Goal: Task Accomplishment & Management: Manage account settings

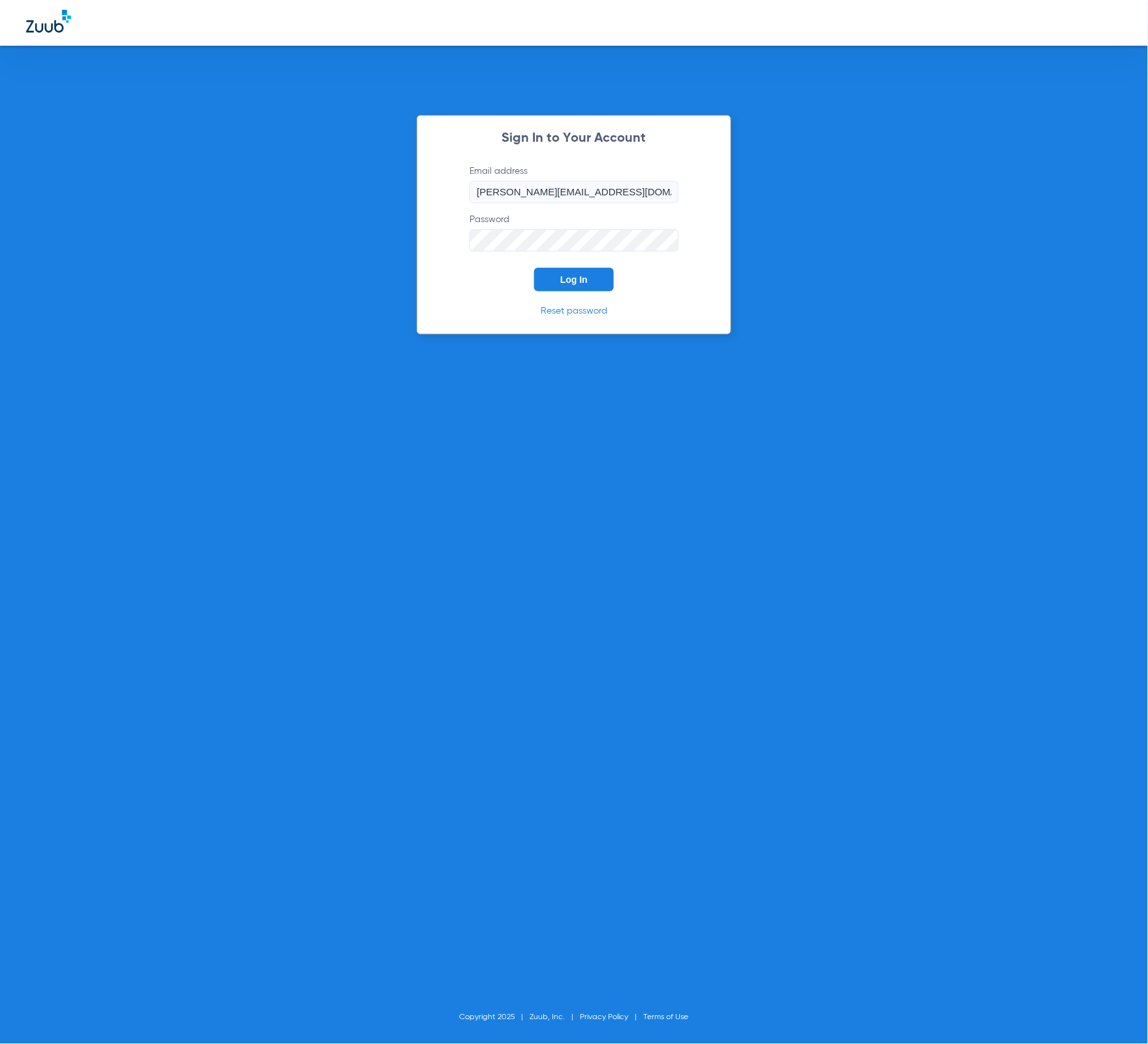
click at [595, 271] on button "Log In" at bounding box center [574, 280] width 80 height 24
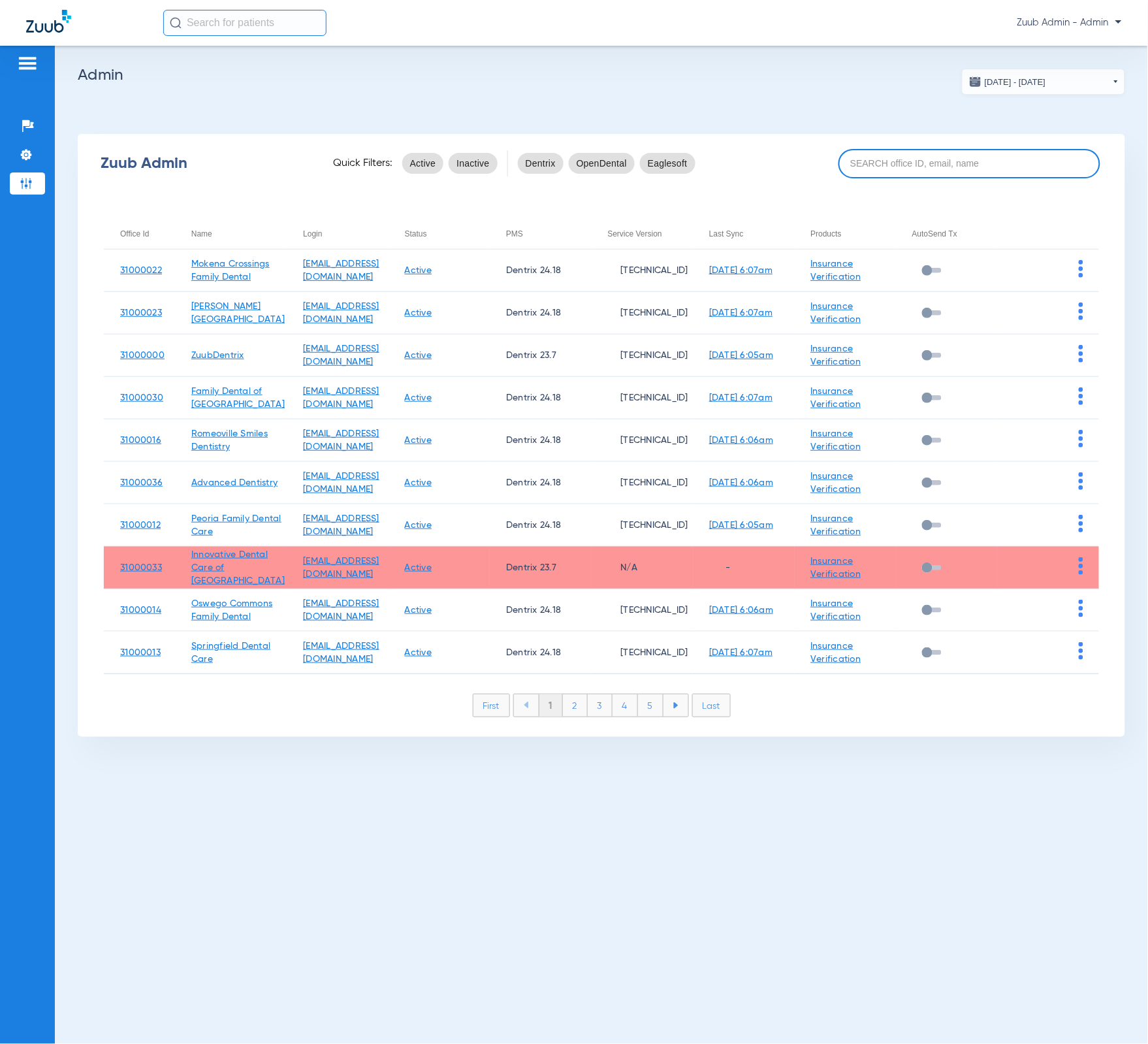
click at [894, 155] on input at bounding box center [970, 164] width 262 height 30
paste input "31000008"
type input "31000008"
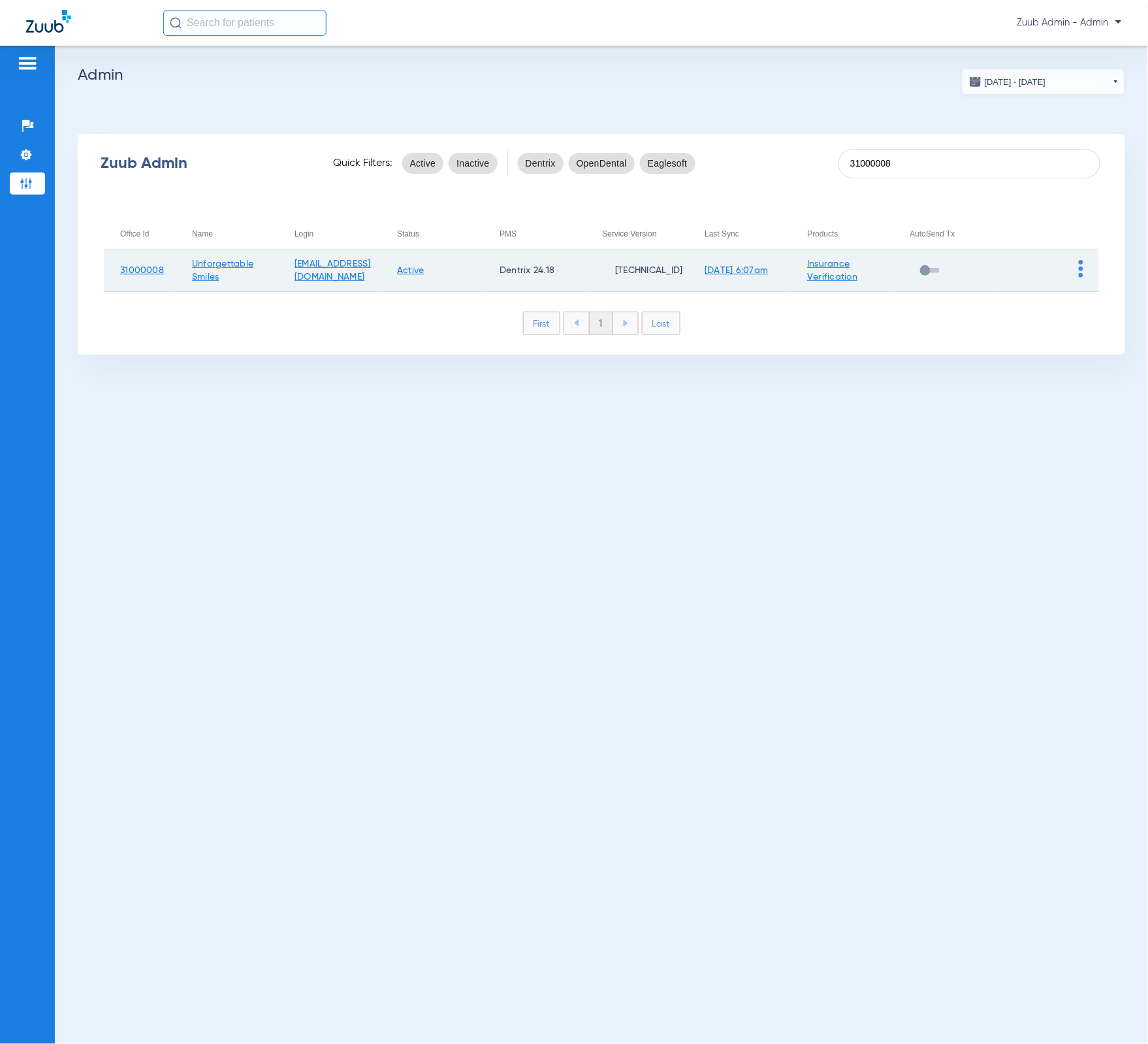
click at [1081, 277] on span at bounding box center [1081, 275] width 5 height 9
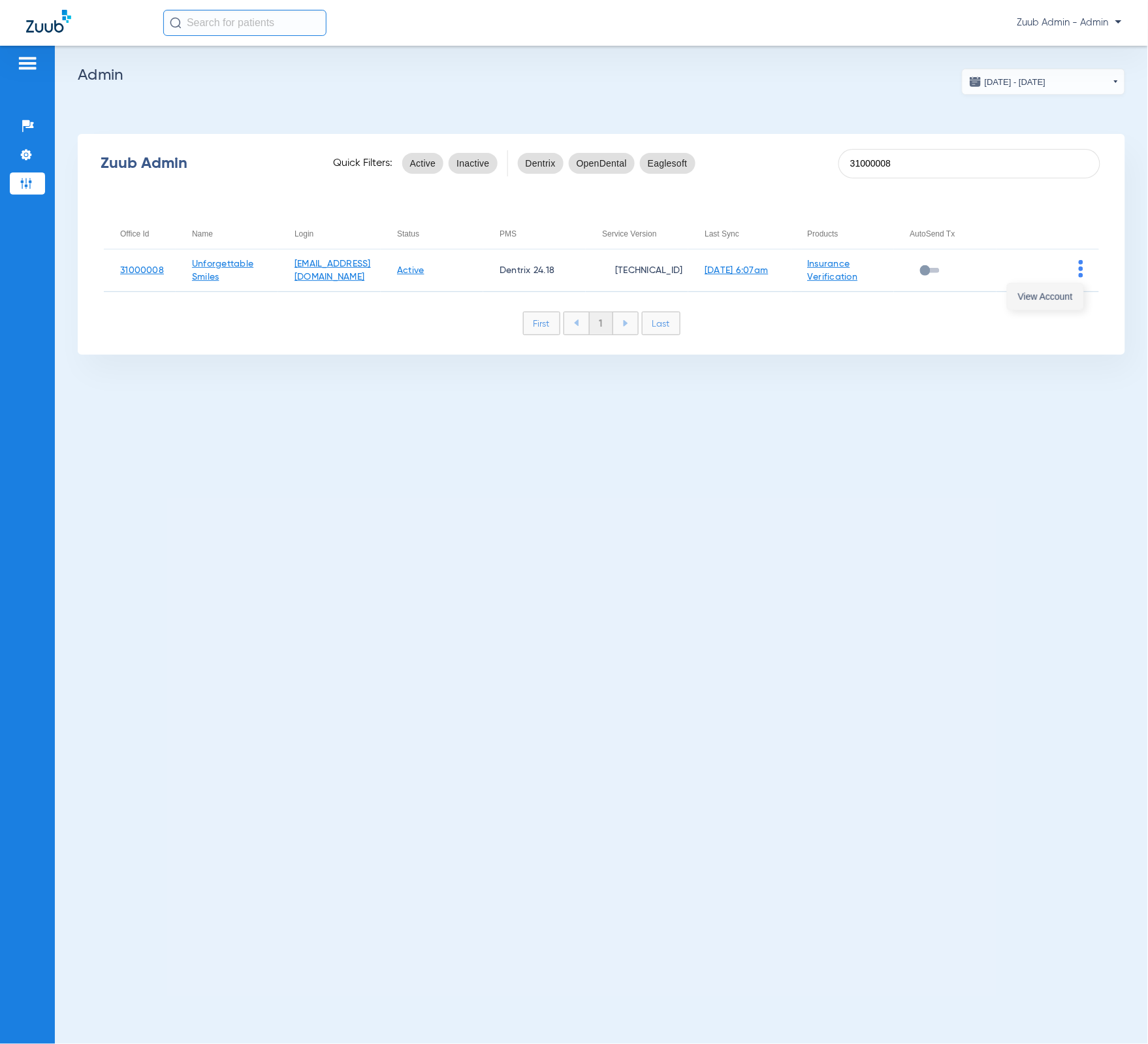
click at [1074, 295] on button "View Account" at bounding box center [1045, 297] width 76 height 26
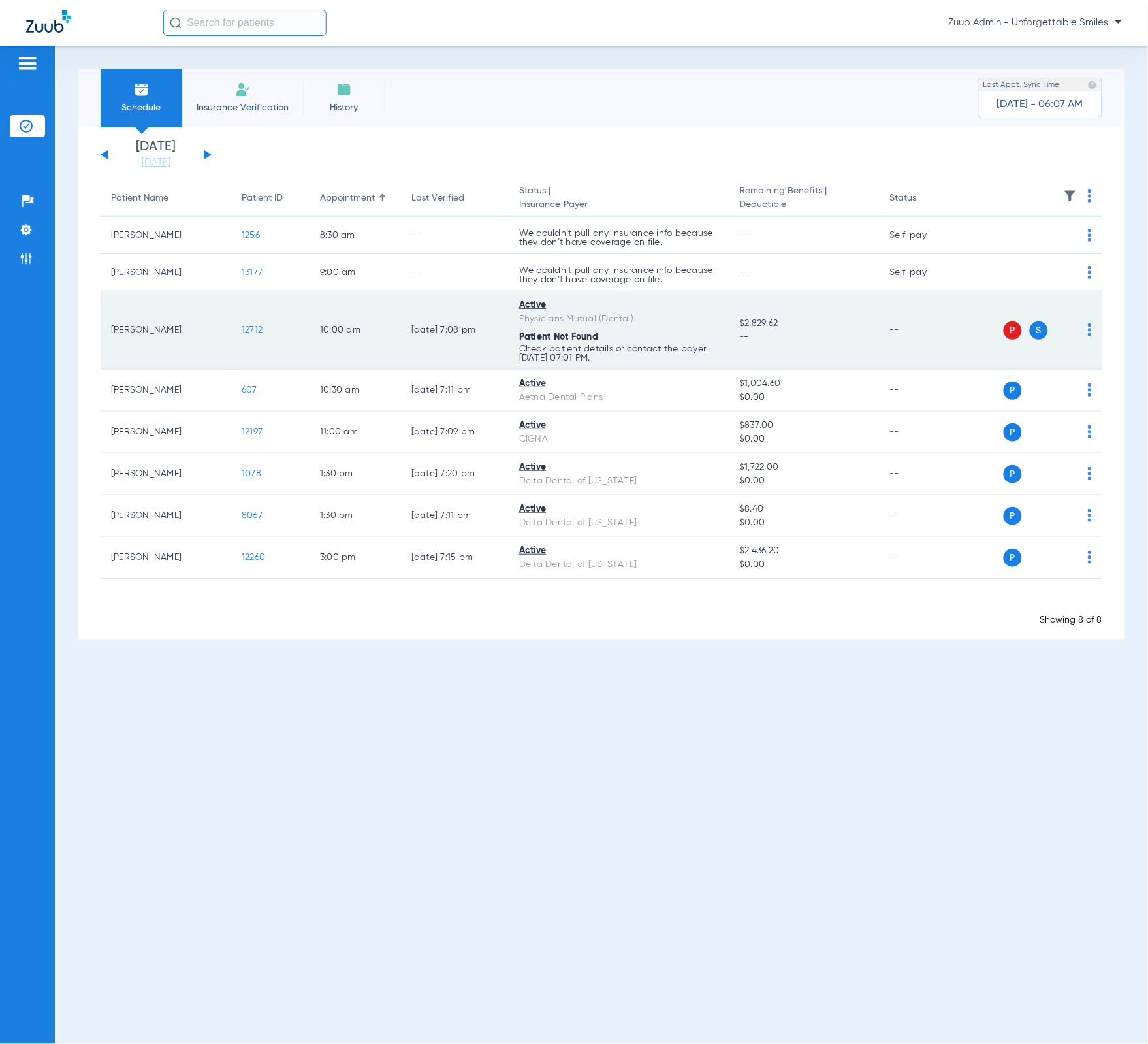
click at [251, 332] on span "12712" at bounding box center [252, 329] width 21 height 9
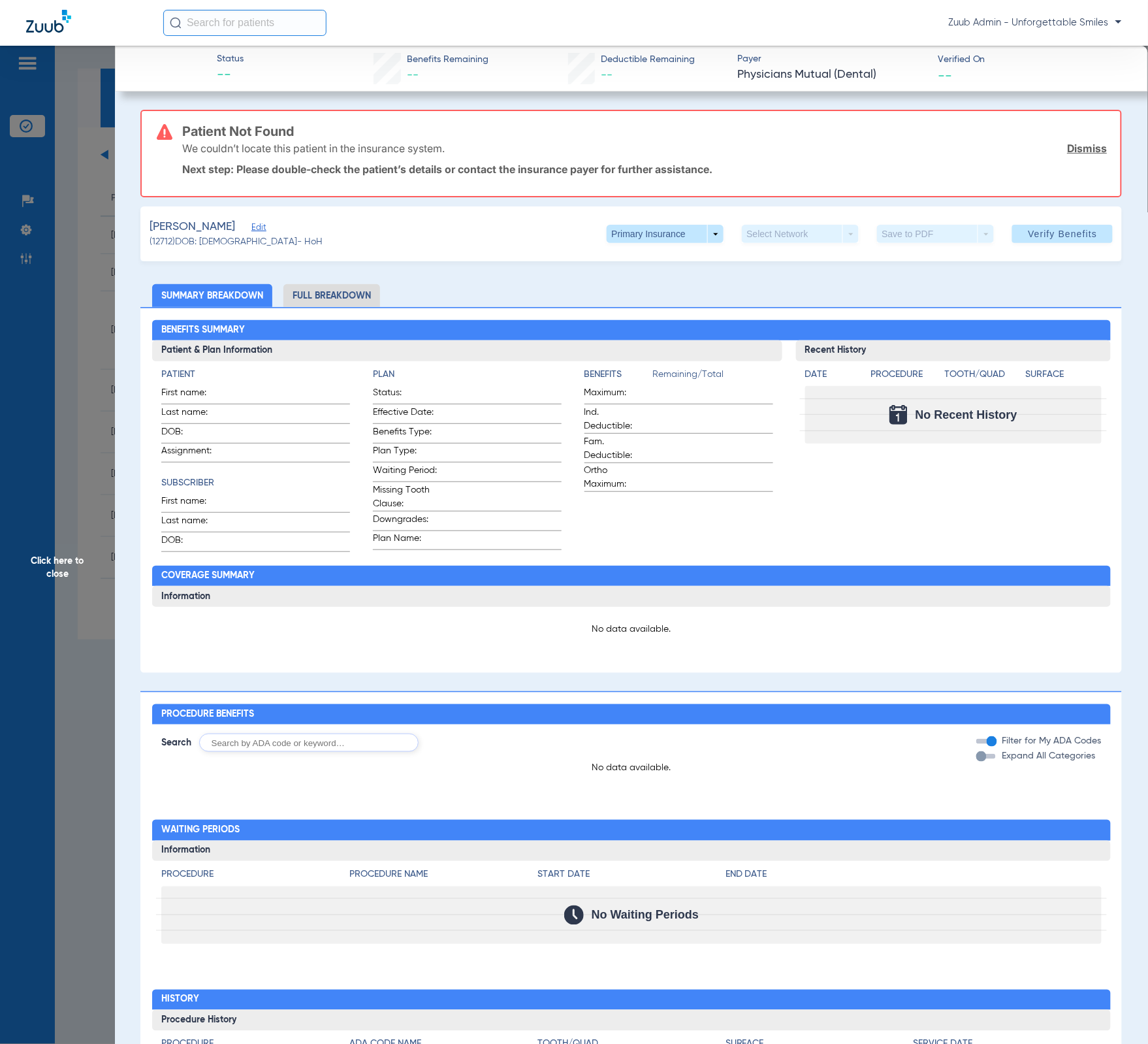
click at [263, 227] on div "[PERSON_NAME]" at bounding box center [236, 227] width 173 height 16
click at [242, 227] on div "[PERSON_NAME]" at bounding box center [236, 227] width 173 height 16
click at [252, 228] on span "Edit" at bounding box center [257, 229] width 12 height 12
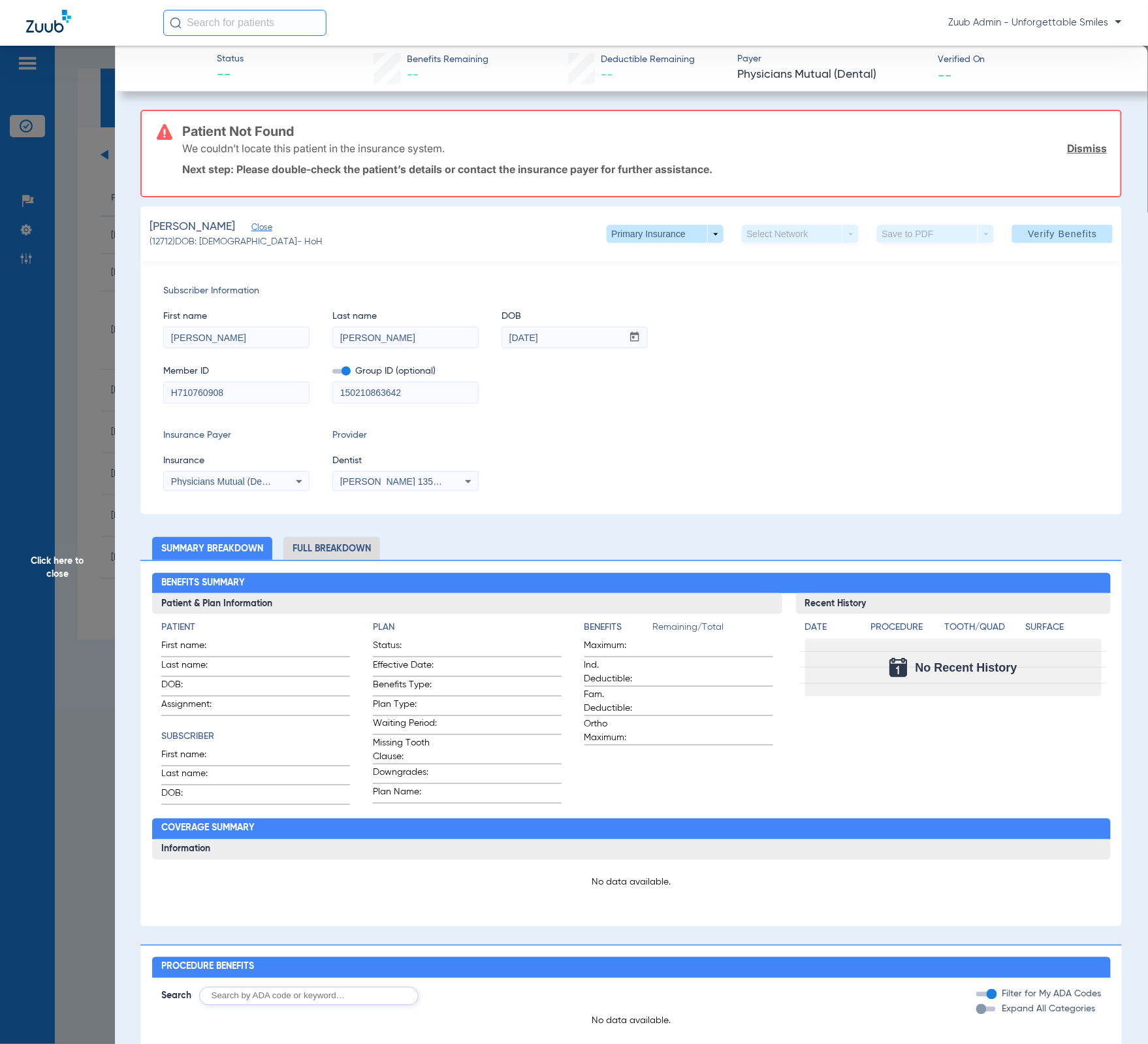
click at [178, 389] on input "H710760908" at bounding box center [236, 392] width 145 height 21
type input "710760908"
click at [1061, 230] on span "Verify Benefits" at bounding box center [1062, 234] width 69 height 11
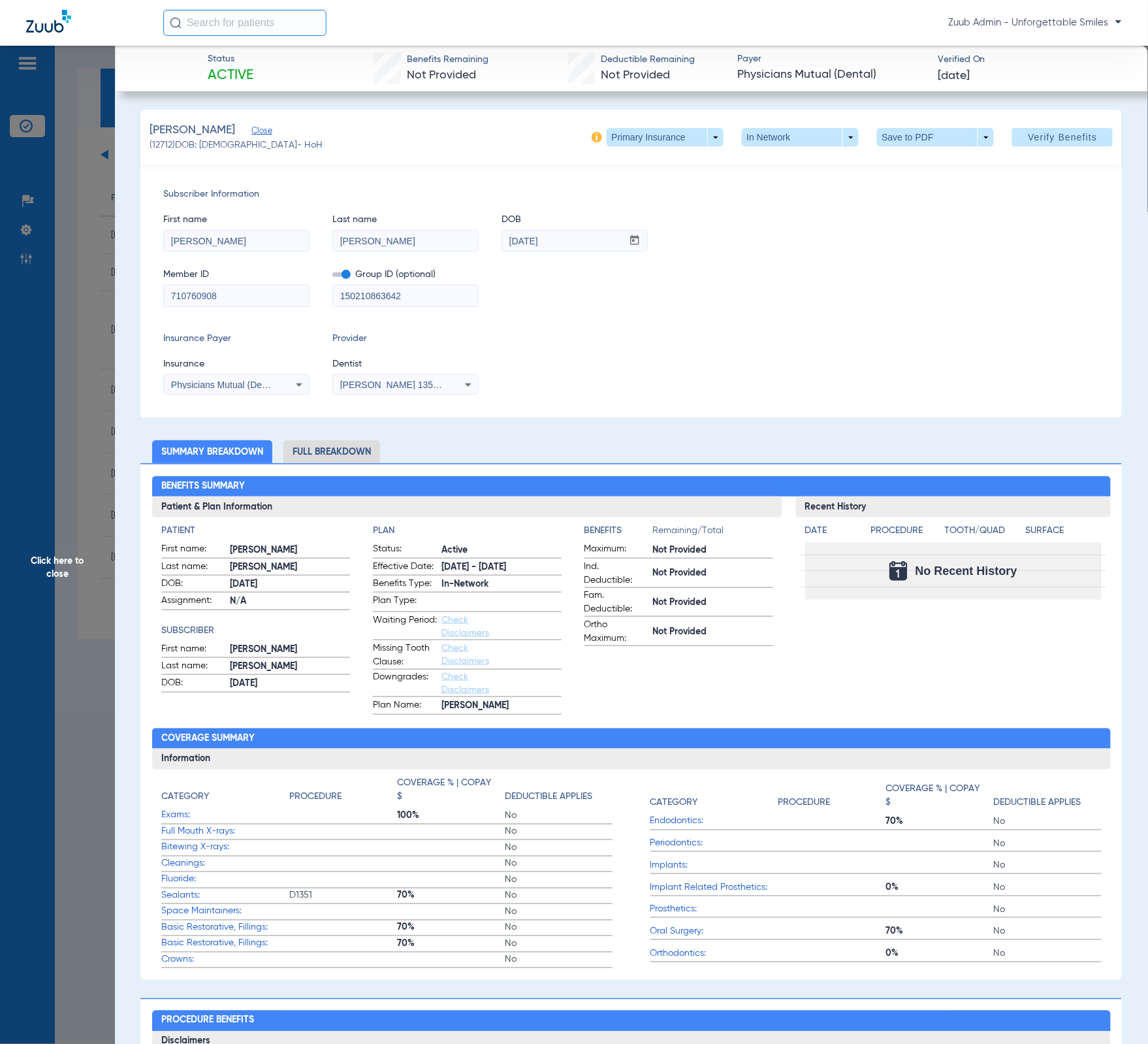
click at [61, 335] on span "Click here to close" at bounding box center [58, 568] width 115 height 1044
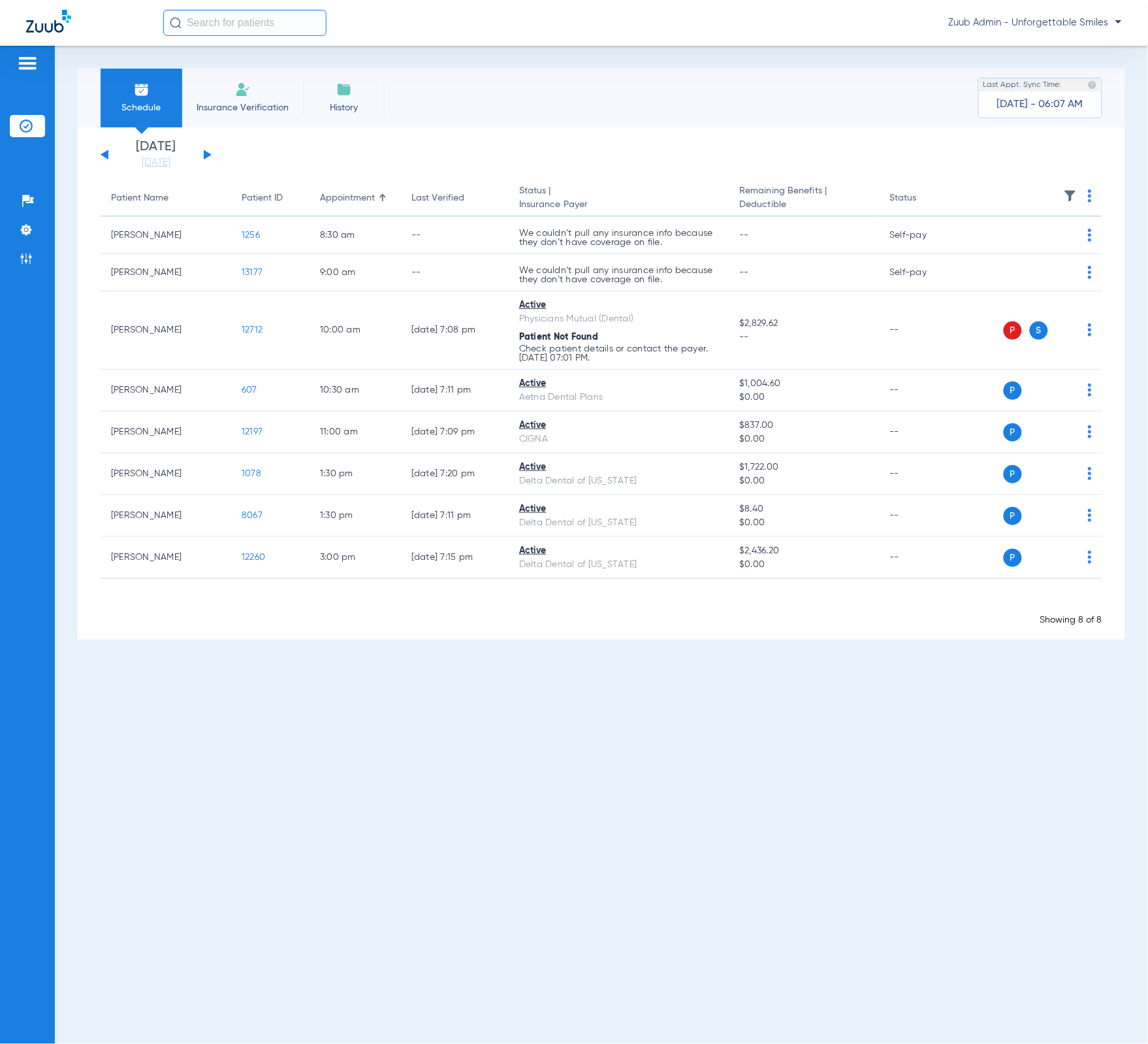
click at [202, 151] on div "[DATE] [DATE] [DATE] [DATE] [DATE] [DATE] [DATE] [DATE] [DATE] [DATE] [DATE] [D…" at bounding box center [155, 155] width 111 height 29
click at [206, 155] on button at bounding box center [208, 155] width 8 height 10
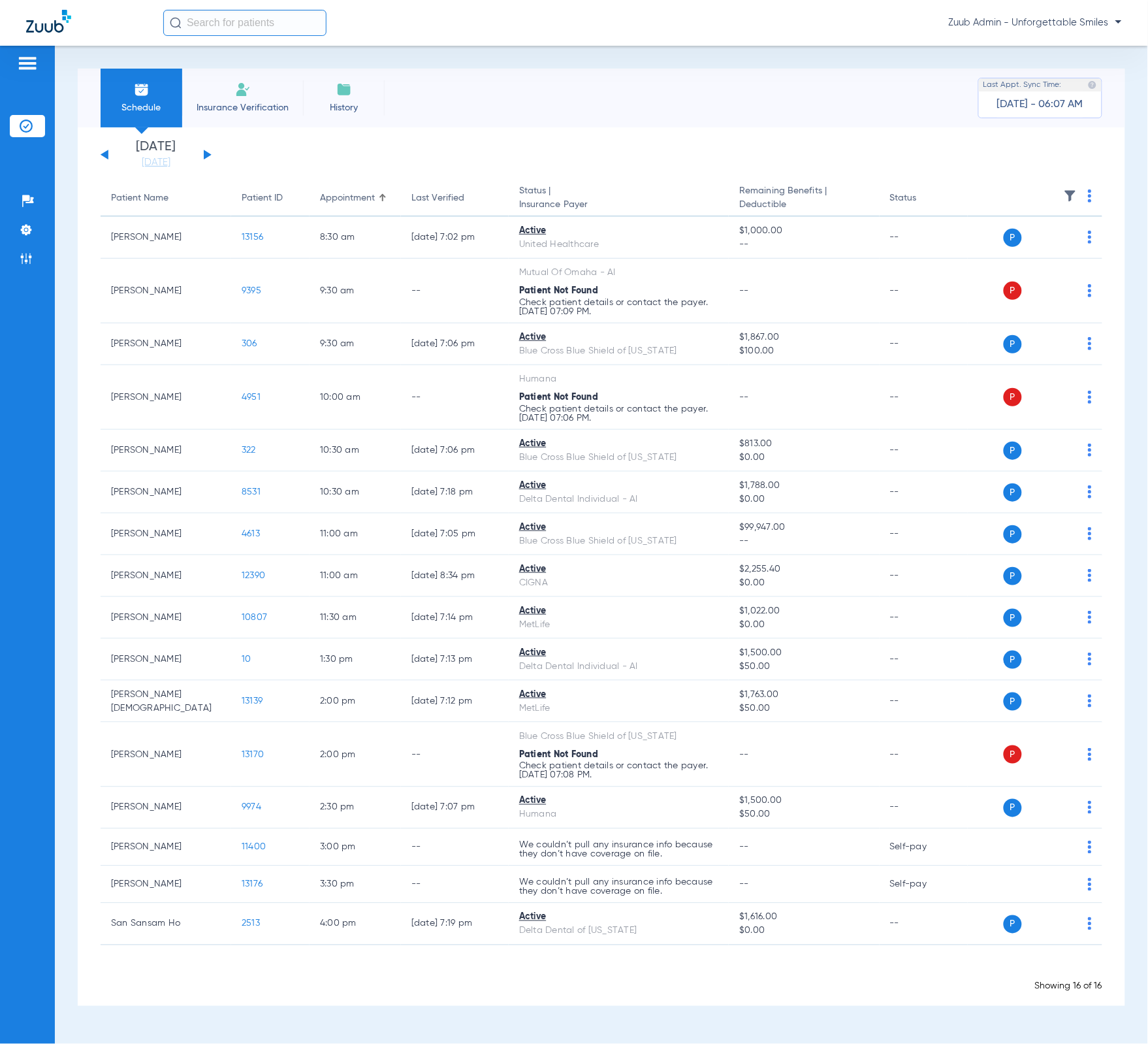
click at [105, 154] on button at bounding box center [104, 155] width 8 height 10
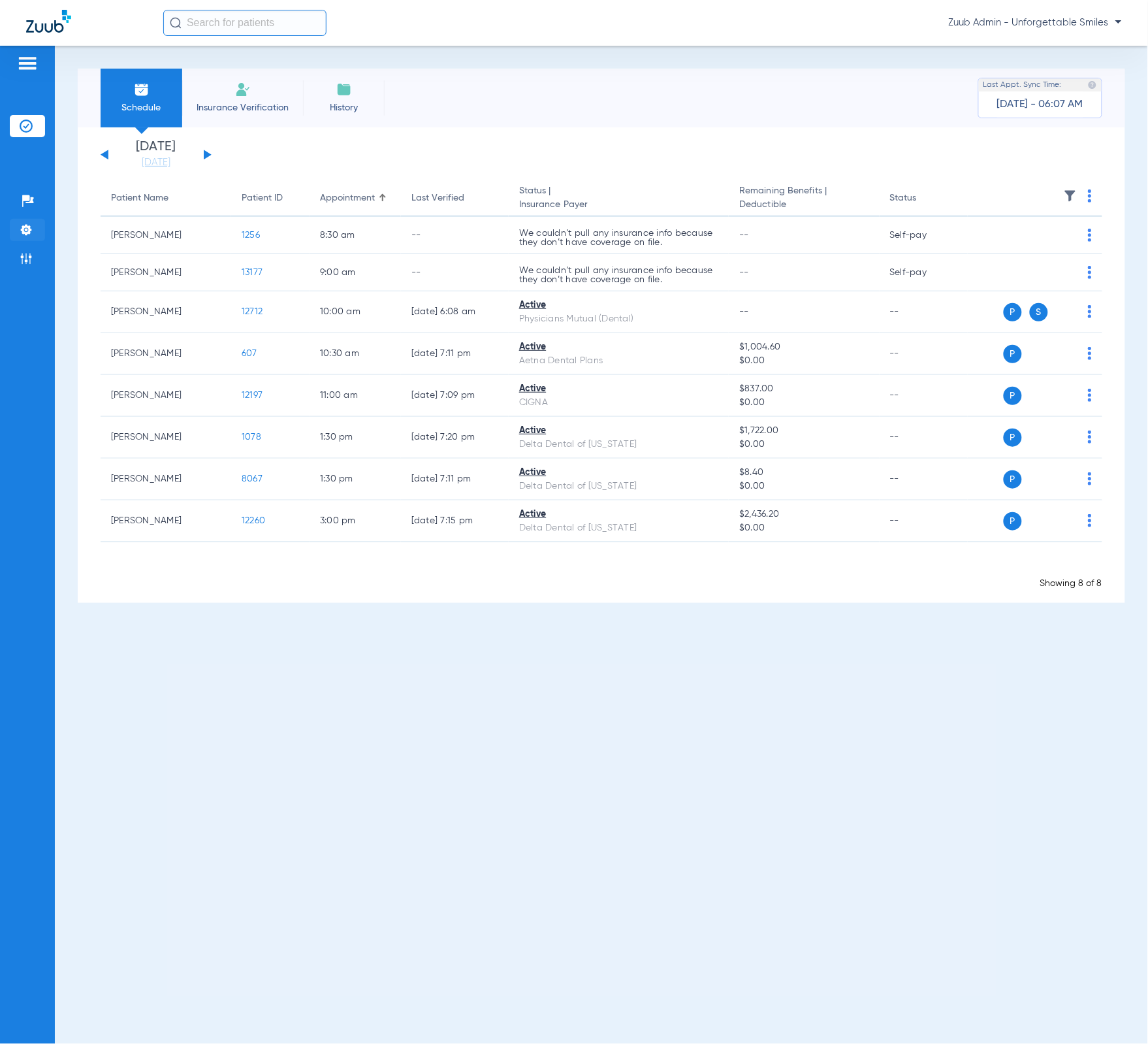
click at [25, 236] on img at bounding box center [26, 230] width 13 height 13
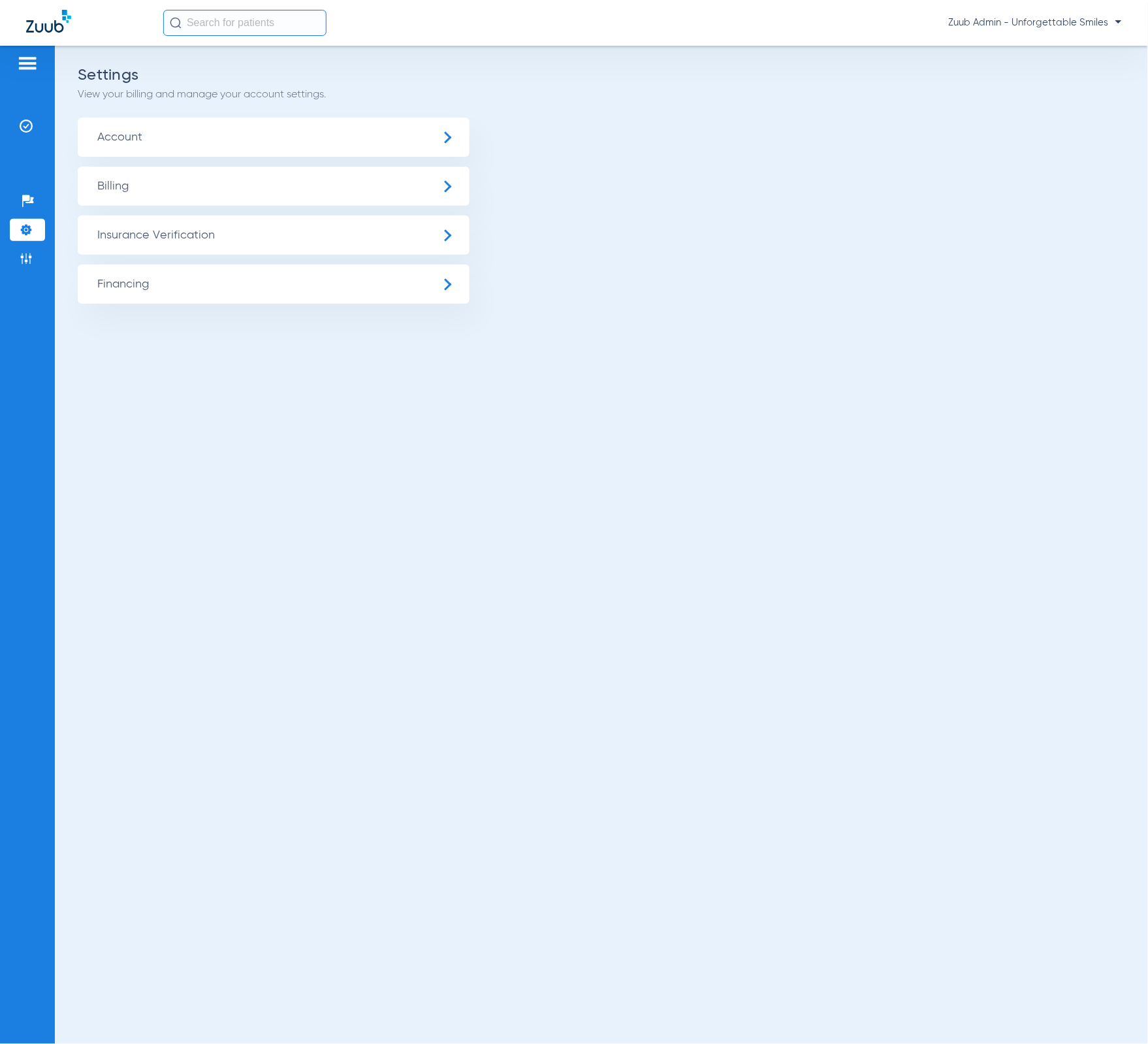
click at [194, 234] on span "Insurance Verification" at bounding box center [274, 235] width 391 height 39
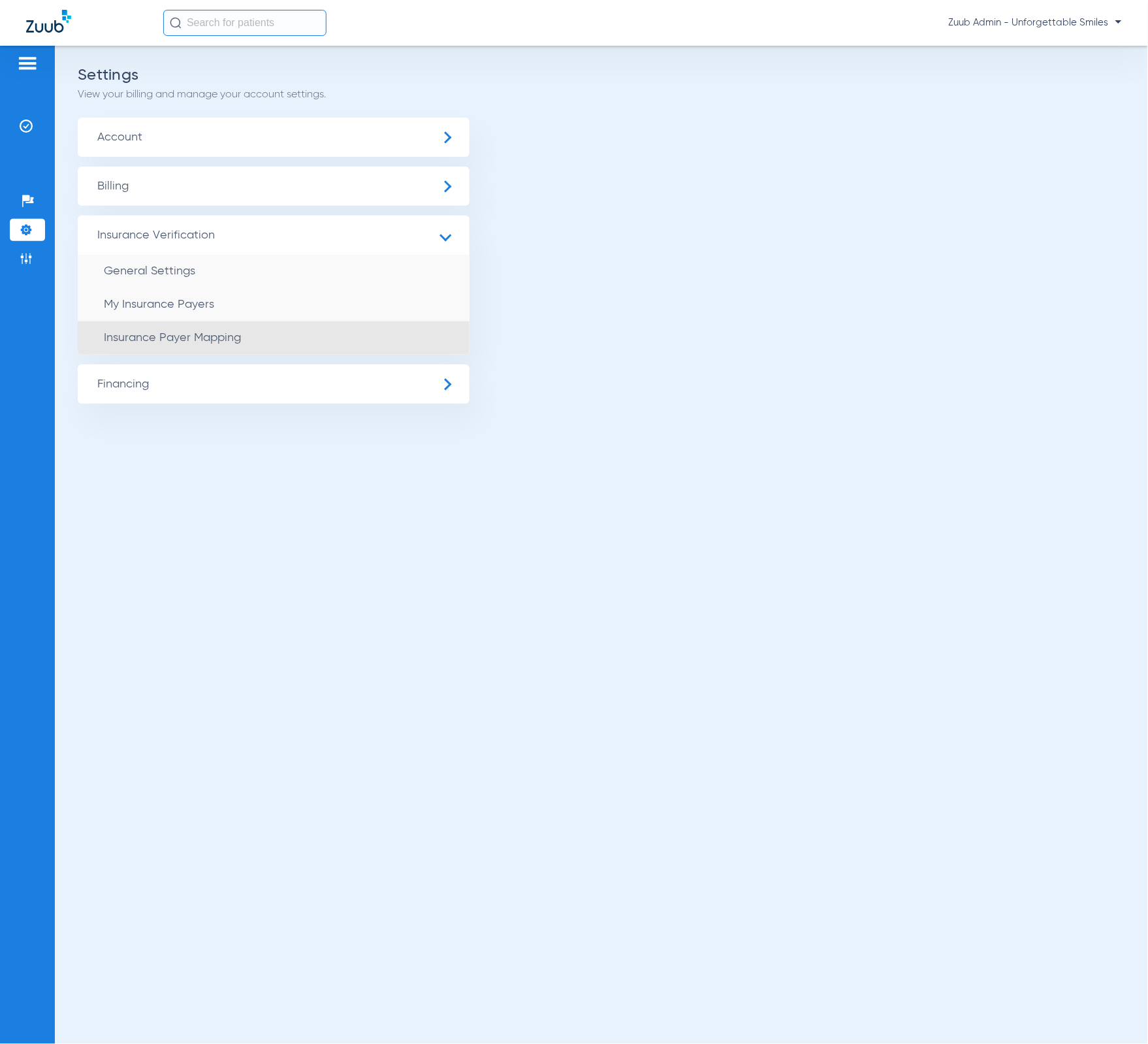
click at [220, 342] on span "Insurance Payer Mapping" at bounding box center [172, 337] width 137 height 12
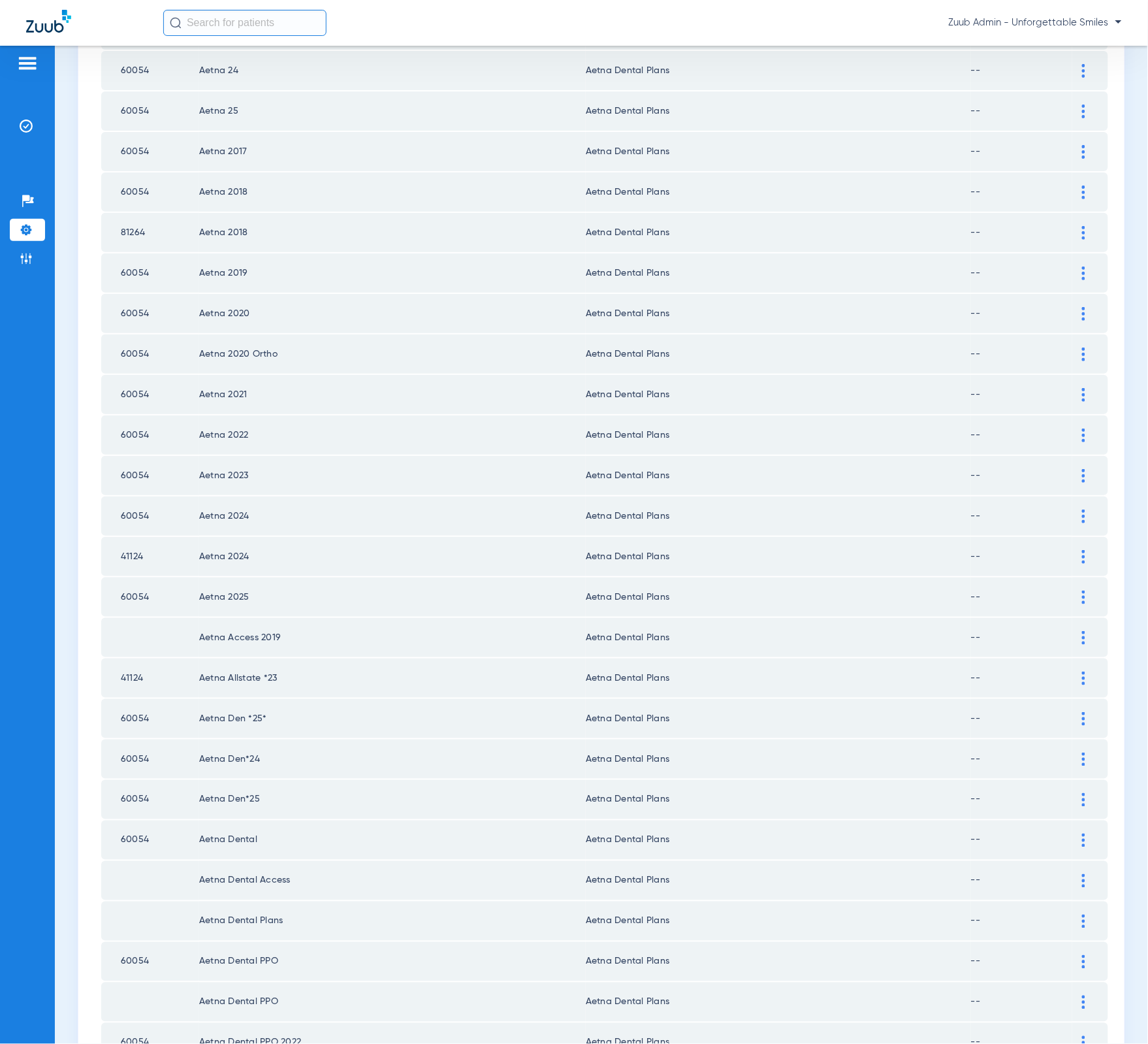
scroll to position [1251, 0]
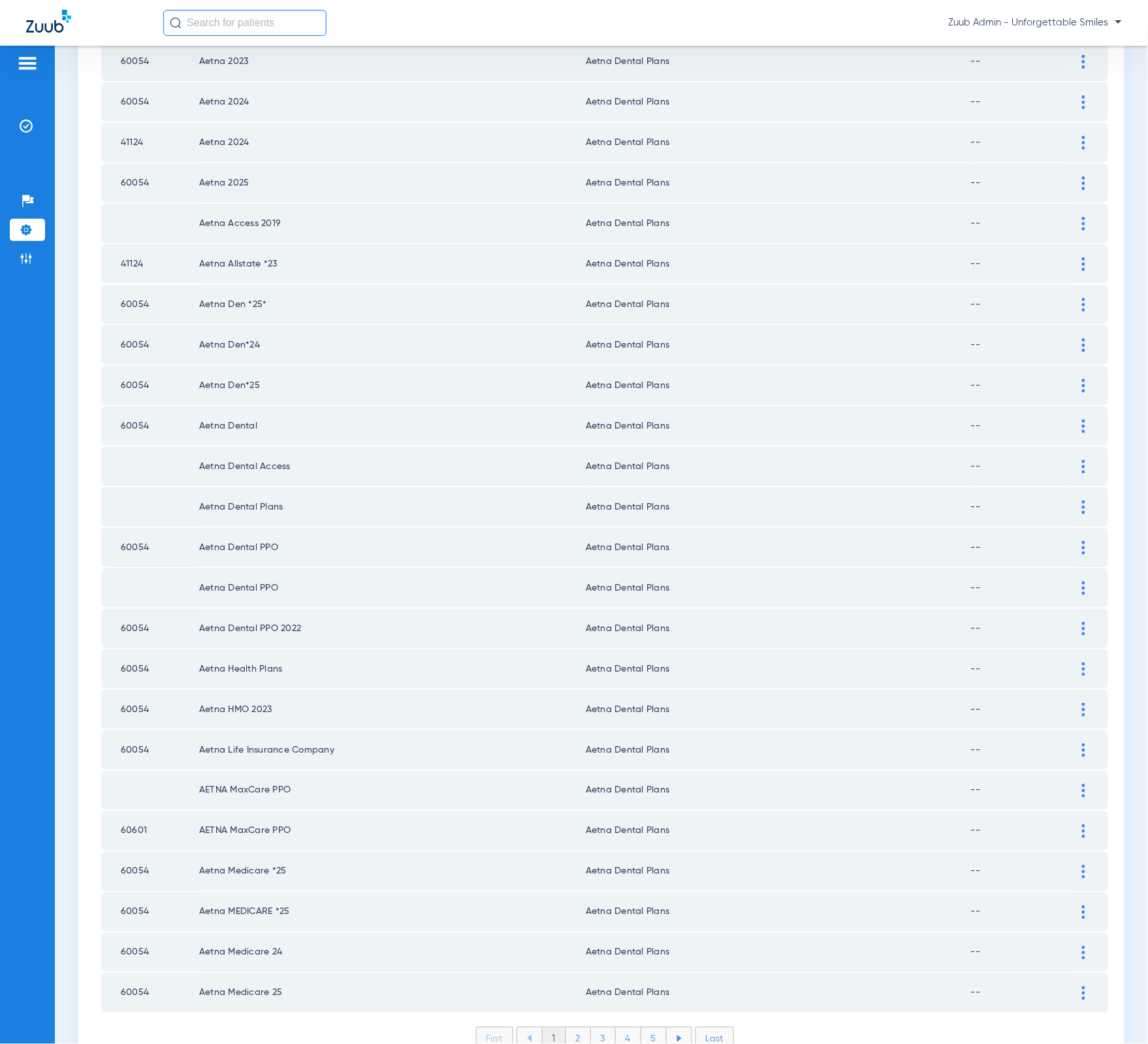
click at [567, 1028] on li "2" at bounding box center [579, 1038] width 25 height 22
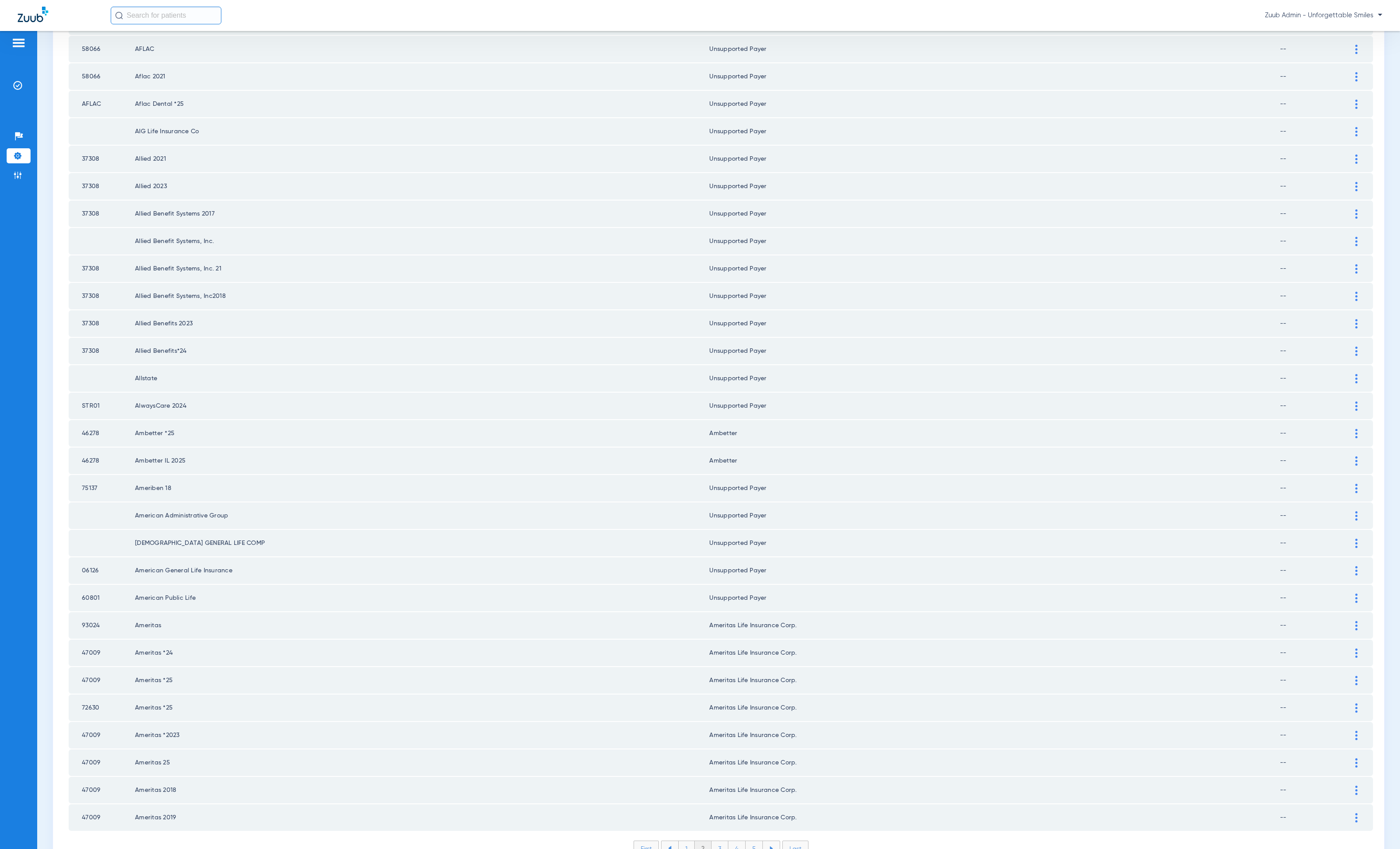
scroll to position [706, 0]
click at [712, 707] on li "3" at bounding box center [720, 846] width 17 height 15
click at [734, 707] on li "4" at bounding box center [737, 846] width 17 height 15
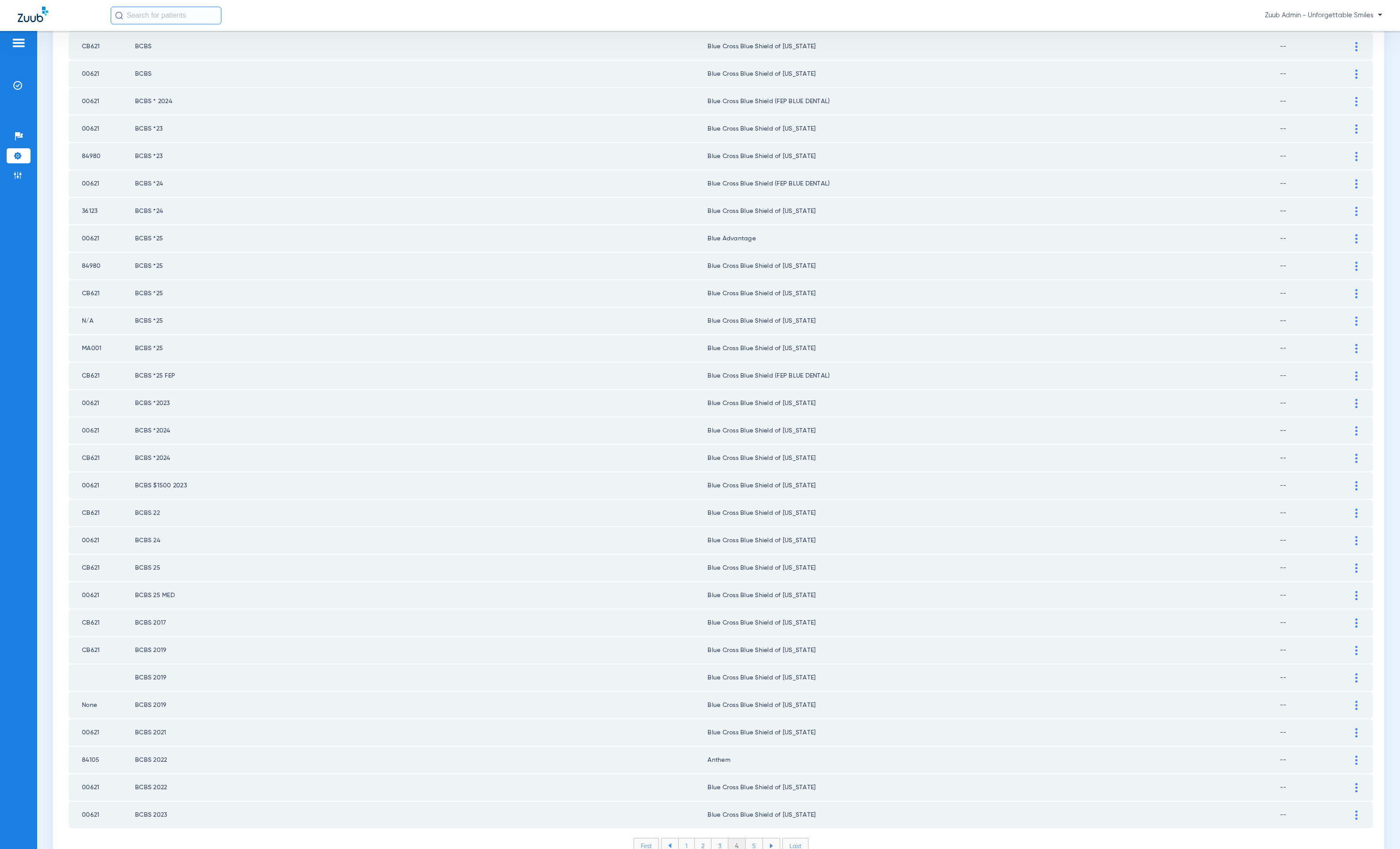
click at [749, 707] on li "5" at bounding box center [754, 846] width 17 height 15
click at [754, 707] on li "6" at bounding box center [755, 846] width 17 height 15
click at [754, 707] on li "7" at bounding box center [755, 846] width 17 height 15
click at [754, 707] on li "8" at bounding box center [754, 846] width 17 height 15
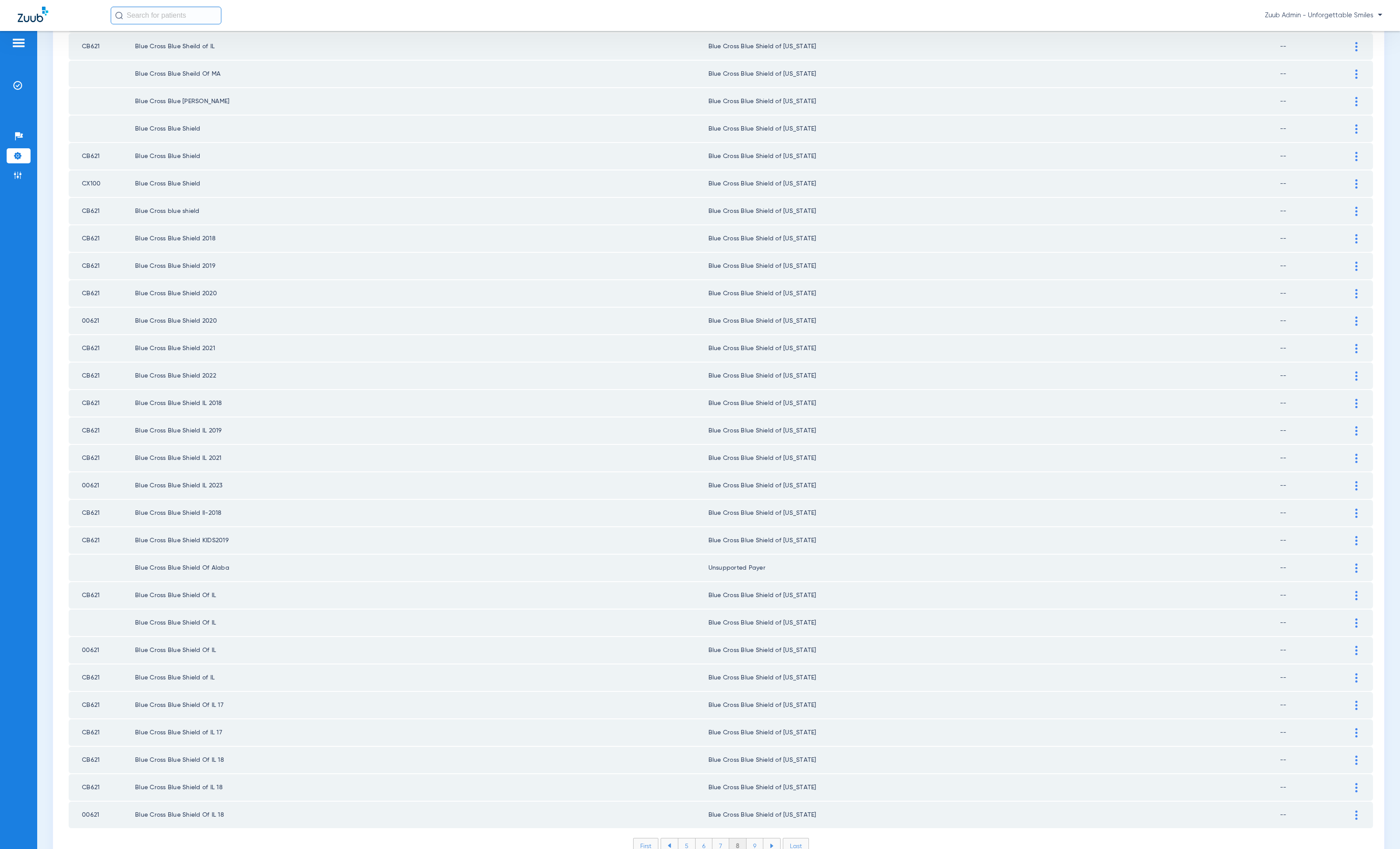
click at [752, 707] on li "9" at bounding box center [755, 846] width 17 height 15
click at [752, 707] on li "10" at bounding box center [755, 846] width 20 height 15
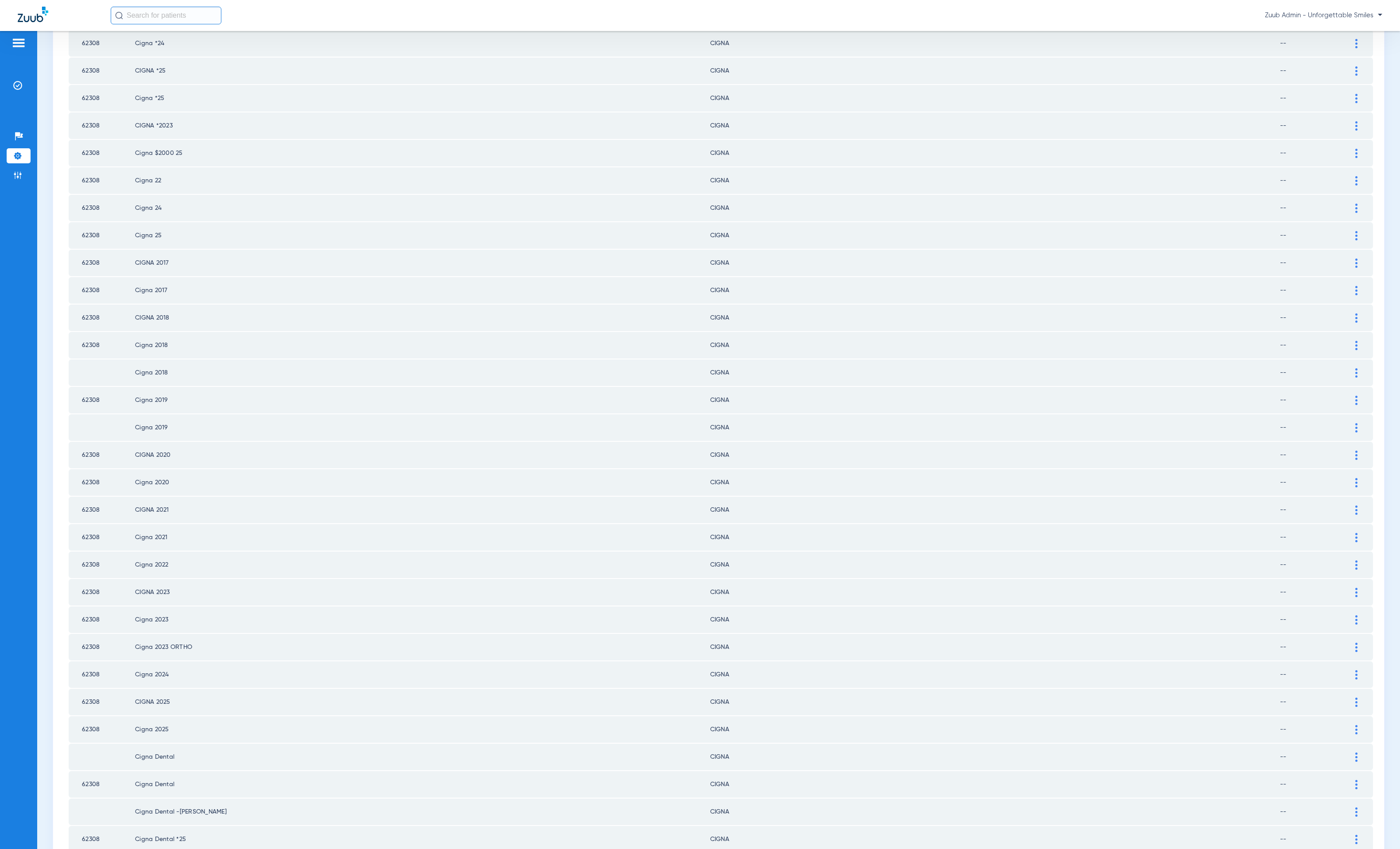
scroll to position [0, 0]
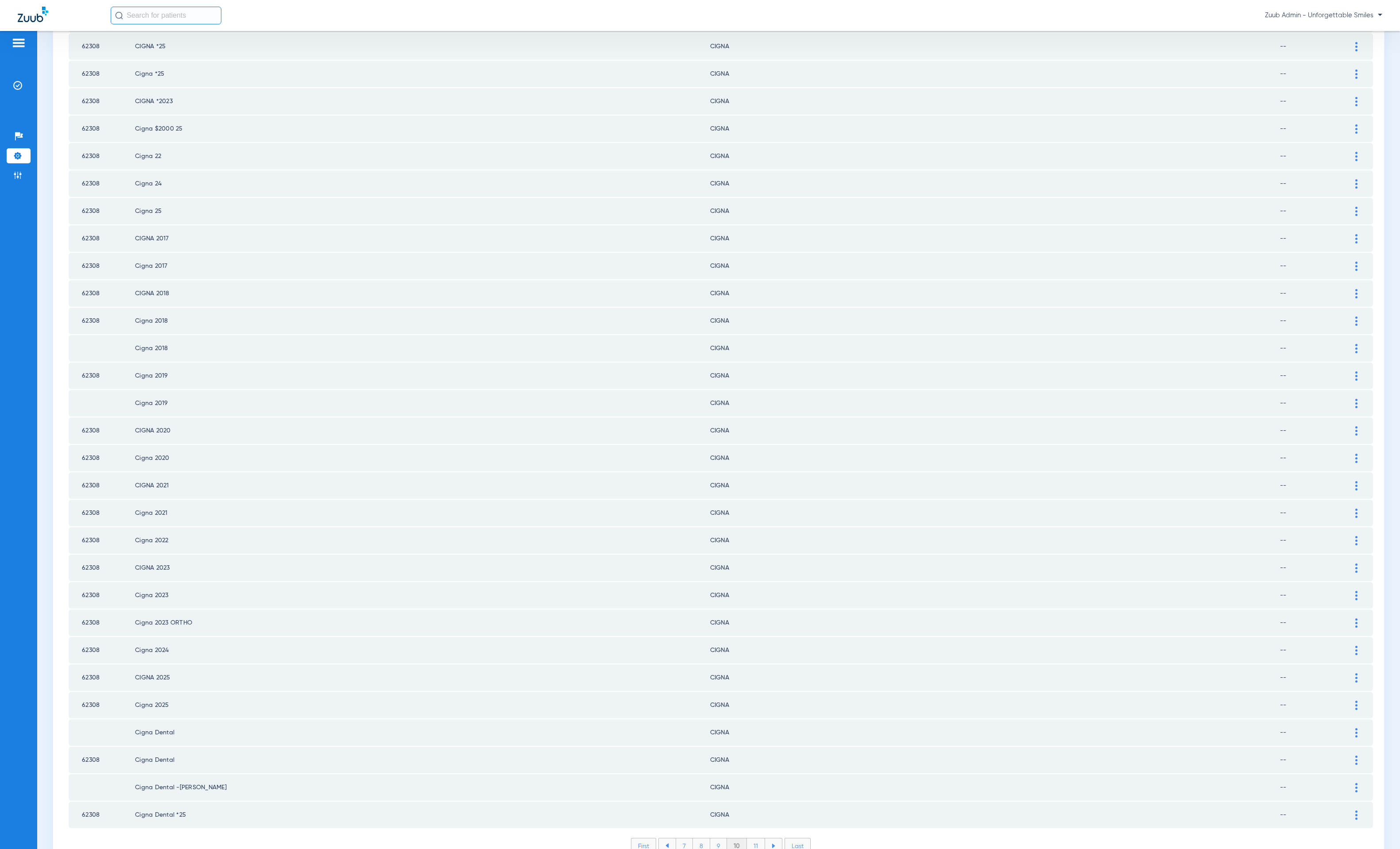
click at [752, 707] on li "11" at bounding box center [756, 846] width 18 height 15
click at [752, 707] on li "12" at bounding box center [757, 846] width 19 height 15
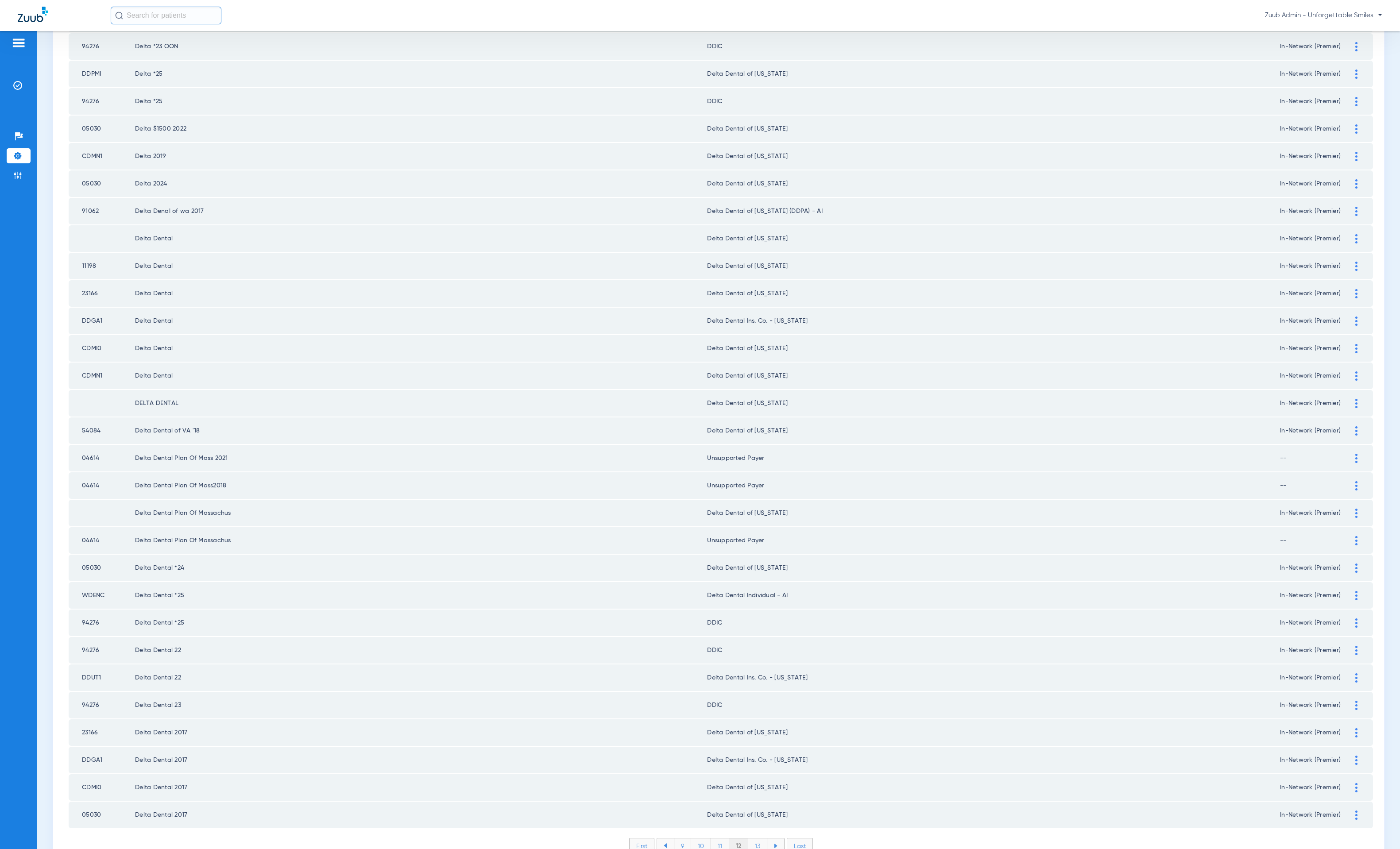
click at [752, 707] on li "13" at bounding box center [758, 846] width 19 height 15
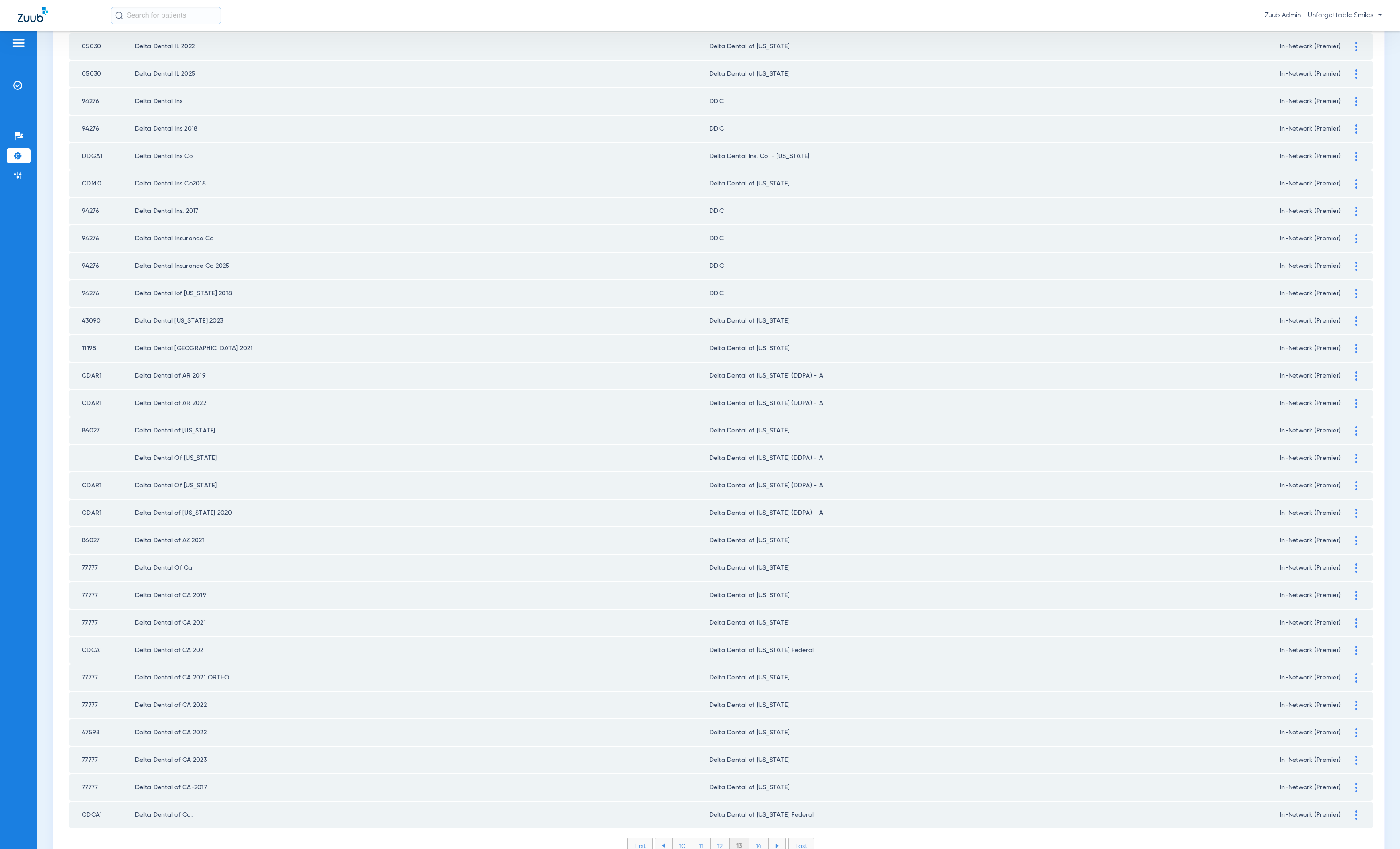
click at [752, 707] on li "14" at bounding box center [759, 846] width 20 height 15
click at [754, 707] on li "15" at bounding box center [758, 846] width 20 height 15
click at [754, 707] on li "16" at bounding box center [759, 846] width 19 height 15
click at [756, 707] on li "17" at bounding box center [759, 846] width 19 height 15
click at [717, 707] on li "16" at bounding box center [721, 846] width 19 height 15
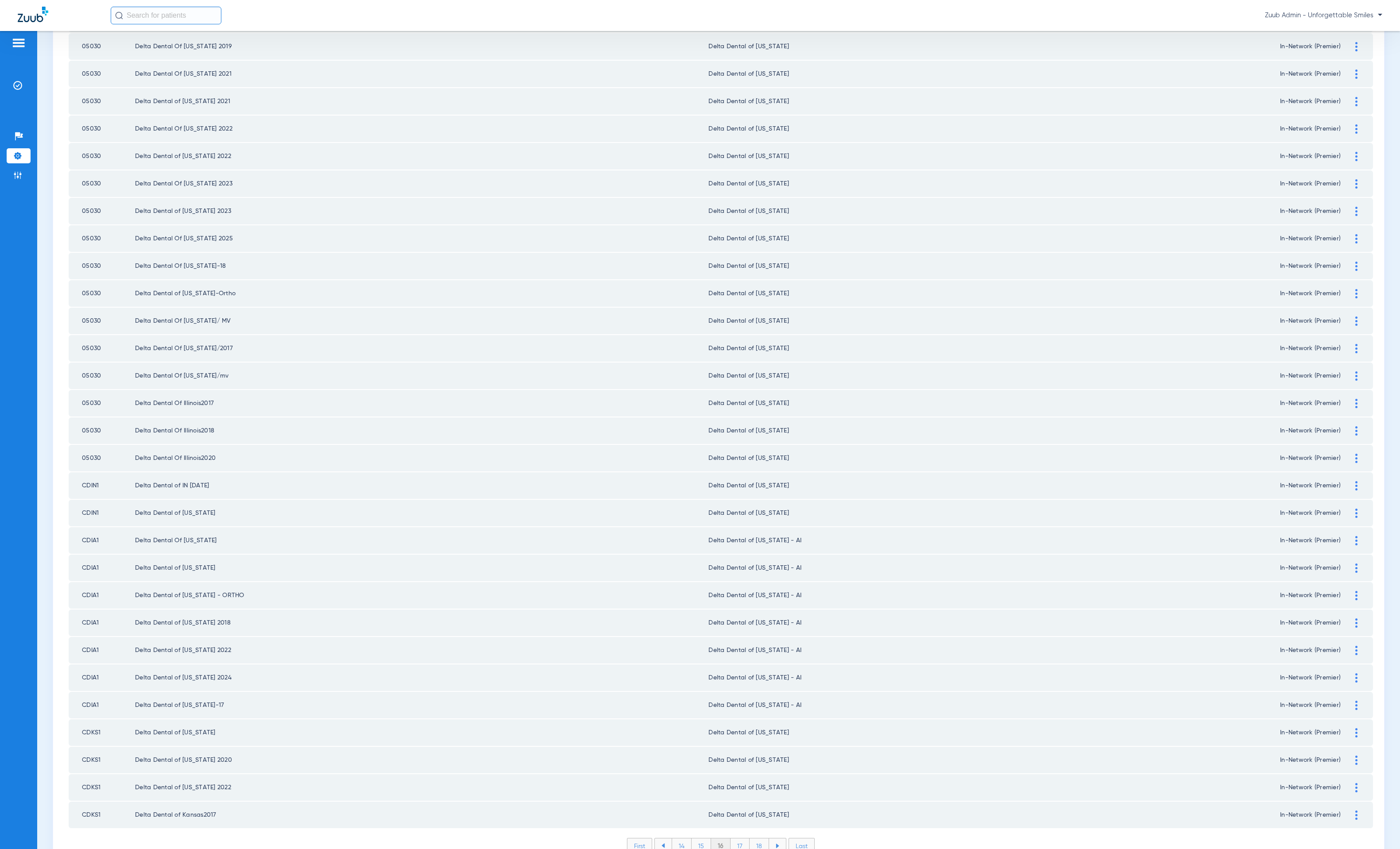
click at [737, 707] on li "17" at bounding box center [740, 846] width 19 height 15
click at [753, 707] on li "18" at bounding box center [759, 846] width 20 height 15
click at [753, 707] on li "19" at bounding box center [759, 846] width 19 height 15
click at [760, 707] on li "20" at bounding box center [759, 846] width 21 height 15
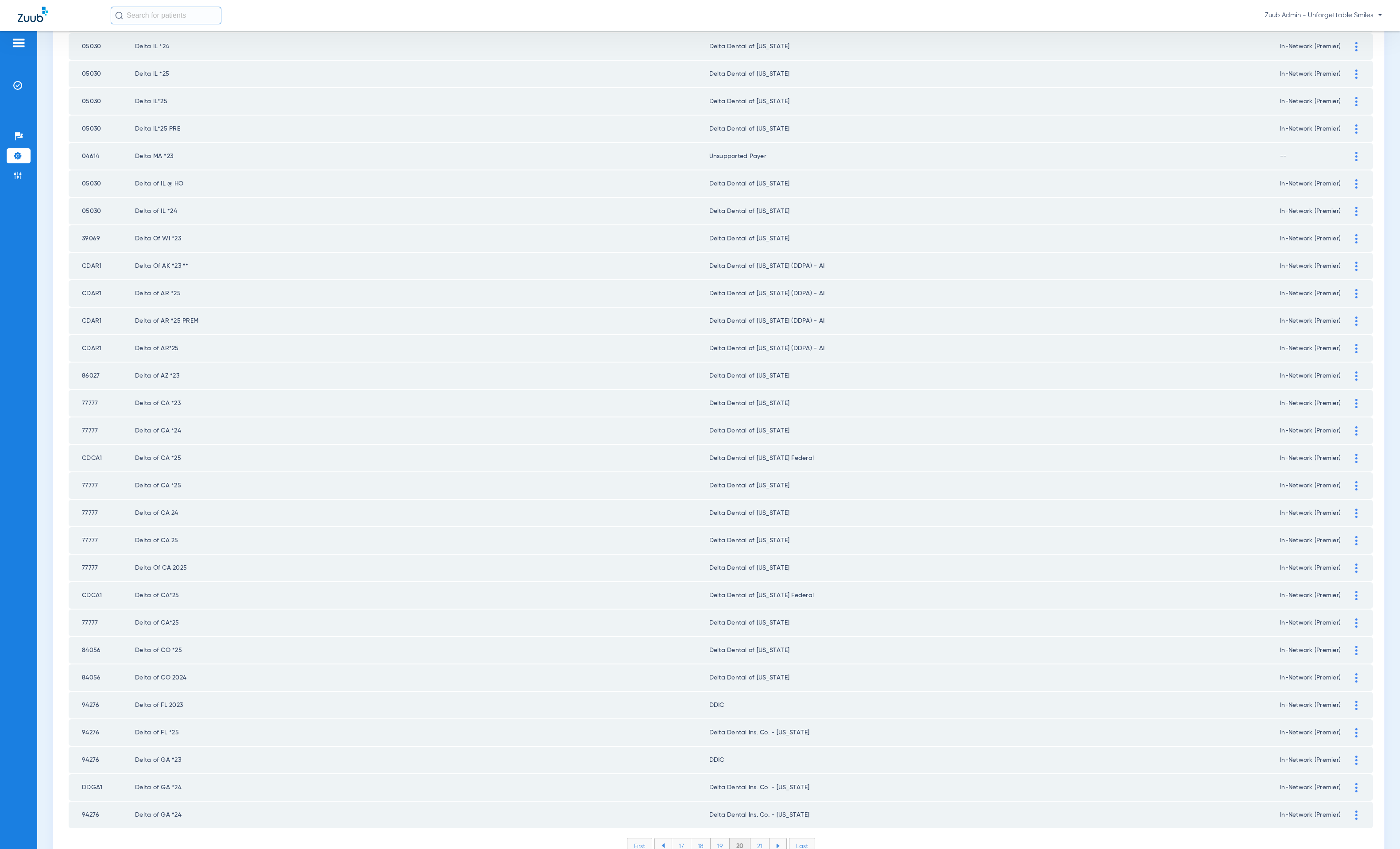
click at [759, 707] on li "21" at bounding box center [760, 846] width 19 height 15
click at [759, 707] on li "22" at bounding box center [760, 846] width 20 height 15
click at [759, 707] on li "23" at bounding box center [760, 846] width 20 height 15
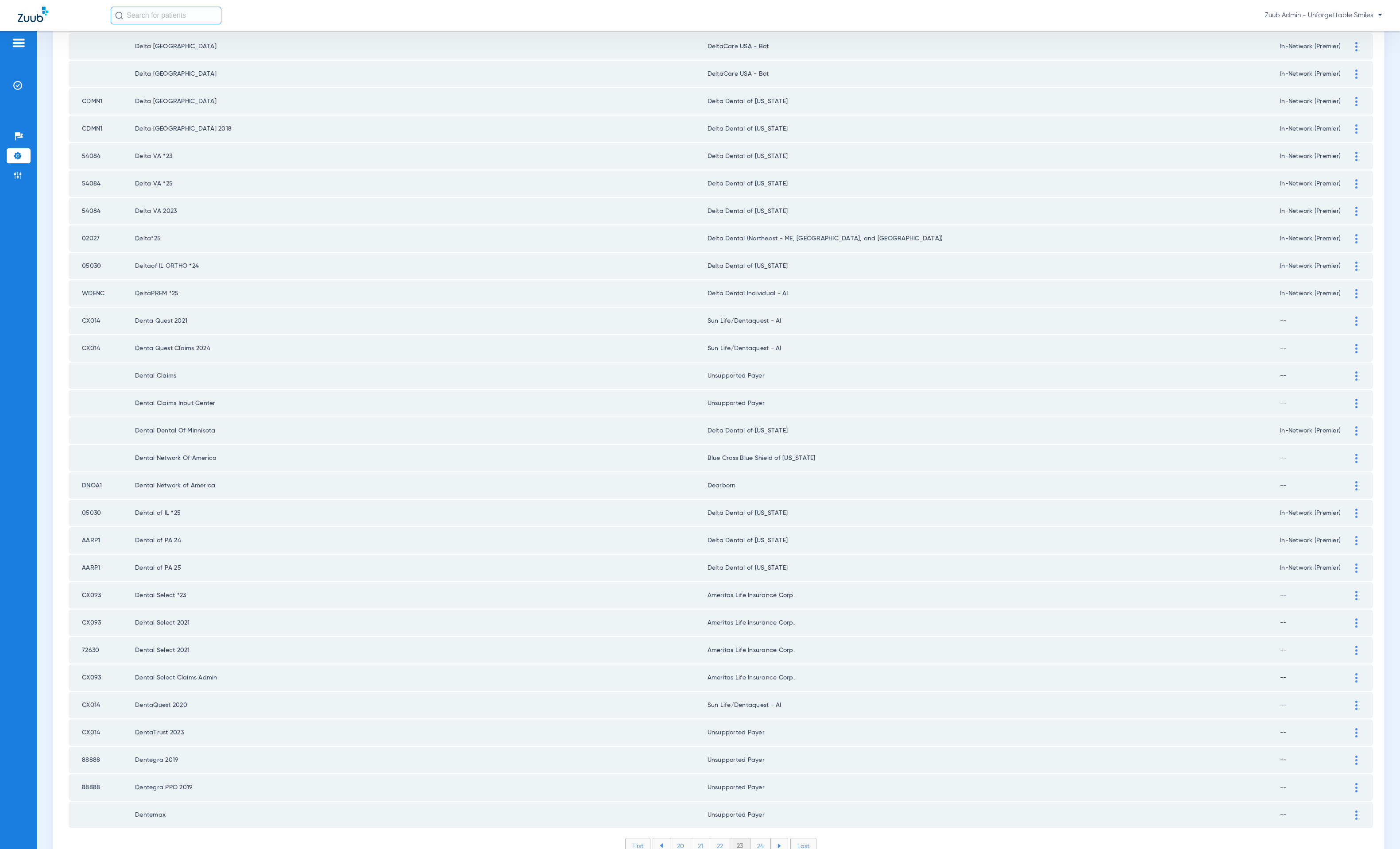
click at [714, 707] on li "22" at bounding box center [720, 846] width 20 height 15
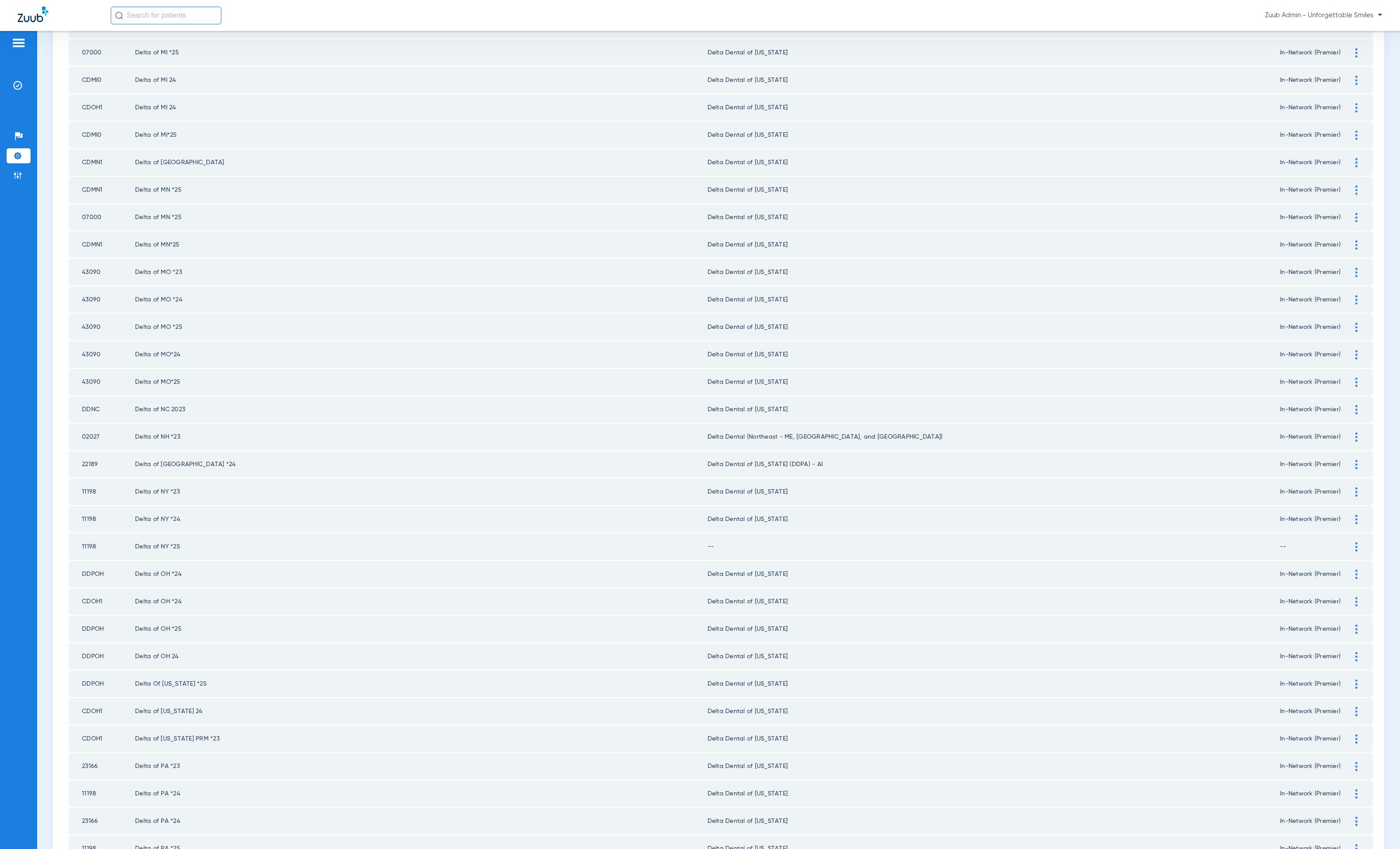
click at [778, 542] on div at bounding box center [1357, 547] width 16 height 9
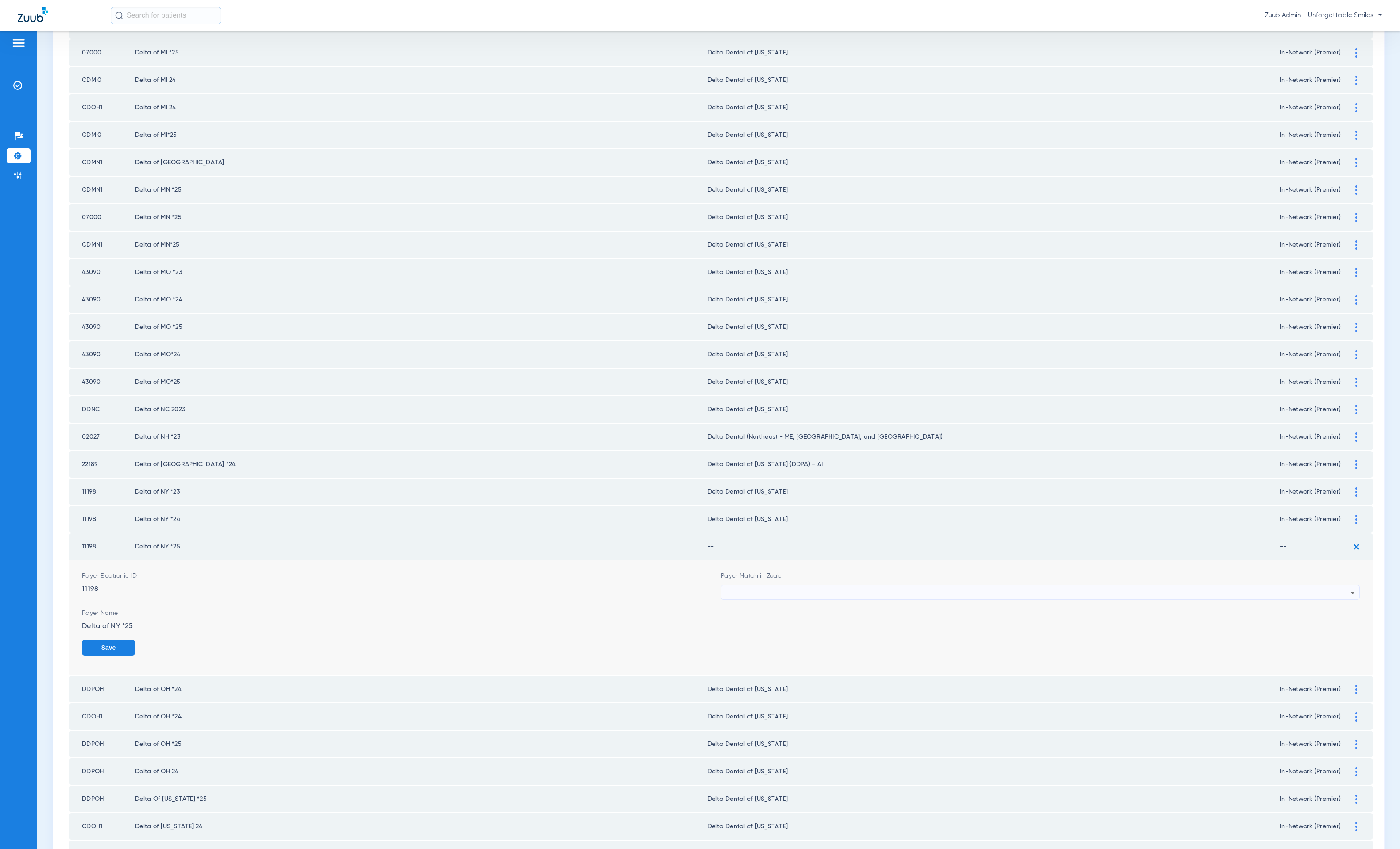
click at [778, 585] on div at bounding box center [1038, 593] width 625 height 15
type input "new yo"
click at [778, 635] on mat-option "Delta Dental of [US_STATE]" at bounding box center [1033, 632] width 633 height 15
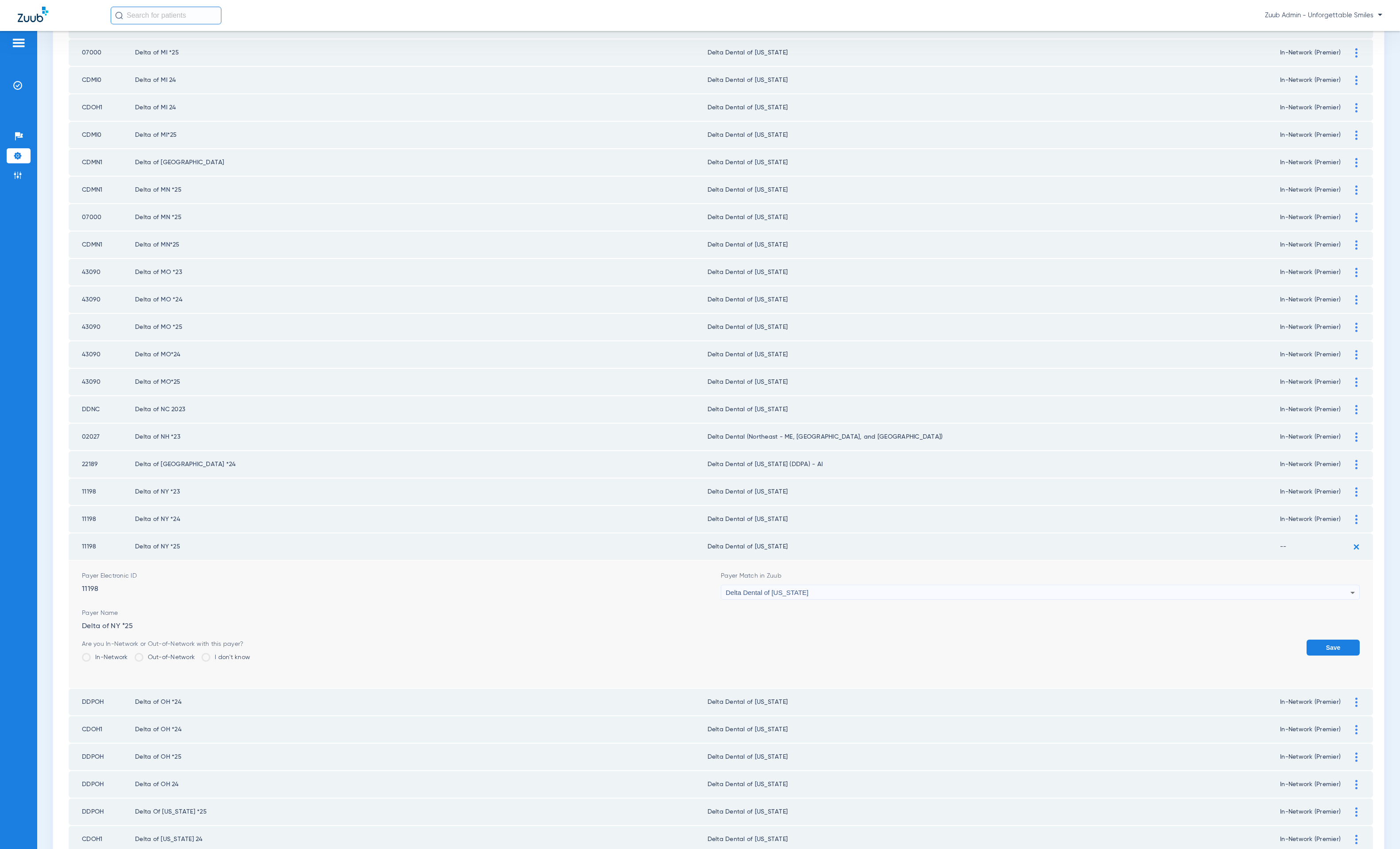
click at [105, 653] on label "In-Network" at bounding box center [105, 657] width 46 height 9
click at [130, 654] on input "In-Network" at bounding box center [130, 654] width 0 height 0
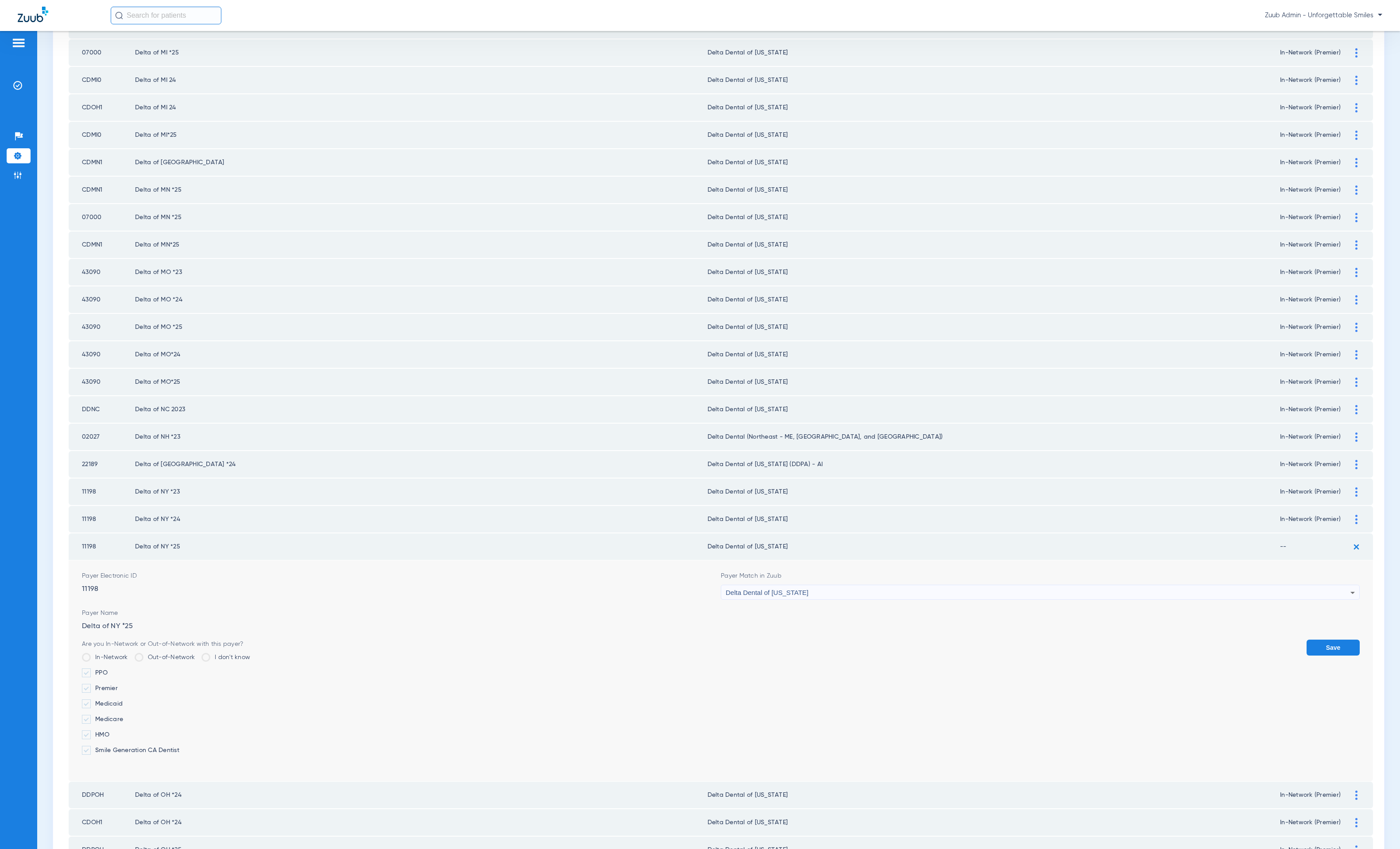
click at [104, 684] on label "Premier" at bounding box center [166, 688] width 168 height 9
click at [119, 685] on input "Premier" at bounding box center [119, 685] width 0 height 0
click at [778, 640] on button "Save" at bounding box center [1333, 648] width 53 height 16
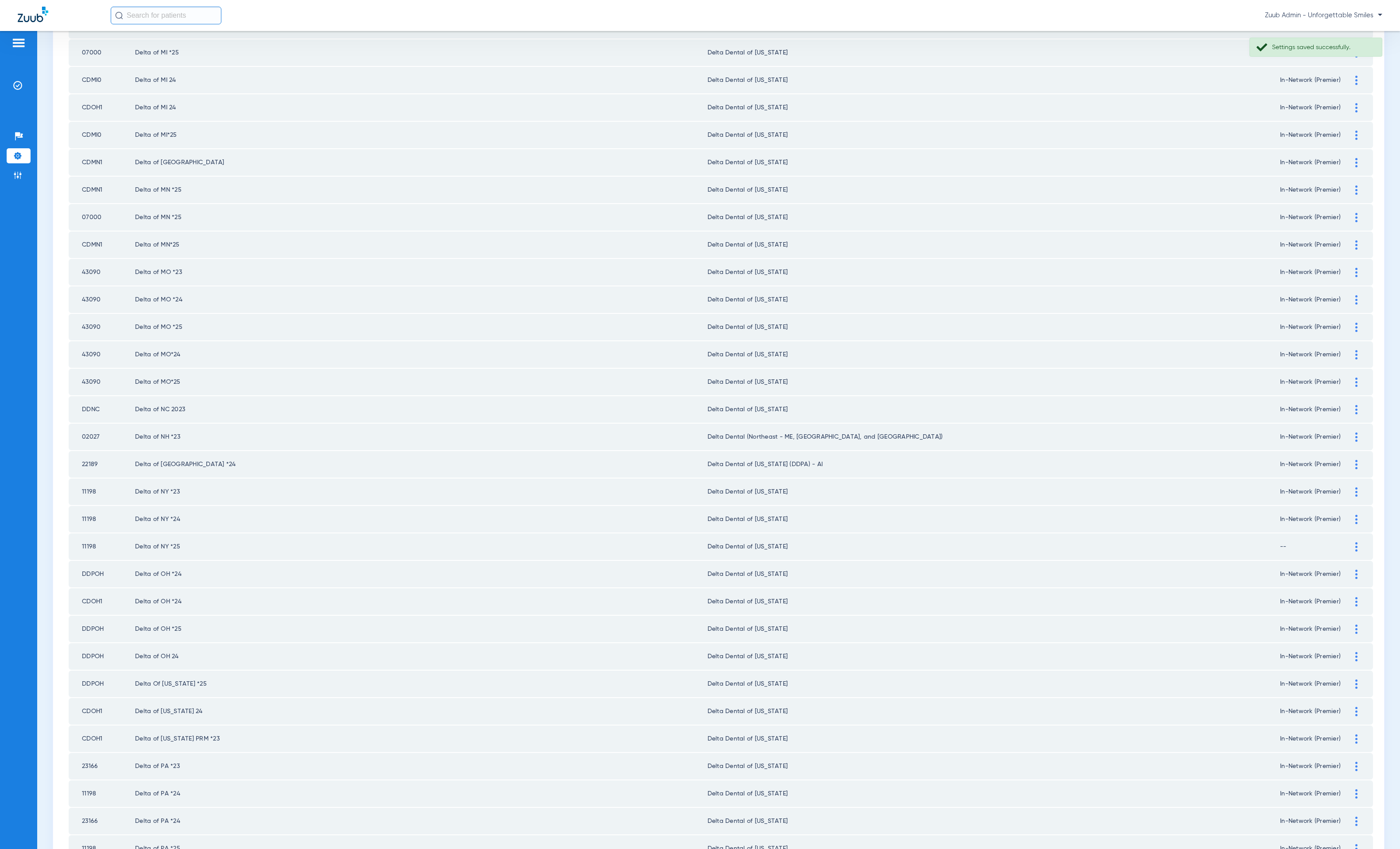
click at [778, 515] on img at bounding box center [1357, 520] width 2 height 9
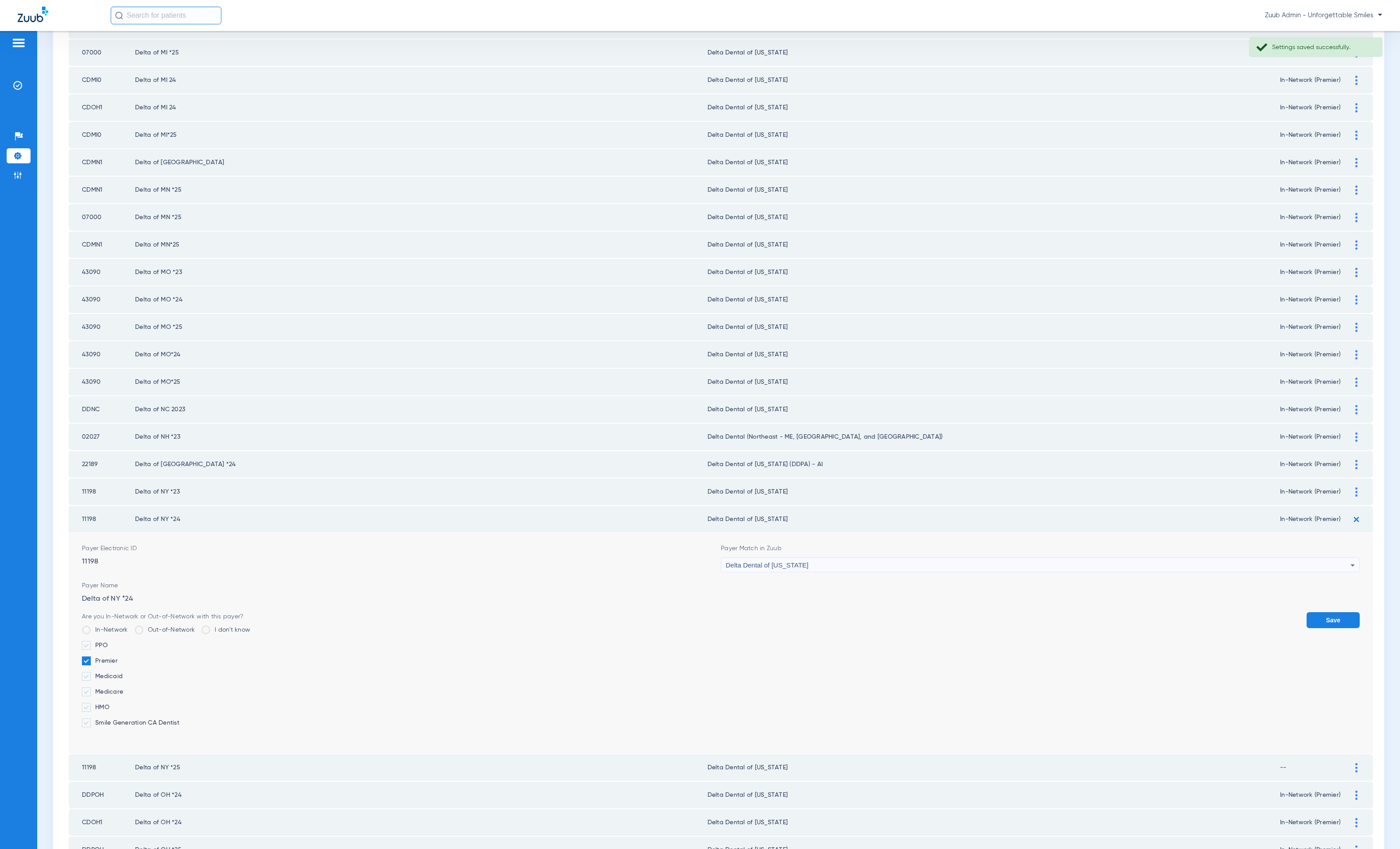
click at [778, 612] on button "Save" at bounding box center [1333, 620] width 53 height 16
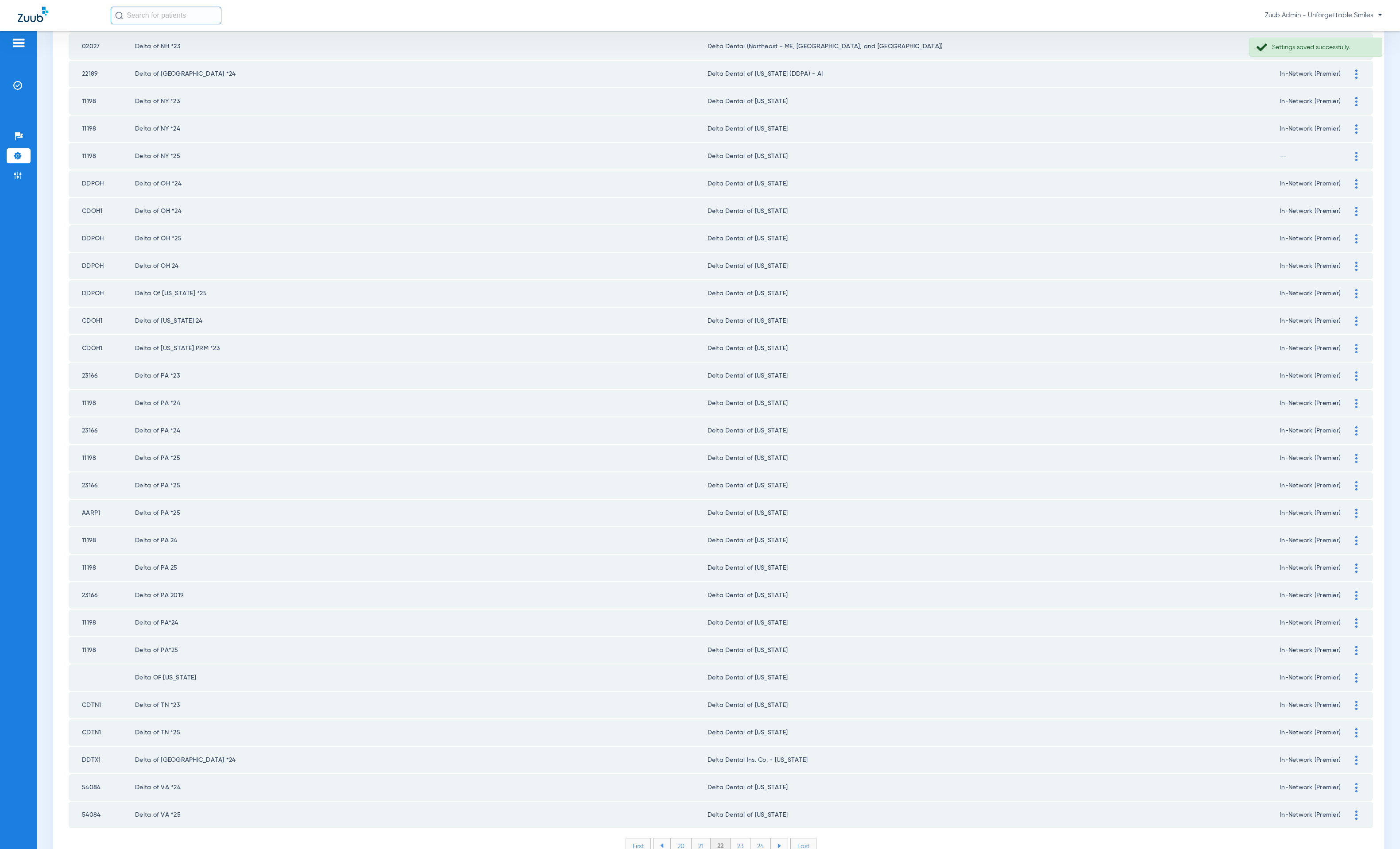
click at [730, 707] on li "23" at bounding box center [740, 846] width 20 height 15
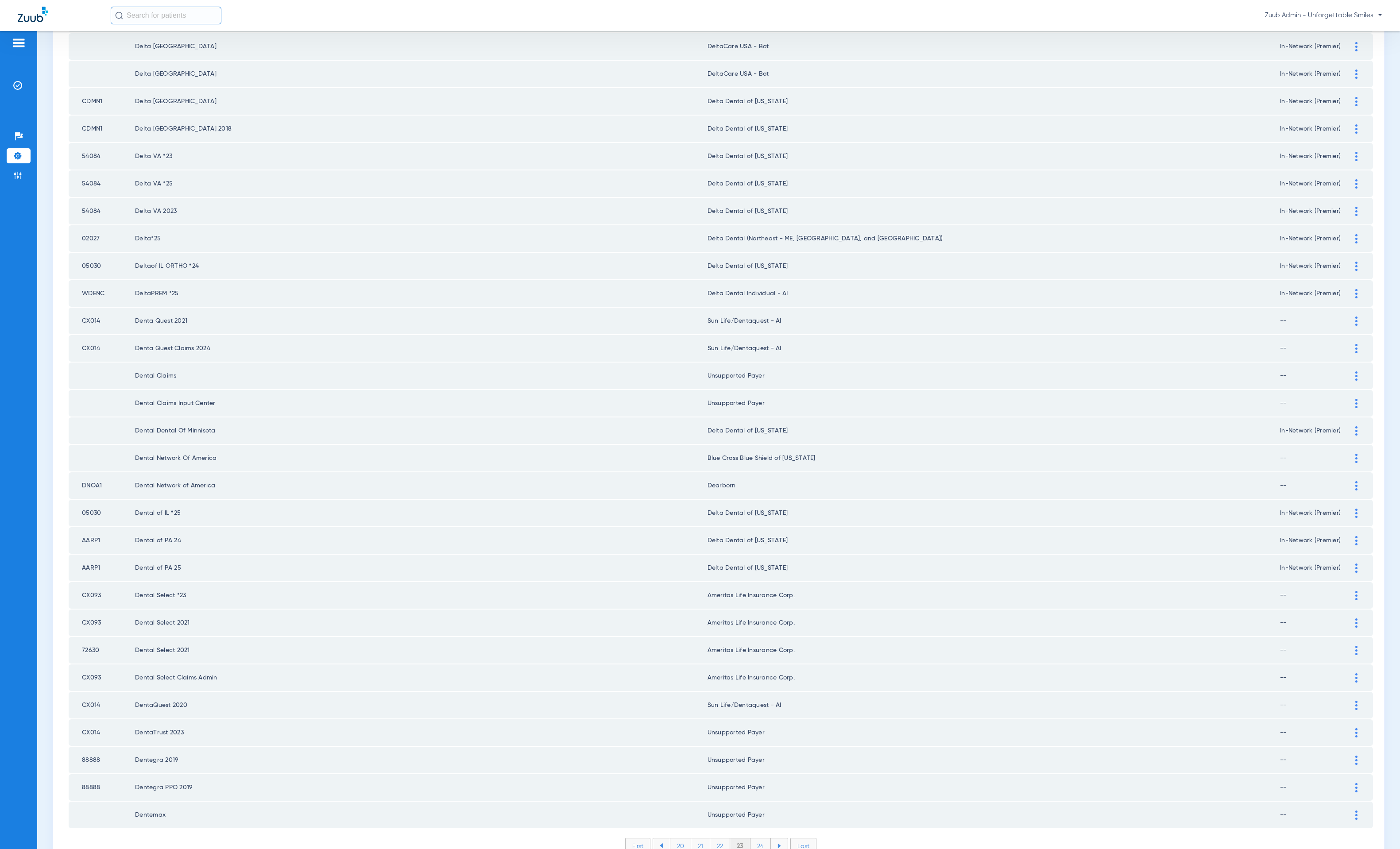
click at [757, 707] on li "24" at bounding box center [760, 846] width 21 height 15
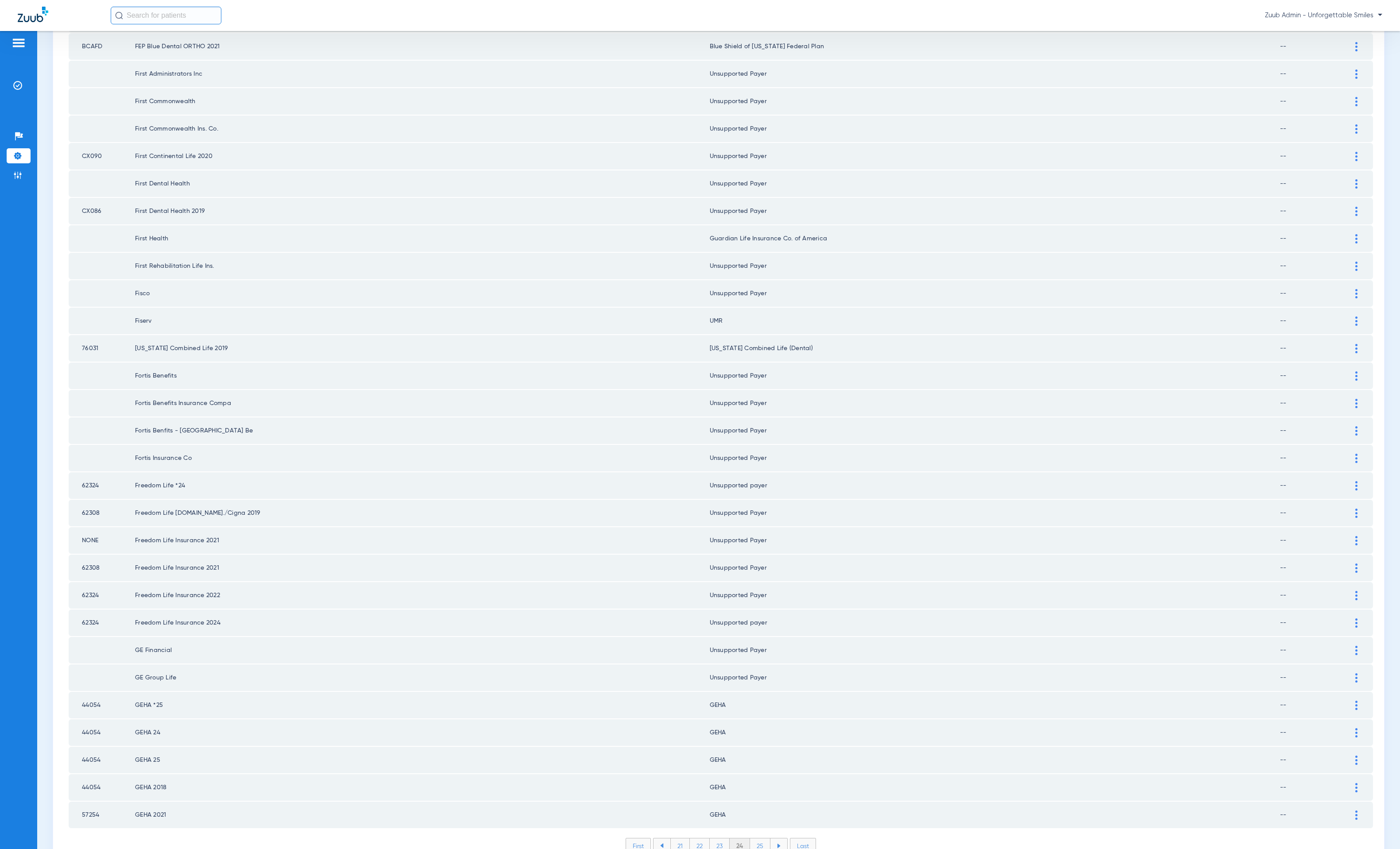
click at [754, 707] on li "25" at bounding box center [760, 846] width 21 height 15
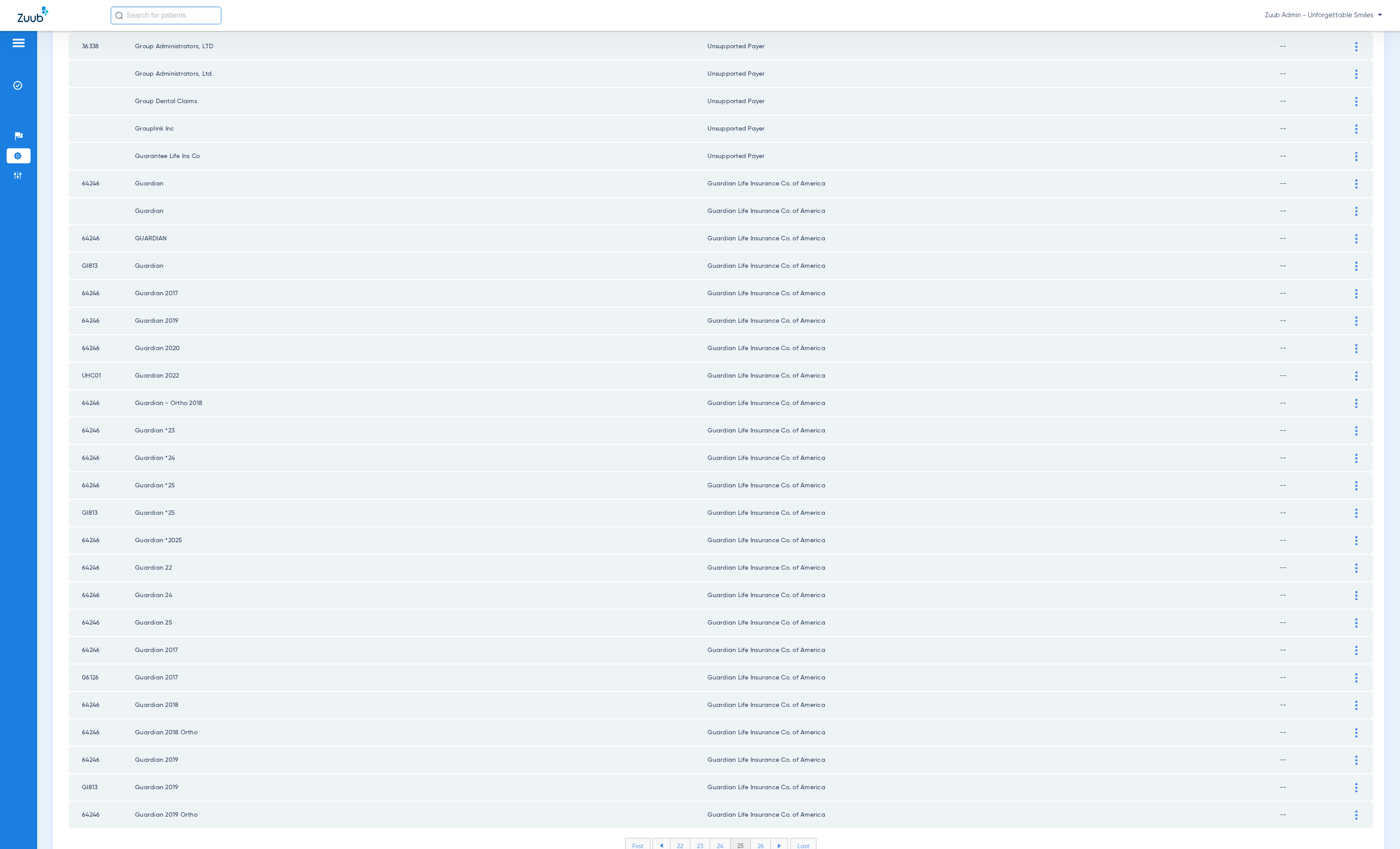
click at [754, 707] on li "26" at bounding box center [761, 846] width 20 height 15
click at [754, 707] on li "27" at bounding box center [762, 846] width 20 height 15
click at [754, 707] on li "28" at bounding box center [761, 846] width 21 height 15
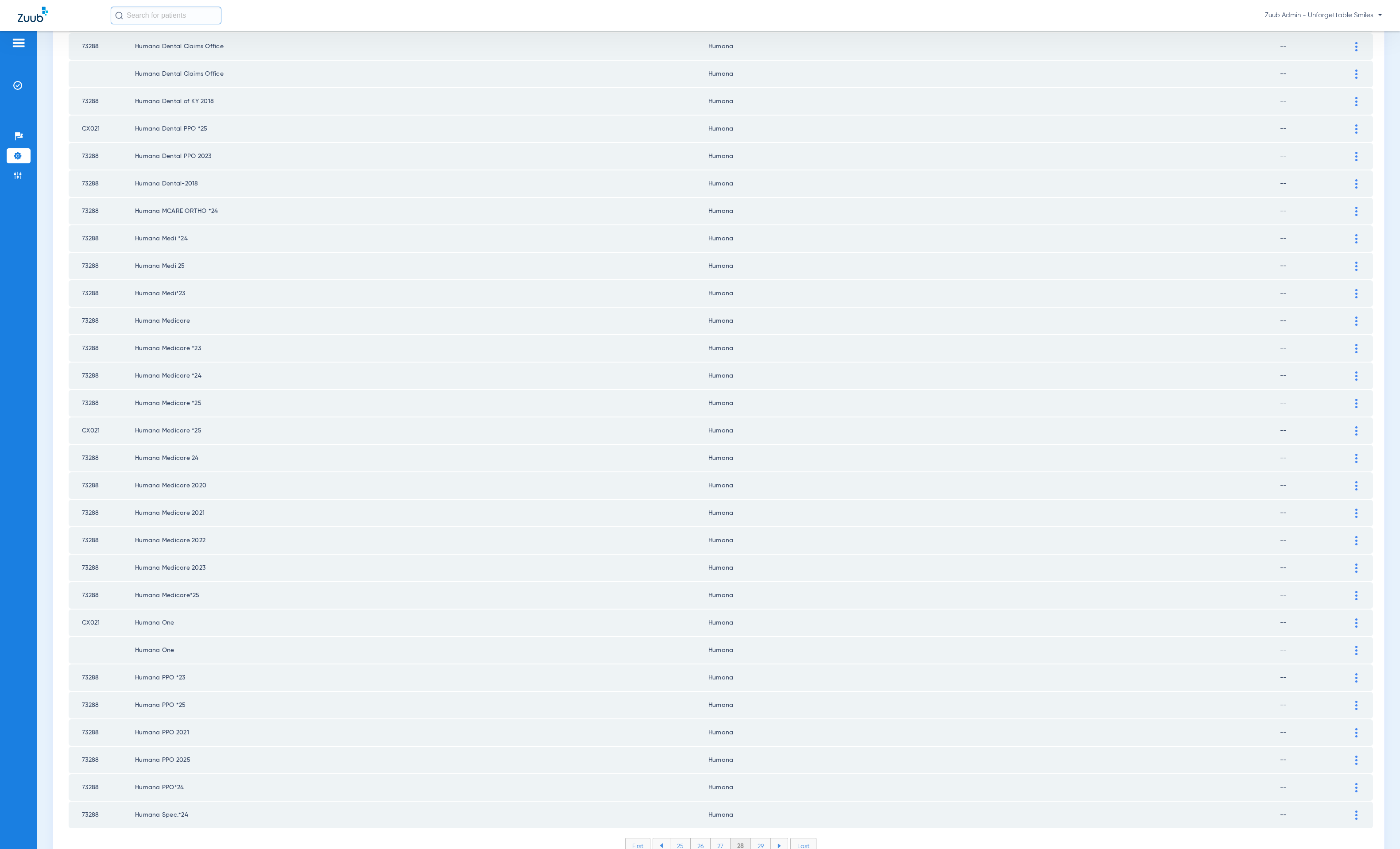
click at [754, 707] on li "29" at bounding box center [761, 846] width 20 height 15
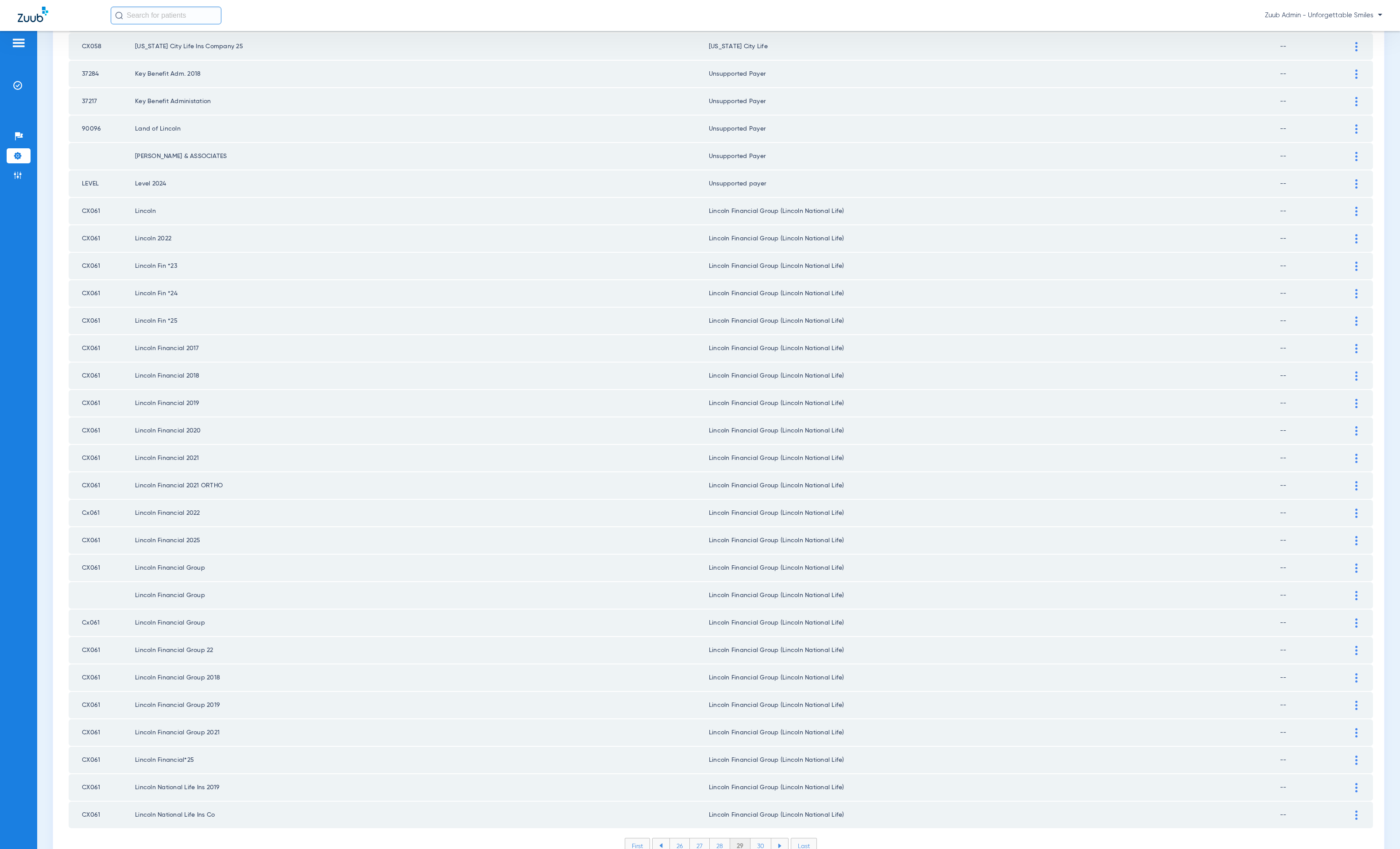
click at [754, 707] on li "30" at bounding box center [760, 846] width 21 height 15
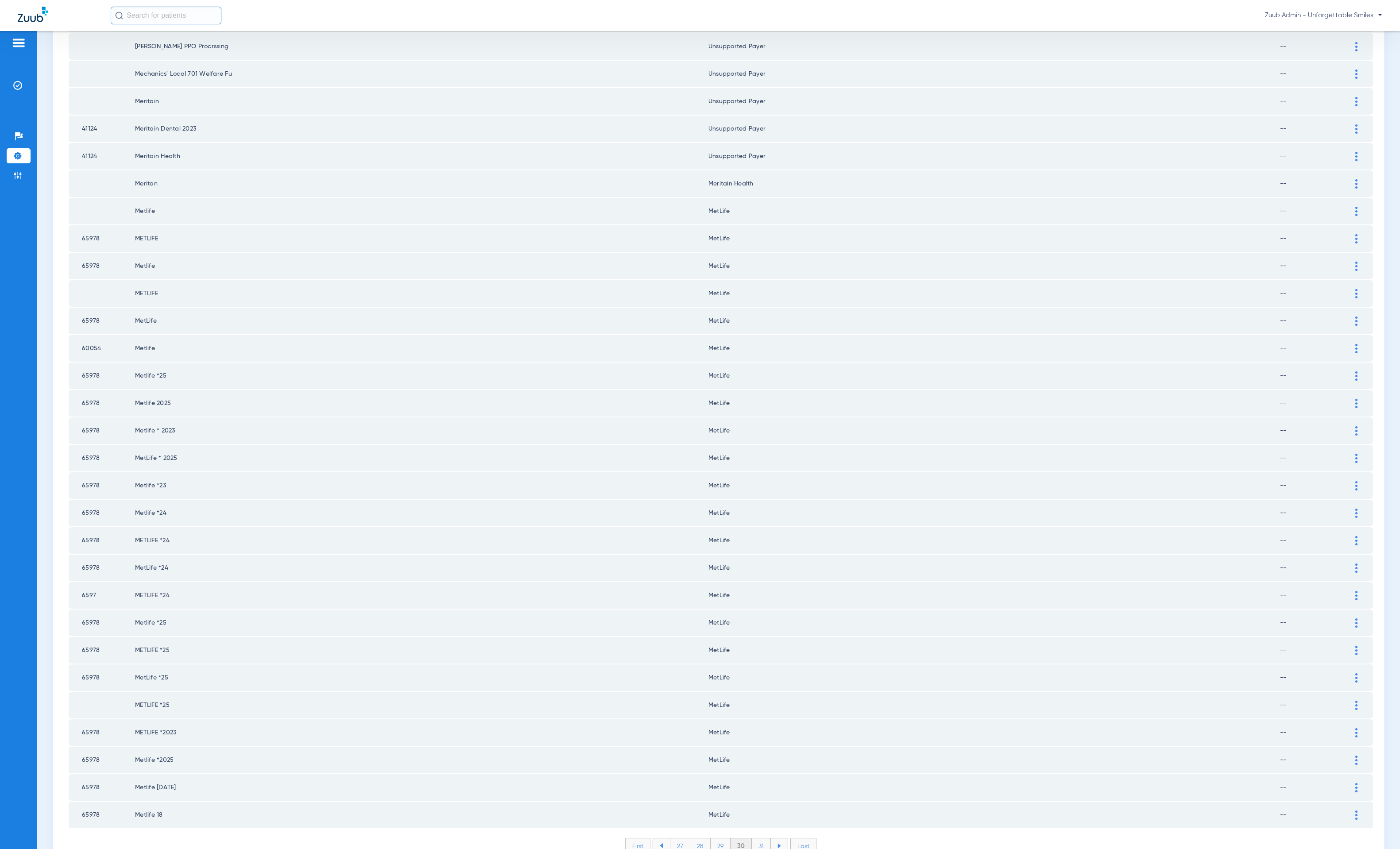
click at [754, 707] on li "31" at bounding box center [761, 846] width 19 height 15
click at [754, 707] on li "32" at bounding box center [761, 846] width 20 height 15
click at [754, 707] on li "33" at bounding box center [761, 846] width 20 height 15
click at [754, 707] on li "34" at bounding box center [761, 846] width 21 height 15
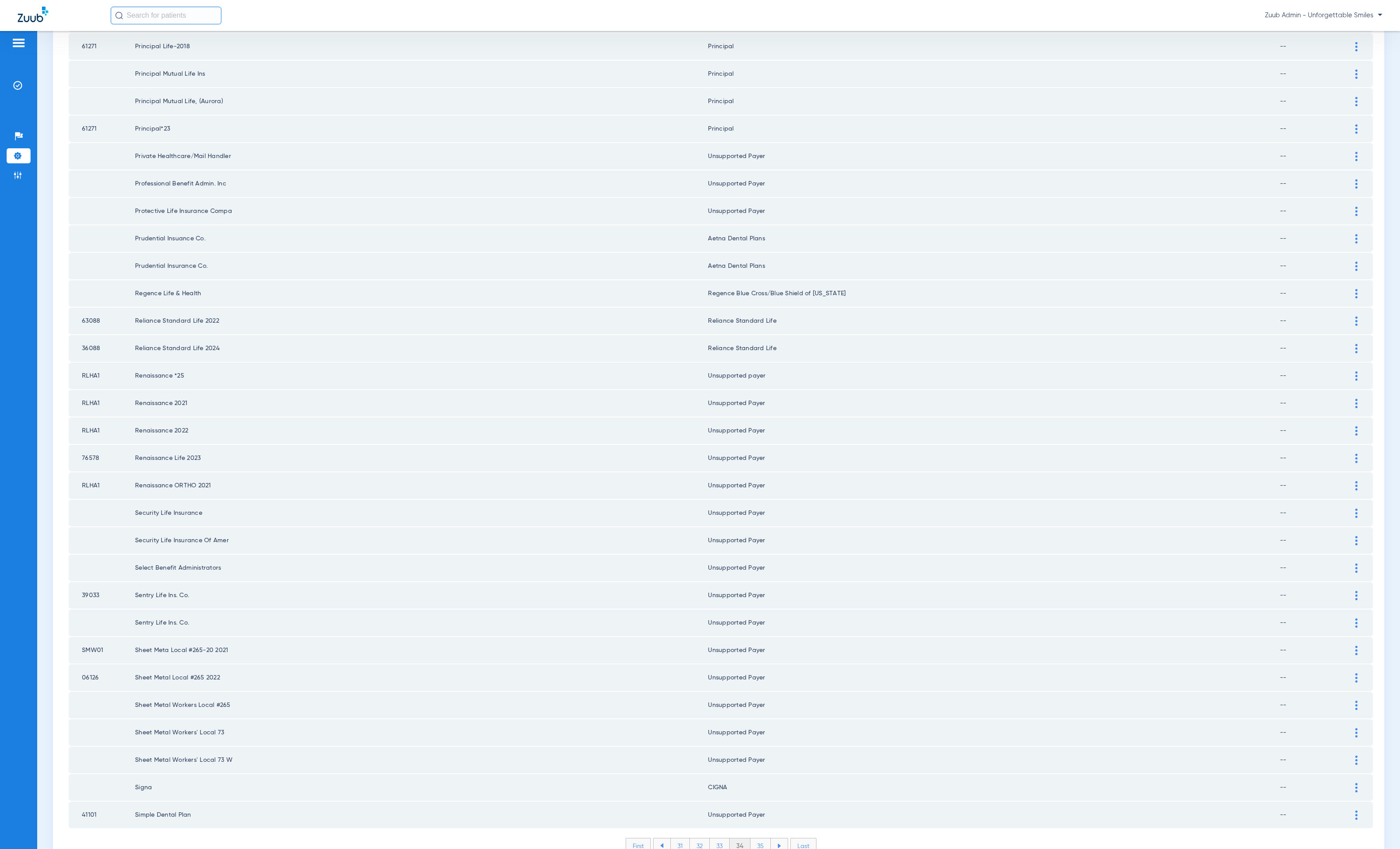
click at [754, 707] on li "35" at bounding box center [760, 846] width 21 height 15
click at [754, 707] on li "36" at bounding box center [762, 846] width 20 height 15
click at [755, 707] on li "37" at bounding box center [762, 846] width 20 height 15
click at [757, 707] on li "38" at bounding box center [761, 846] width 21 height 15
click at [760, 707] on li "39" at bounding box center [762, 846] width 20 height 15
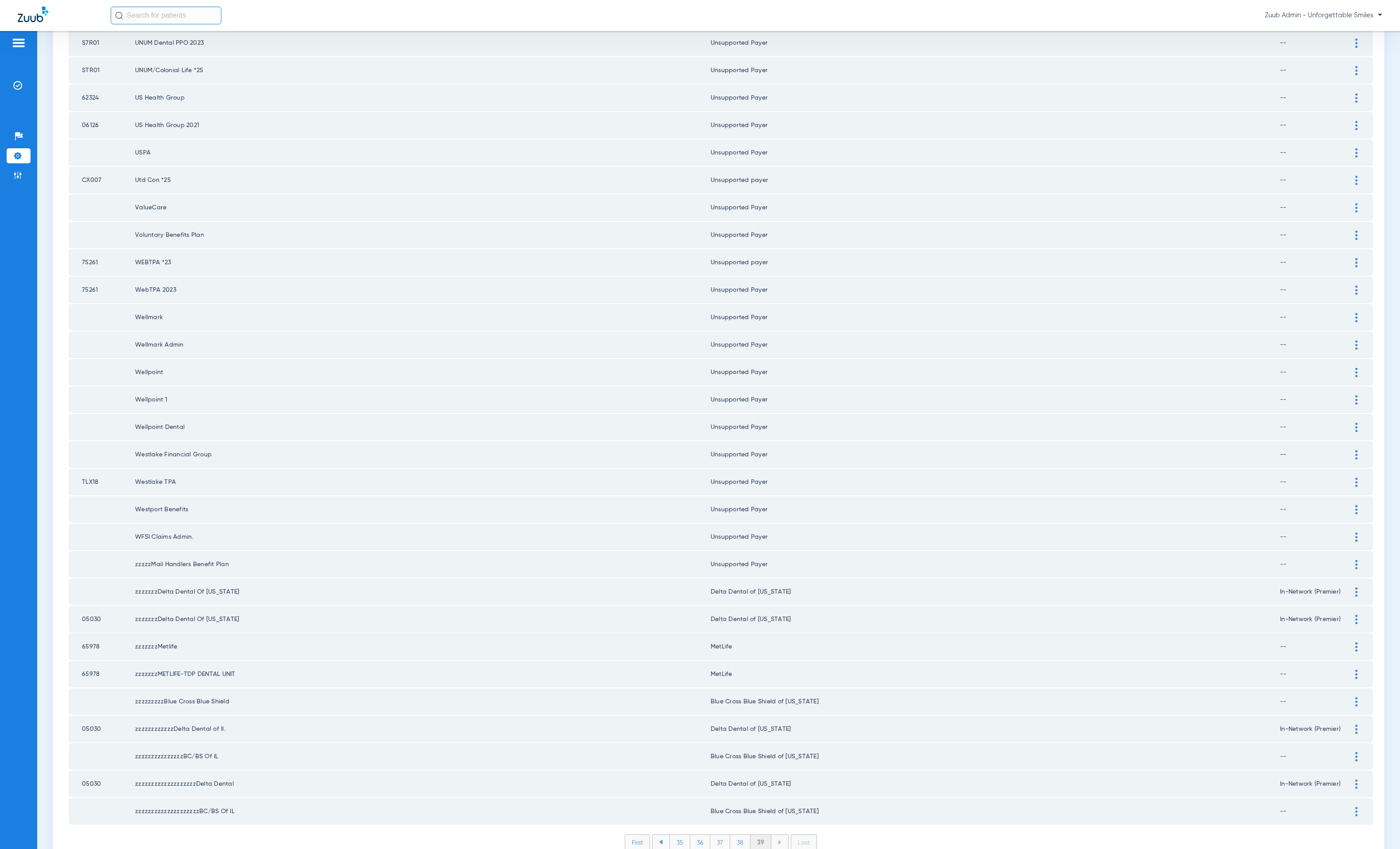
click at [760, 707] on li "39" at bounding box center [760, 842] width 21 height 15
click at [778, 707] on li "Last" at bounding box center [803, 842] width 26 height 16
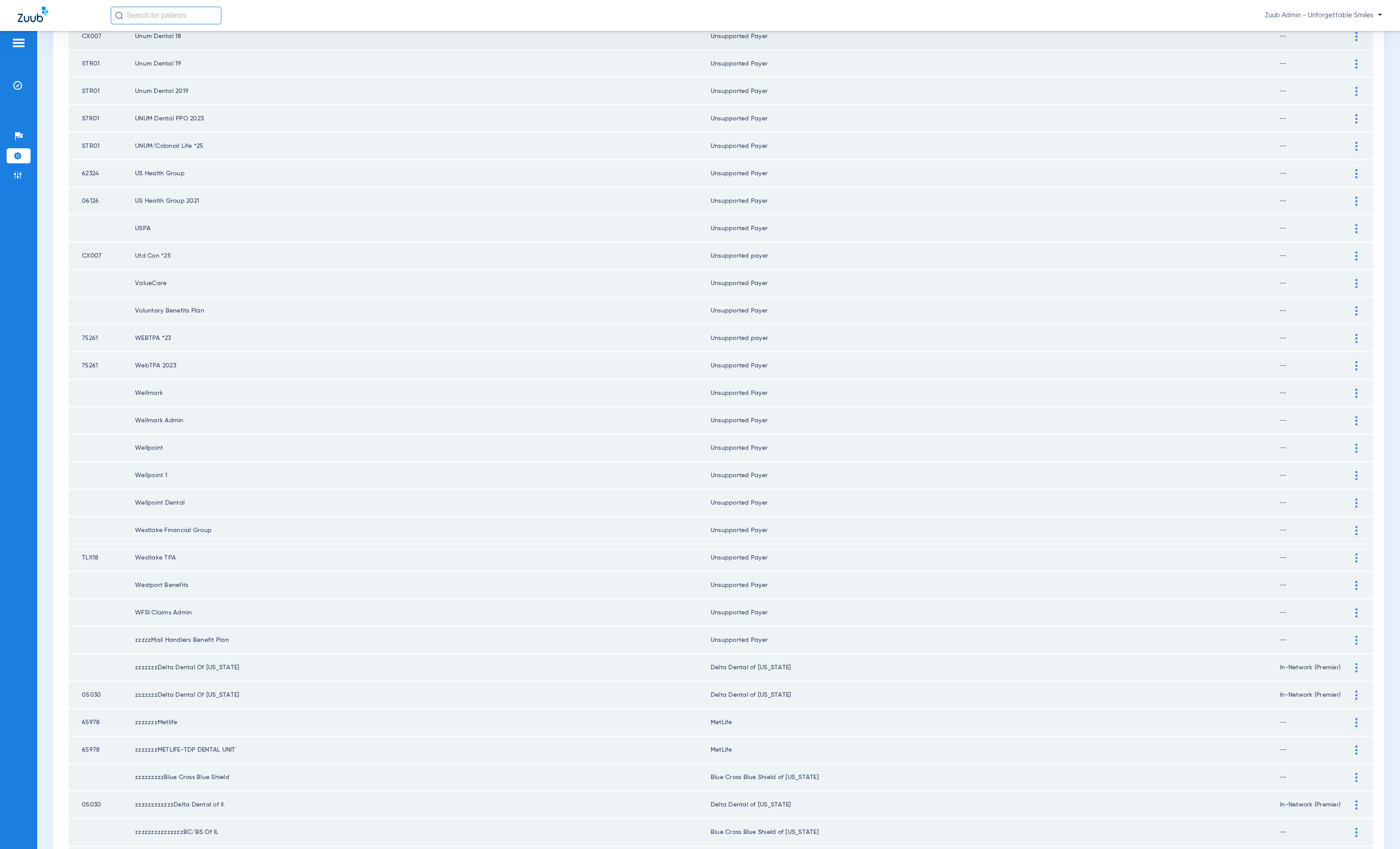
scroll to position [599, 0]
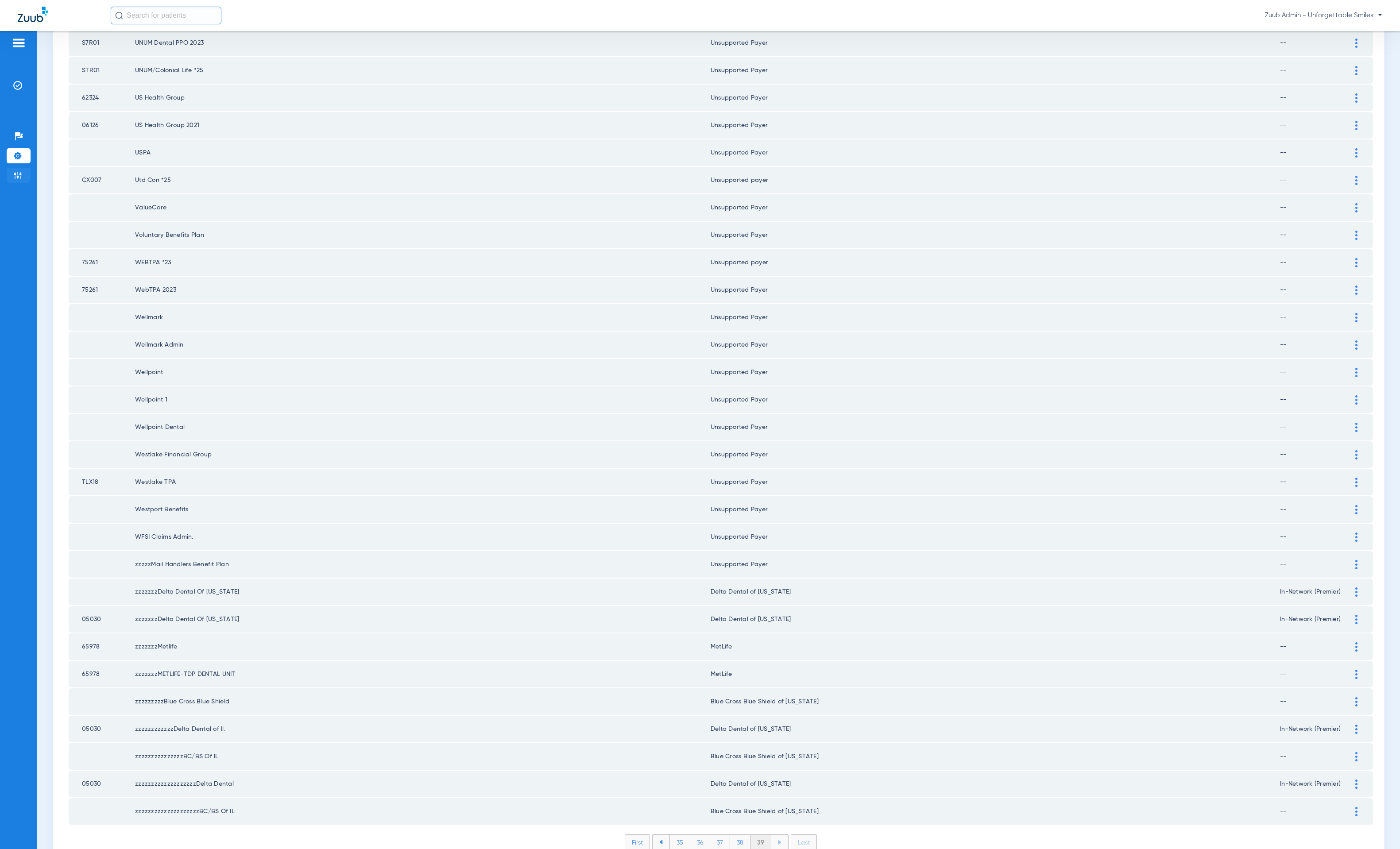
click at [22, 174] on li "Admin" at bounding box center [18, 175] width 24 height 15
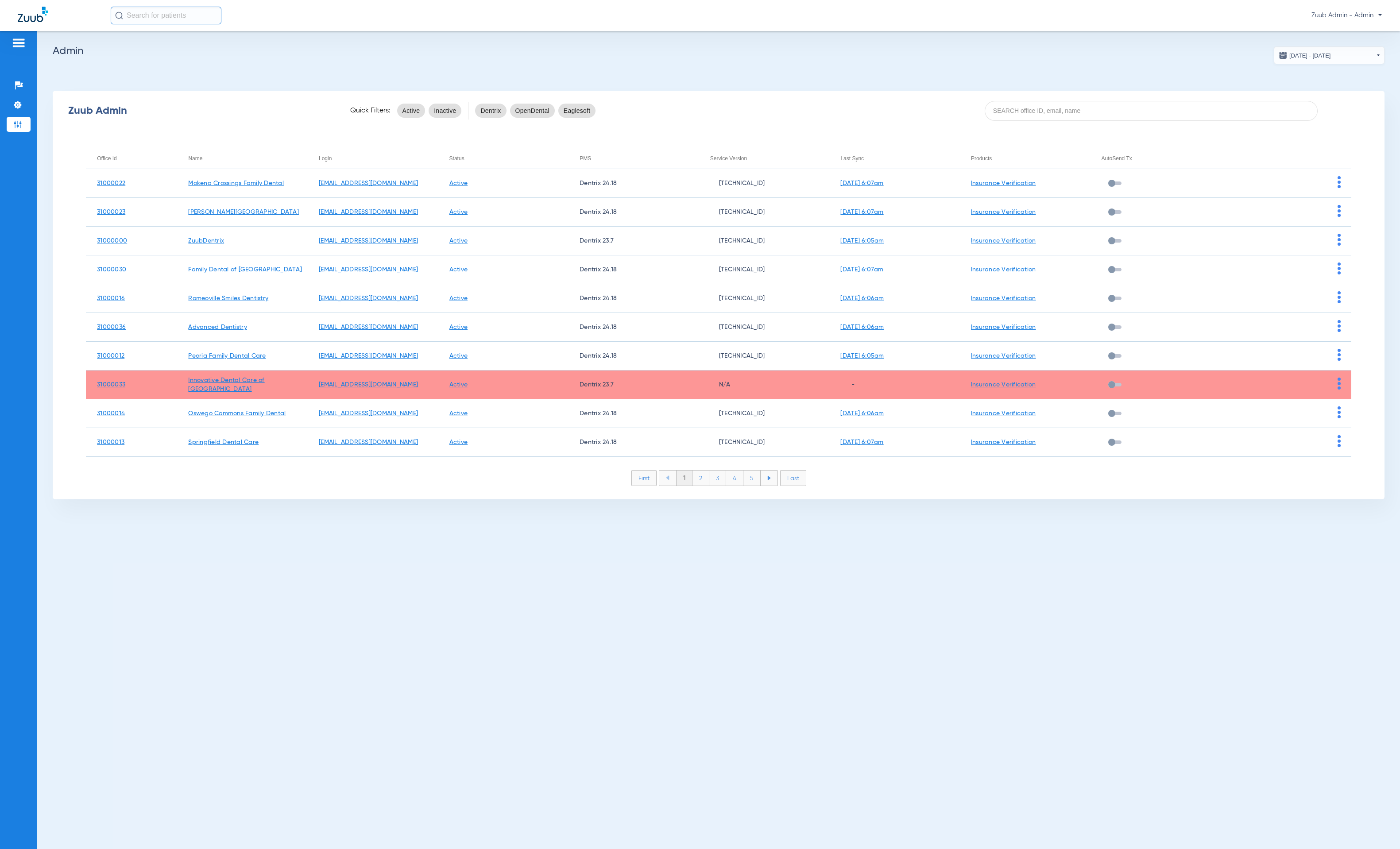
click at [1160, 125] on div "Zuub Admin Quick Filters: Active Inactive Dentrix OpenDental Eaglesoft" at bounding box center [719, 111] width 1332 height 36
click at [1159, 120] on div "Zuub Admin Quick Filters: Active Inactive Dentrix OpenDental Eaglesoft" at bounding box center [719, 111] width 1332 height 36
click at [1158, 117] on input at bounding box center [1151, 111] width 333 height 20
paste input "31000031"
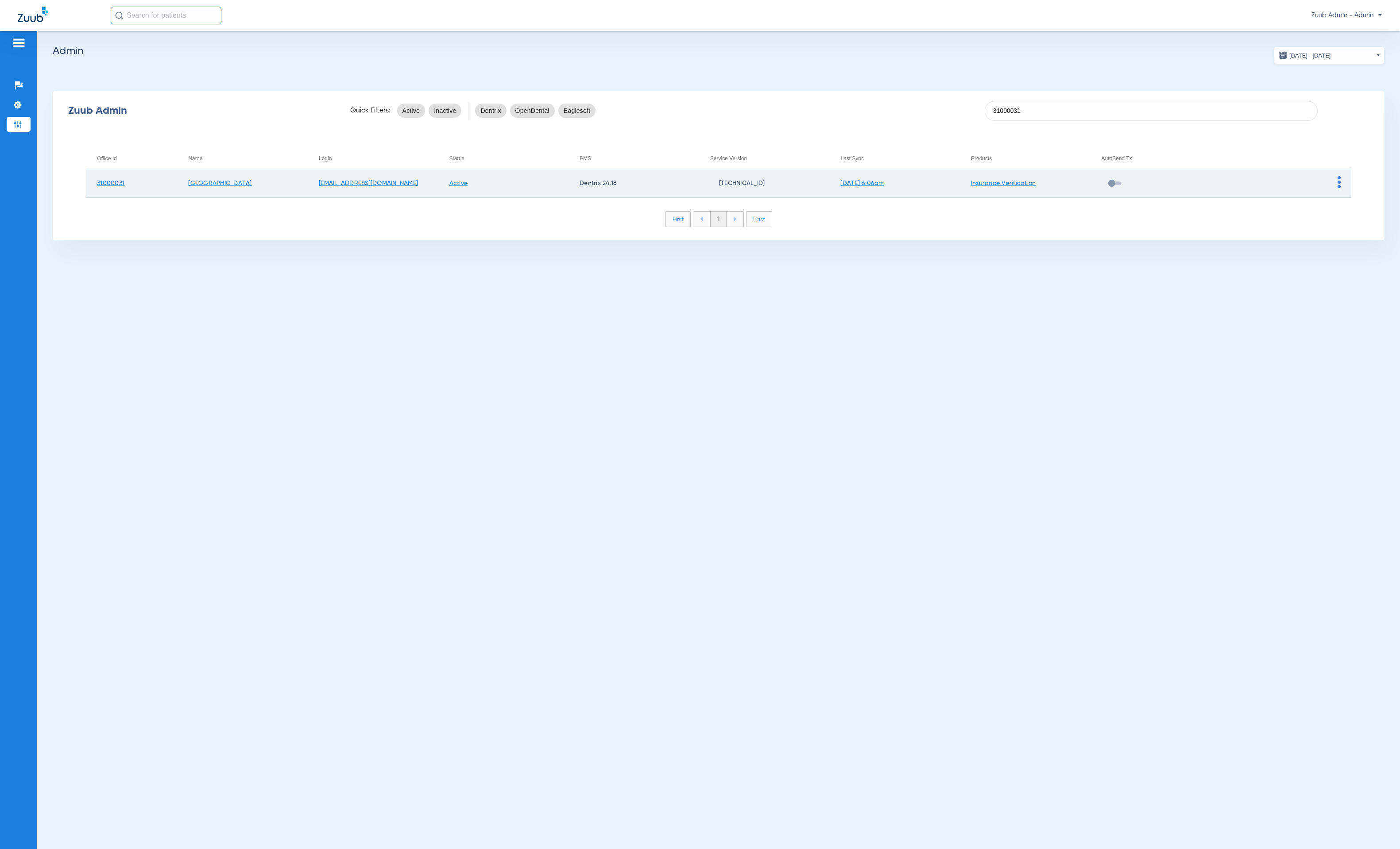
type input "31000031"
click at [1339, 178] on img at bounding box center [1339, 182] width 3 height 12
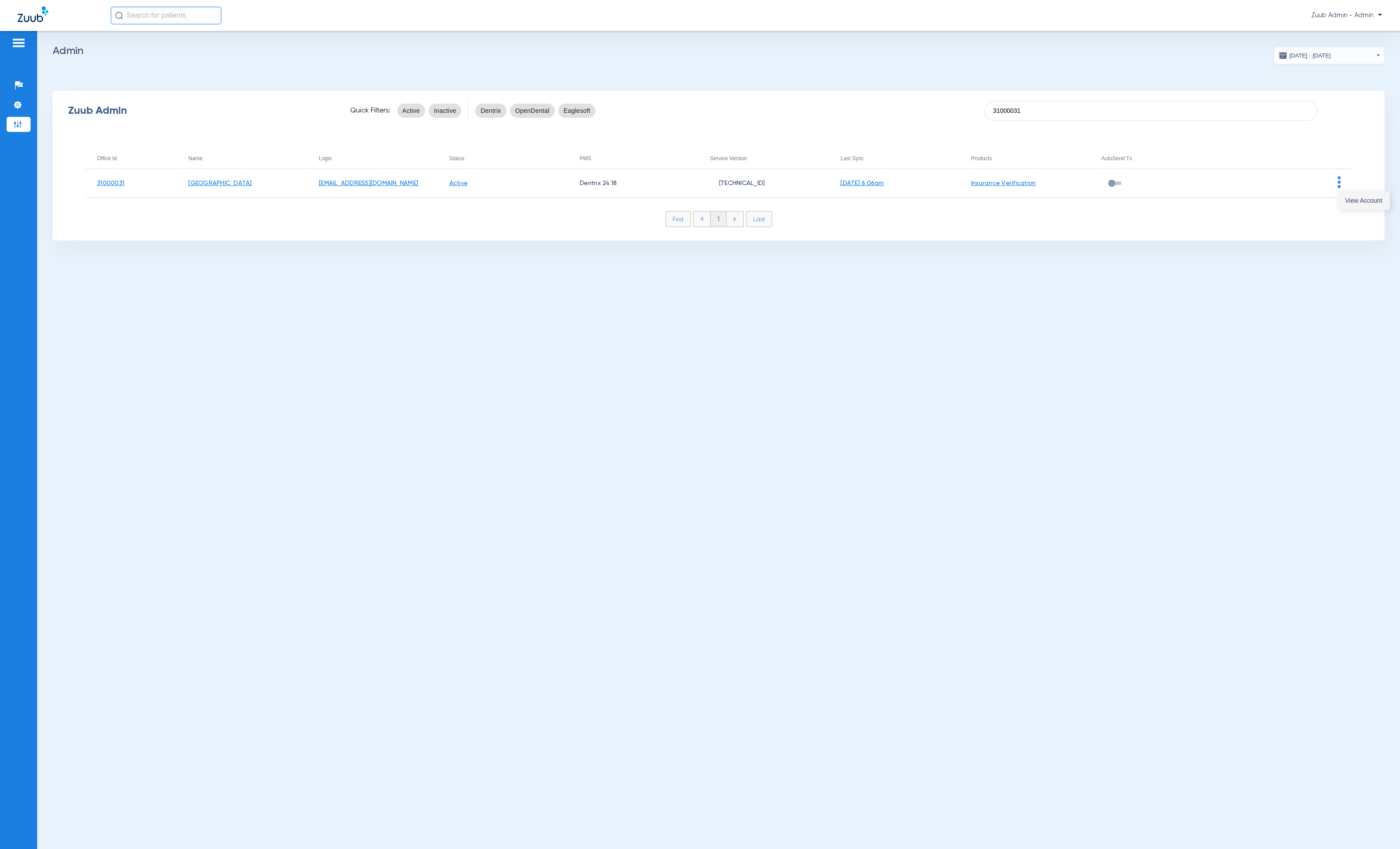
click at [1347, 193] on button "View Account" at bounding box center [1364, 201] width 51 height 18
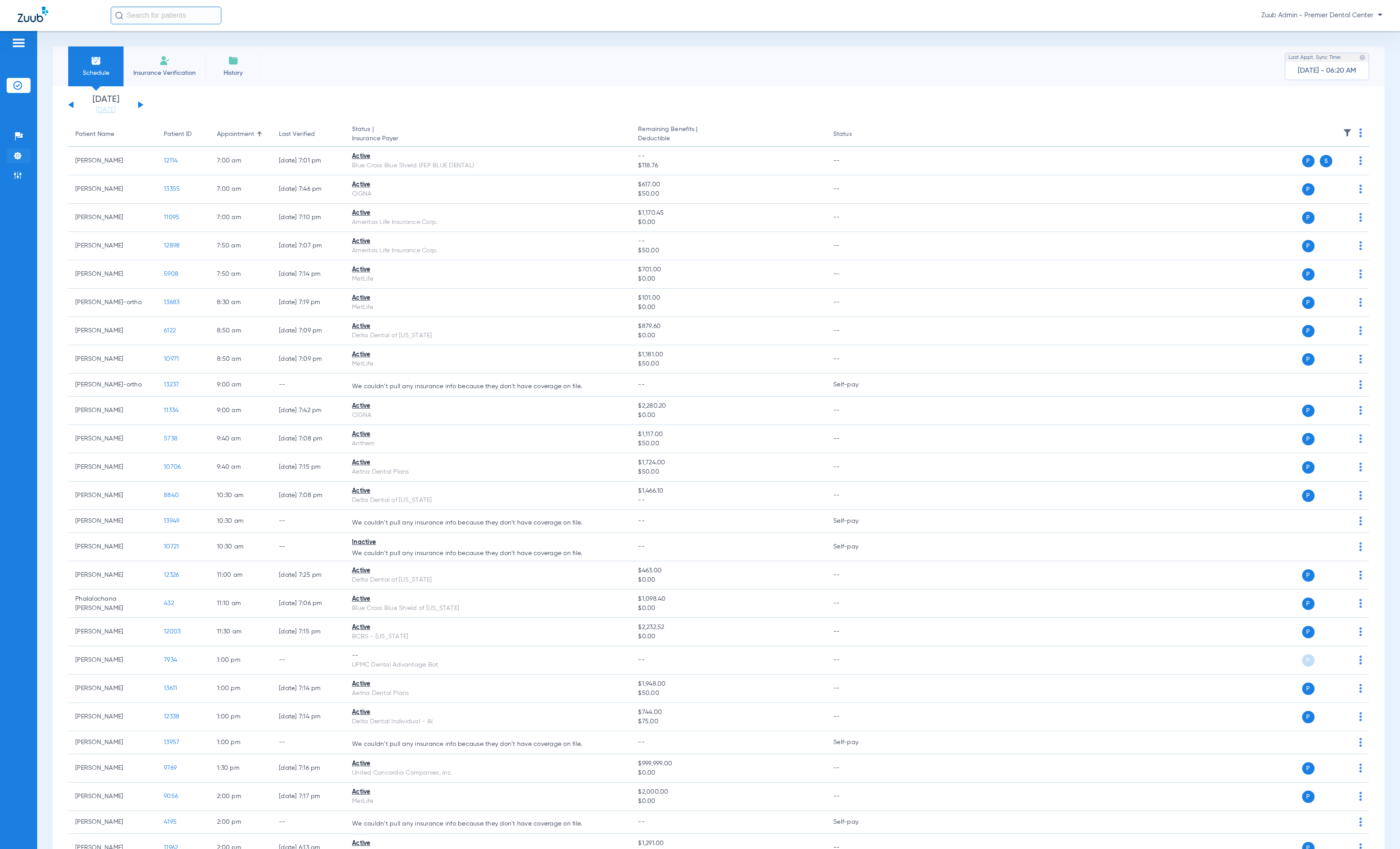
click at [23, 163] on li "Settings" at bounding box center [18, 156] width 24 height 15
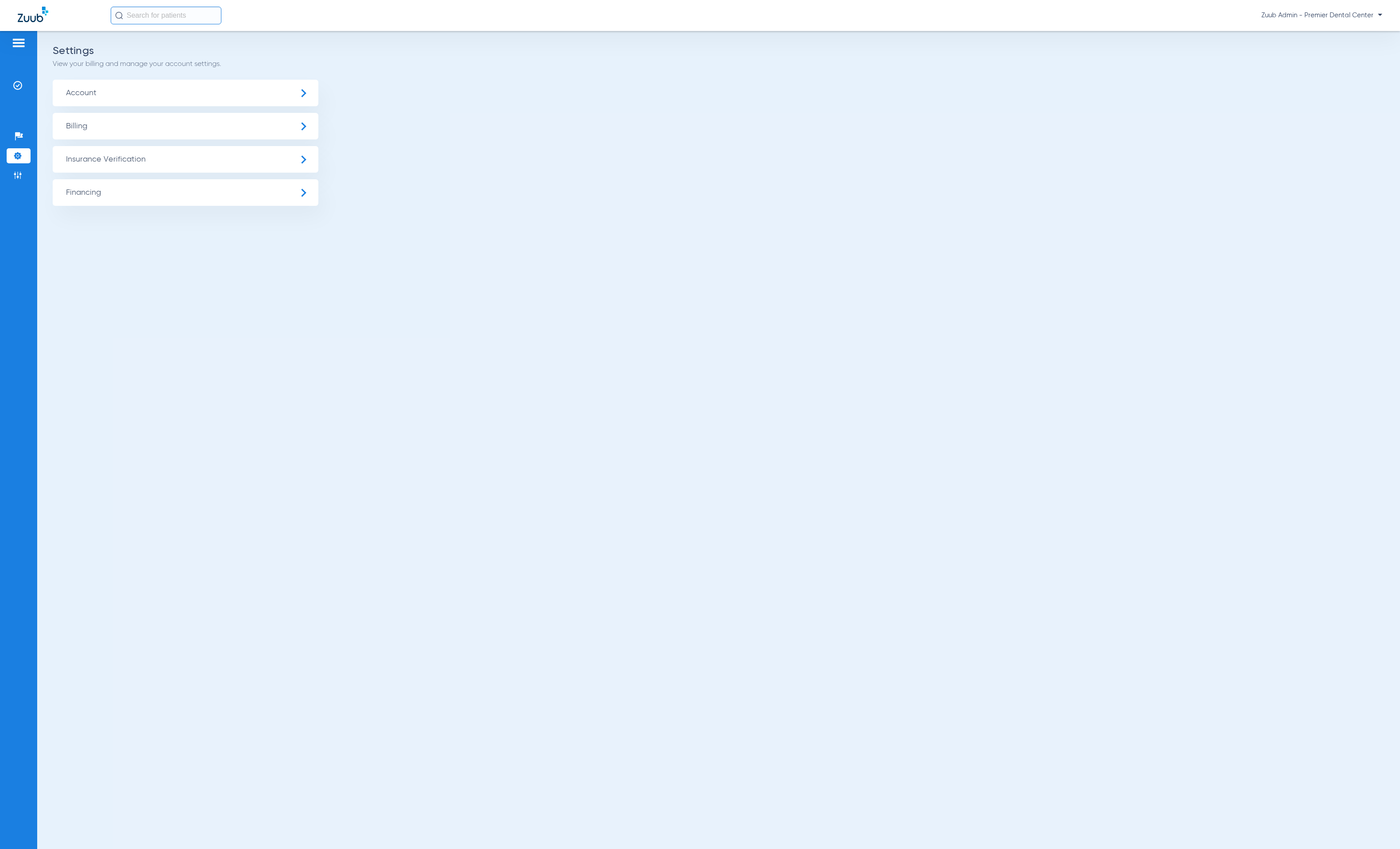
click at [102, 161] on span "Insurance Verification" at bounding box center [186, 159] width 265 height 27
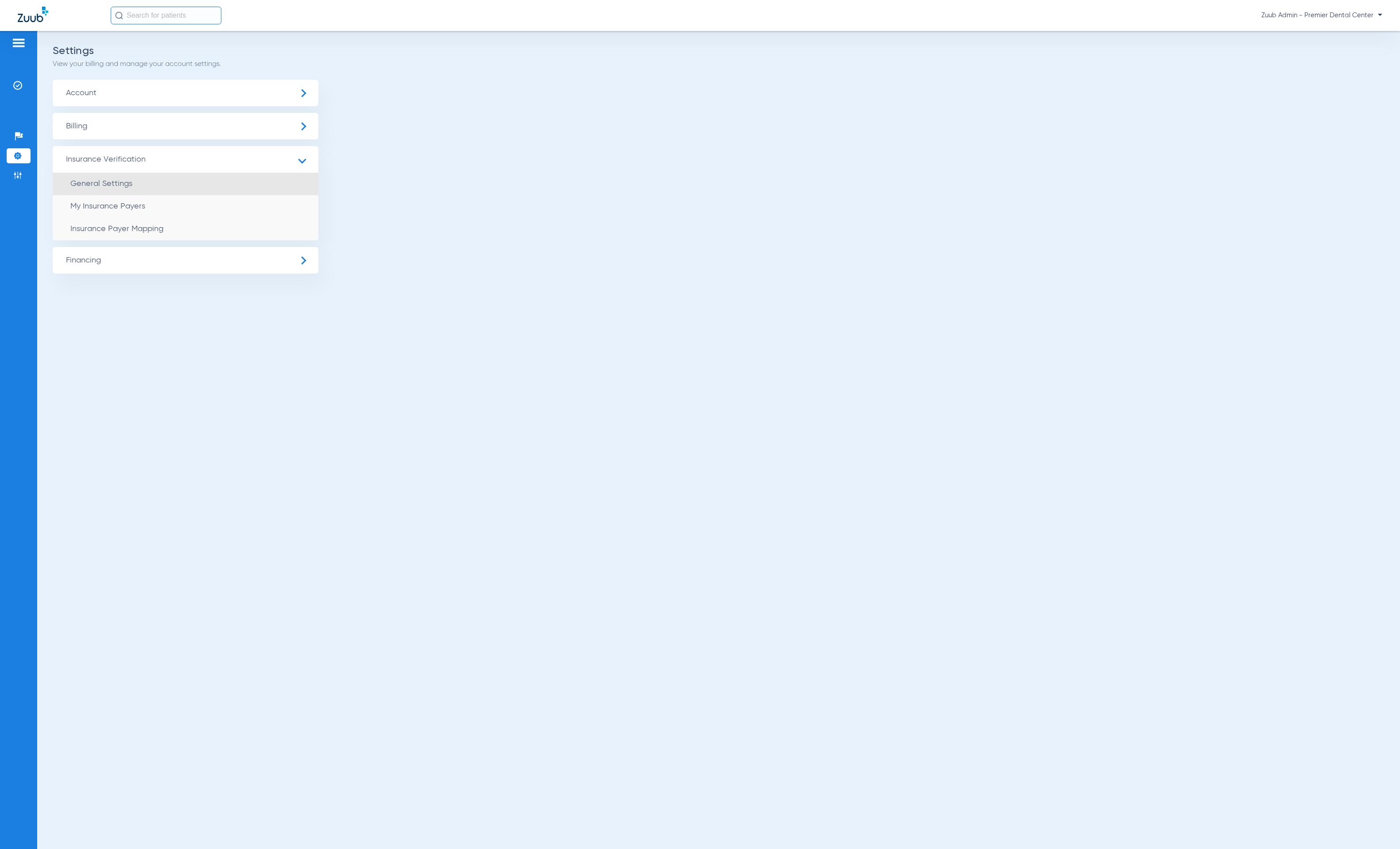
click at [113, 181] on span "General Settings" at bounding box center [101, 183] width 62 height 8
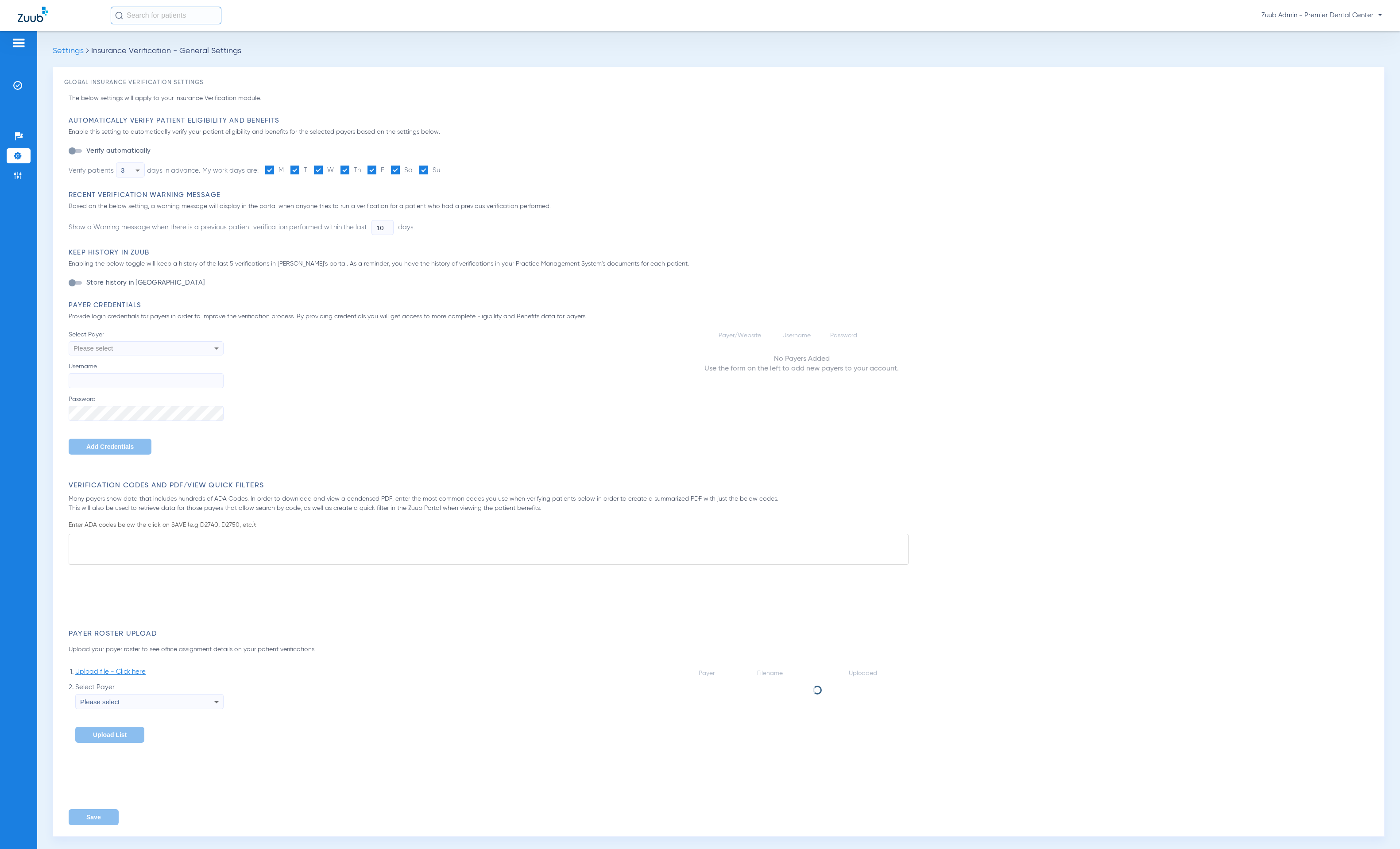
type input "1"
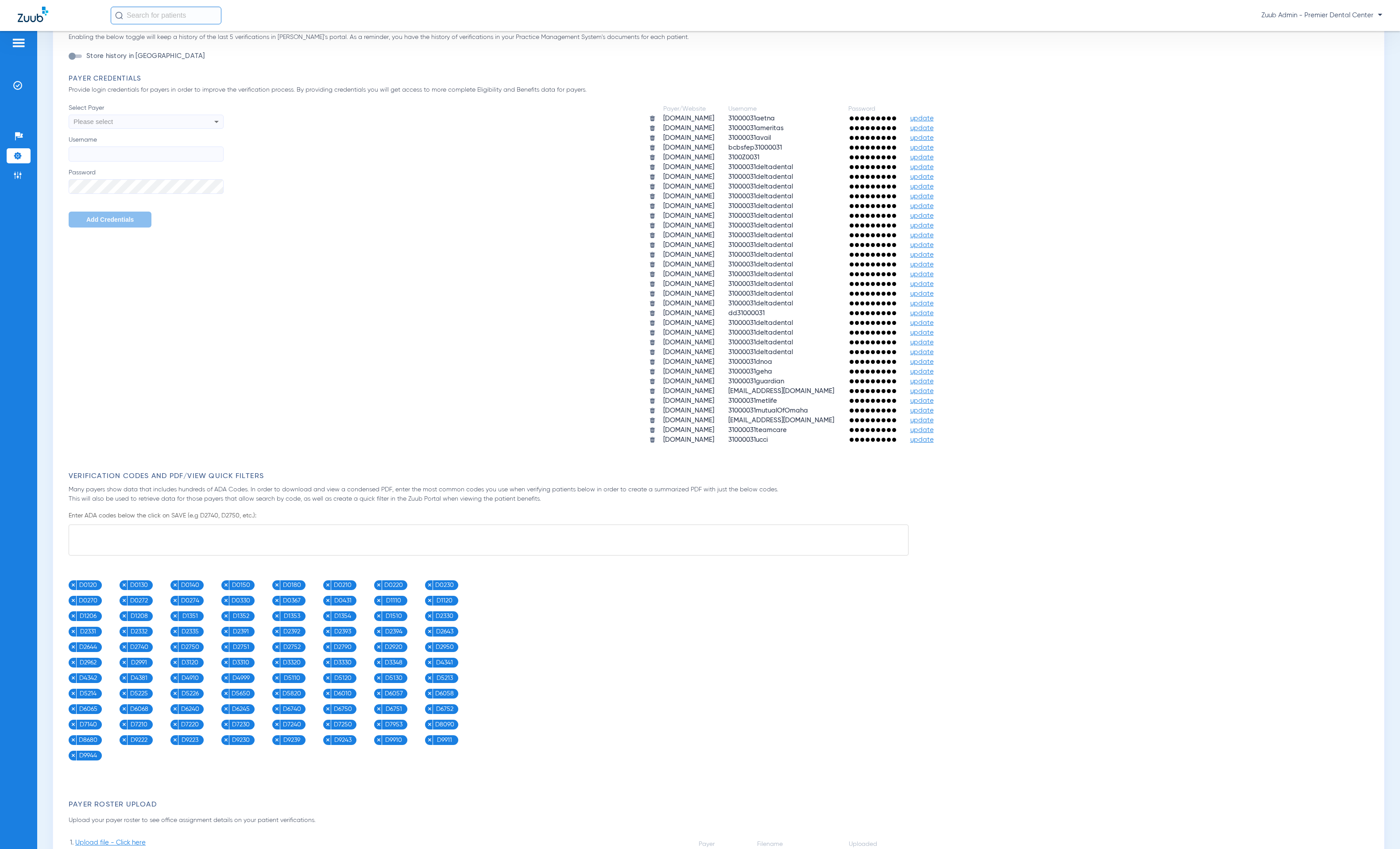
scroll to position [178, 0]
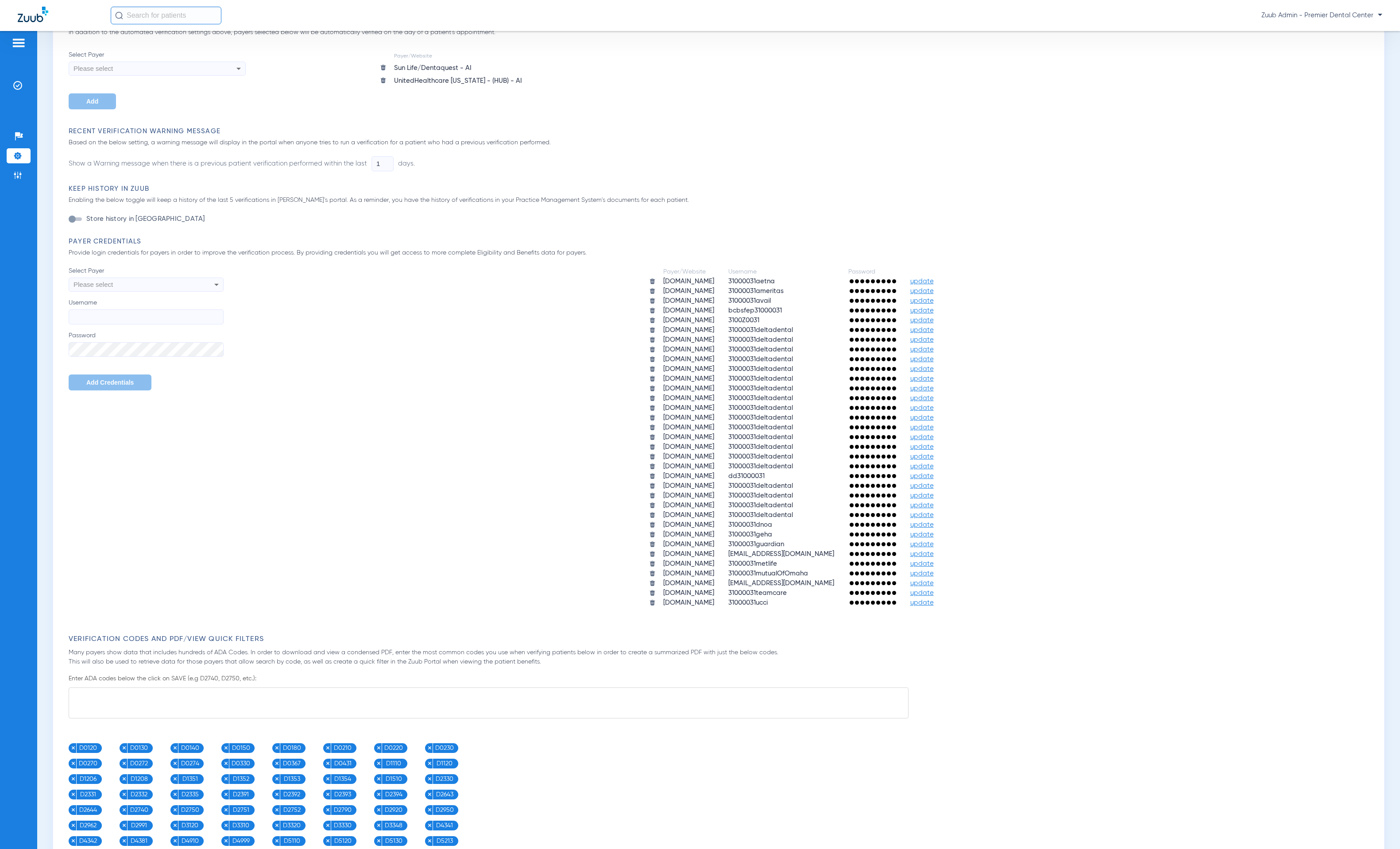
click at [25, 158] on li "Settings" at bounding box center [18, 156] width 24 height 15
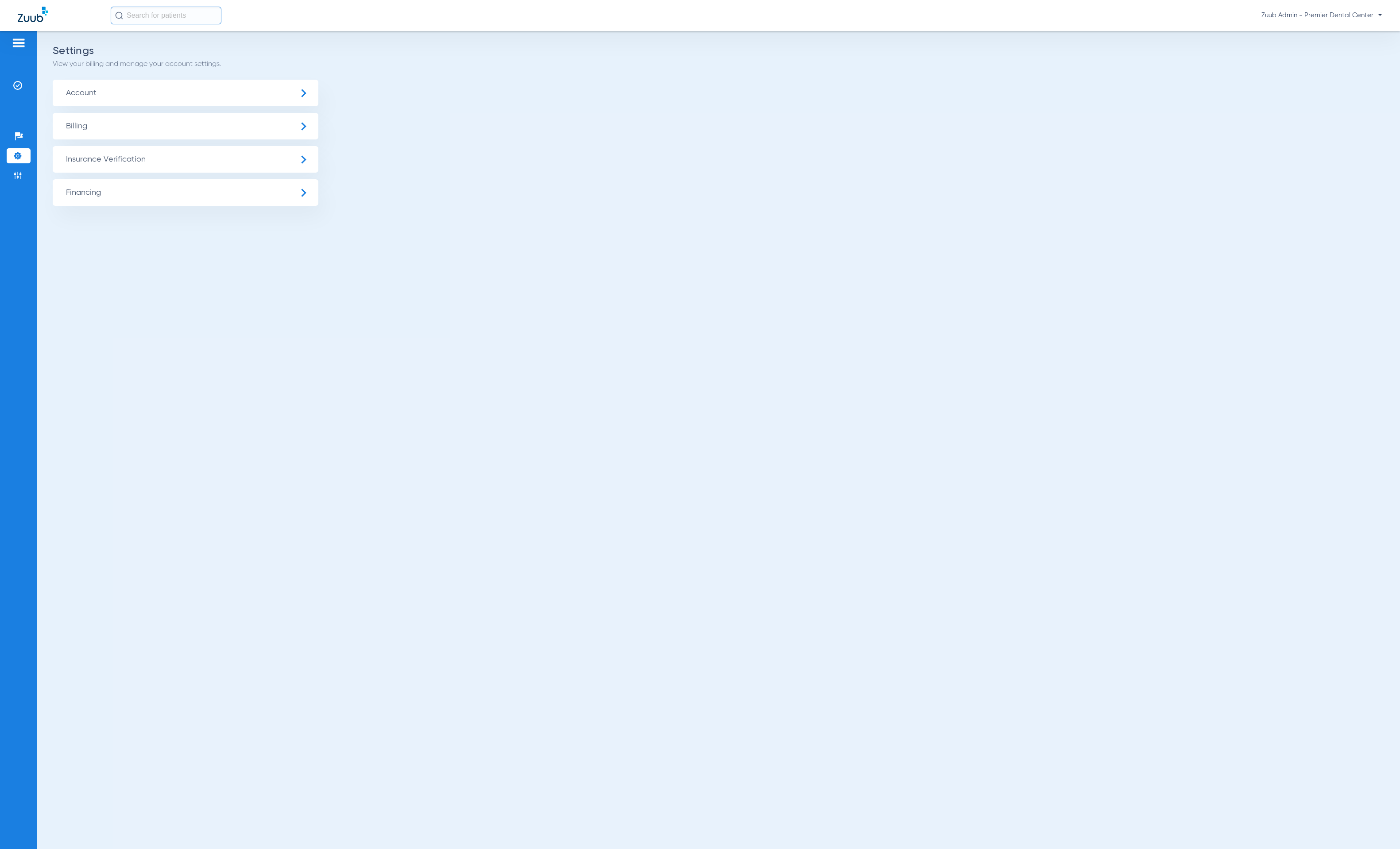
click at [72, 162] on span "Insurance Verification" at bounding box center [186, 159] width 265 height 27
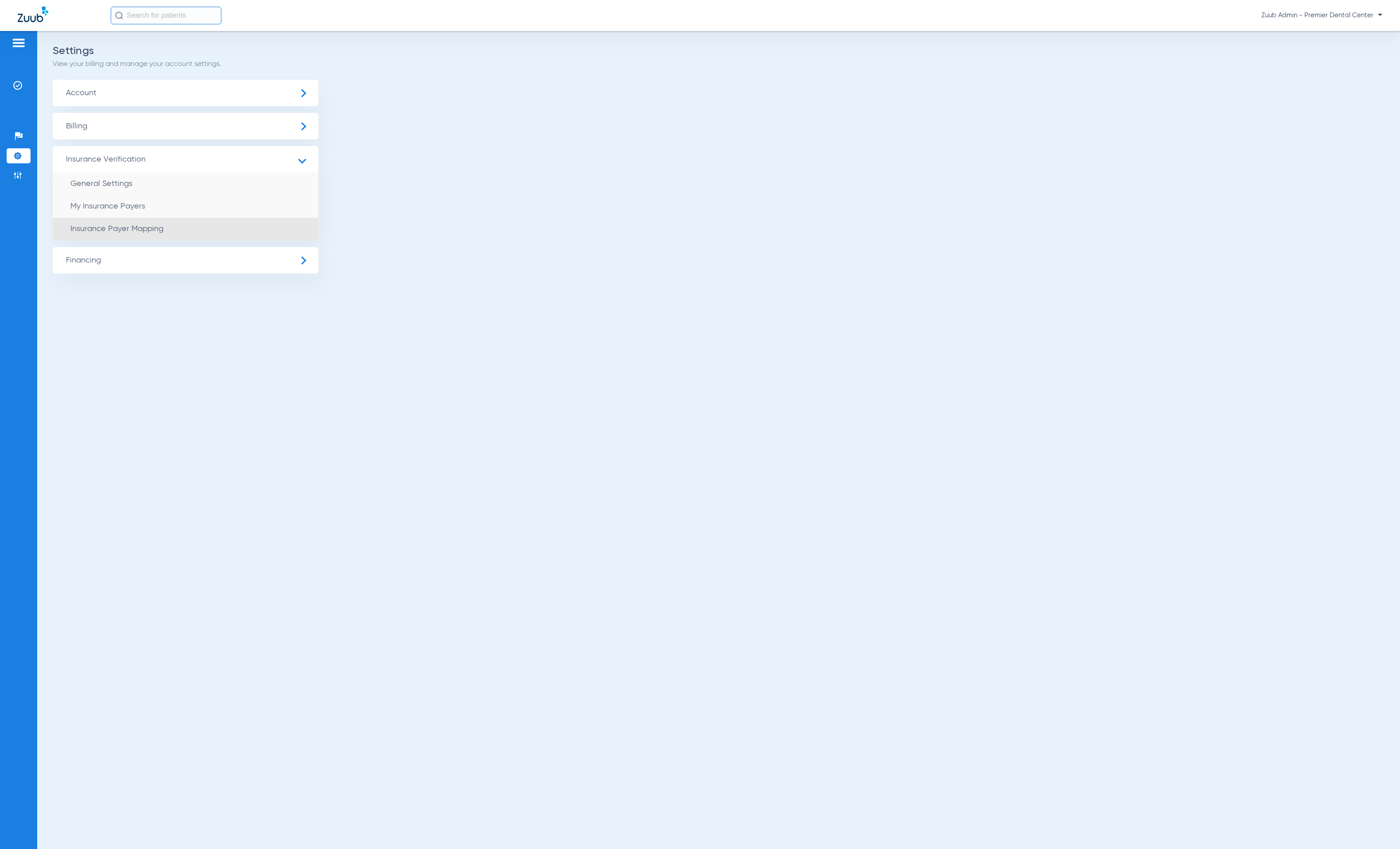
click at [171, 227] on li "Insurance Payer Mapping" at bounding box center [186, 229] width 265 height 23
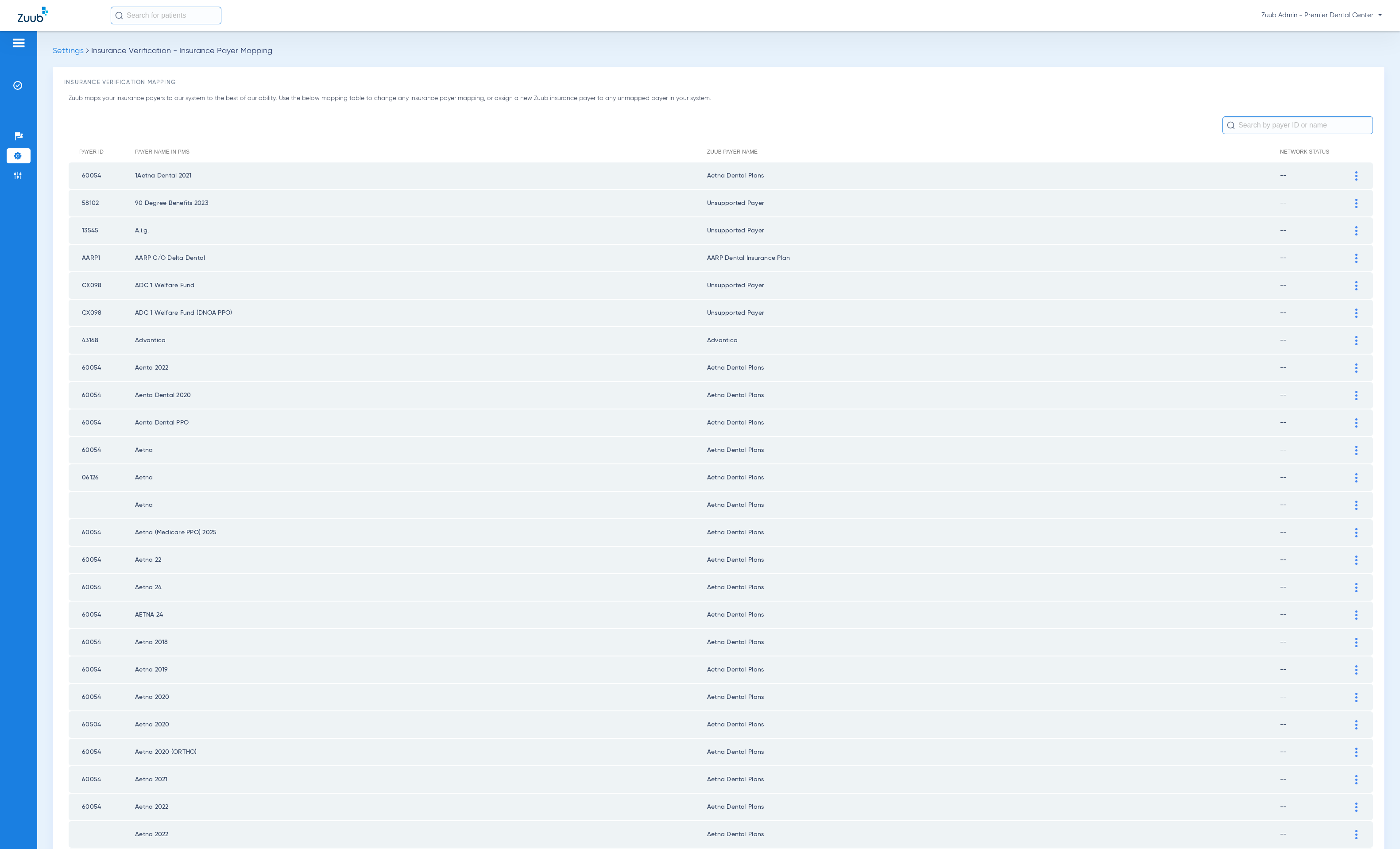
scroll to position [706, 0]
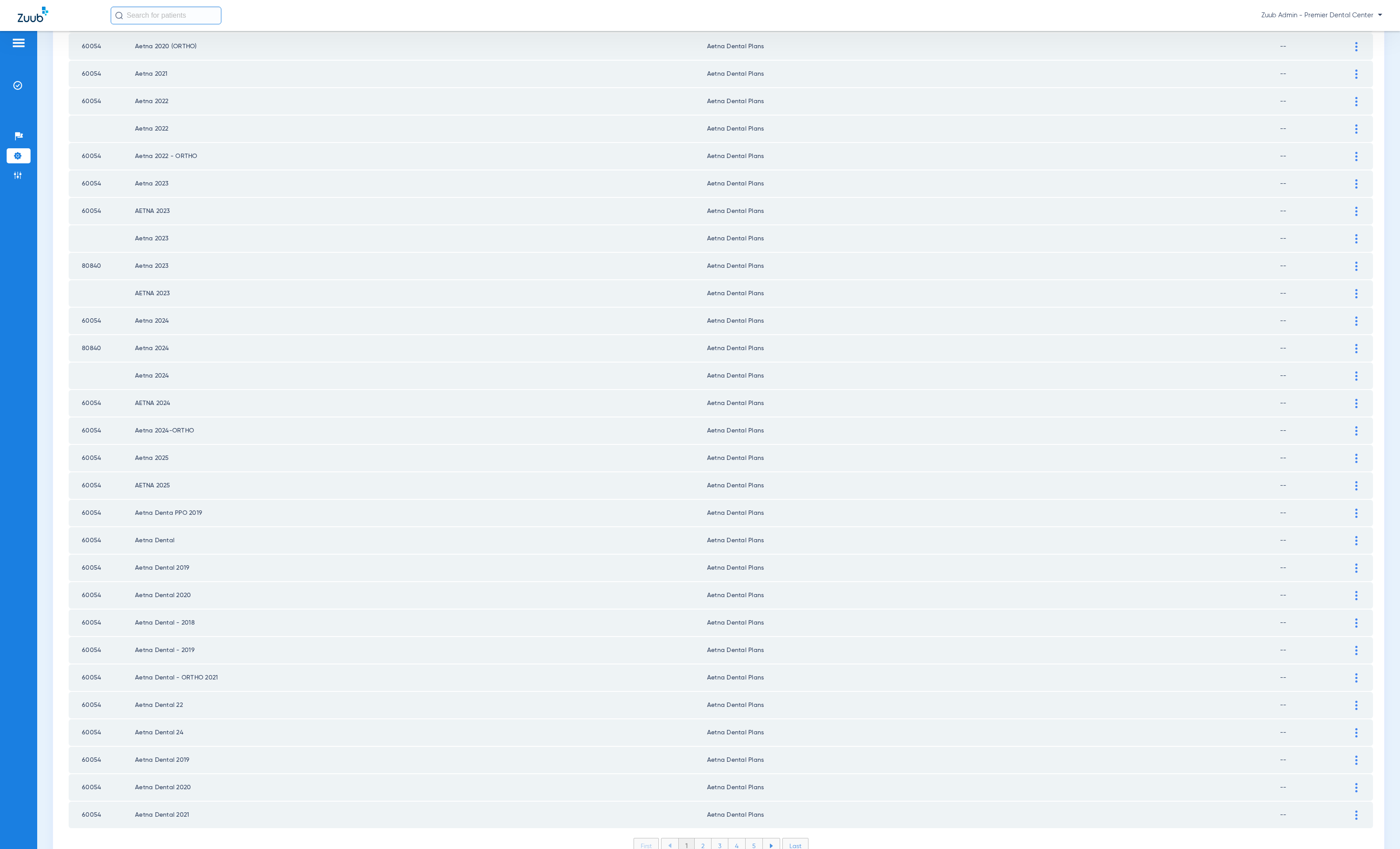
click at [697, 838] on li "2" at bounding box center [703, 846] width 17 height 15
click at [713, 838] on li "3" at bounding box center [720, 846] width 17 height 15
click at [730, 838] on li "4" at bounding box center [737, 846] width 17 height 15
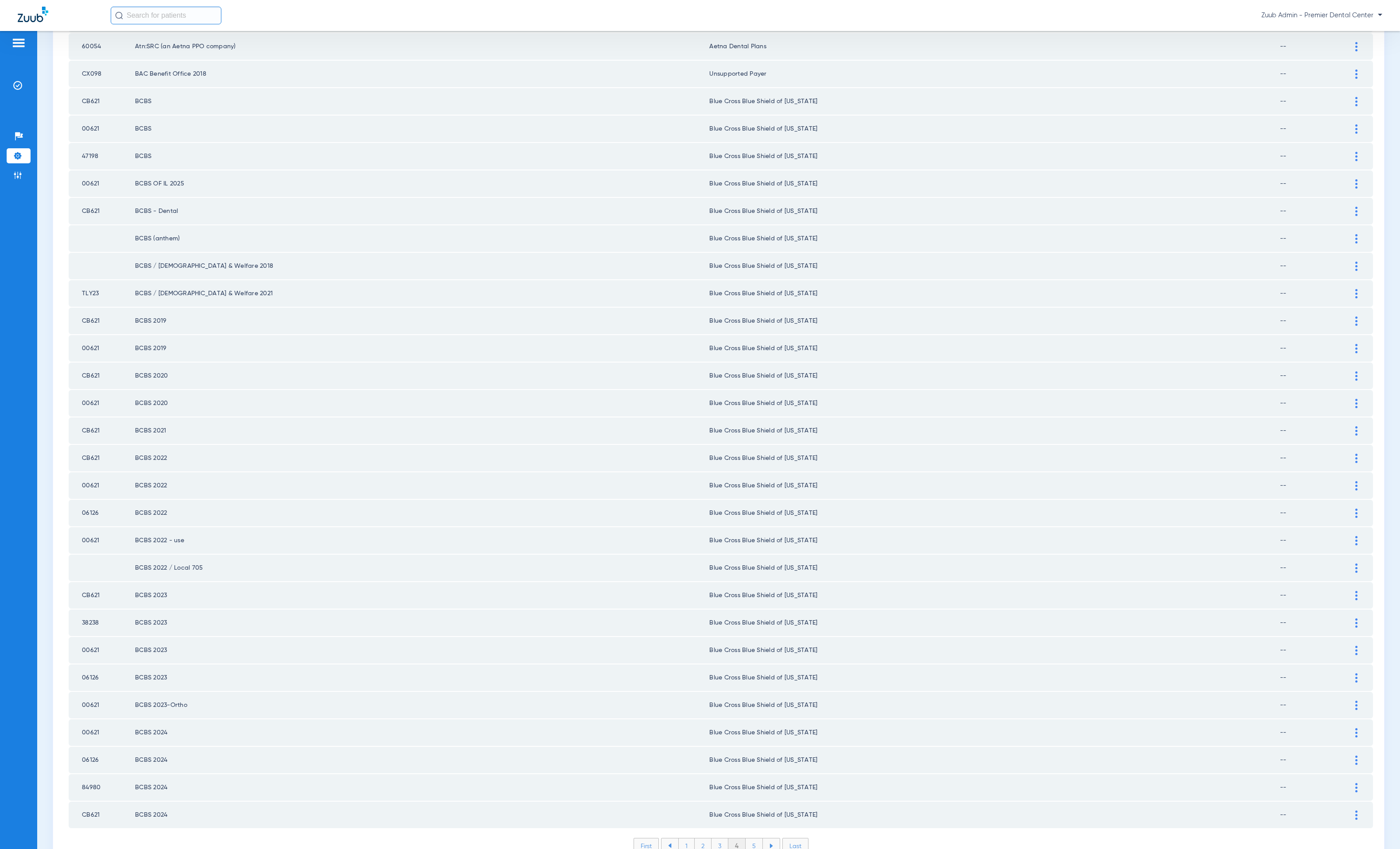
click at [749, 838] on li "5" at bounding box center [754, 846] width 17 height 15
click at [750, 838] on li "6" at bounding box center [755, 846] width 17 height 15
click at [751, 838] on li "7" at bounding box center [755, 846] width 17 height 15
click at [748, 838] on li "8" at bounding box center [754, 846] width 17 height 15
click at [750, 838] on li "9" at bounding box center [755, 846] width 17 height 15
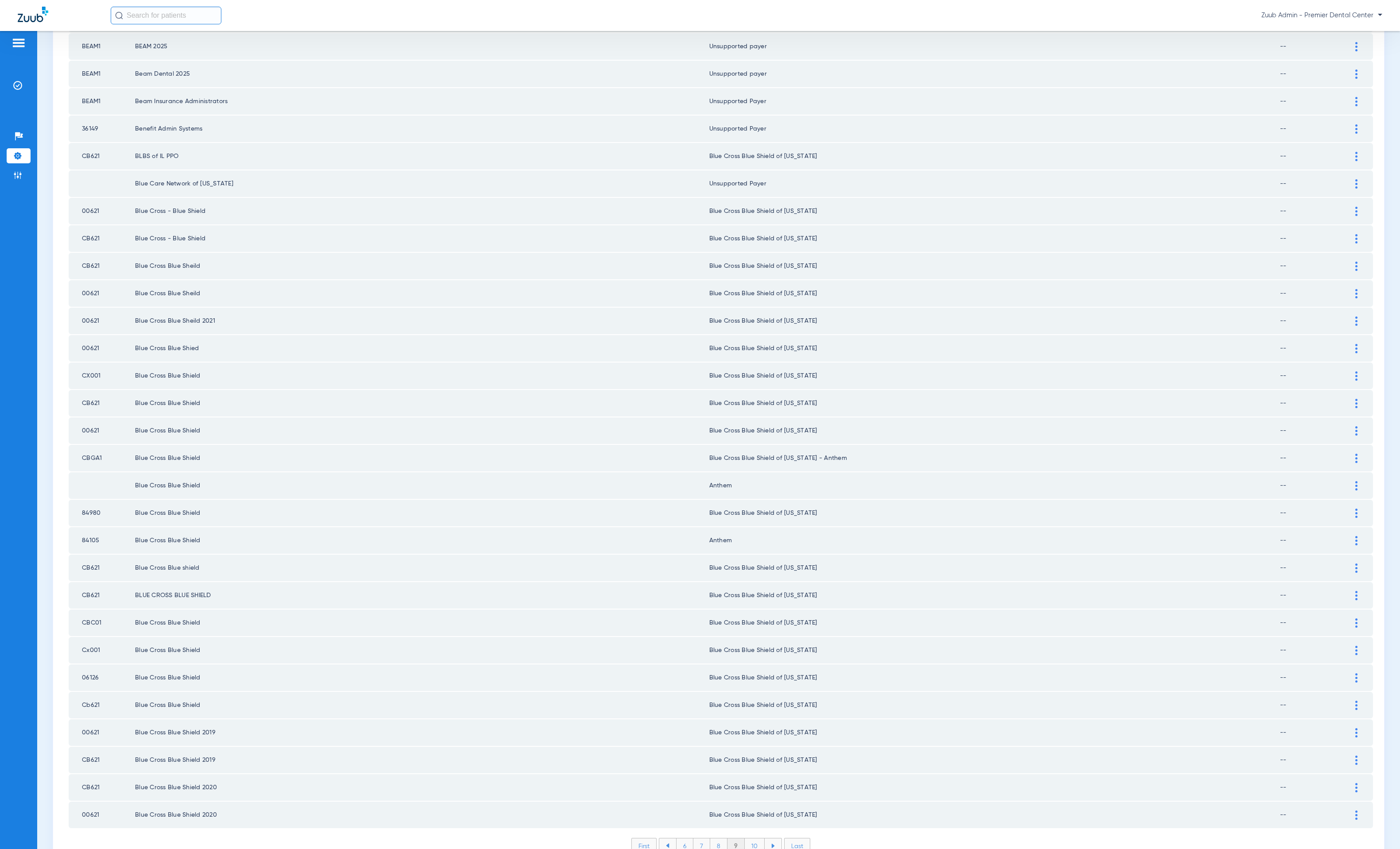
click at [752, 838] on li "10" at bounding box center [755, 846] width 20 height 15
click at [747, 838] on li "11" at bounding box center [756, 846] width 18 height 15
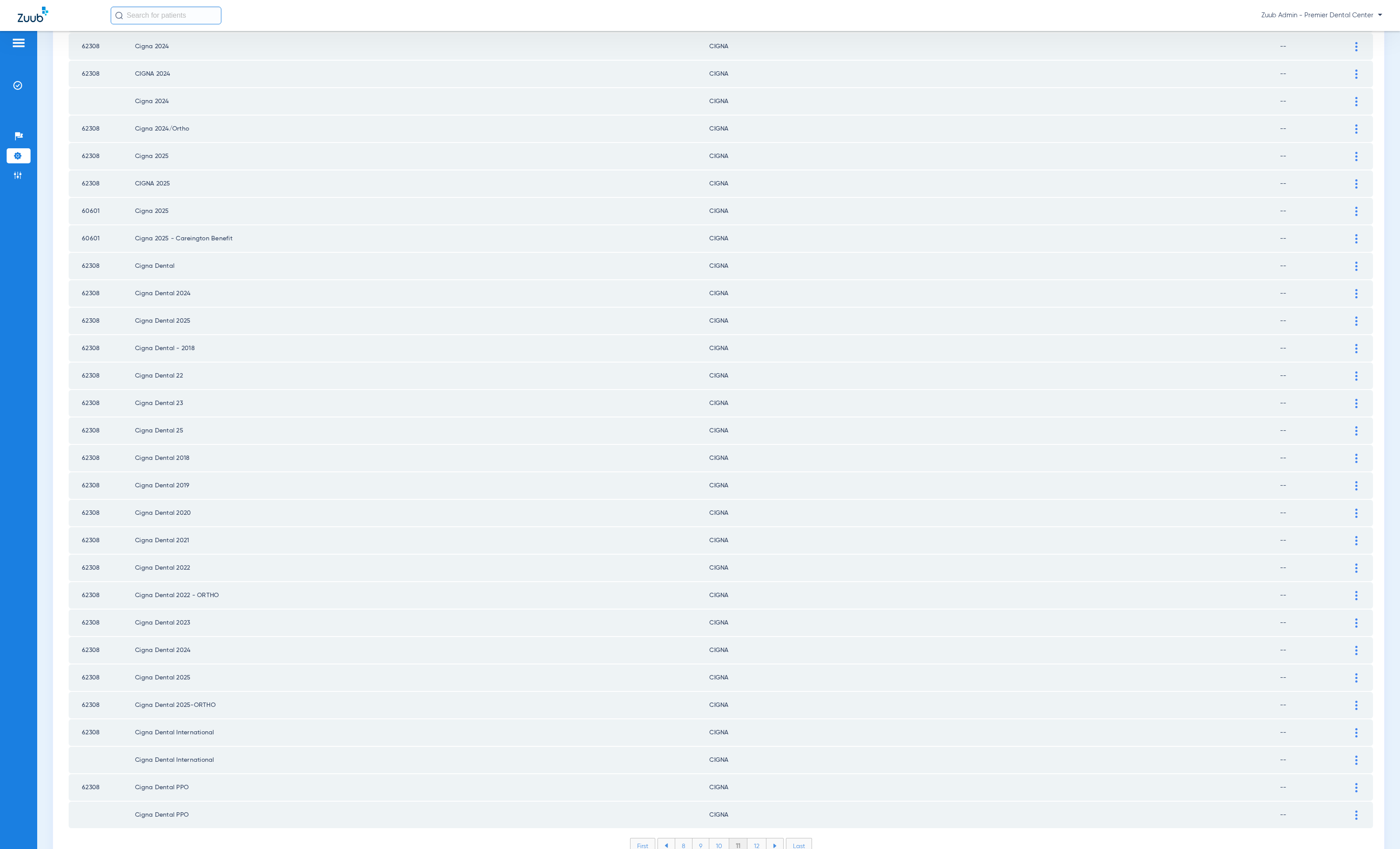
click at [754, 838] on li "12" at bounding box center [757, 846] width 19 height 15
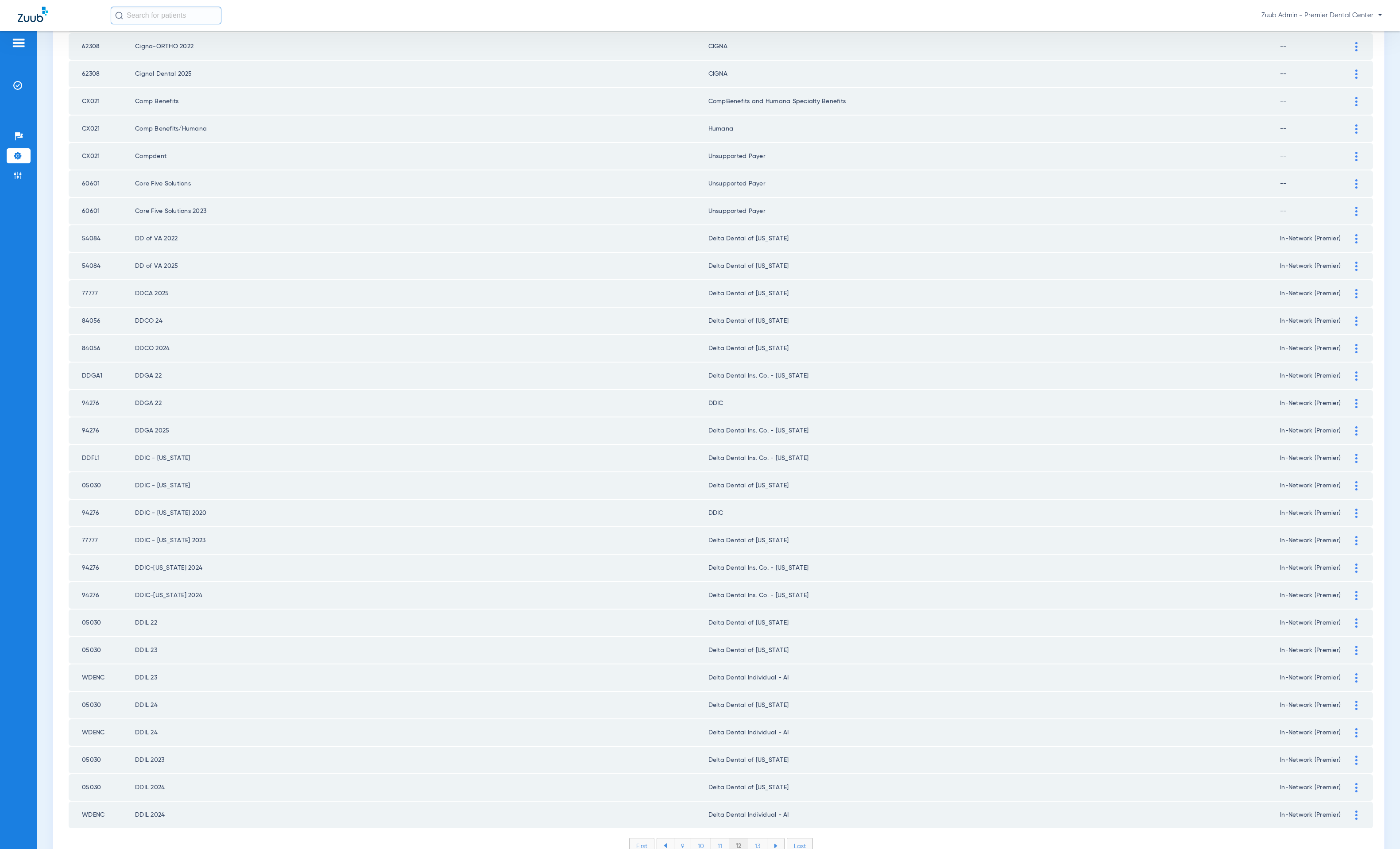
click at [752, 838] on li "13" at bounding box center [758, 846] width 19 height 15
click at [749, 838] on li "14" at bounding box center [759, 846] width 20 height 15
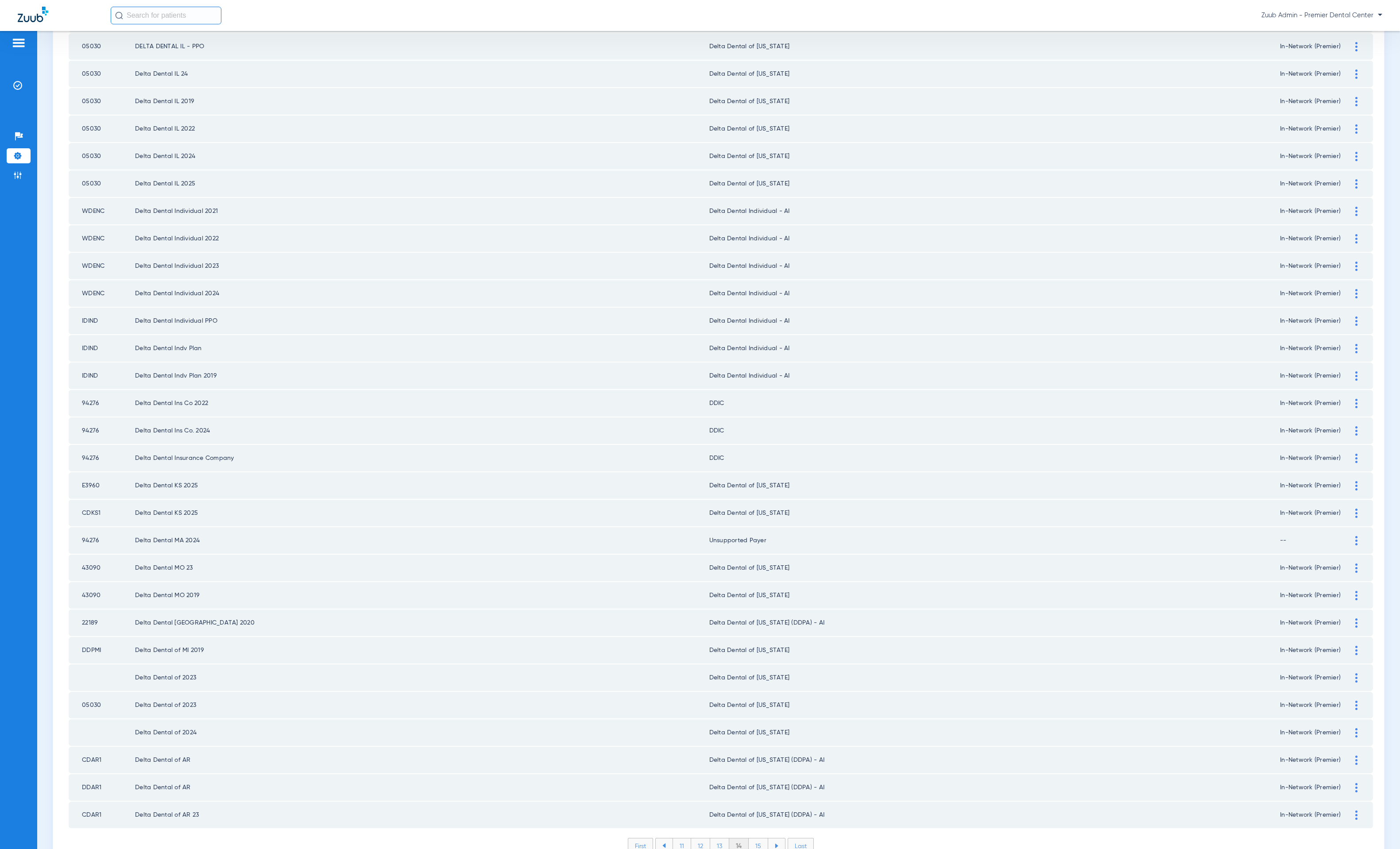
click at [759, 838] on li "15" at bounding box center [758, 846] width 20 height 15
click at [757, 838] on li "16" at bounding box center [759, 846] width 19 height 15
click at [753, 838] on li "17" at bounding box center [759, 846] width 19 height 15
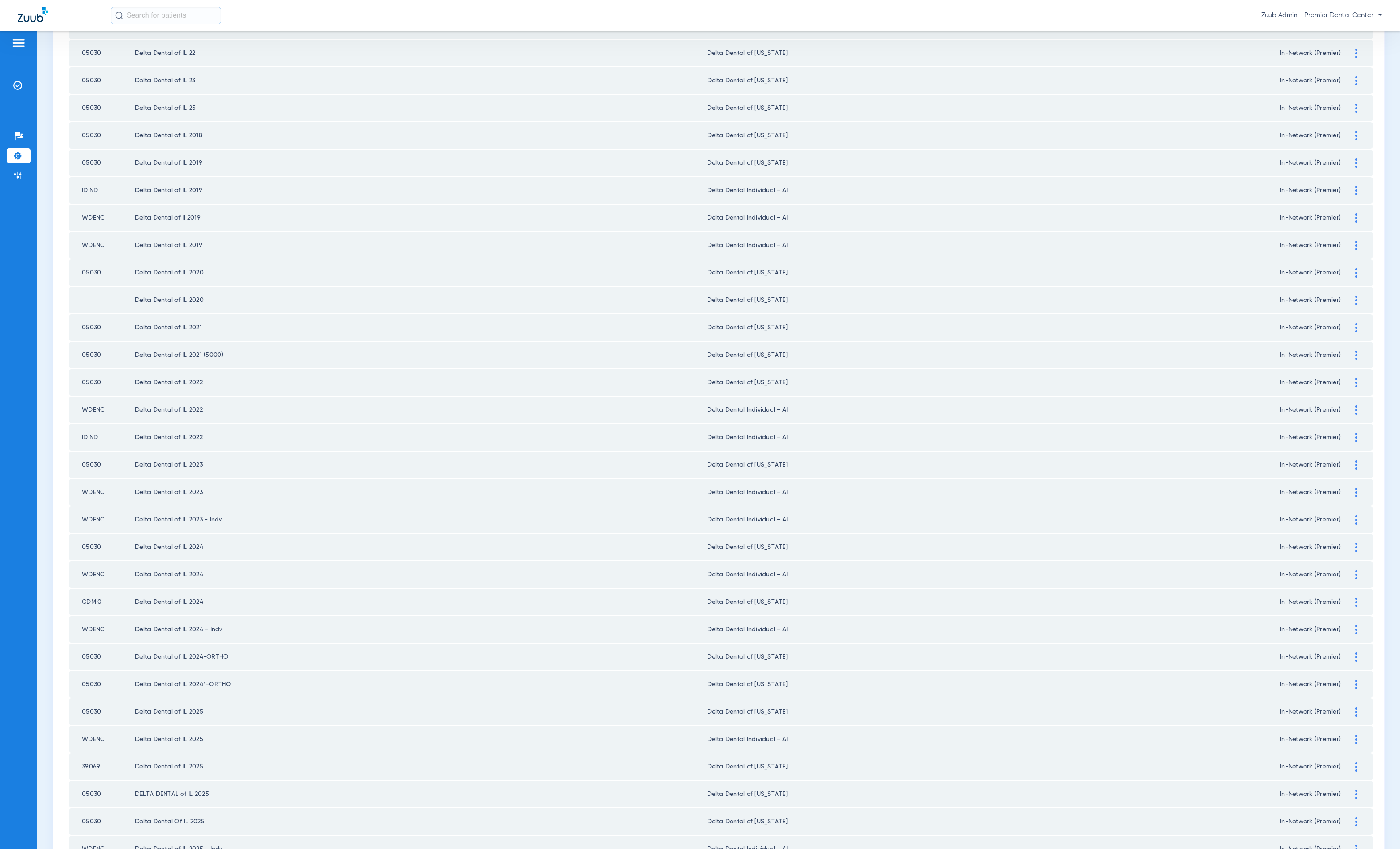
scroll to position [706, 0]
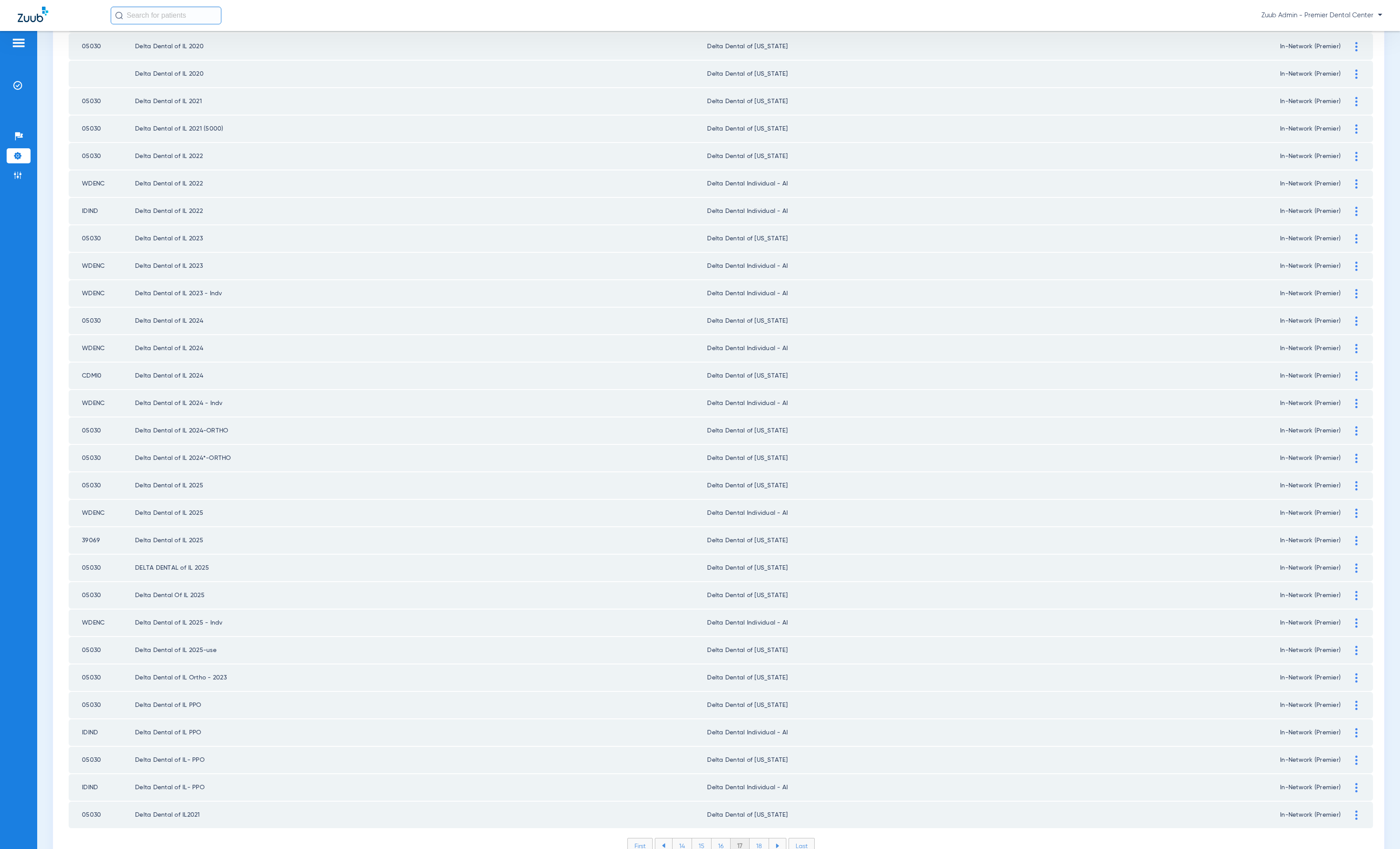
click at [759, 838] on li "18" at bounding box center [759, 846] width 20 height 15
click at [756, 838] on li "19" at bounding box center [759, 846] width 19 height 15
click at [756, 838] on li "20" at bounding box center [759, 846] width 21 height 15
click at [761, 838] on li "21" at bounding box center [760, 846] width 19 height 15
click at [757, 838] on li "22" at bounding box center [760, 846] width 20 height 15
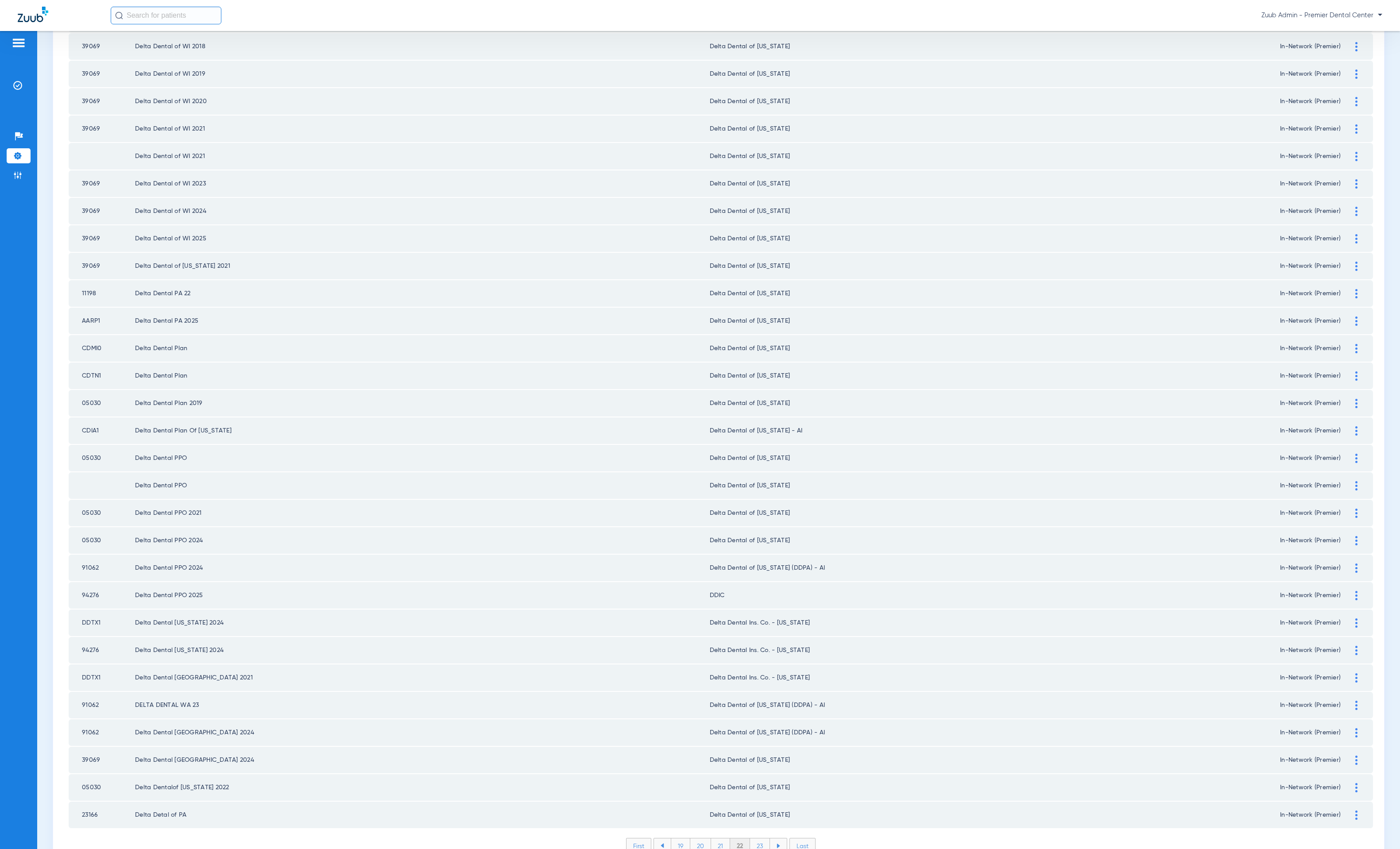
click at [757, 838] on li "23" at bounding box center [760, 846] width 20 height 15
click at [750, 838] on li "24" at bounding box center [760, 846] width 21 height 15
click at [760, 838] on li "25" at bounding box center [760, 846] width 21 height 15
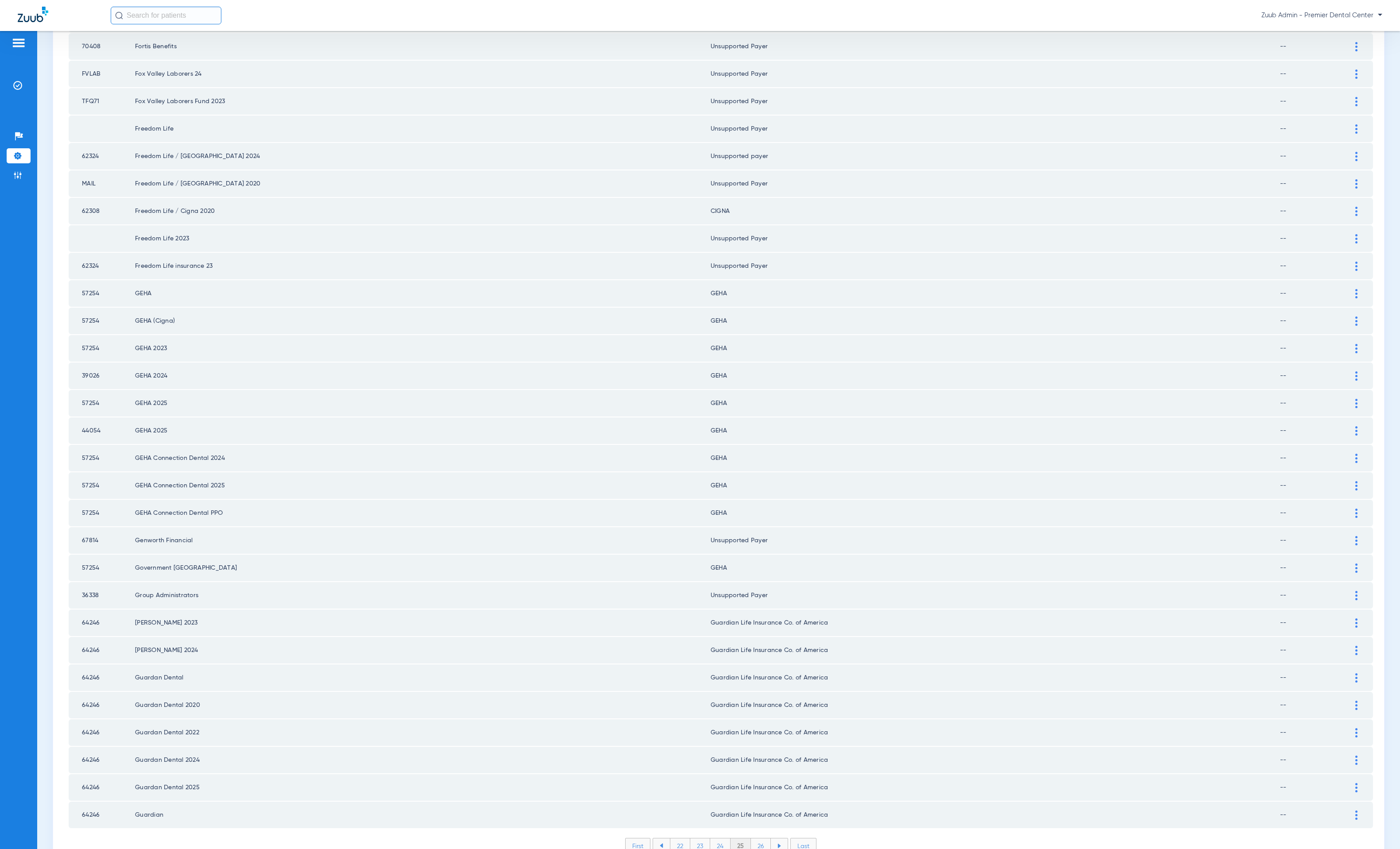
click at [755, 838] on li "26" at bounding box center [761, 846] width 20 height 15
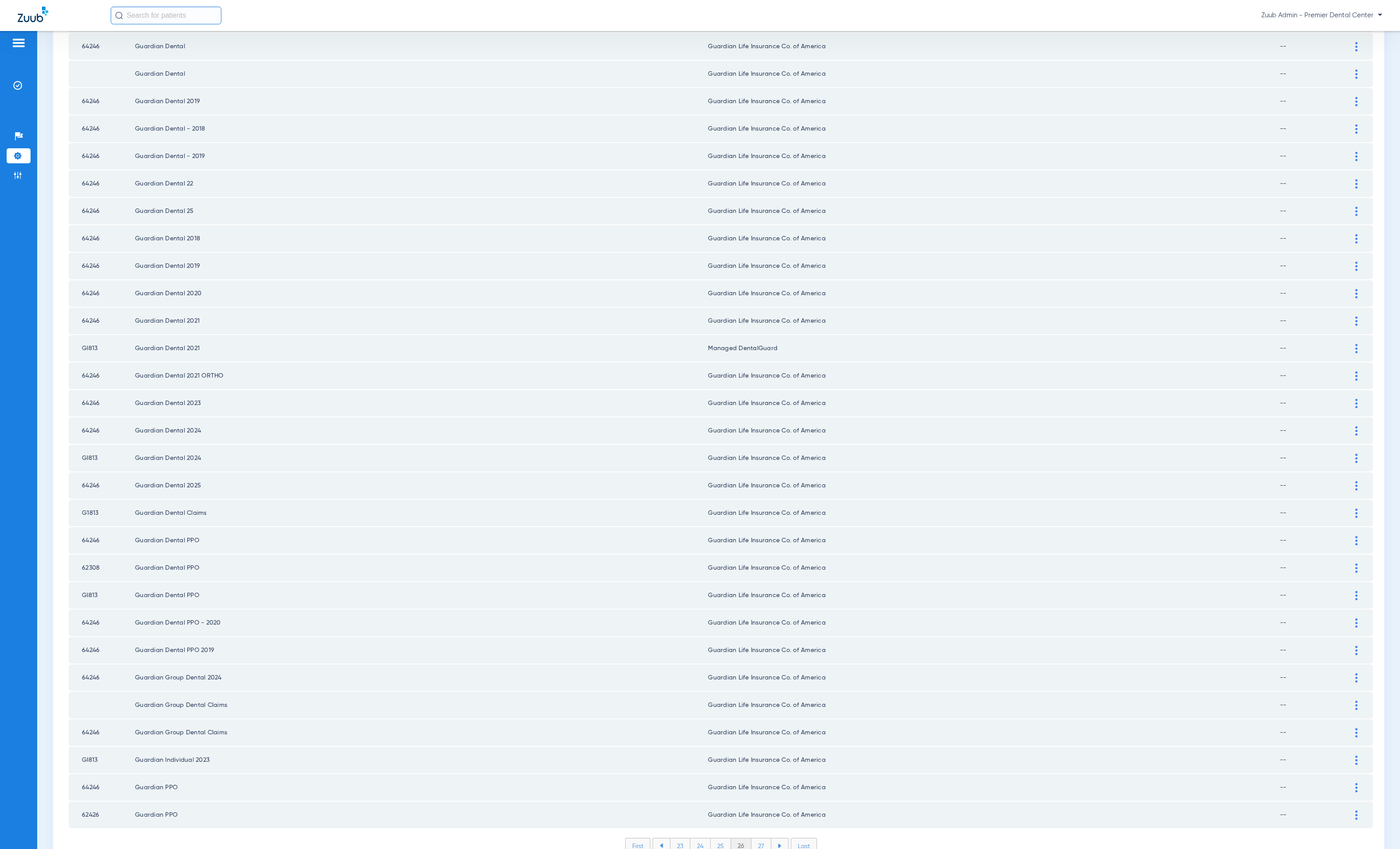
click at [758, 838] on li "27" at bounding box center [762, 846] width 20 height 15
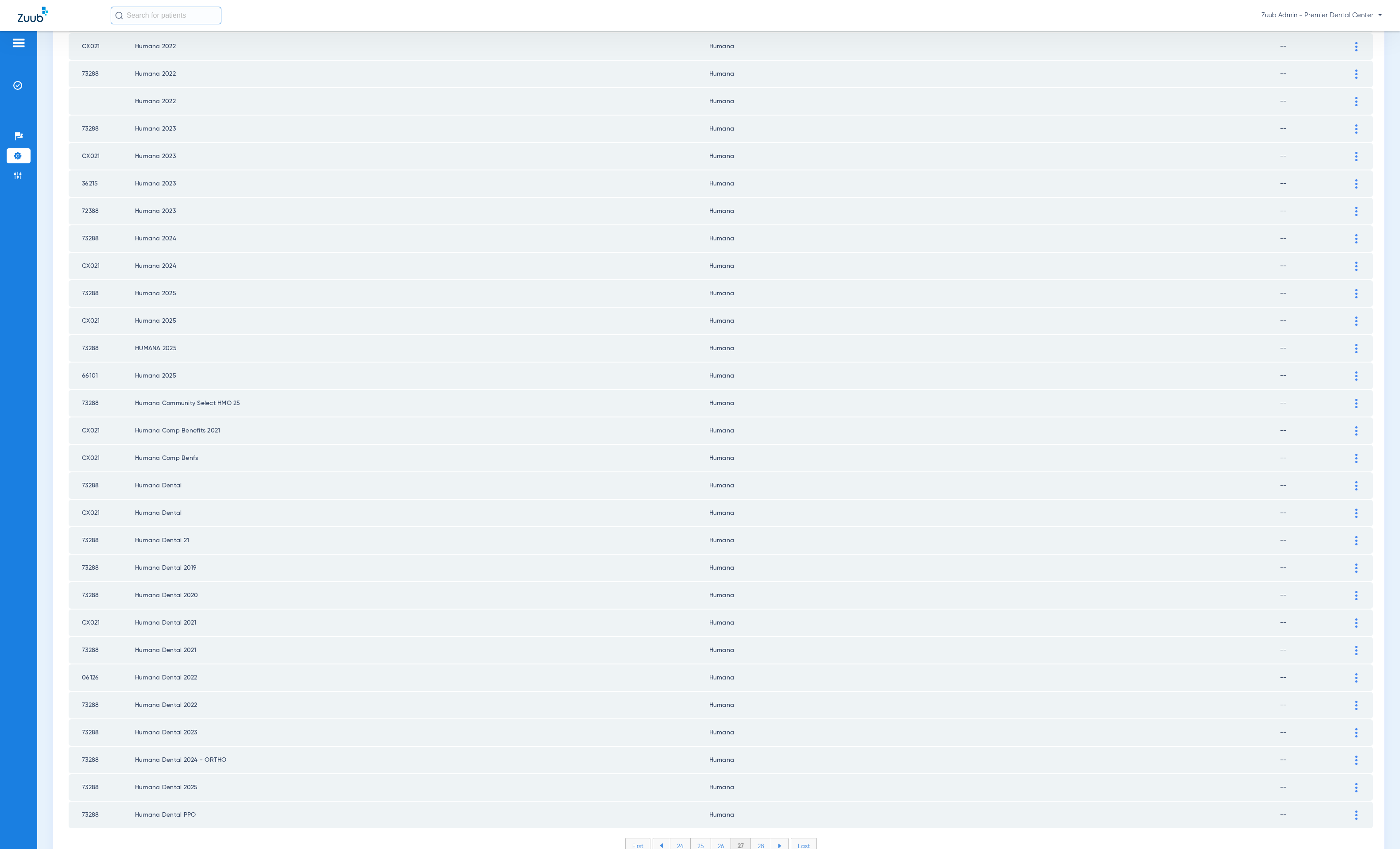
click at [756, 838] on li "28" at bounding box center [761, 846] width 21 height 15
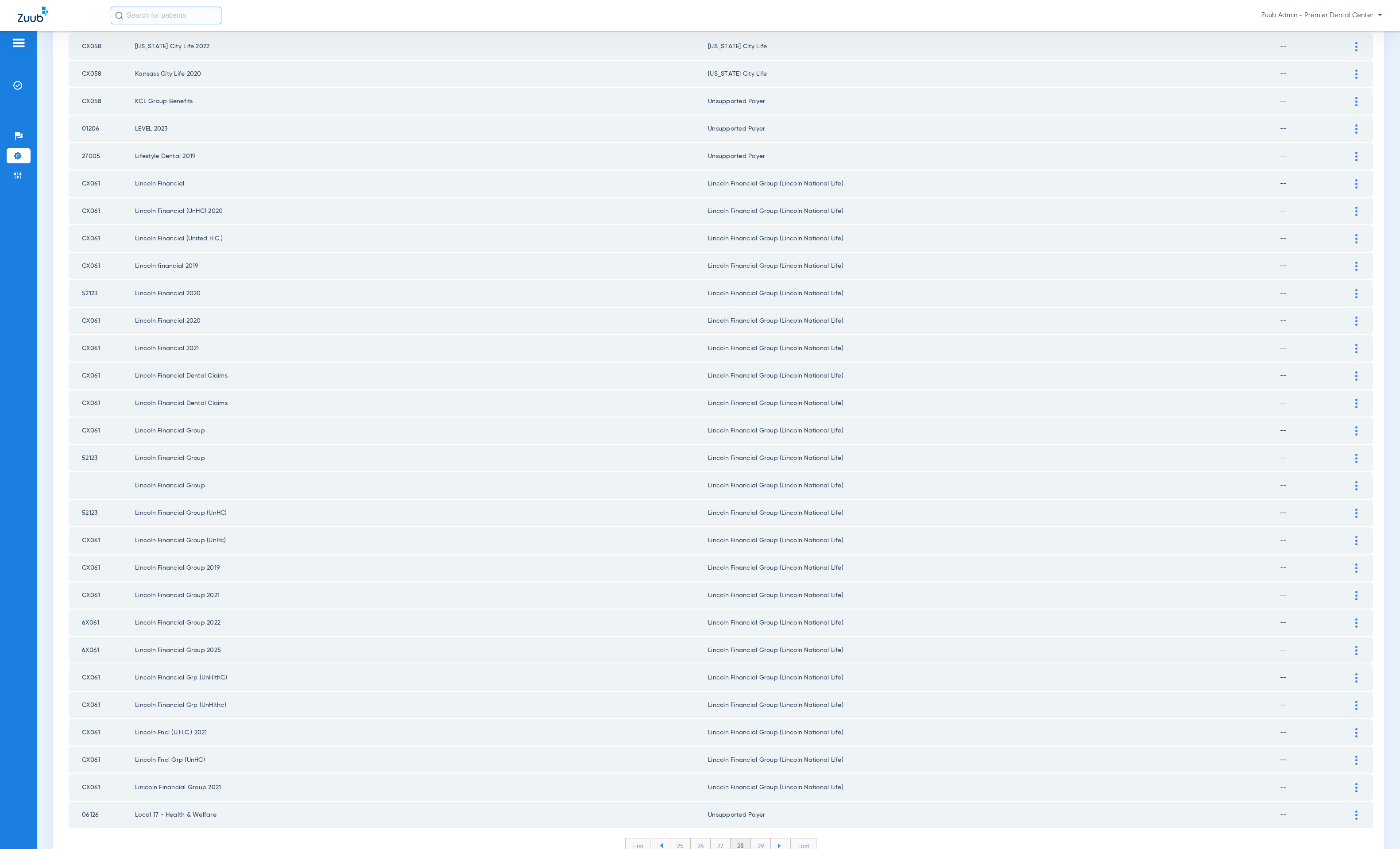
click at [754, 838] on div "First 25 26 27 28 29 Last Items per page: 50 1351 – 1400 of 1793" at bounding box center [721, 852] width 1305 height 29
click at [754, 838] on li "29" at bounding box center [761, 846] width 20 height 15
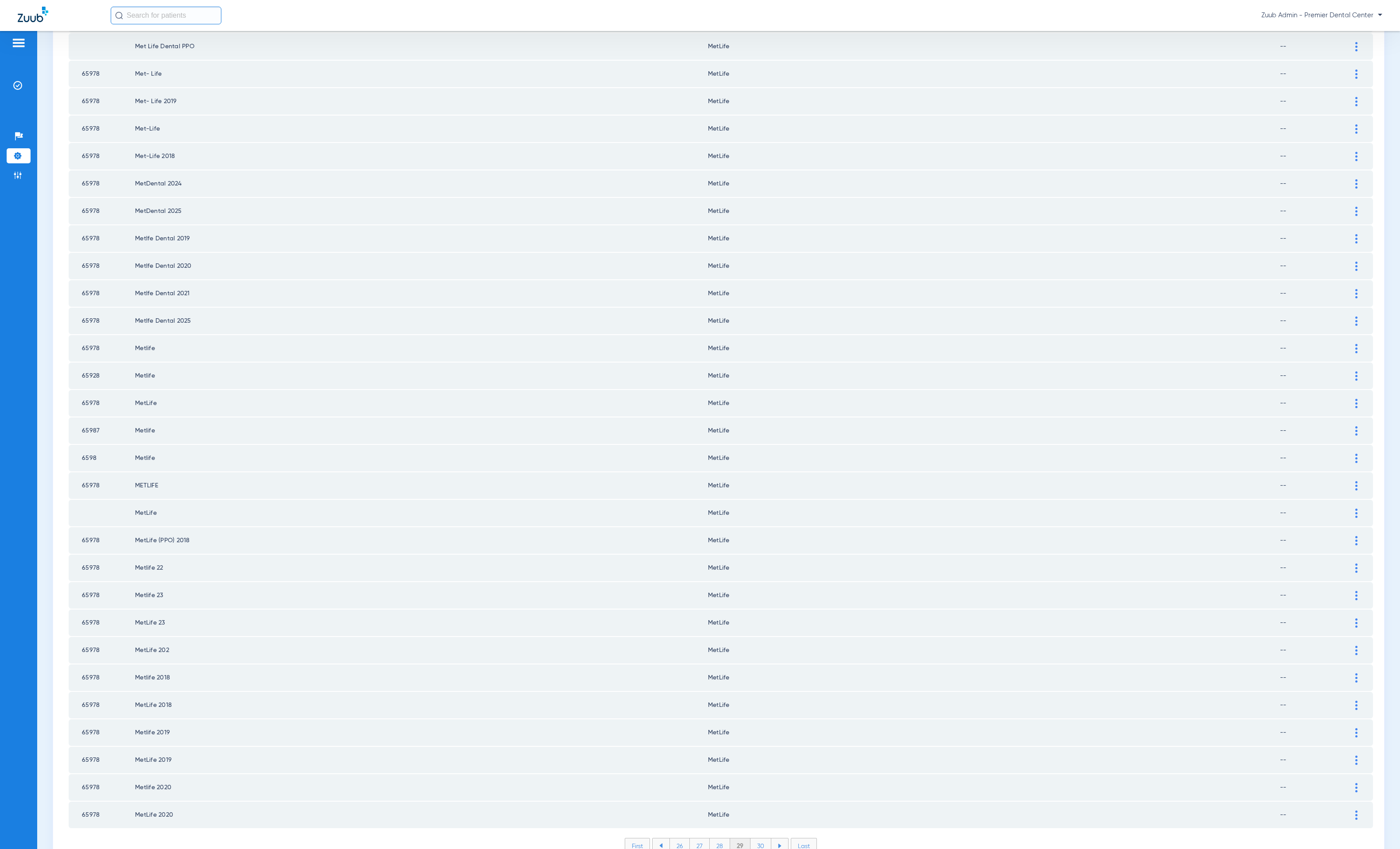
click at [760, 838] on li "30" at bounding box center [760, 846] width 21 height 15
click at [755, 838] on li "31" at bounding box center [761, 846] width 19 height 15
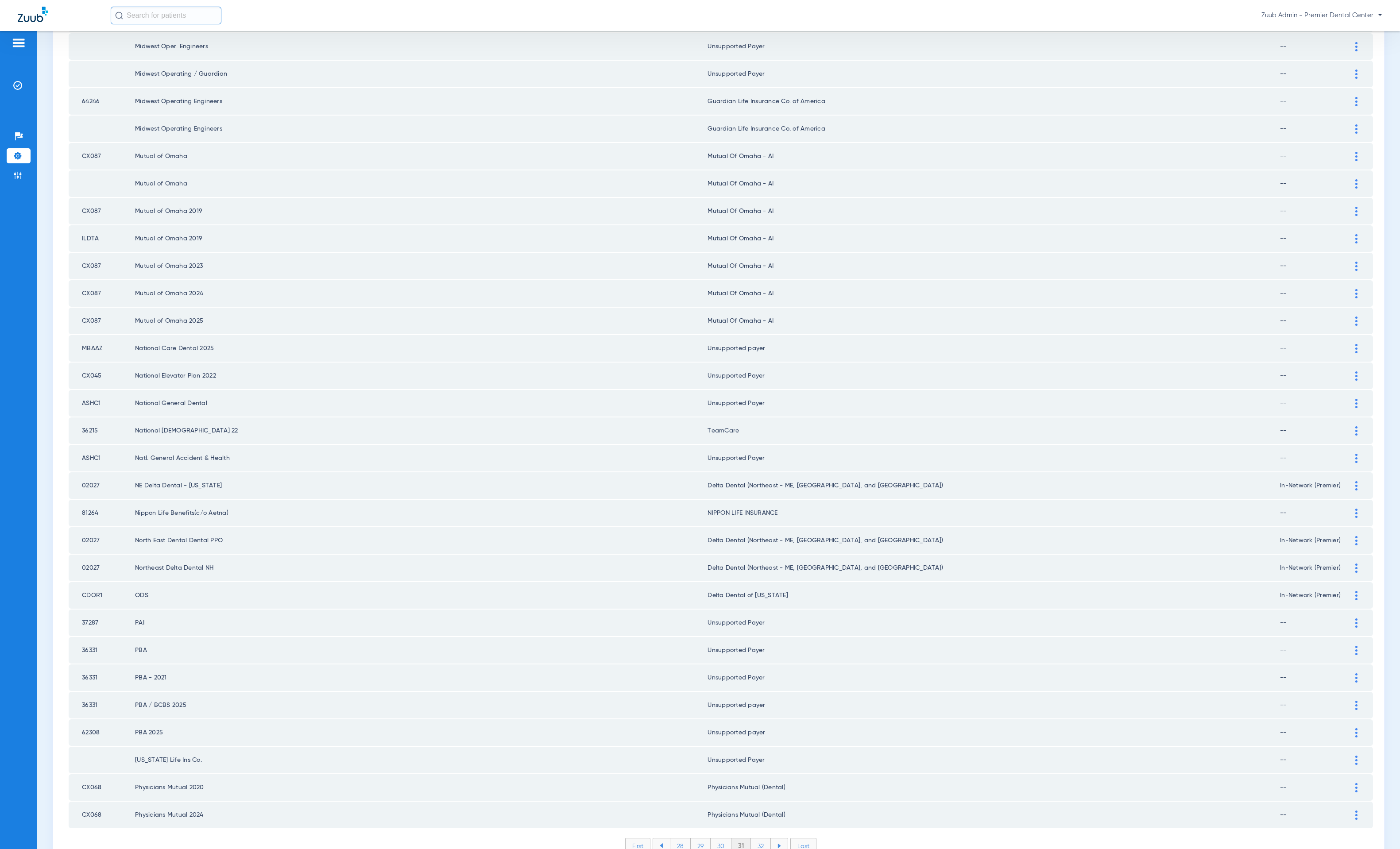
click at [756, 838] on div "First 28 29 30 31 32 Last Items per page: 50 1501 – 1550 of 1793" at bounding box center [721, 852] width 1305 height 29
click at [756, 838] on li "32" at bounding box center [761, 846] width 20 height 15
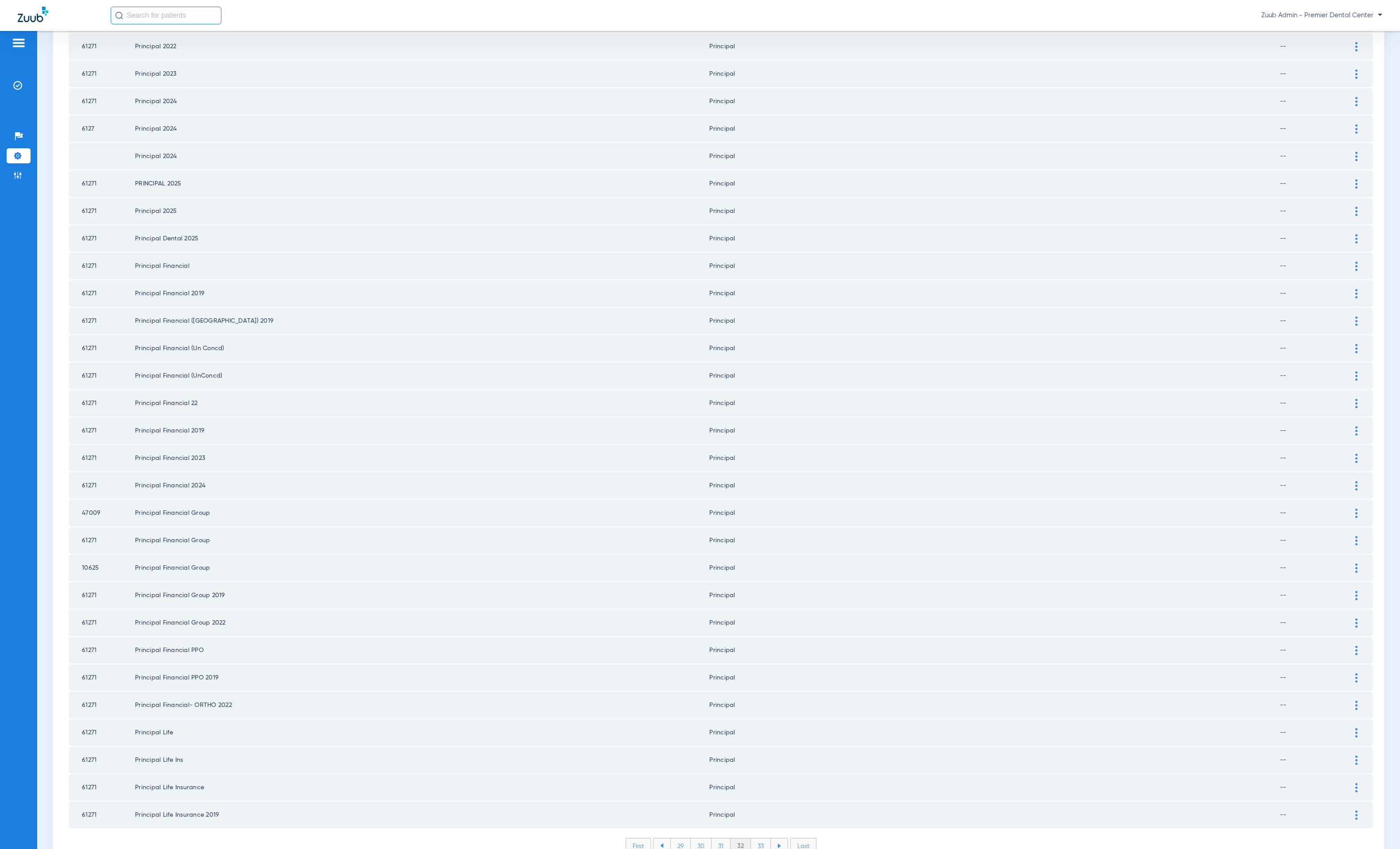
click at [759, 838] on li "33" at bounding box center [761, 846] width 20 height 15
click at [755, 838] on li "34" at bounding box center [761, 846] width 21 height 15
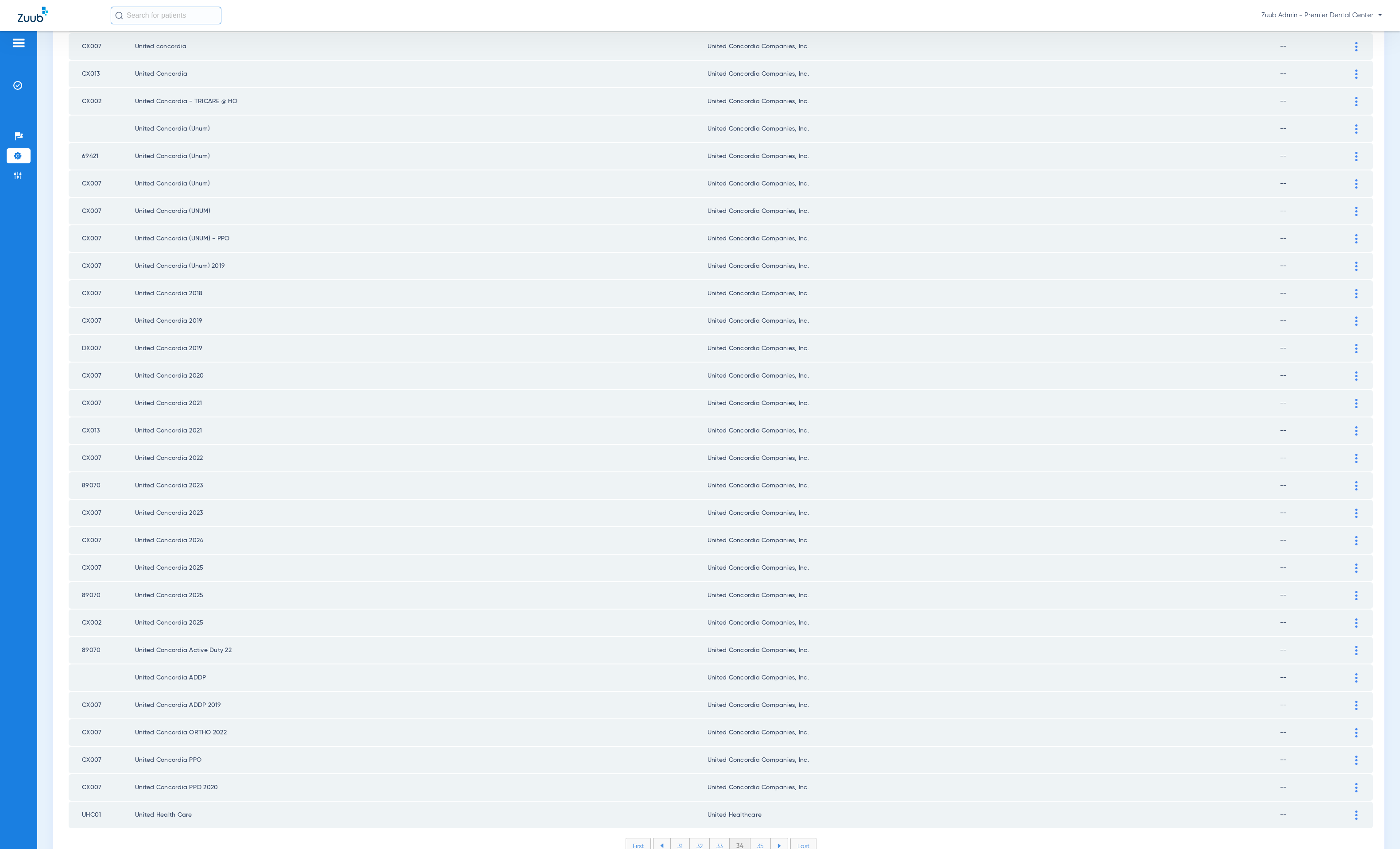
click at [756, 838] on li "35" at bounding box center [760, 846] width 21 height 15
click at [760, 838] on li "36" at bounding box center [762, 846] width 20 height 15
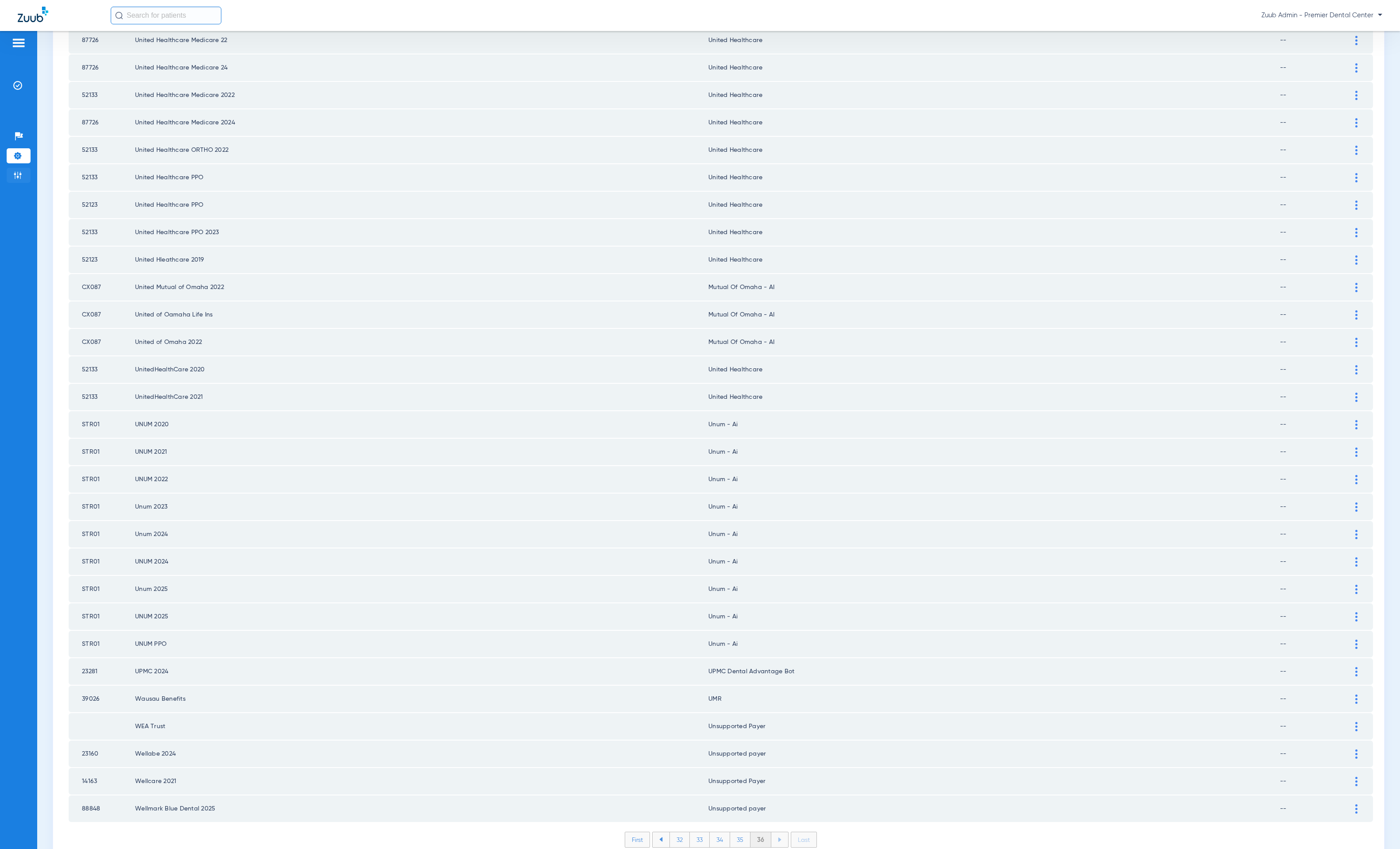
click at [21, 172] on img at bounding box center [18, 176] width 9 height 9
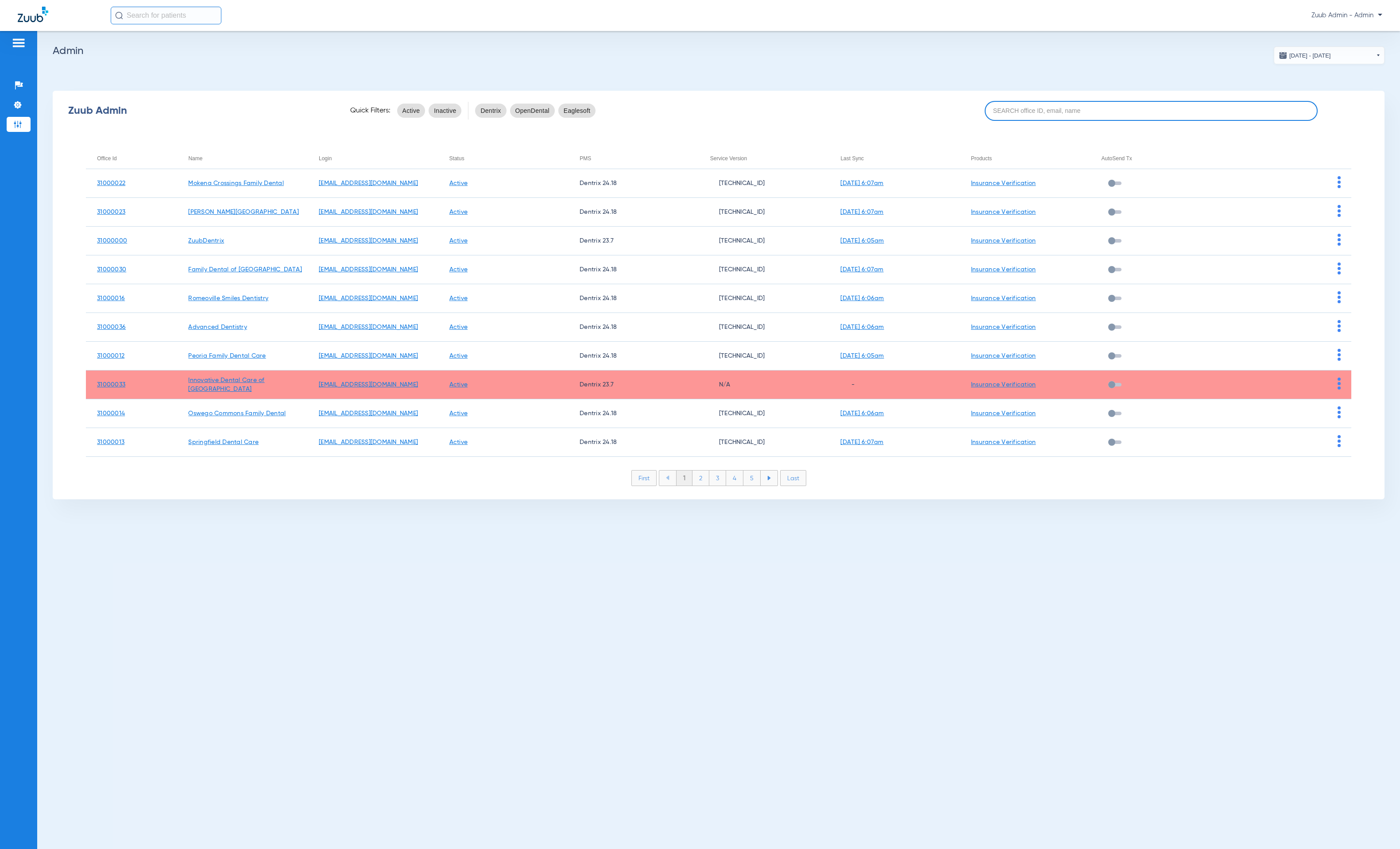
click at [1171, 115] on input at bounding box center [1151, 111] width 333 height 20
paste input "31000016"
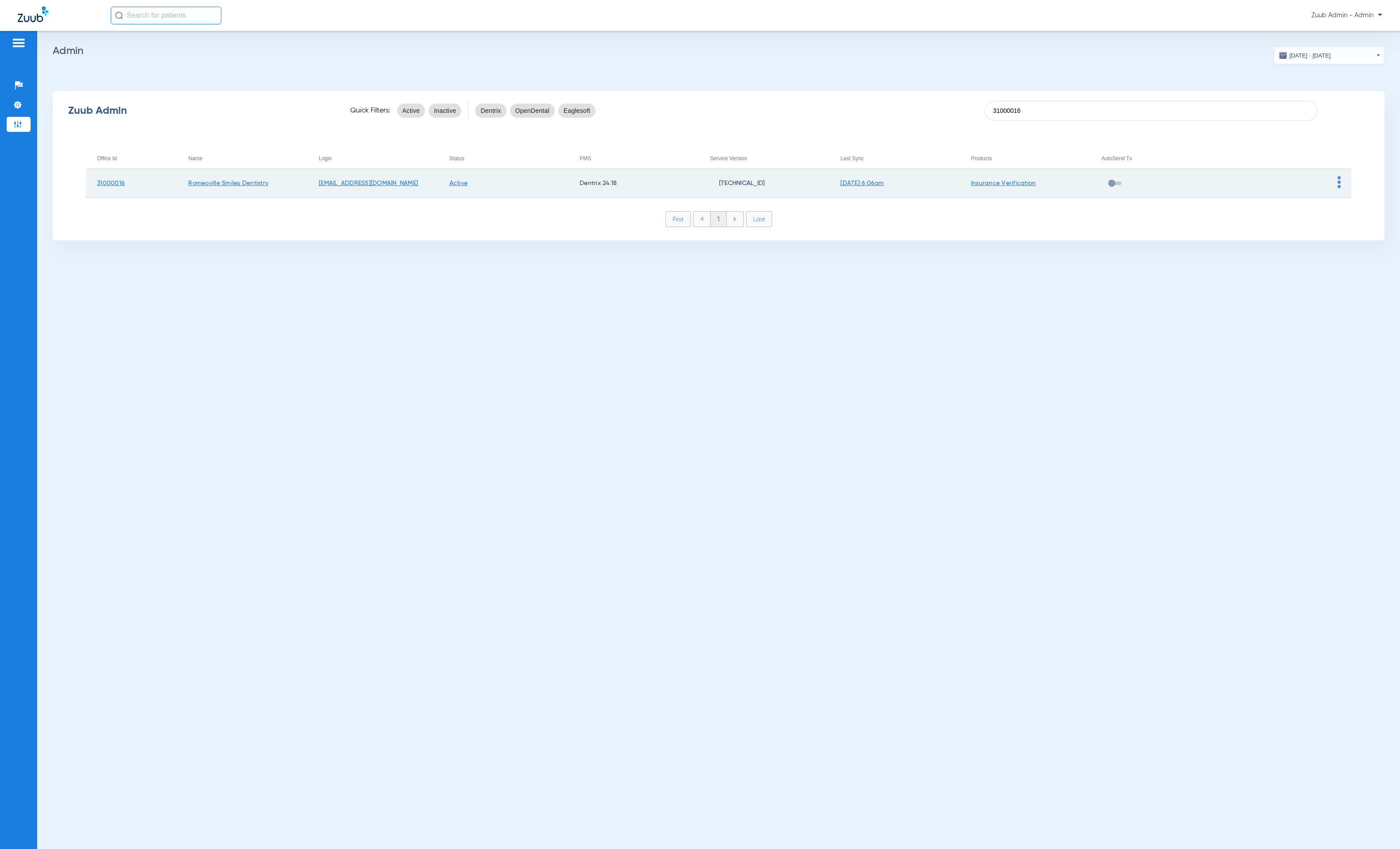
type input "31000016"
click at [1339, 182] on img at bounding box center [1339, 182] width 3 height 12
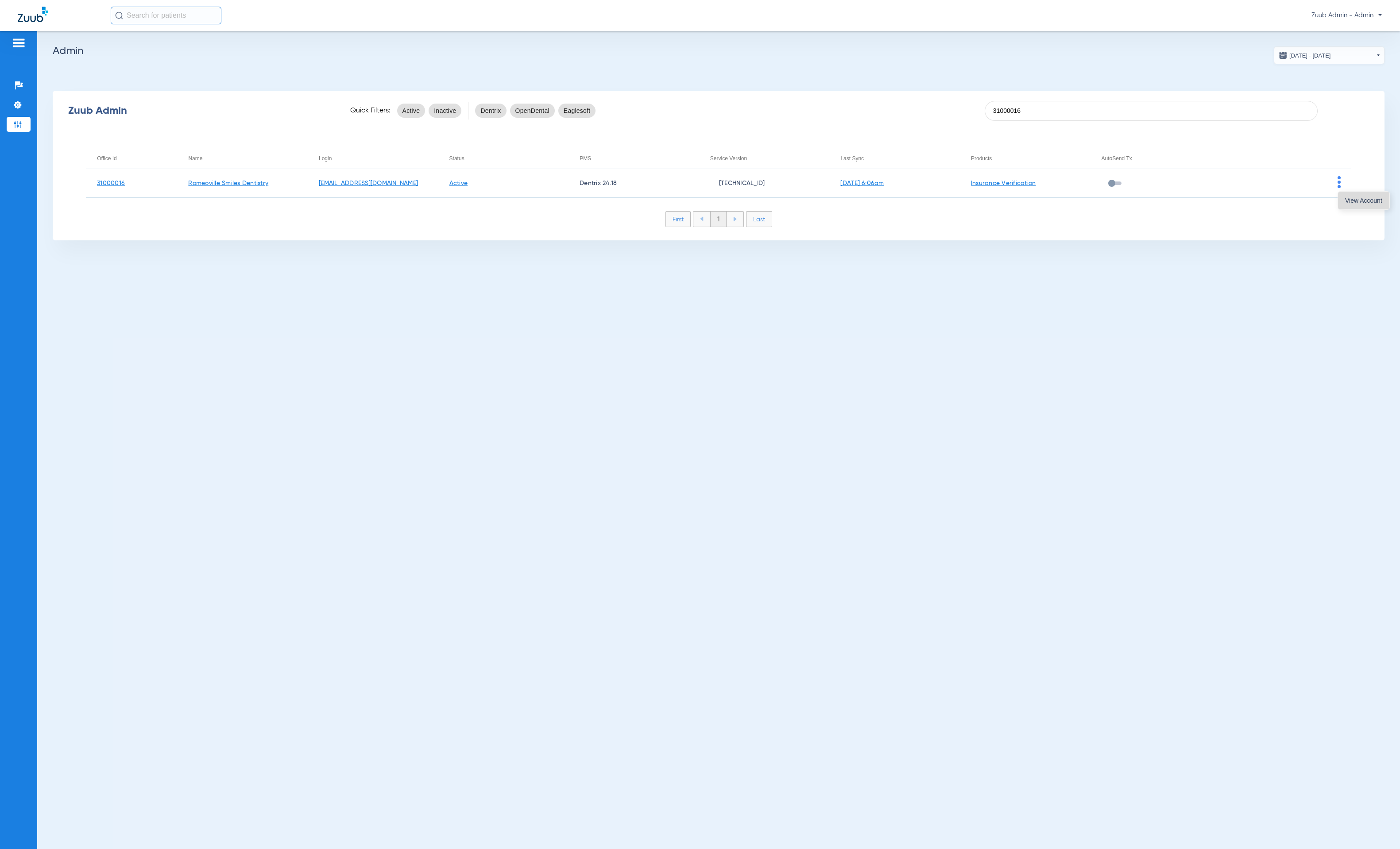
click at [1345, 197] on span "View Account" at bounding box center [1364, 200] width 37 height 6
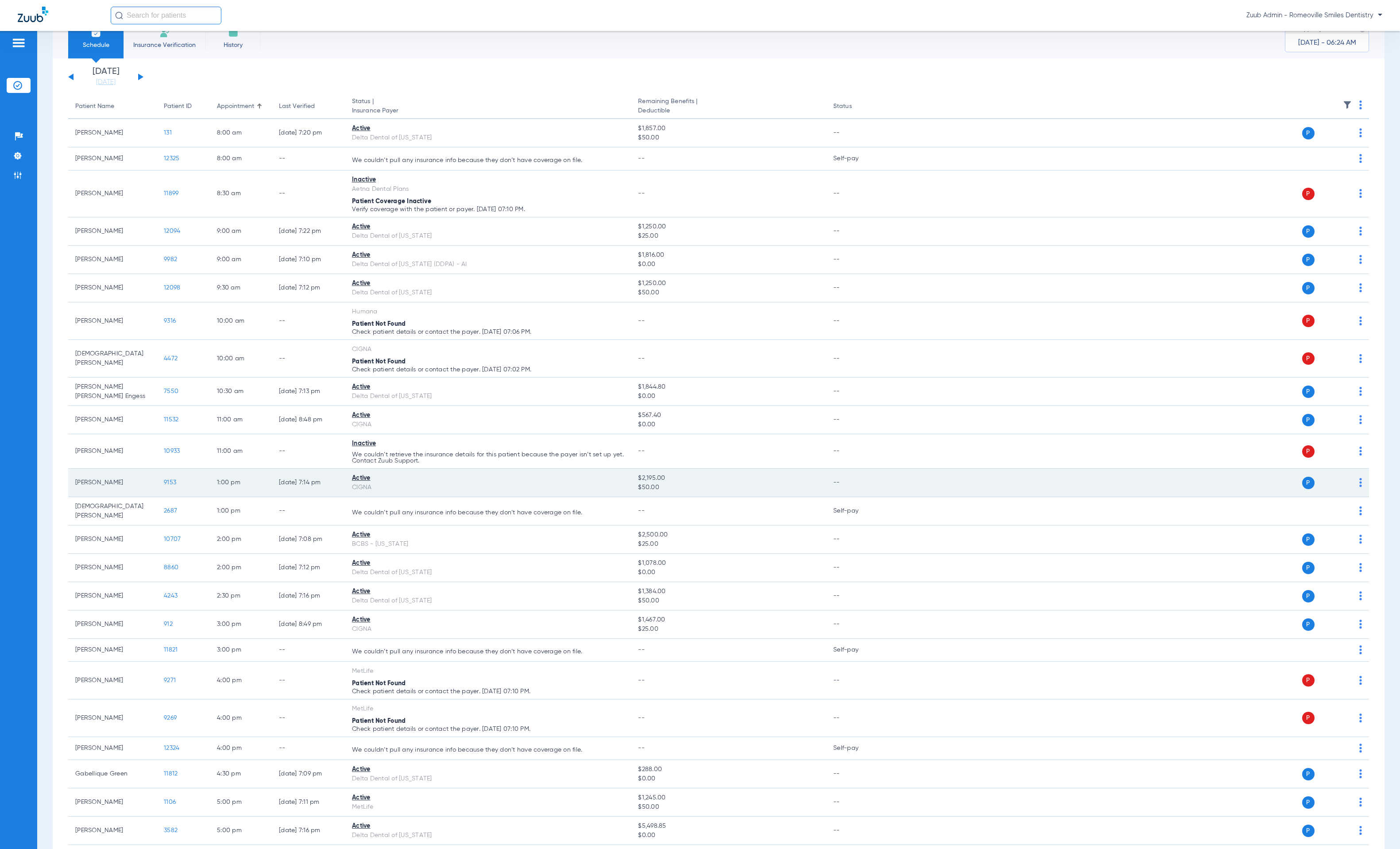
scroll to position [79, 0]
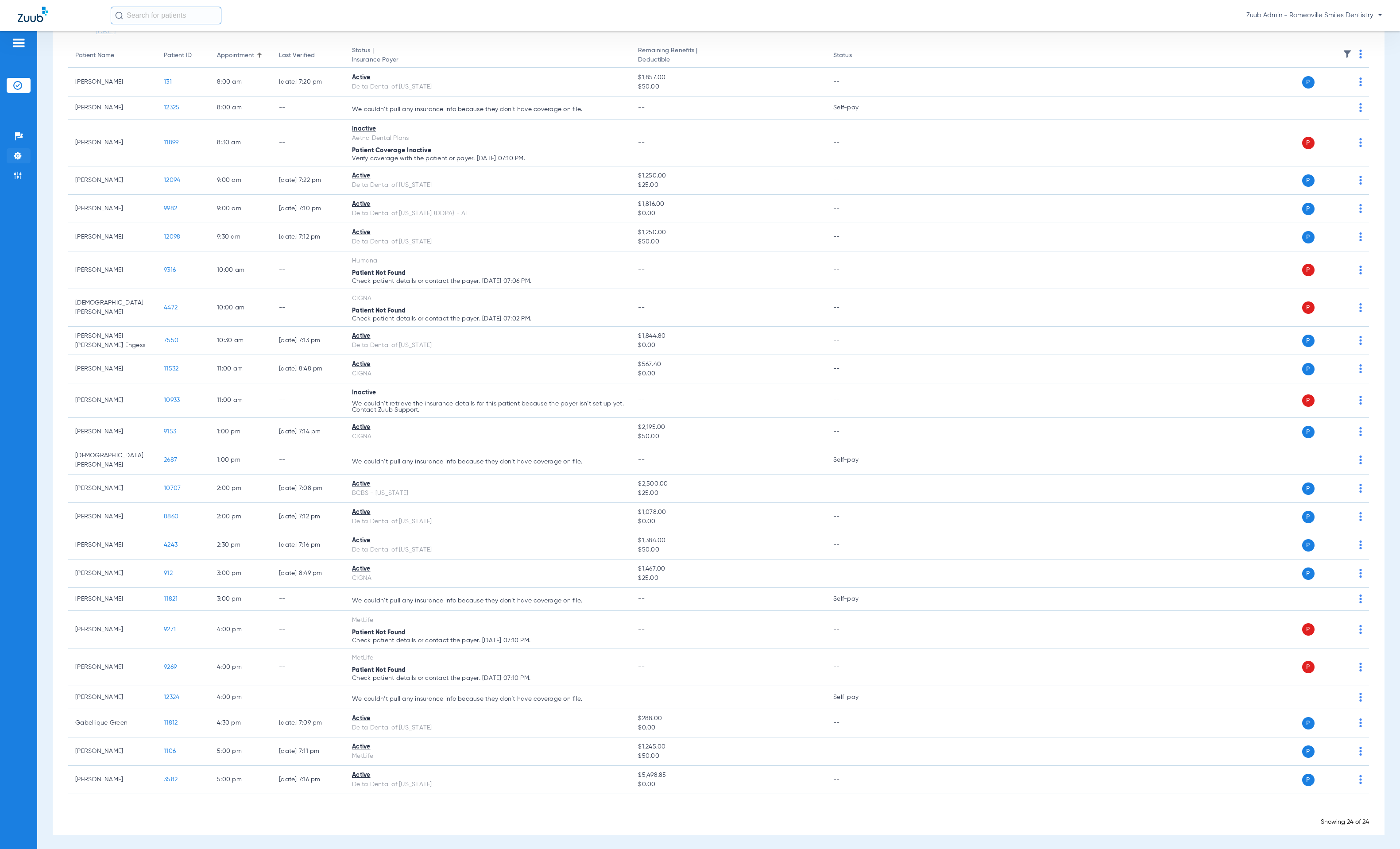
click at [22, 159] on img at bounding box center [18, 156] width 9 height 9
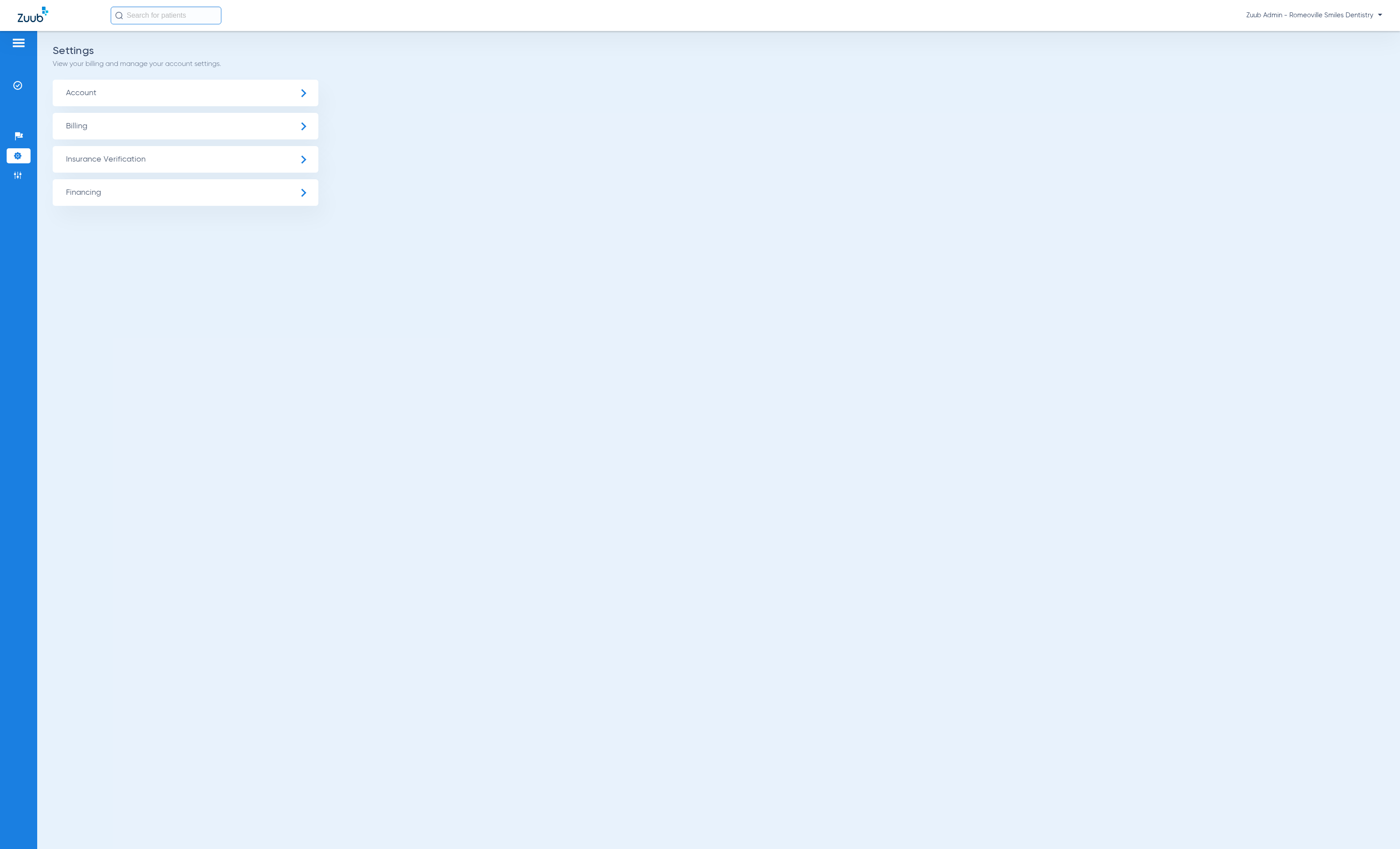
click at [126, 161] on span "Insurance Verification" at bounding box center [186, 159] width 265 height 27
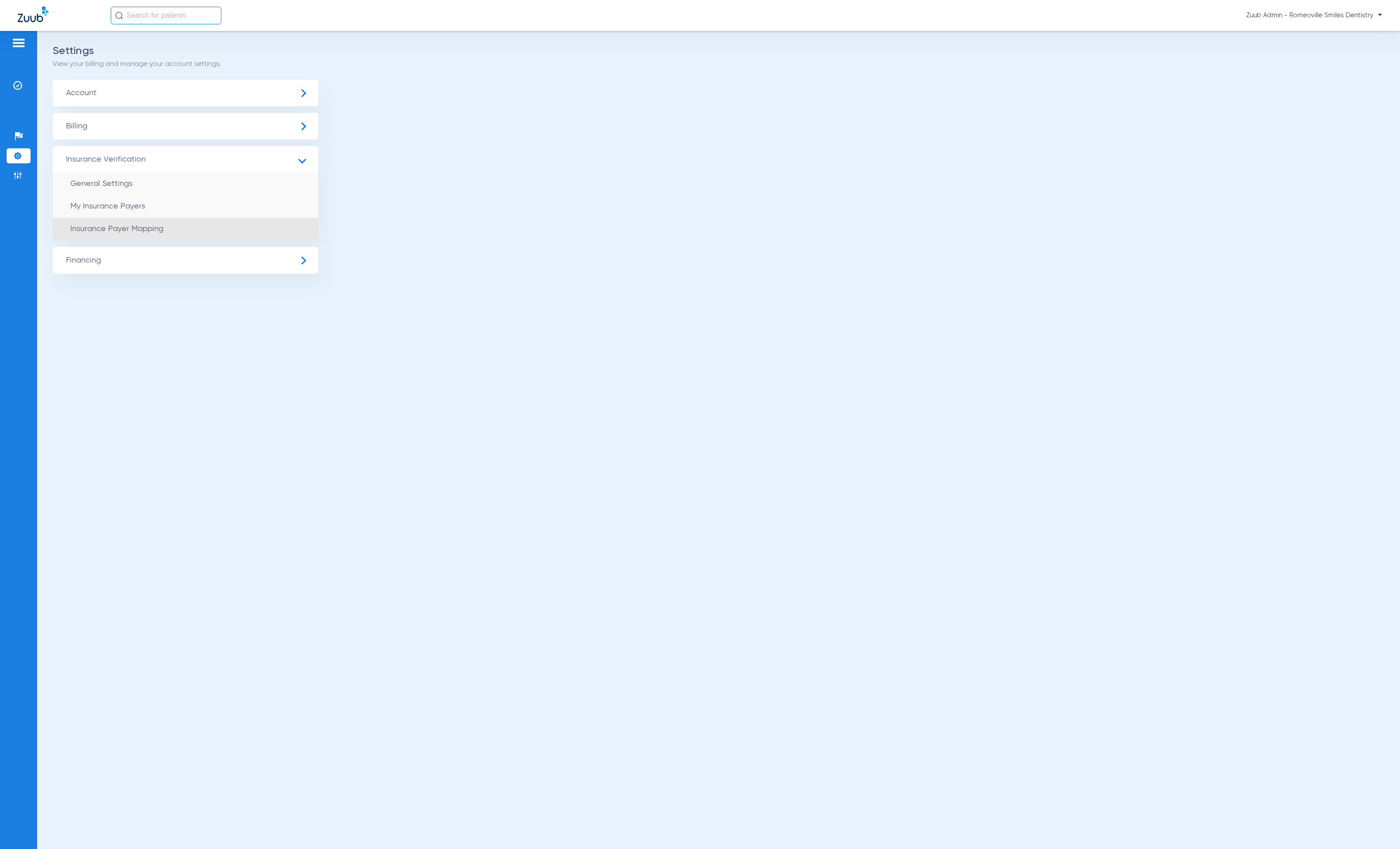
click at [141, 234] on li "Insurance Payer Mapping" at bounding box center [186, 229] width 265 height 23
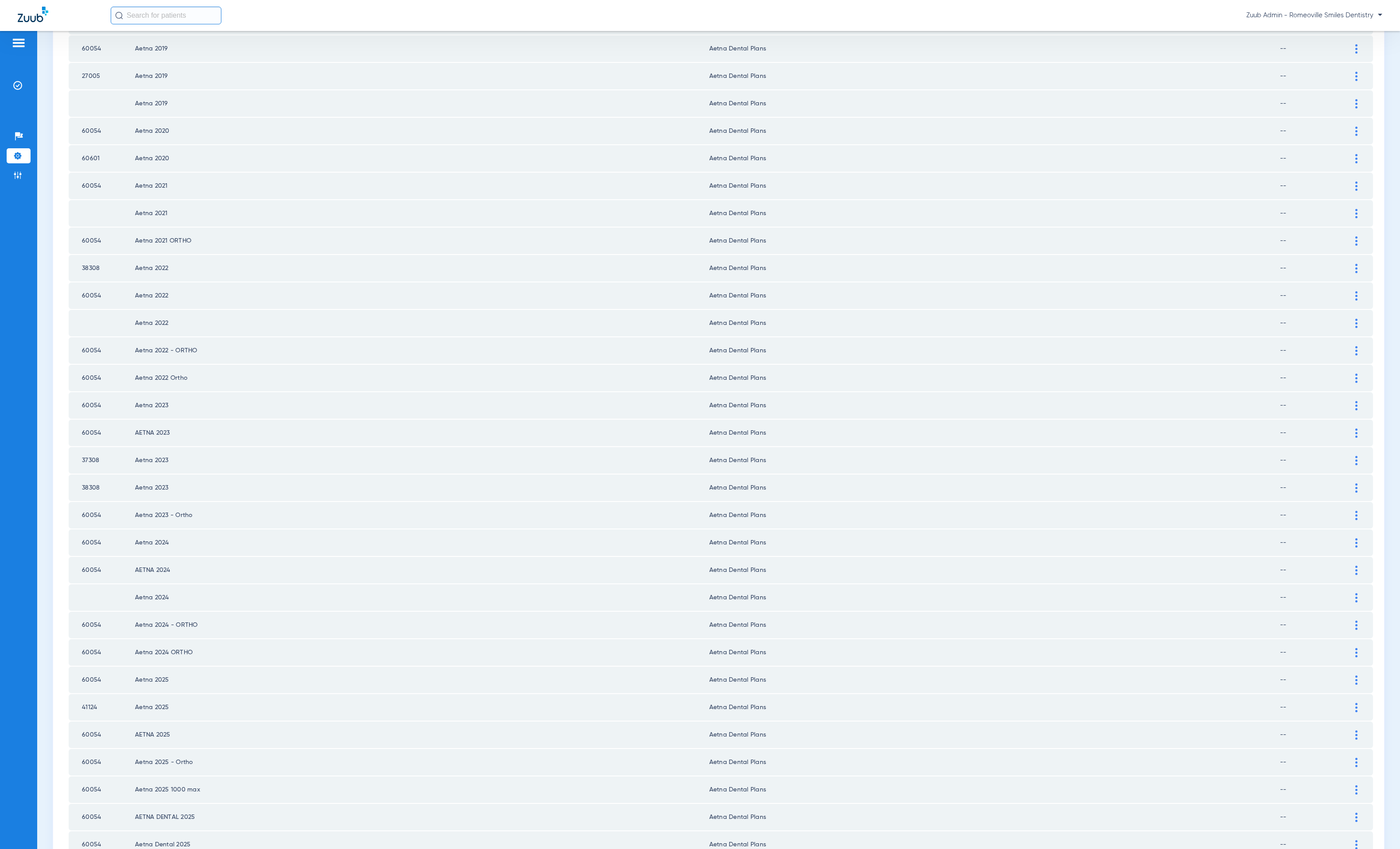
scroll to position [706, 0]
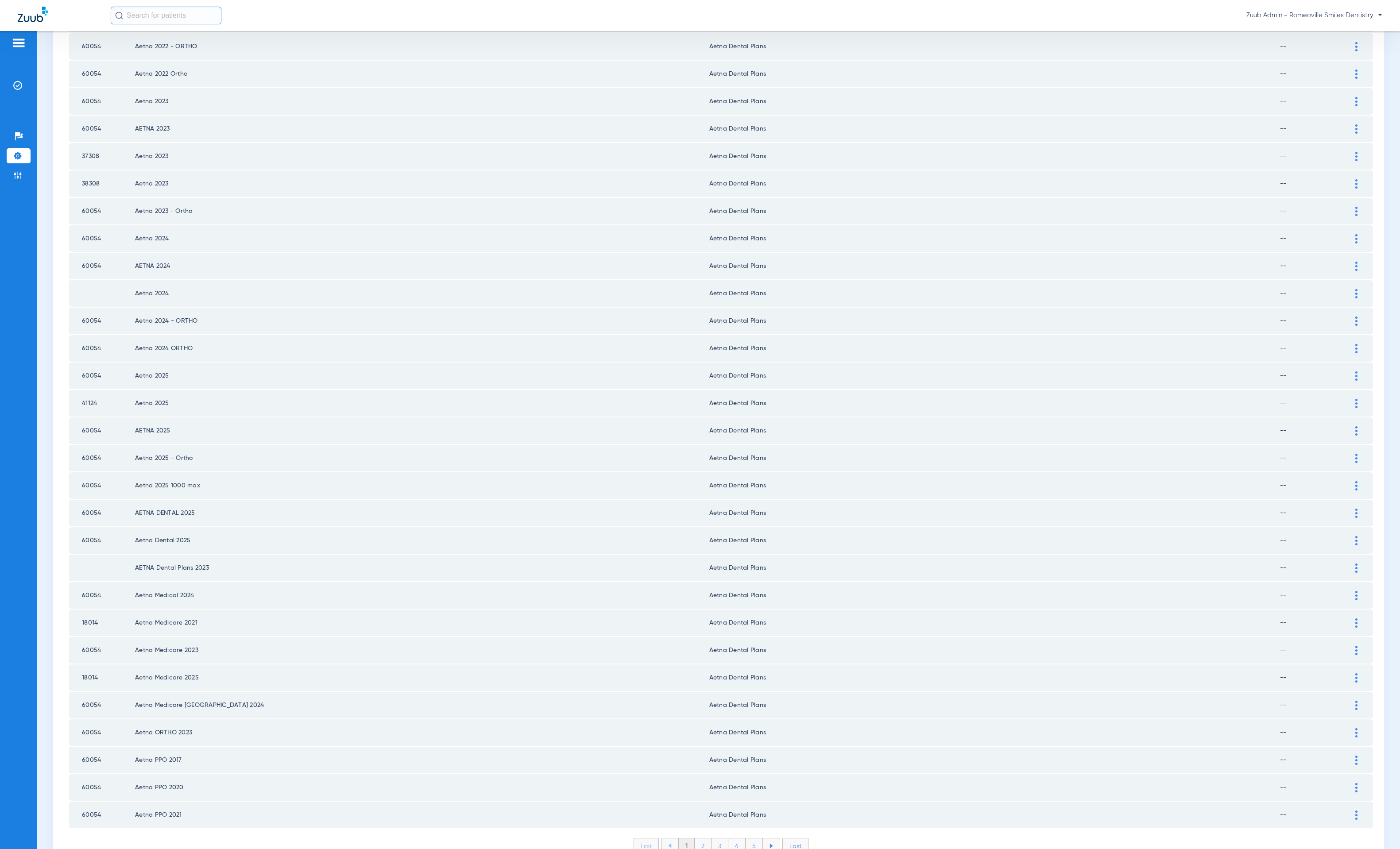
click at [697, 838] on li "2" at bounding box center [703, 846] width 17 height 15
click at [720, 838] on li "3" at bounding box center [720, 846] width 17 height 15
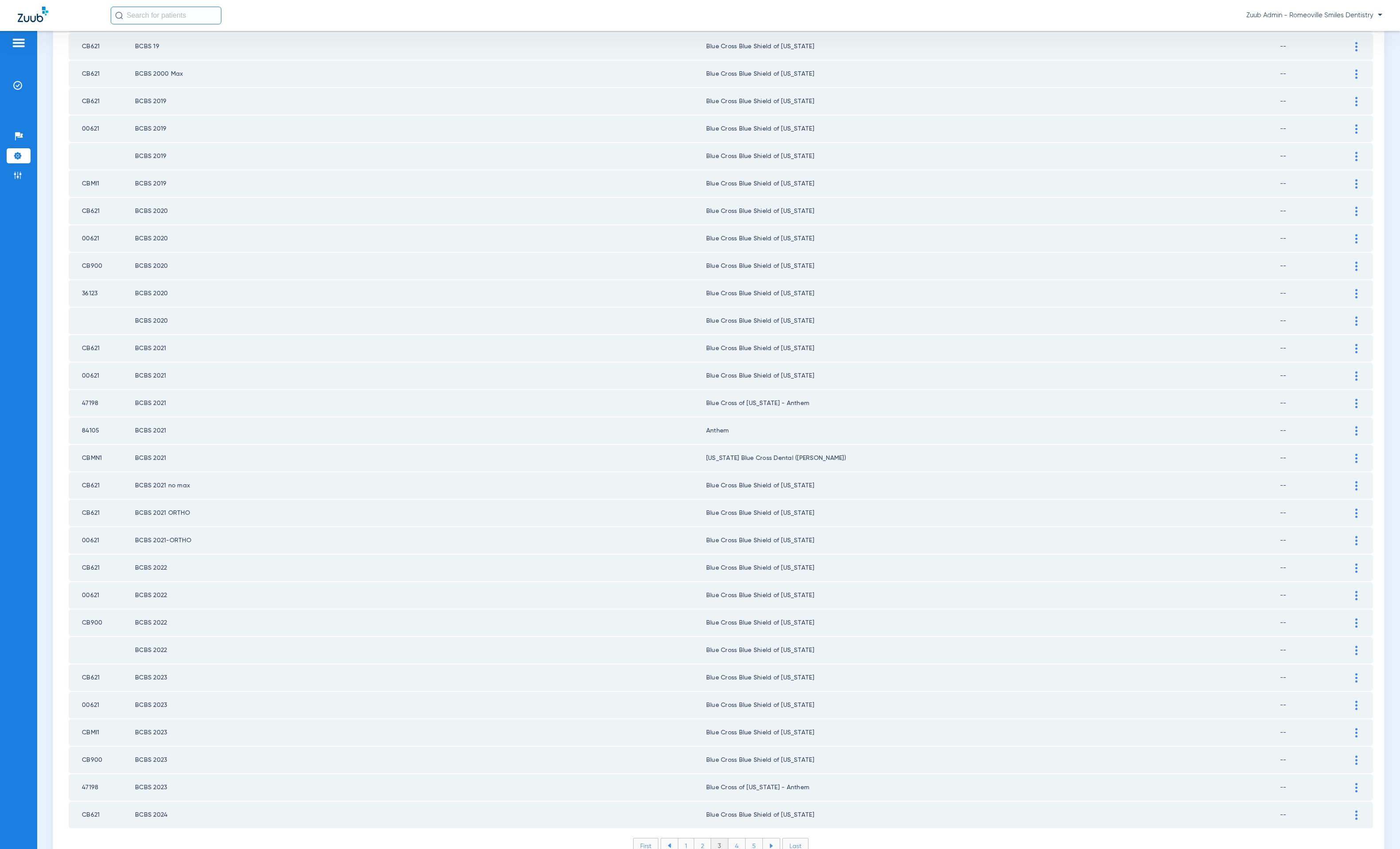
click at [728, 838] on li "4" at bounding box center [737, 846] width 17 height 15
click at [750, 838] on li "5" at bounding box center [754, 846] width 17 height 15
click at [750, 838] on li "6" at bounding box center [755, 846] width 17 height 15
click at [753, 838] on li "7" at bounding box center [755, 846] width 17 height 15
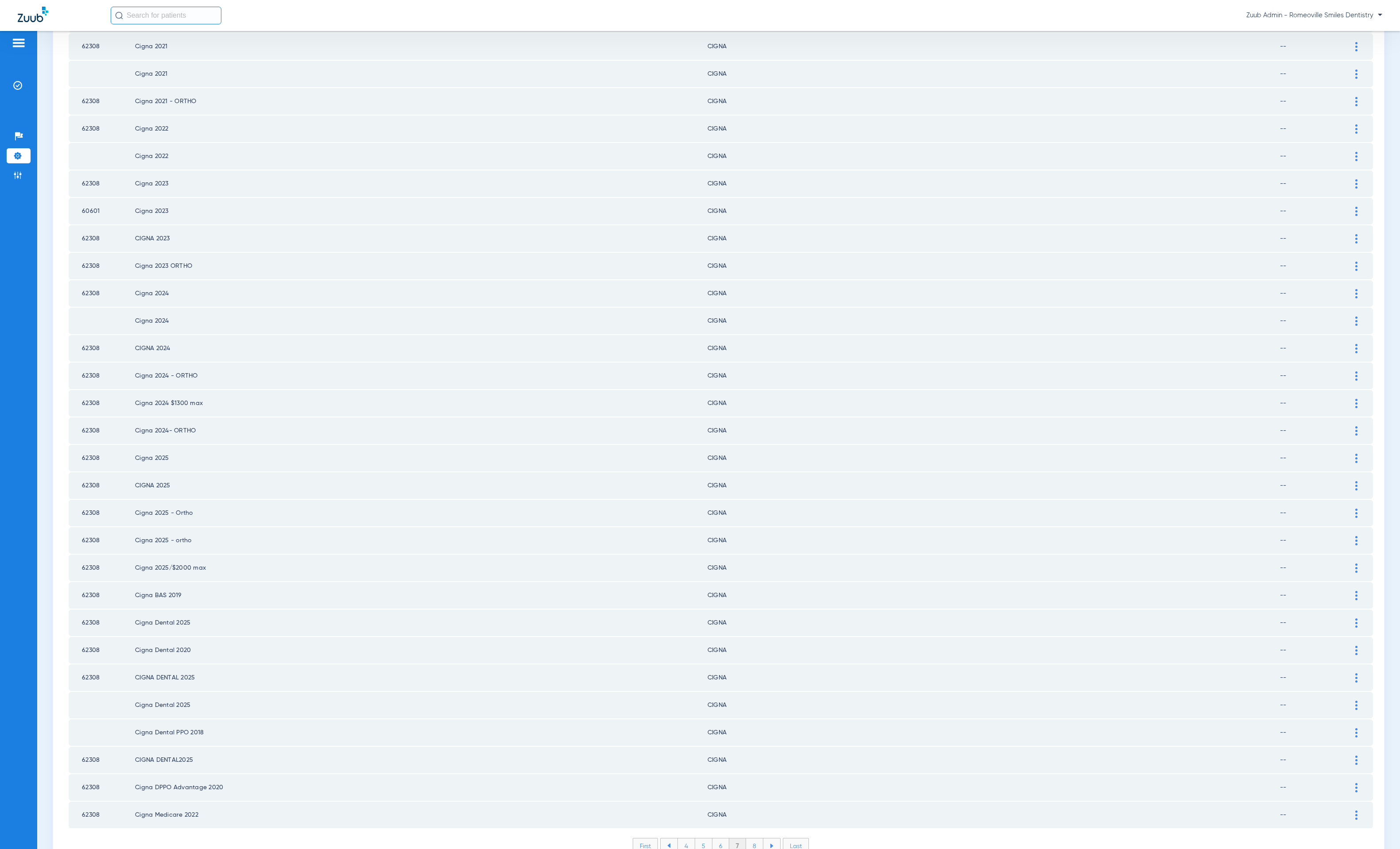
click at [746, 838] on li "8" at bounding box center [754, 846] width 17 height 15
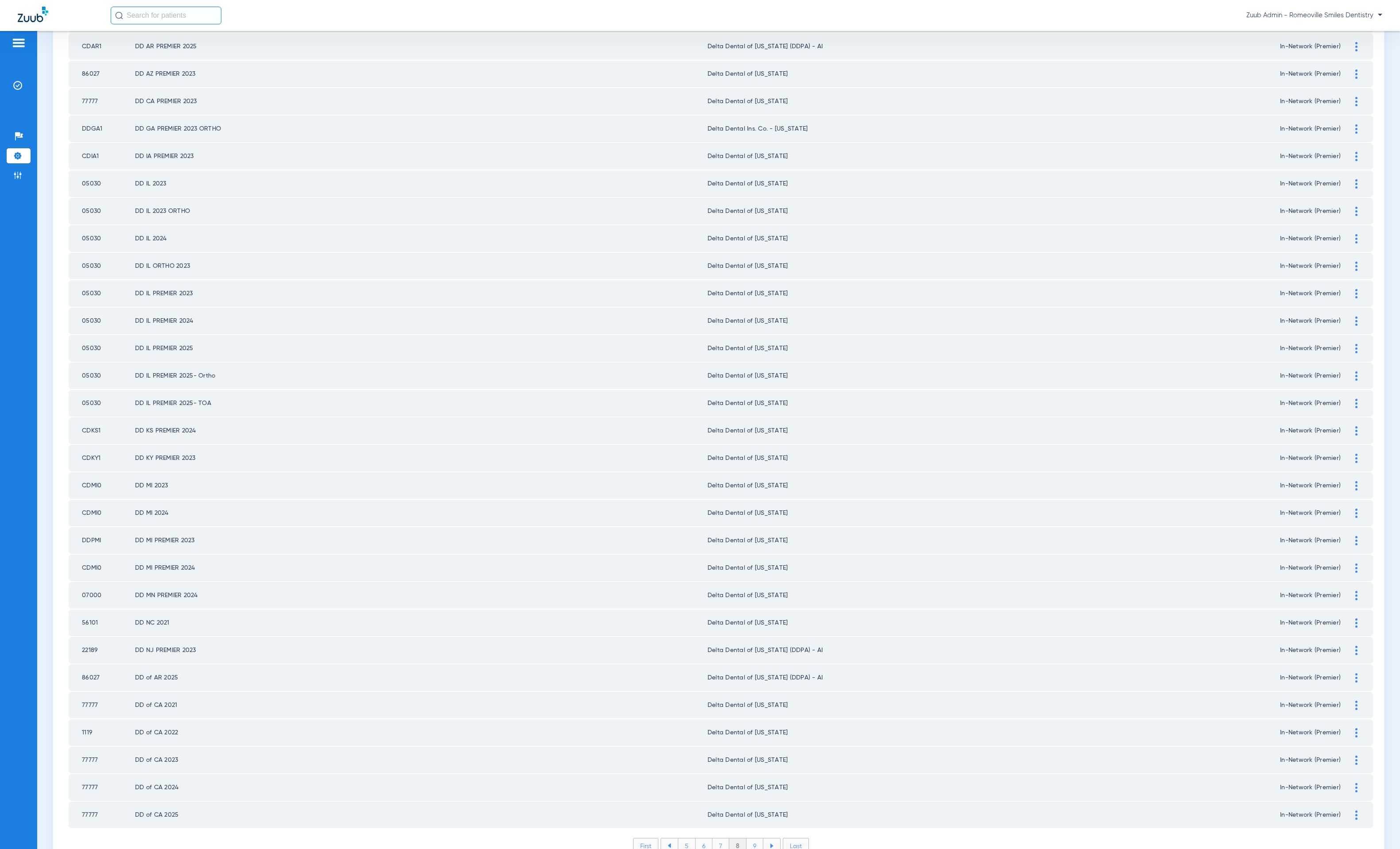
click at [747, 838] on li "9" at bounding box center [755, 846] width 17 height 15
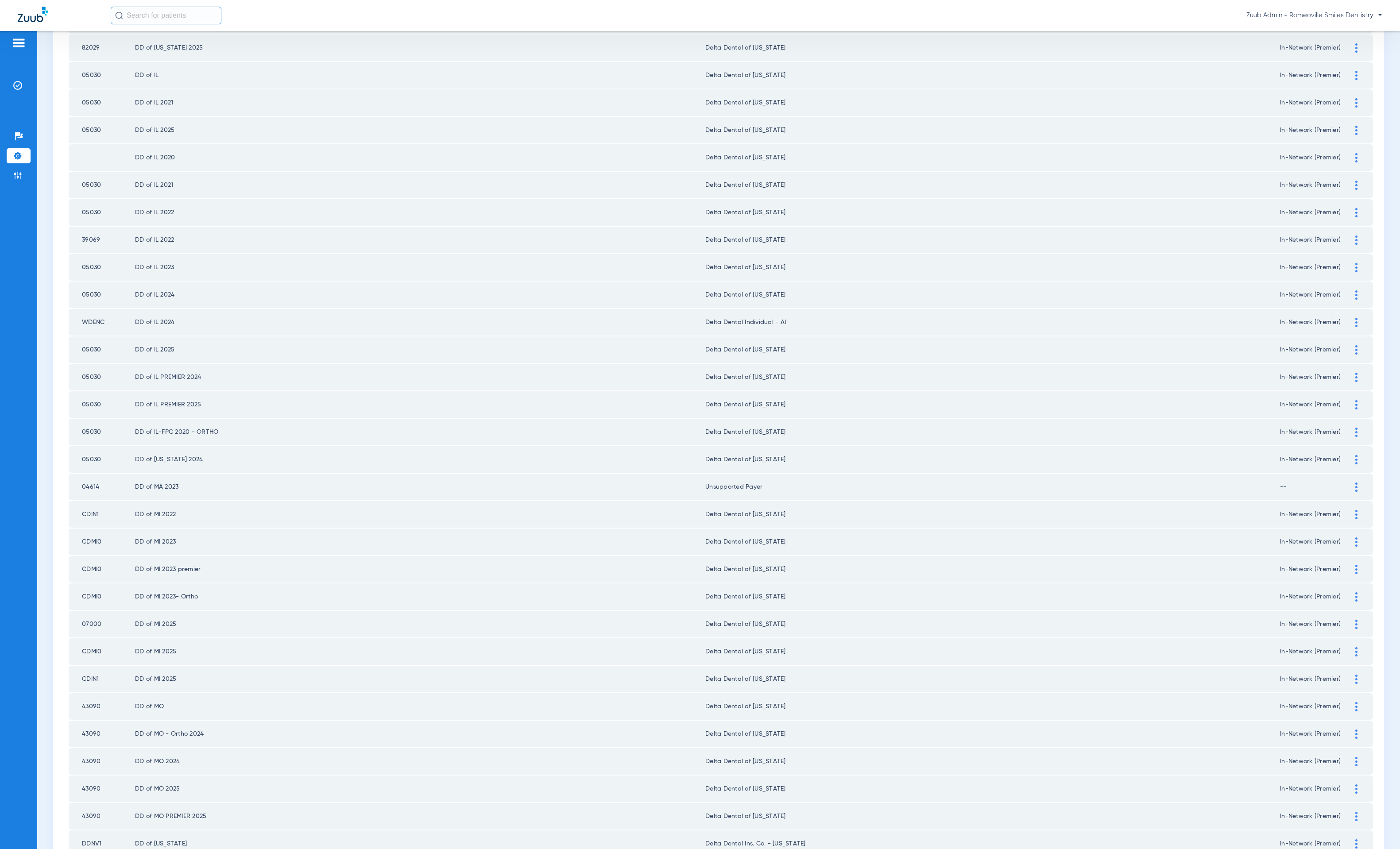
scroll to position [0, 0]
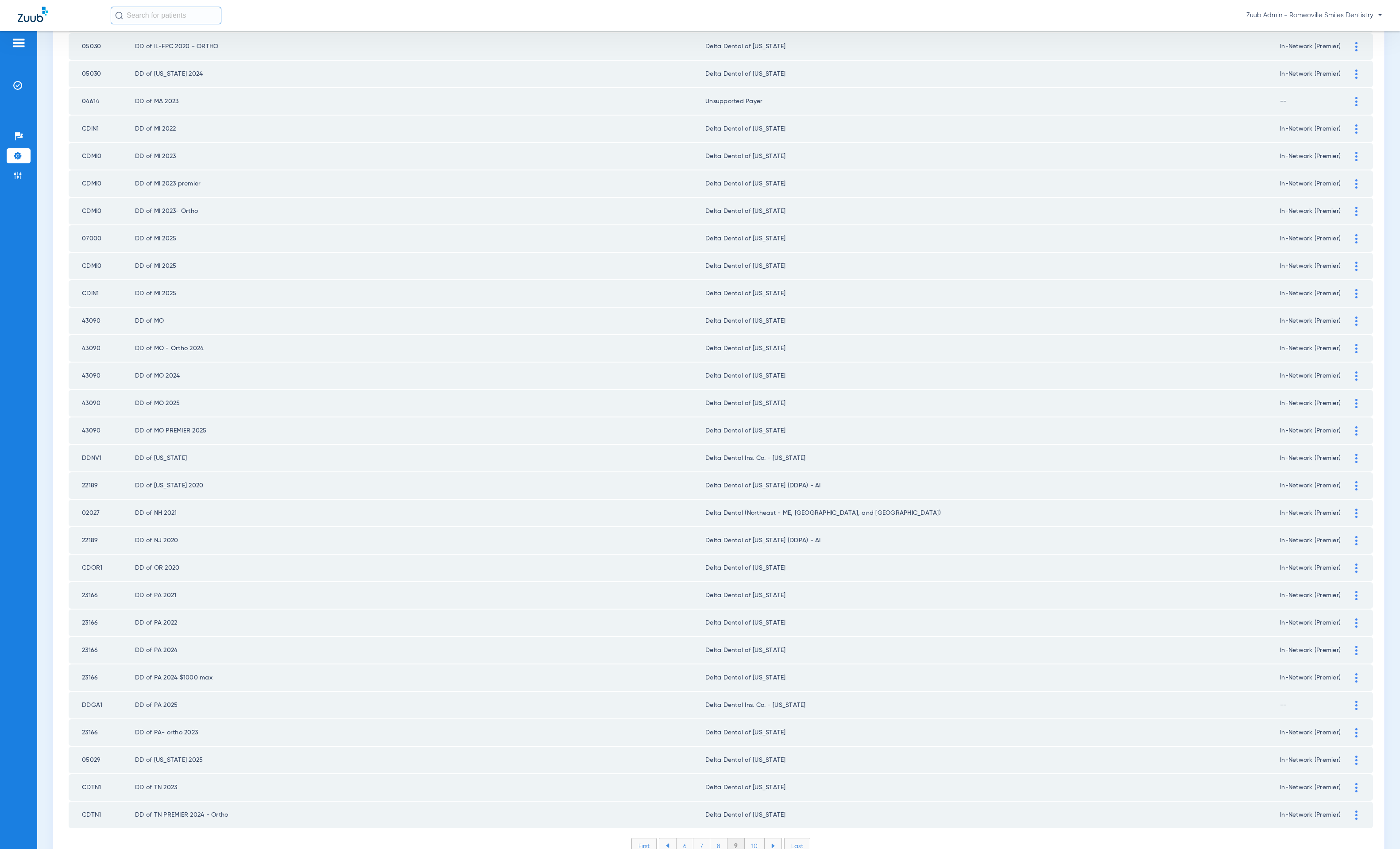
click at [751, 838] on li "10" at bounding box center [755, 846] width 20 height 15
click at [757, 838] on li "11" at bounding box center [756, 846] width 18 height 15
click at [756, 838] on li "12" at bounding box center [757, 846] width 19 height 15
click at [759, 838] on li "13" at bounding box center [758, 846] width 19 height 15
click at [754, 838] on li "14" at bounding box center [759, 846] width 20 height 15
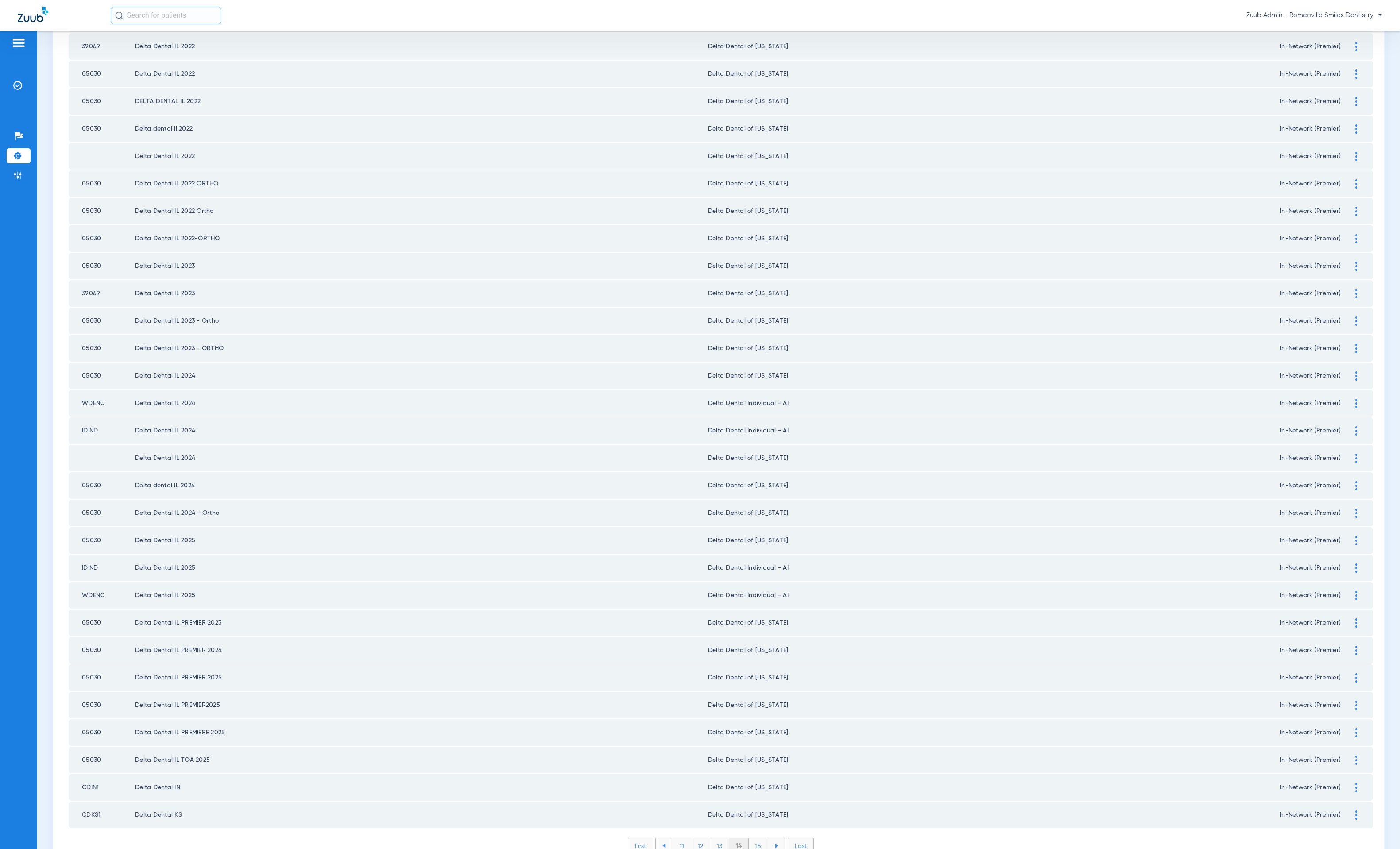
click at [750, 838] on li "15" at bounding box center [758, 846] width 20 height 15
click at [762, 838] on li "16" at bounding box center [759, 846] width 19 height 15
click at [757, 838] on li "17" at bounding box center [759, 846] width 19 height 15
click at [750, 838] on li "18" at bounding box center [759, 846] width 20 height 15
click at [751, 838] on li "19" at bounding box center [759, 846] width 19 height 15
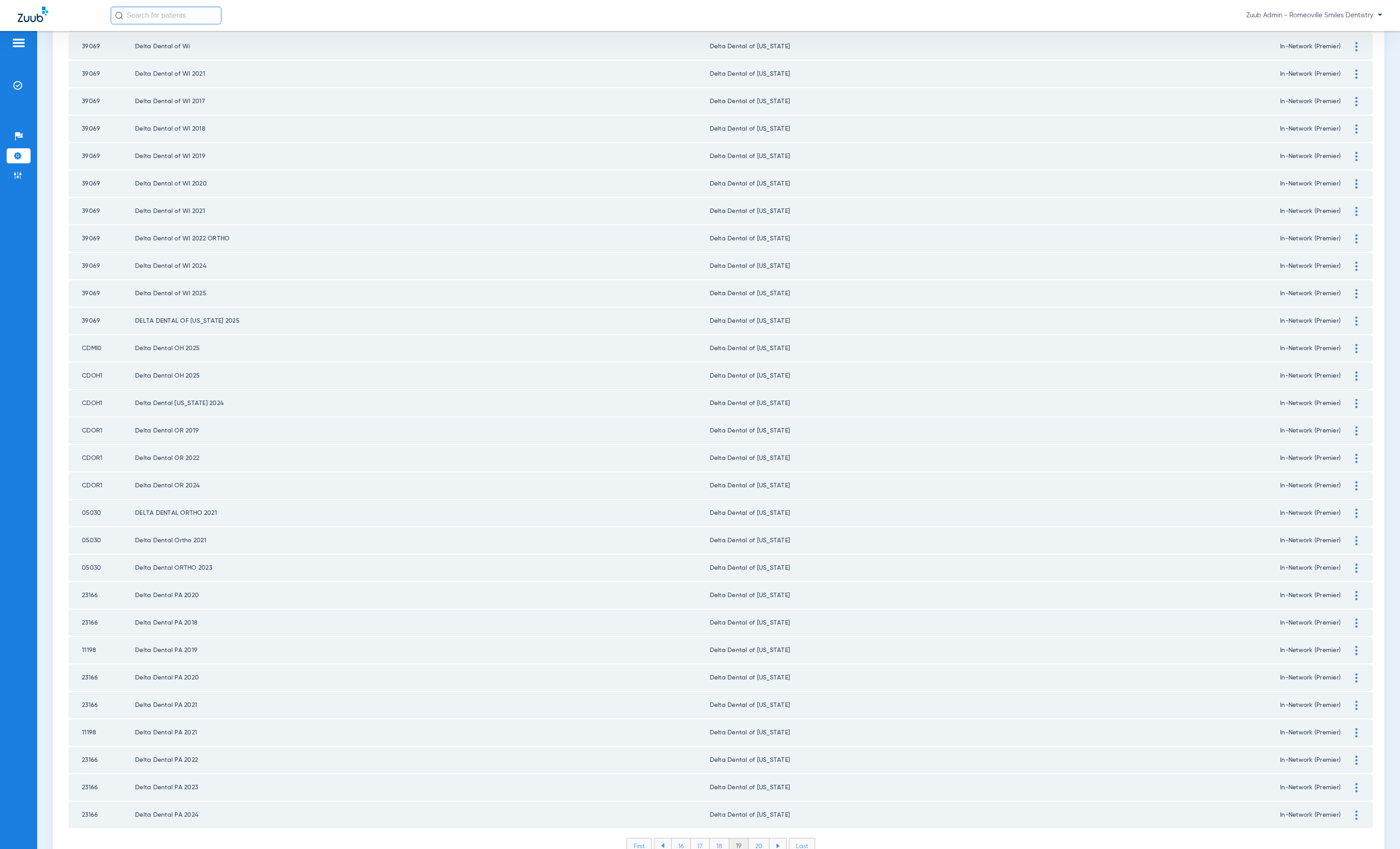
click at [759, 838] on li "20" at bounding box center [759, 846] width 21 height 15
click at [750, 838] on li "21" at bounding box center [760, 846] width 19 height 15
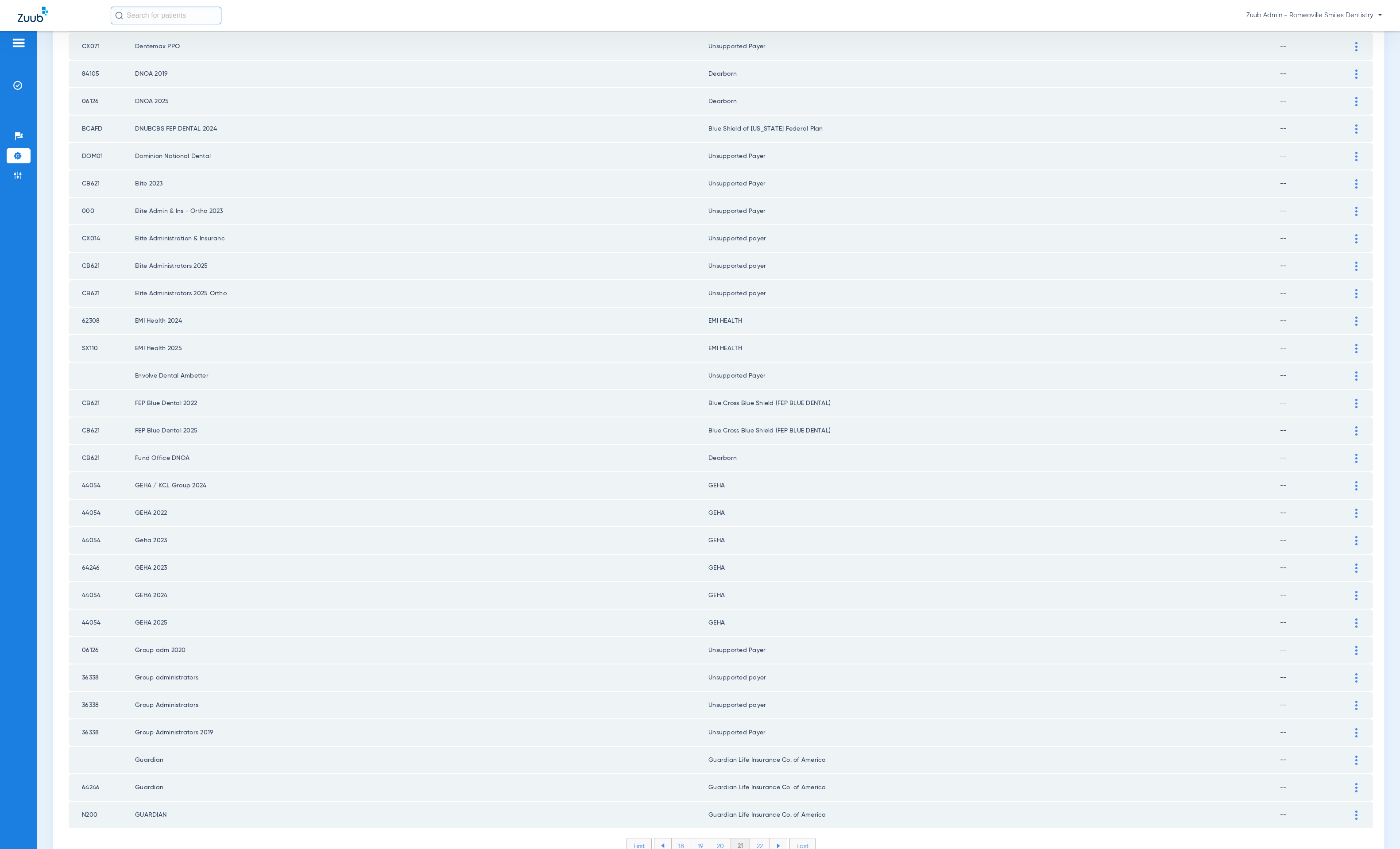
click at [750, 838] on li "22" at bounding box center [760, 846] width 20 height 15
click at [759, 838] on li "23" at bounding box center [760, 846] width 20 height 15
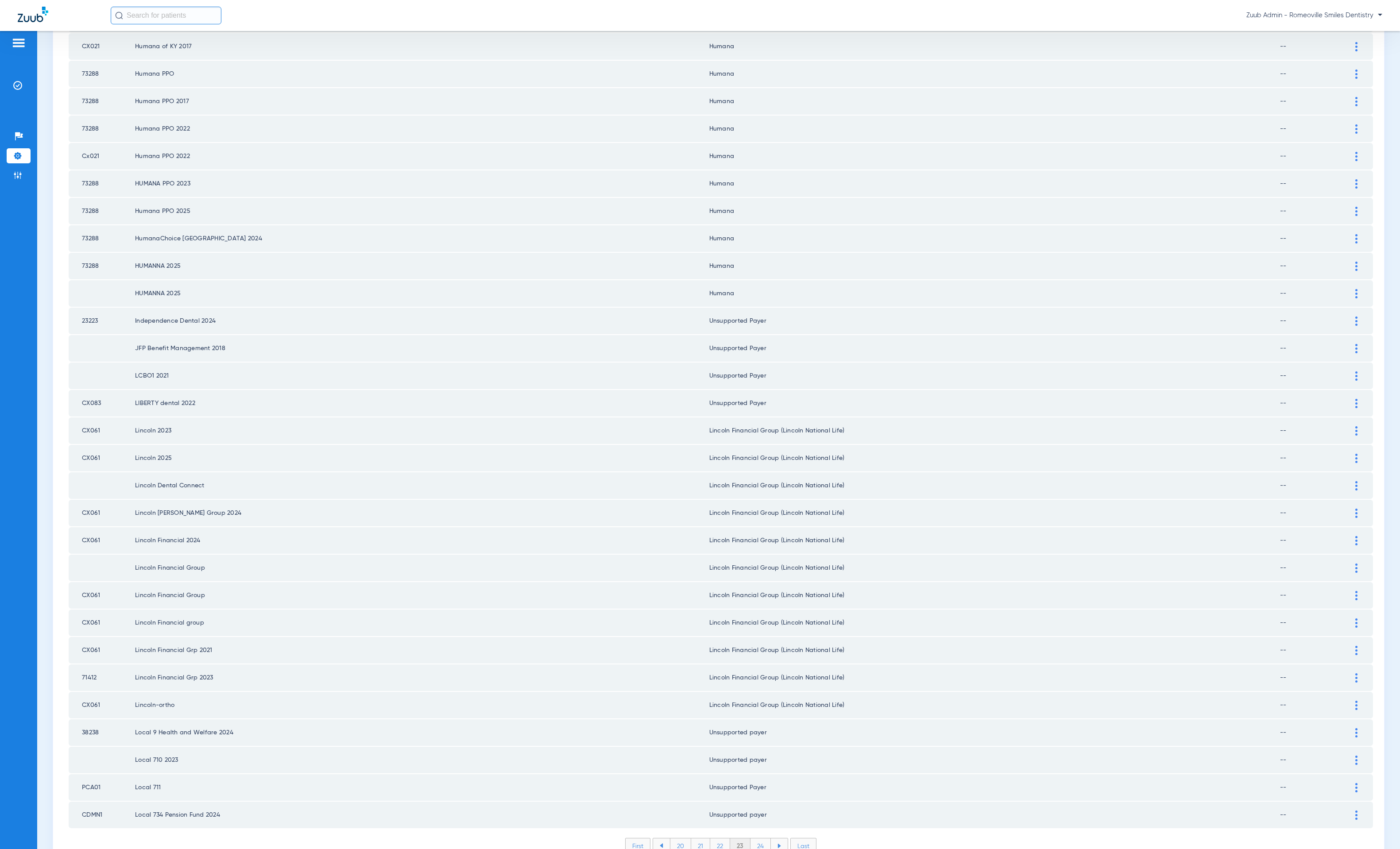
click at [752, 838] on li "24" at bounding box center [760, 846] width 21 height 15
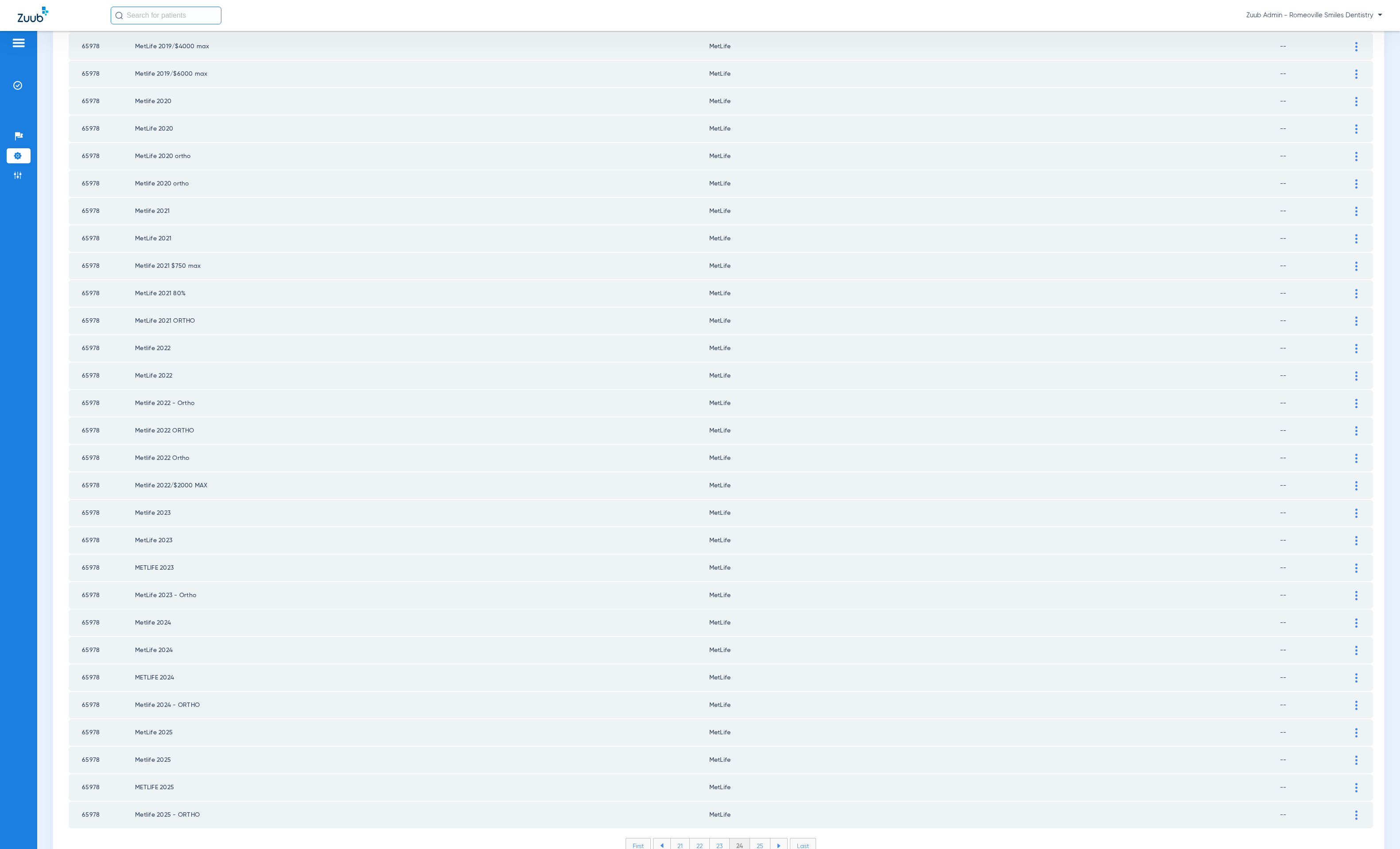
click at [754, 838] on li "25" at bounding box center [760, 846] width 21 height 15
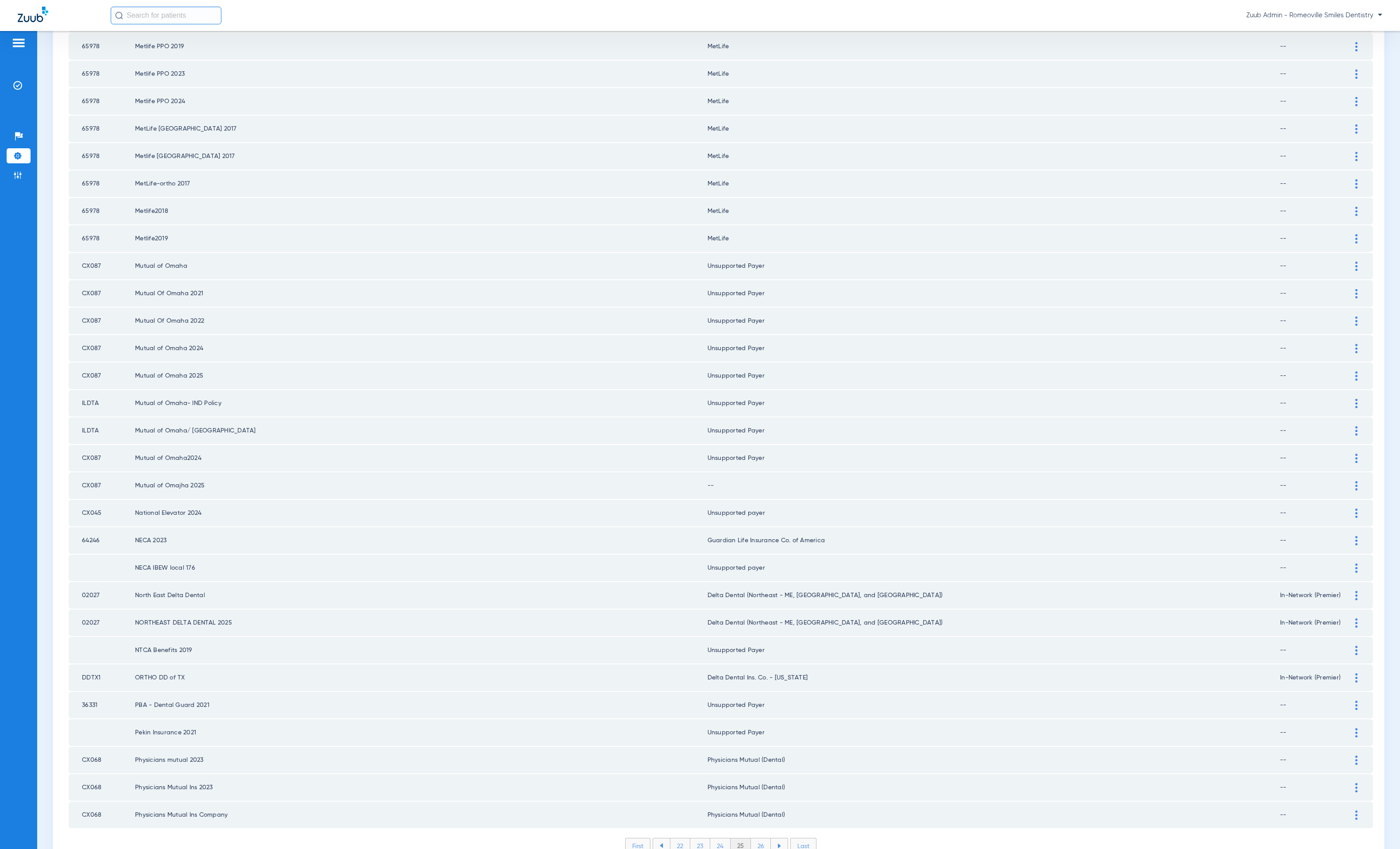
click at [1349, 481] on div at bounding box center [1357, 486] width 16 height 9
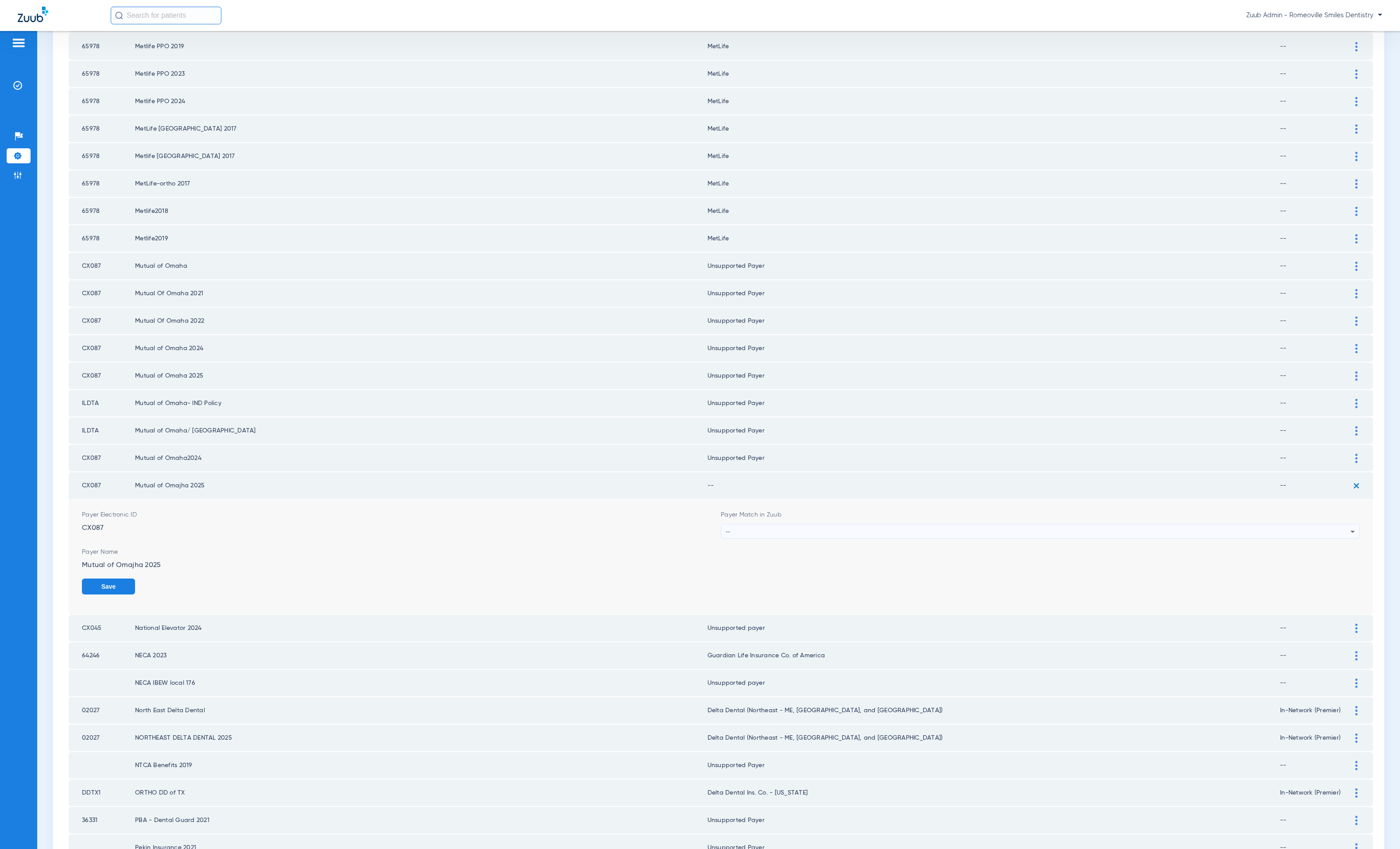
click at [842, 524] on div "--" at bounding box center [1038, 531] width 625 height 15
type input "unn"
click at [812, 540] on mat-option "Unsupported Payer" at bounding box center [1033, 546] width 633 height 15
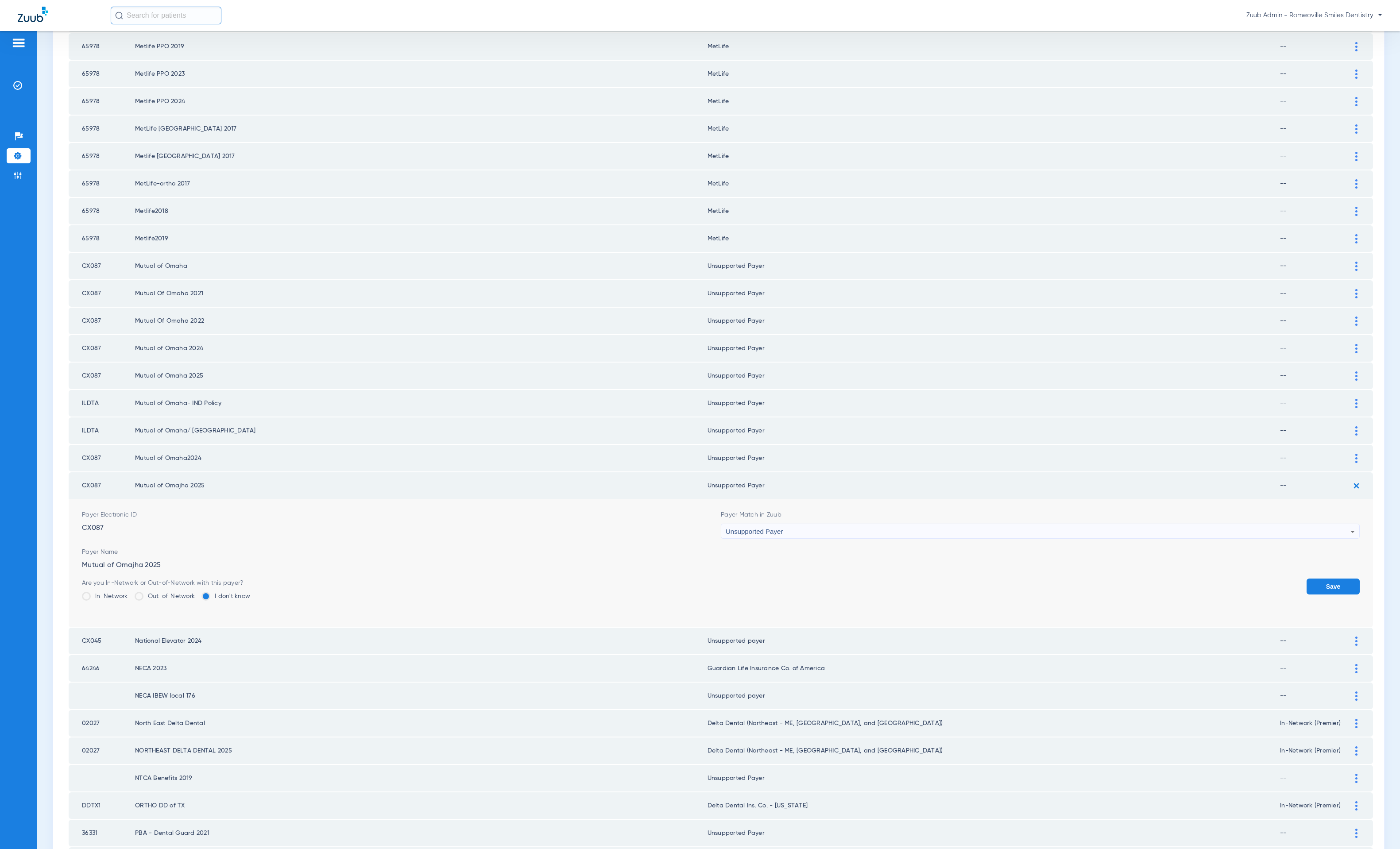
click at [1322, 579] on button "Save" at bounding box center [1333, 586] width 53 height 16
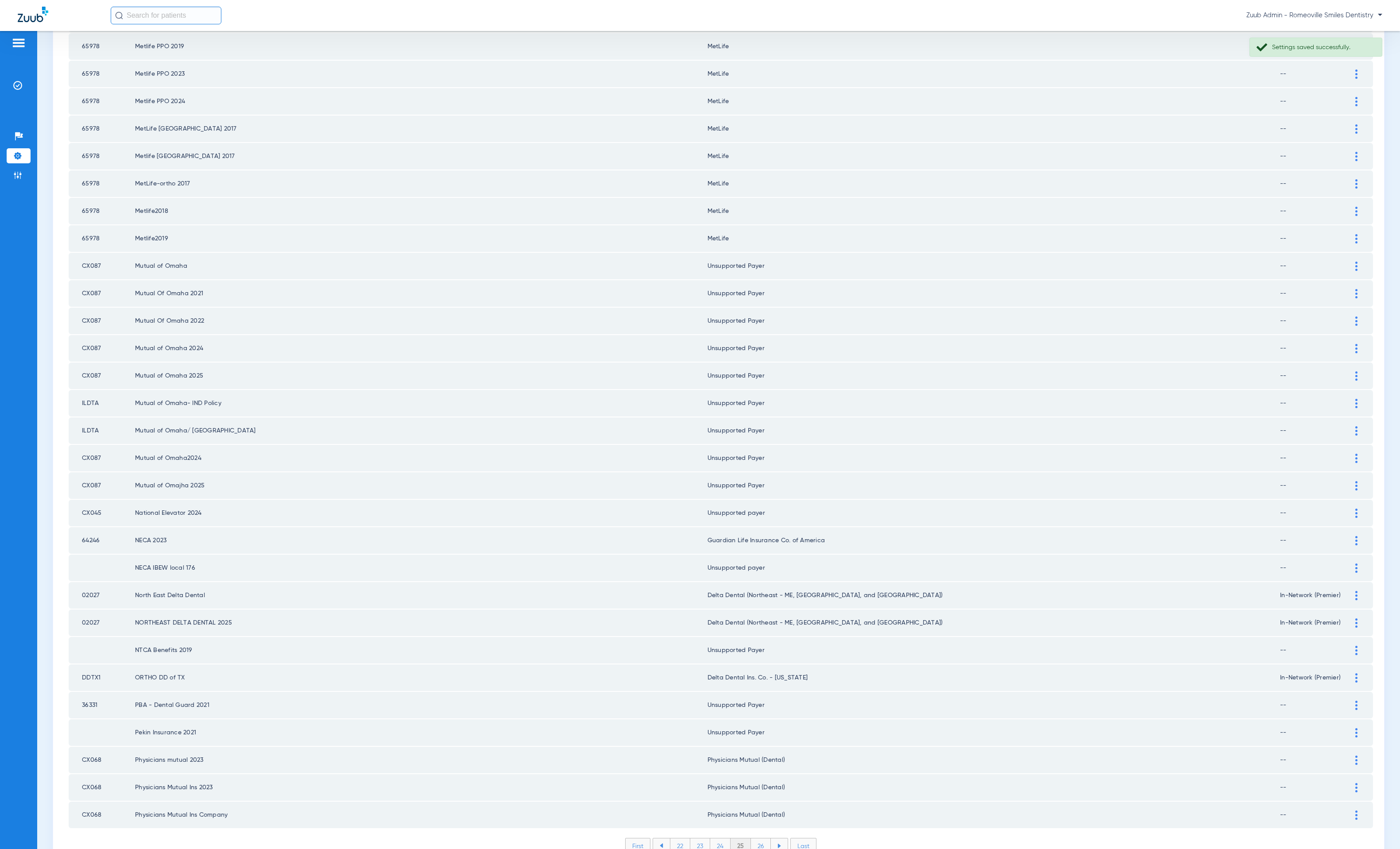
click at [757, 838] on li "26" at bounding box center [761, 846] width 20 height 15
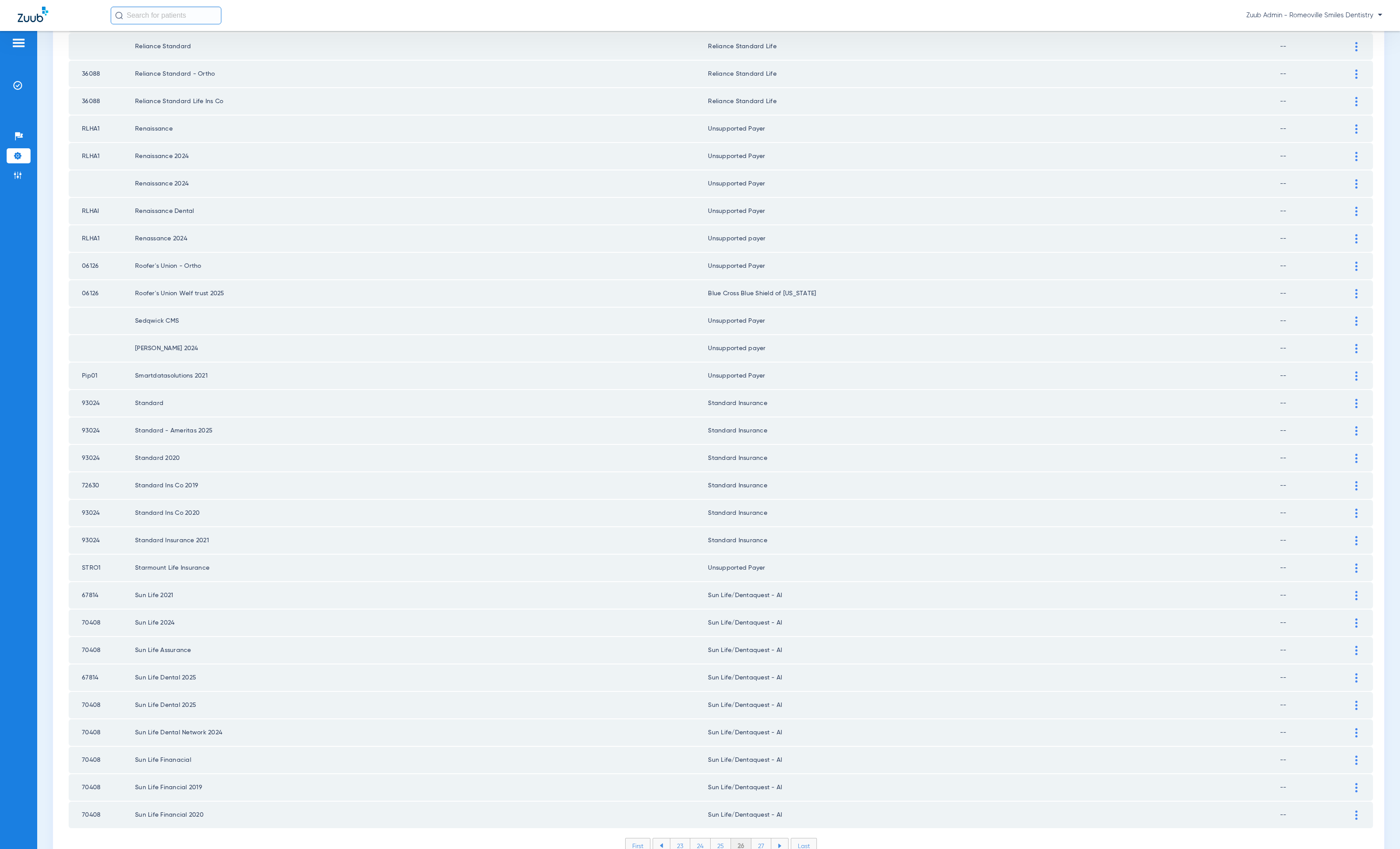
click at [752, 838] on li "27" at bounding box center [762, 846] width 20 height 15
click at [760, 838] on li "28" at bounding box center [761, 846] width 21 height 15
click at [752, 838] on li "29" at bounding box center [761, 846] width 20 height 15
click at [757, 838] on li "30" at bounding box center [760, 846] width 21 height 15
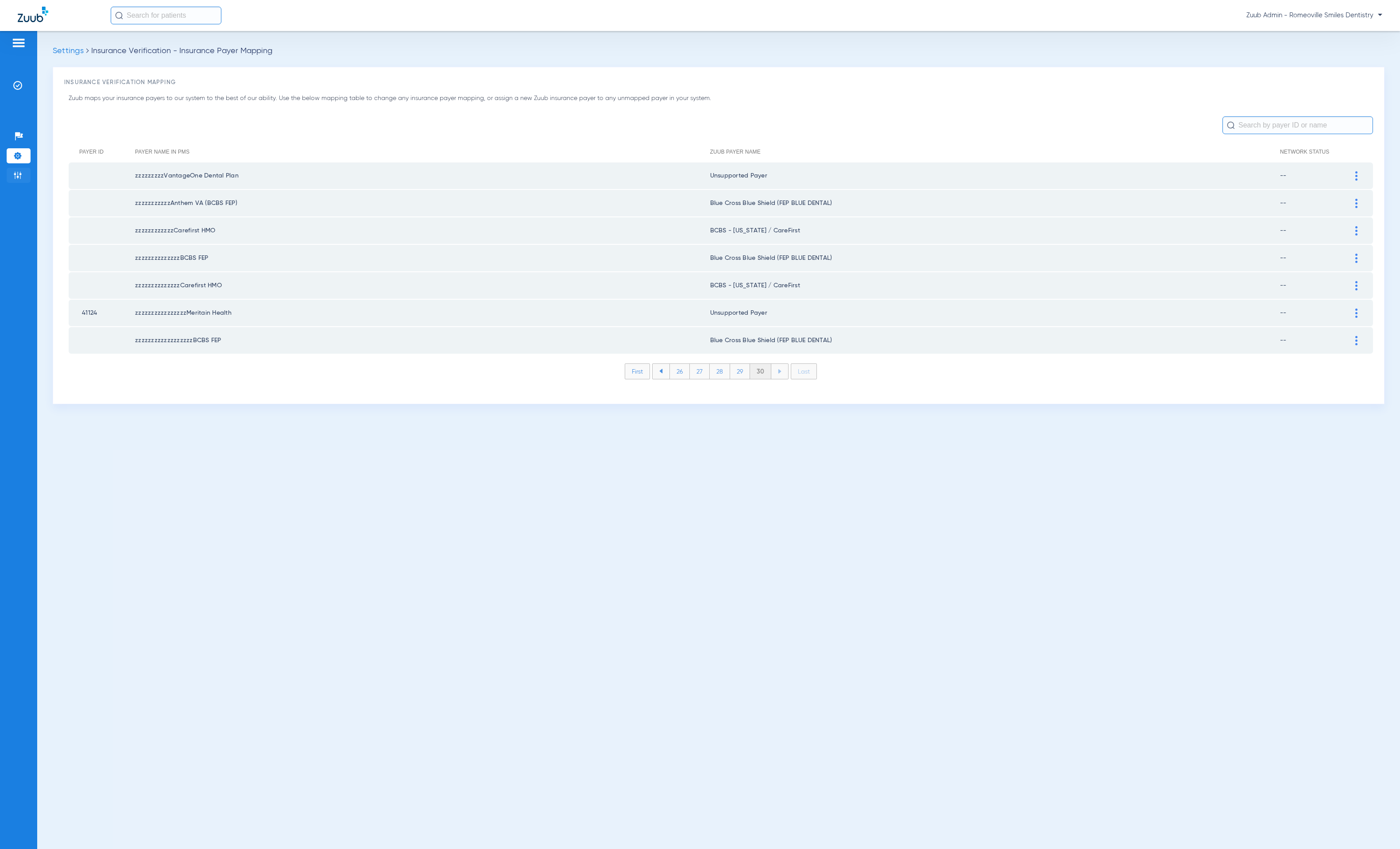
click at [27, 169] on li "Admin" at bounding box center [18, 175] width 24 height 15
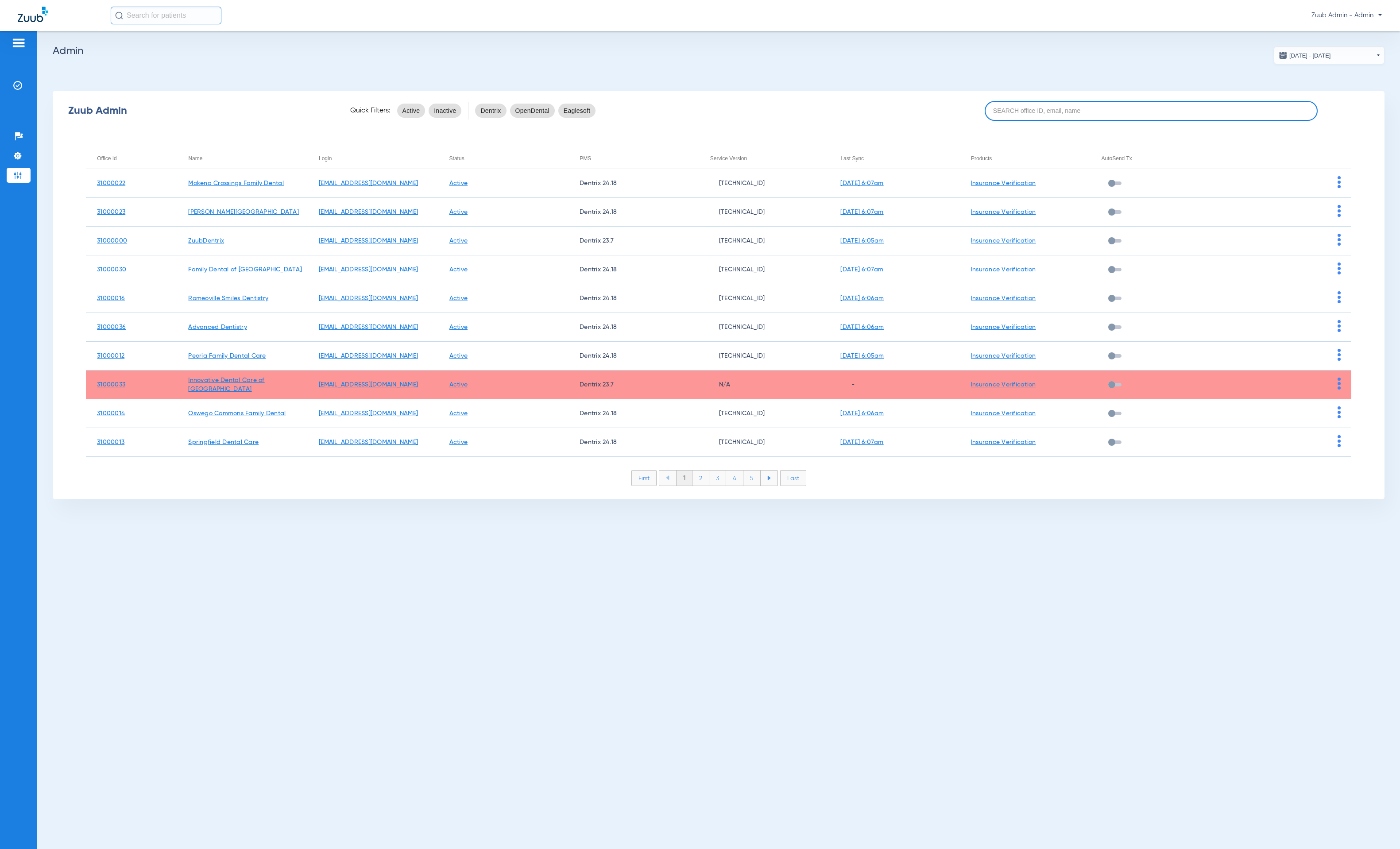
click at [1144, 102] on input at bounding box center [1151, 111] width 333 height 20
paste input "31000015"
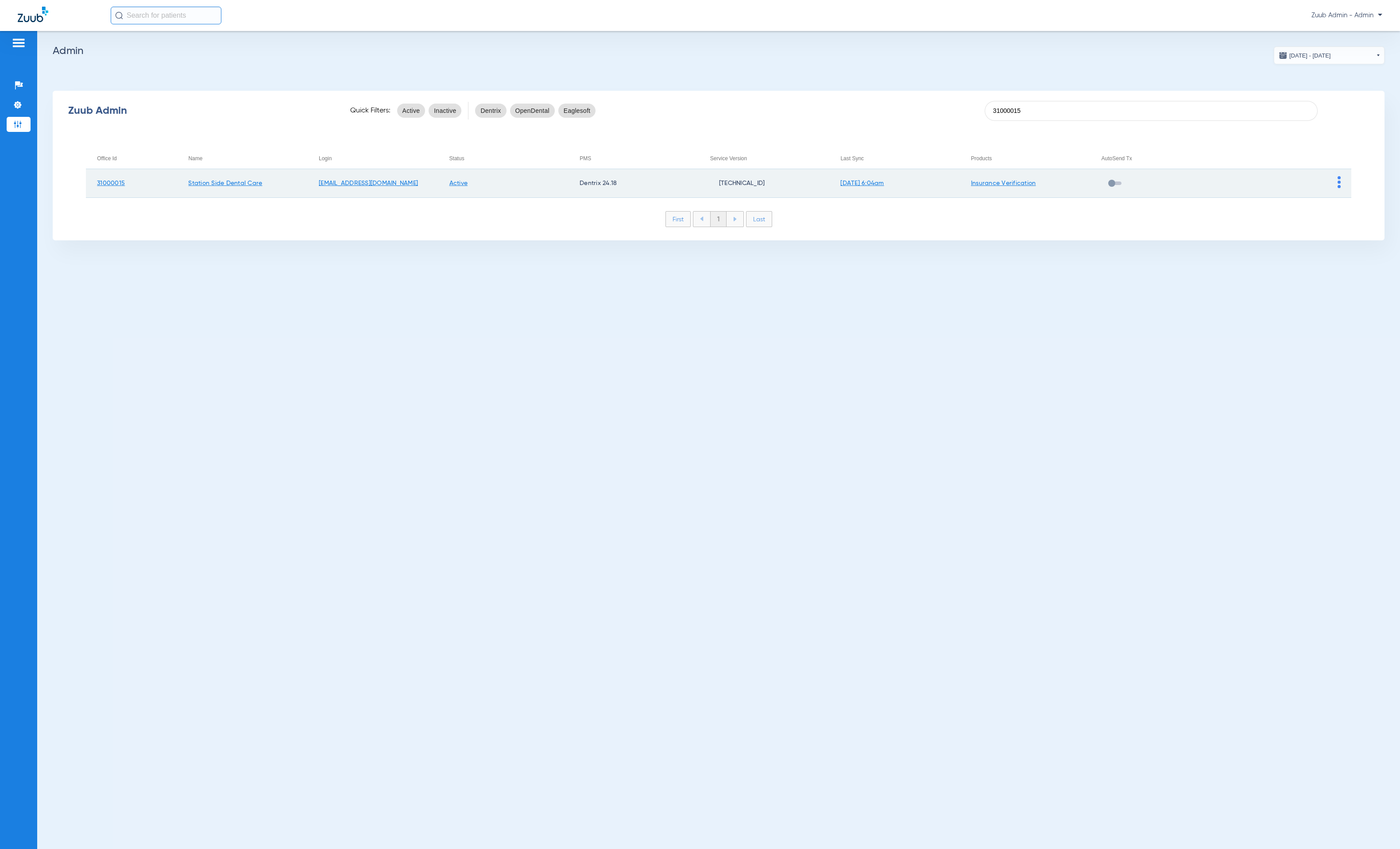
type input "31000015"
click at [1338, 179] on img at bounding box center [1339, 182] width 3 height 12
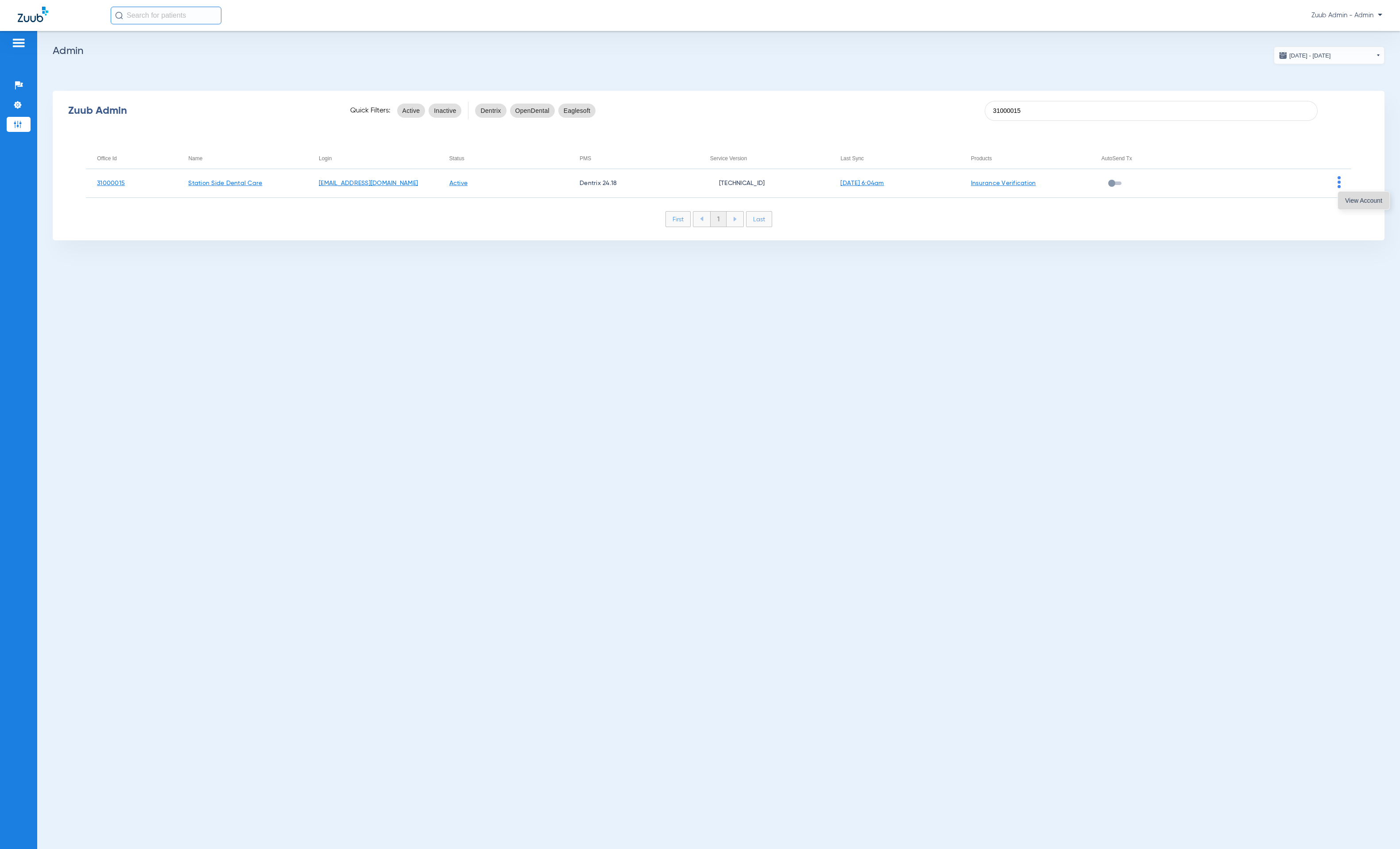
click at [1353, 194] on button "View Account" at bounding box center [1364, 201] width 51 height 18
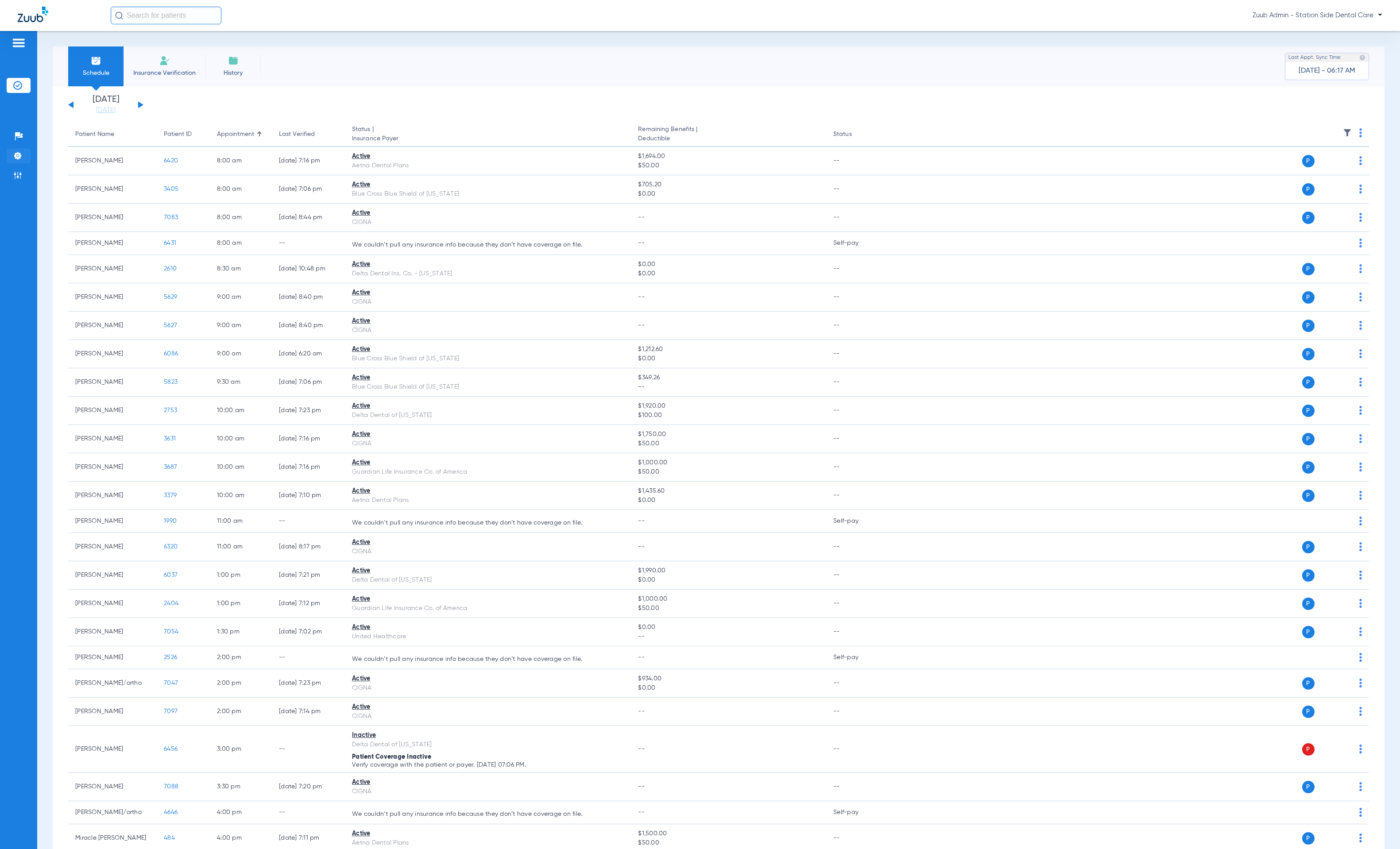
click at [19, 162] on li "Settings" at bounding box center [18, 156] width 24 height 15
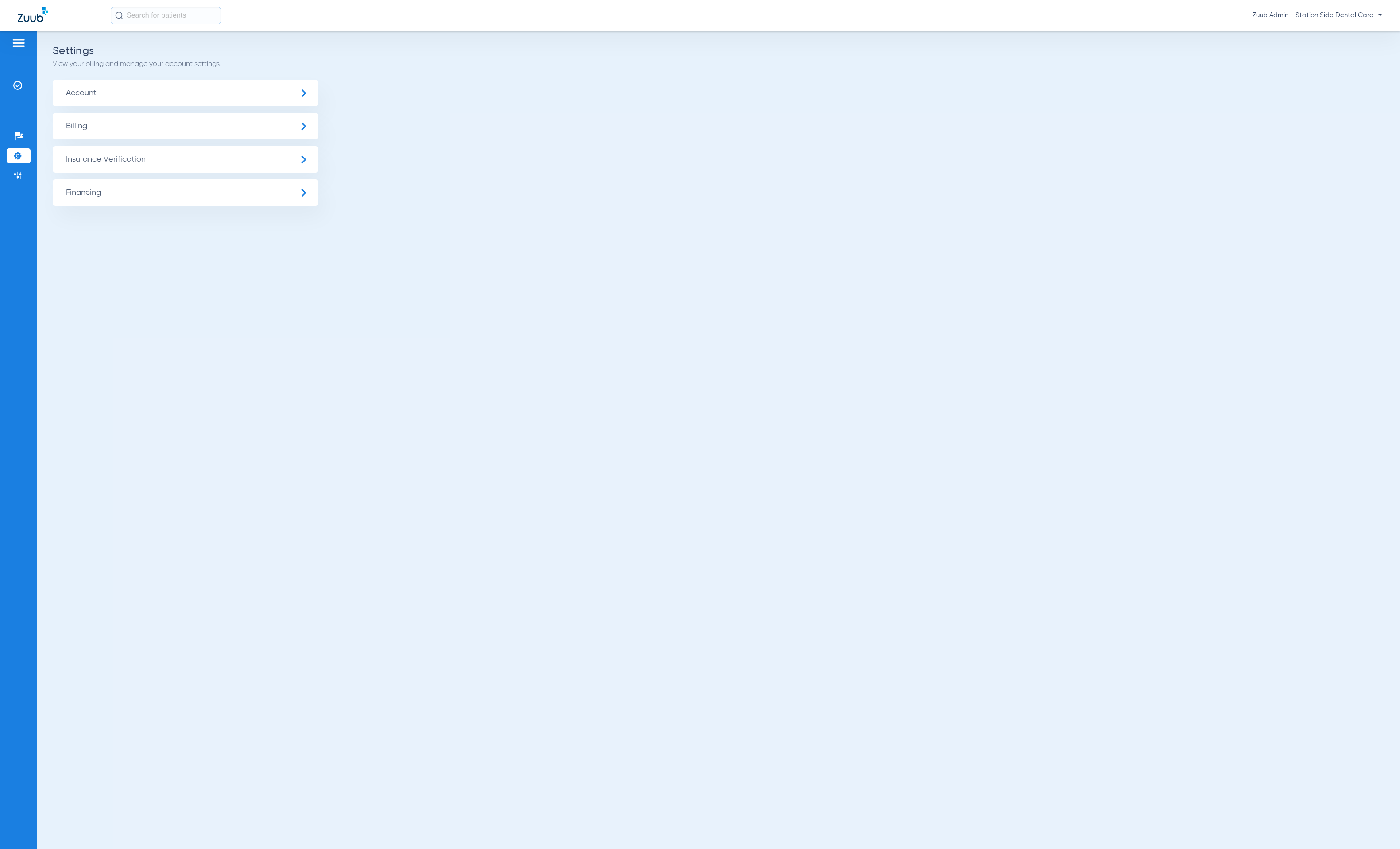
click at [105, 159] on span "Insurance Verification" at bounding box center [186, 159] width 265 height 27
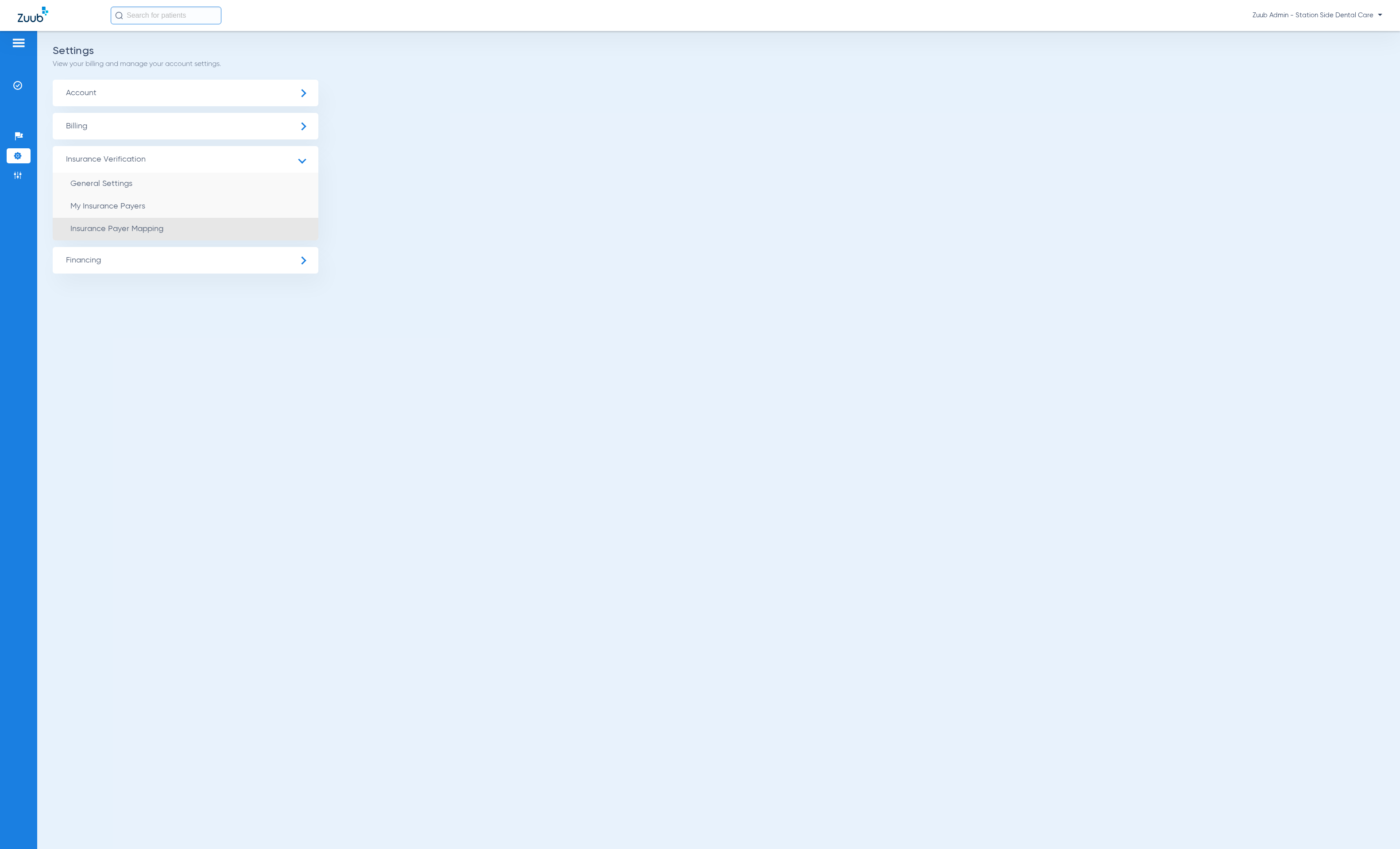
click at [137, 235] on li "Insurance Payer Mapping" at bounding box center [186, 229] width 265 height 23
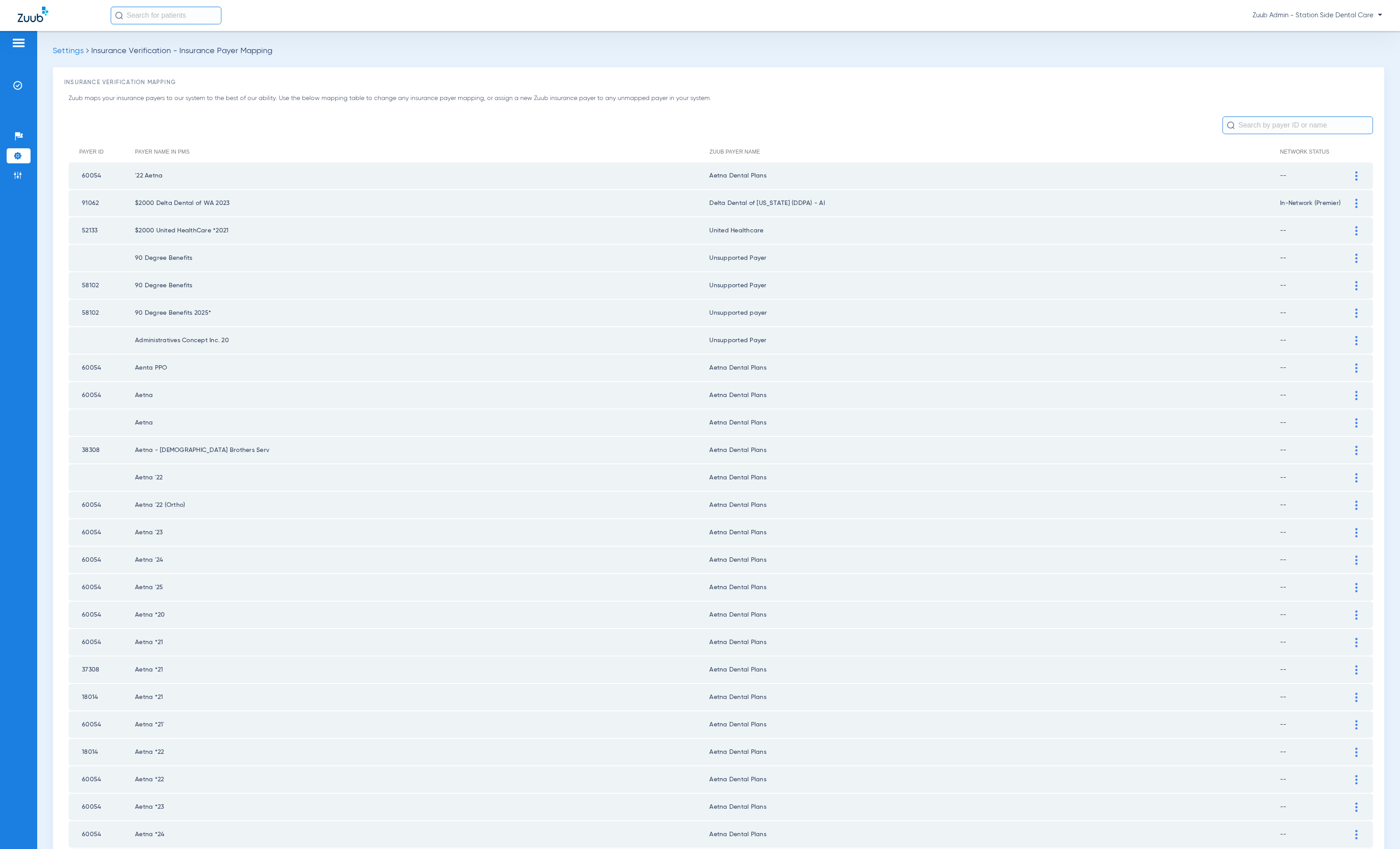
scroll to position [706, 0]
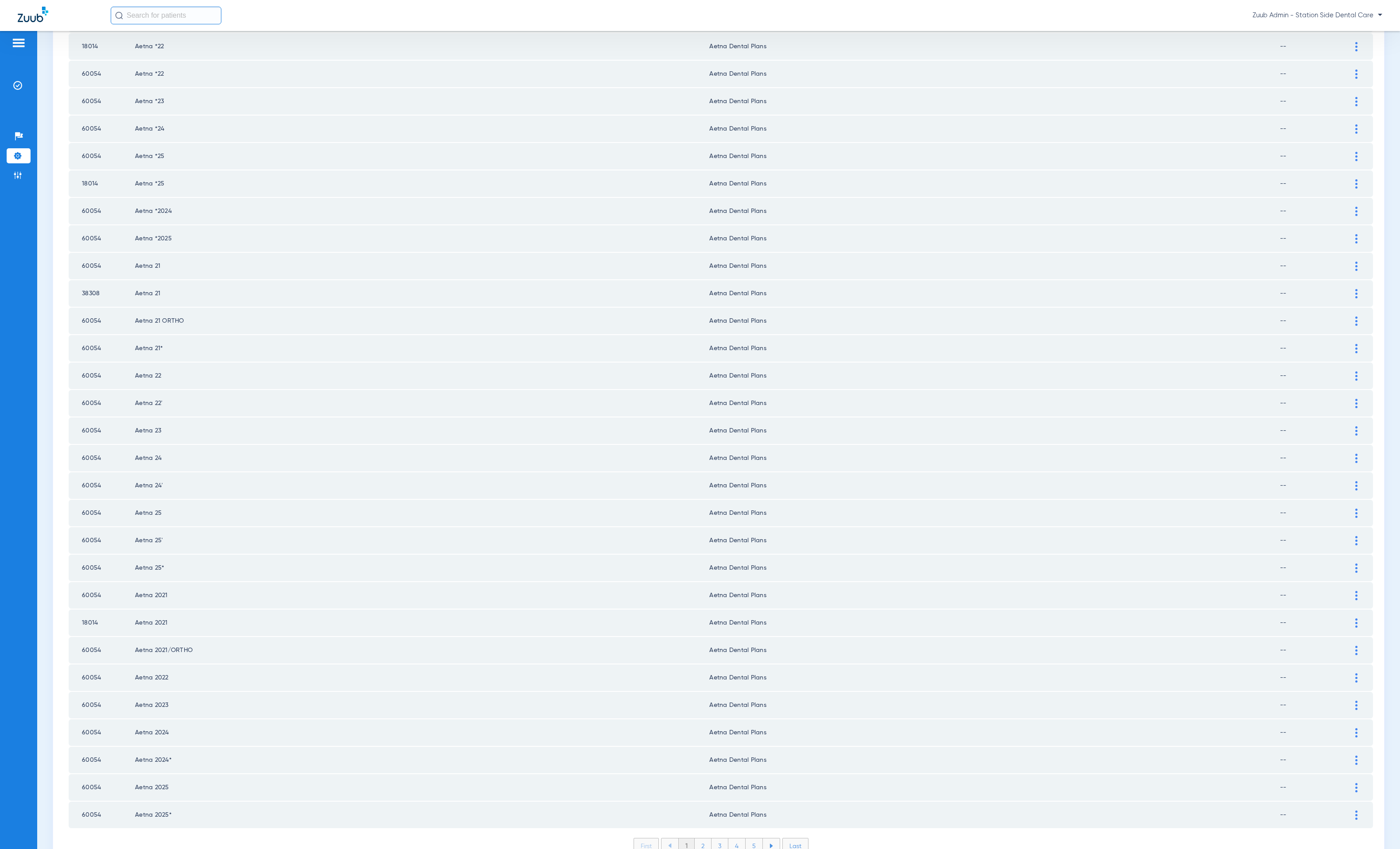
click at [701, 838] on li "2" at bounding box center [703, 846] width 17 height 15
click at [715, 838] on li "3" at bounding box center [720, 846] width 17 height 15
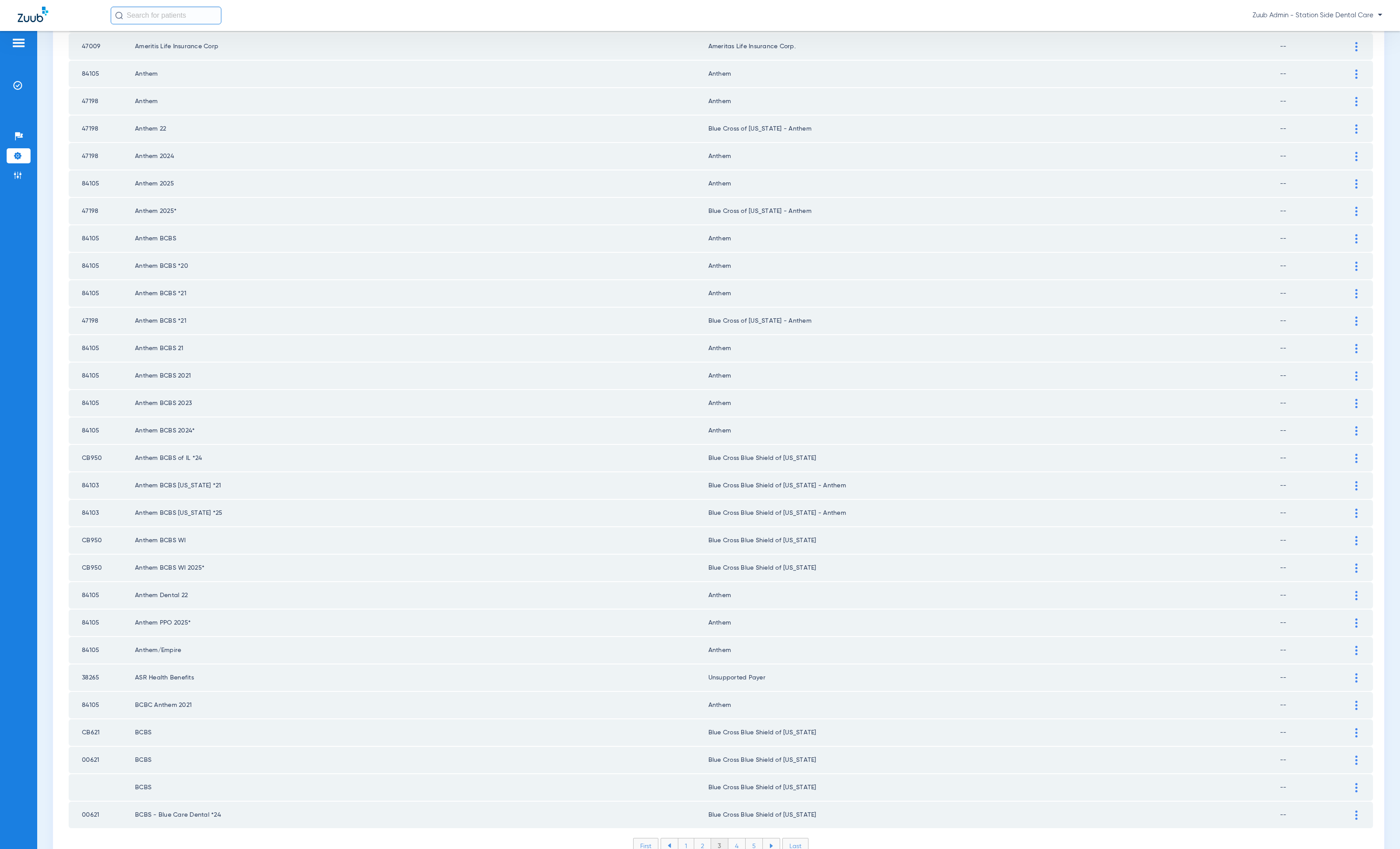
click at [731, 838] on li "4" at bounding box center [737, 846] width 17 height 15
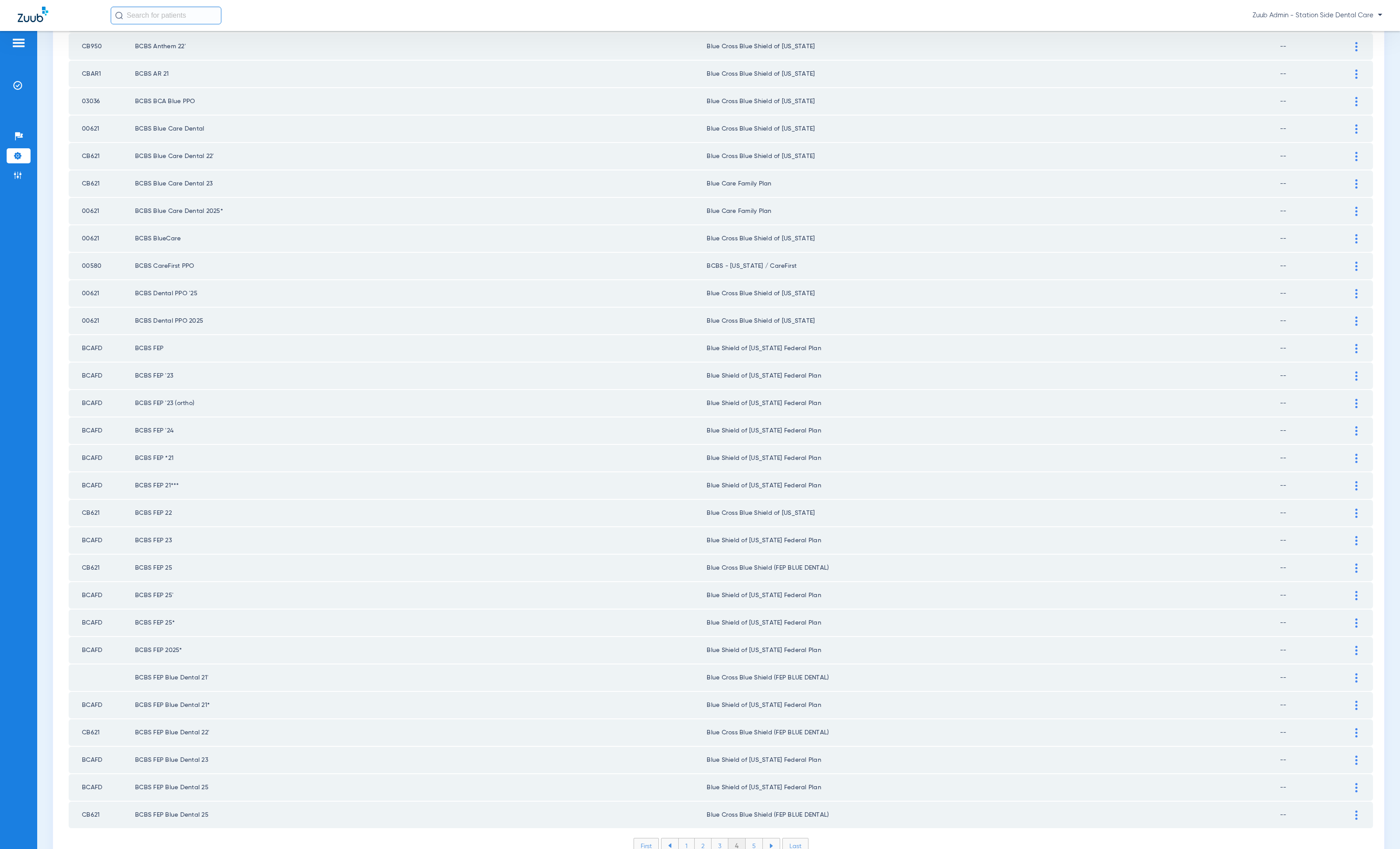
click at [751, 838] on li "5" at bounding box center [754, 846] width 17 height 15
click at [752, 838] on li "6" at bounding box center [755, 846] width 17 height 15
click at [747, 838] on li "7" at bounding box center [755, 846] width 17 height 15
click at [750, 838] on li "8" at bounding box center [754, 846] width 17 height 15
click at [749, 838] on li "9" at bounding box center [755, 846] width 17 height 15
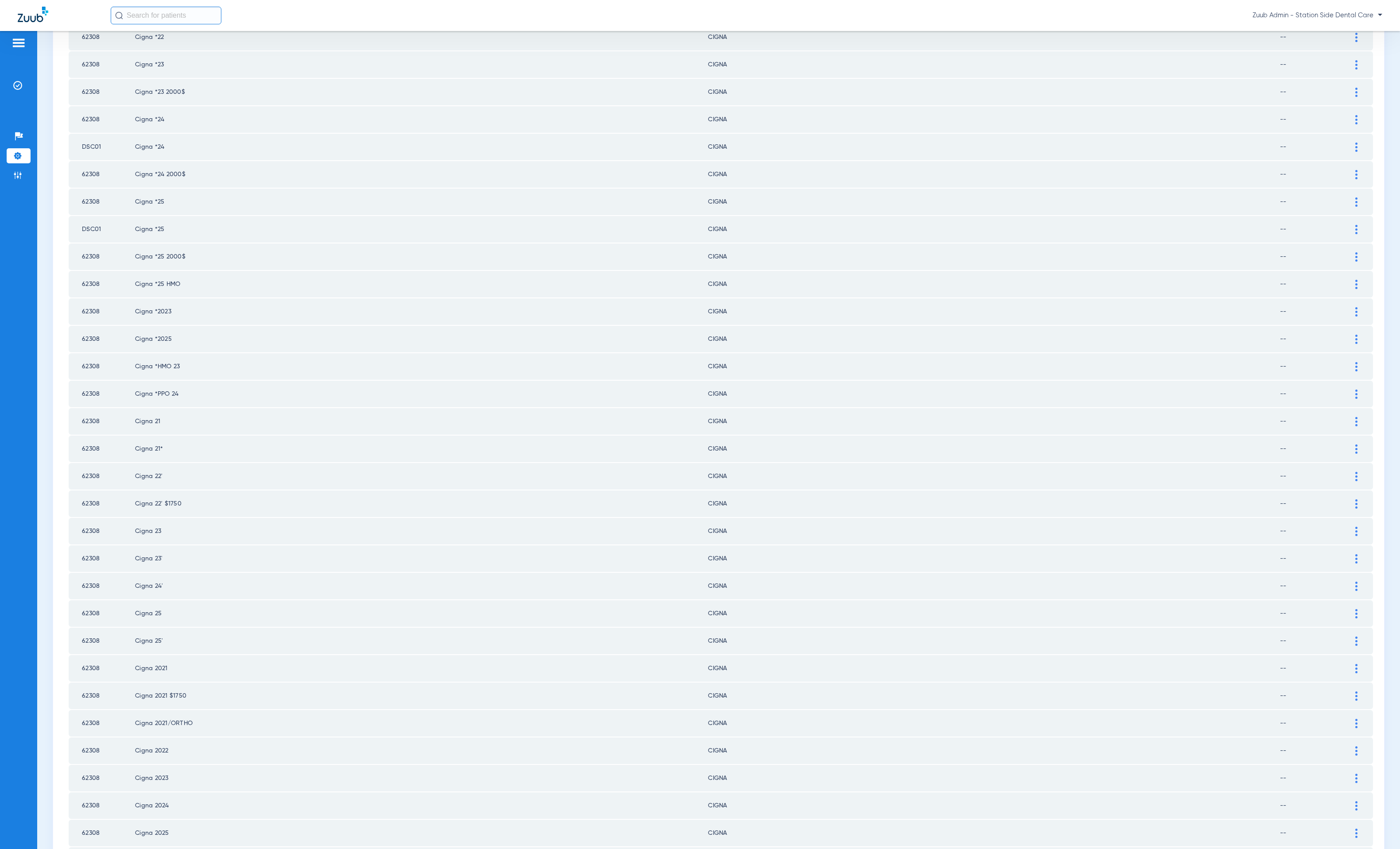
scroll to position [55, 0]
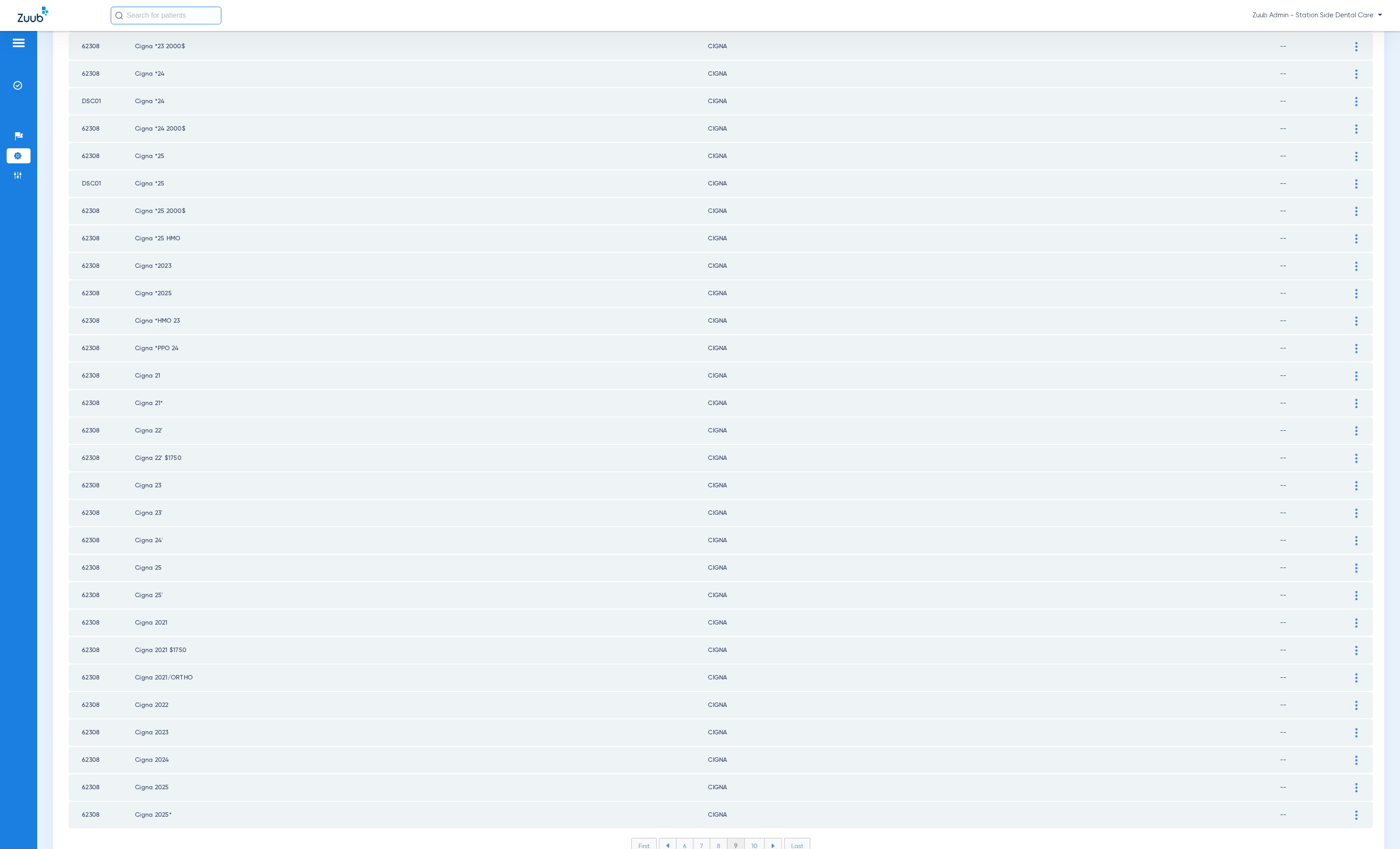
click at [745, 838] on li "10" at bounding box center [755, 846] width 20 height 15
click at [750, 838] on li "11" at bounding box center [756, 846] width 18 height 15
click at [756, 838] on li "12" at bounding box center [757, 846] width 19 height 15
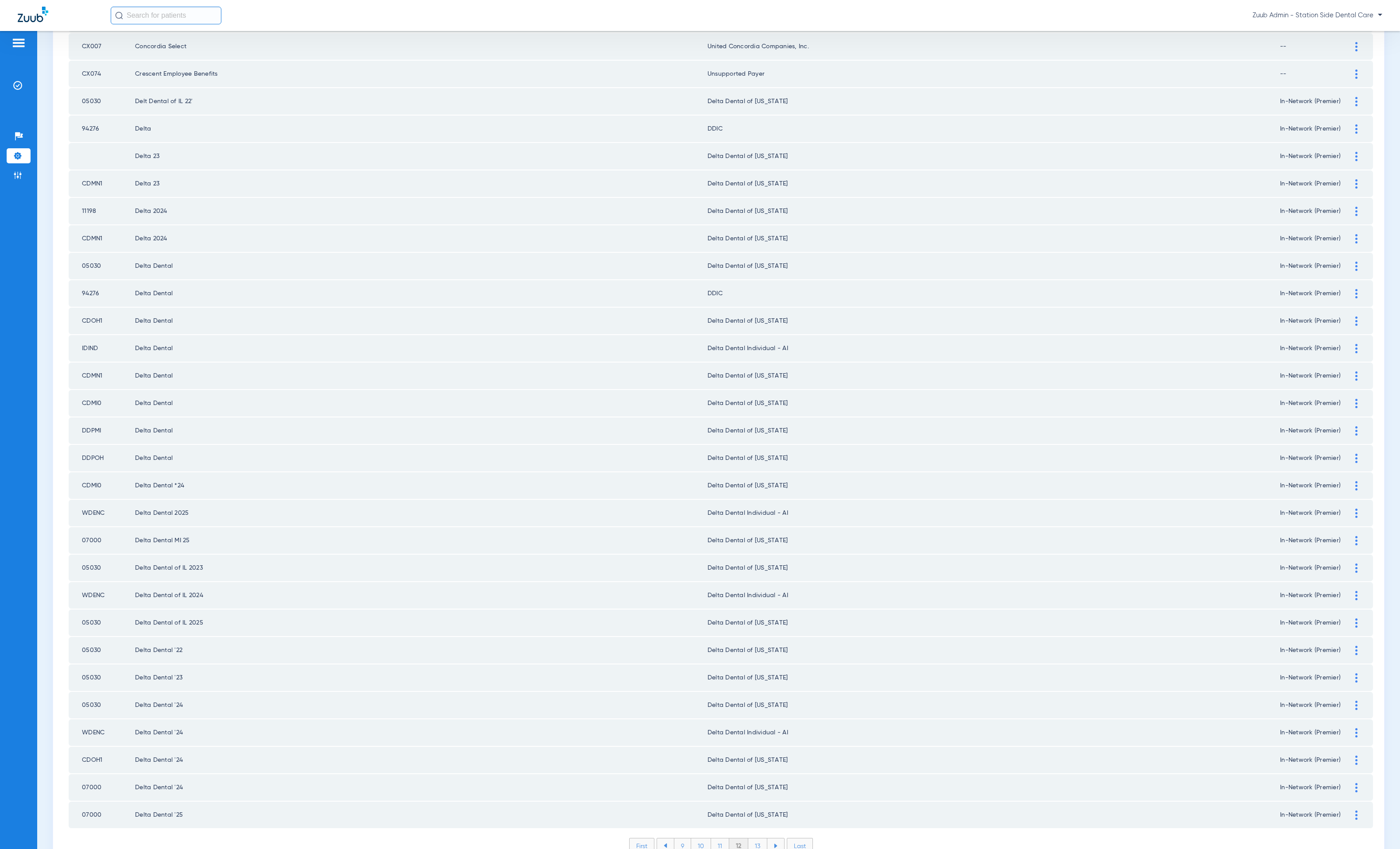
click at [758, 838] on li "13" at bounding box center [758, 846] width 19 height 15
click at [757, 838] on li "14" at bounding box center [759, 846] width 20 height 15
click at [752, 838] on li "15" at bounding box center [758, 846] width 20 height 15
click at [754, 838] on li "16" at bounding box center [759, 846] width 19 height 15
click at [758, 838] on li "17" at bounding box center [759, 846] width 19 height 15
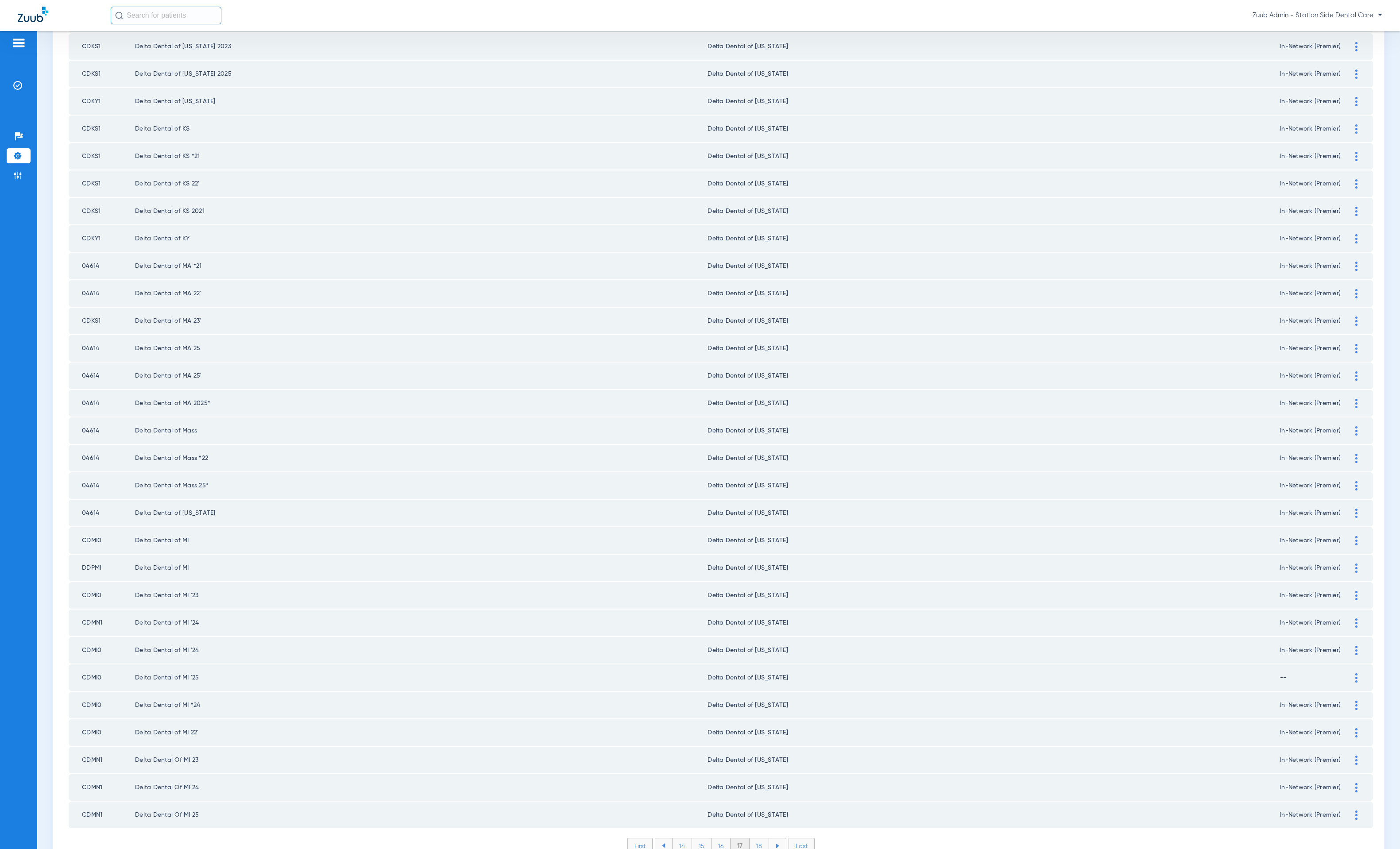
click at [750, 838] on li "18" at bounding box center [759, 846] width 20 height 15
click at [753, 838] on li "19" at bounding box center [759, 846] width 19 height 15
click at [755, 838] on li "20" at bounding box center [759, 846] width 21 height 15
click at [759, 838] on li "21" at bounding box center [760, 846] width 19 height 15
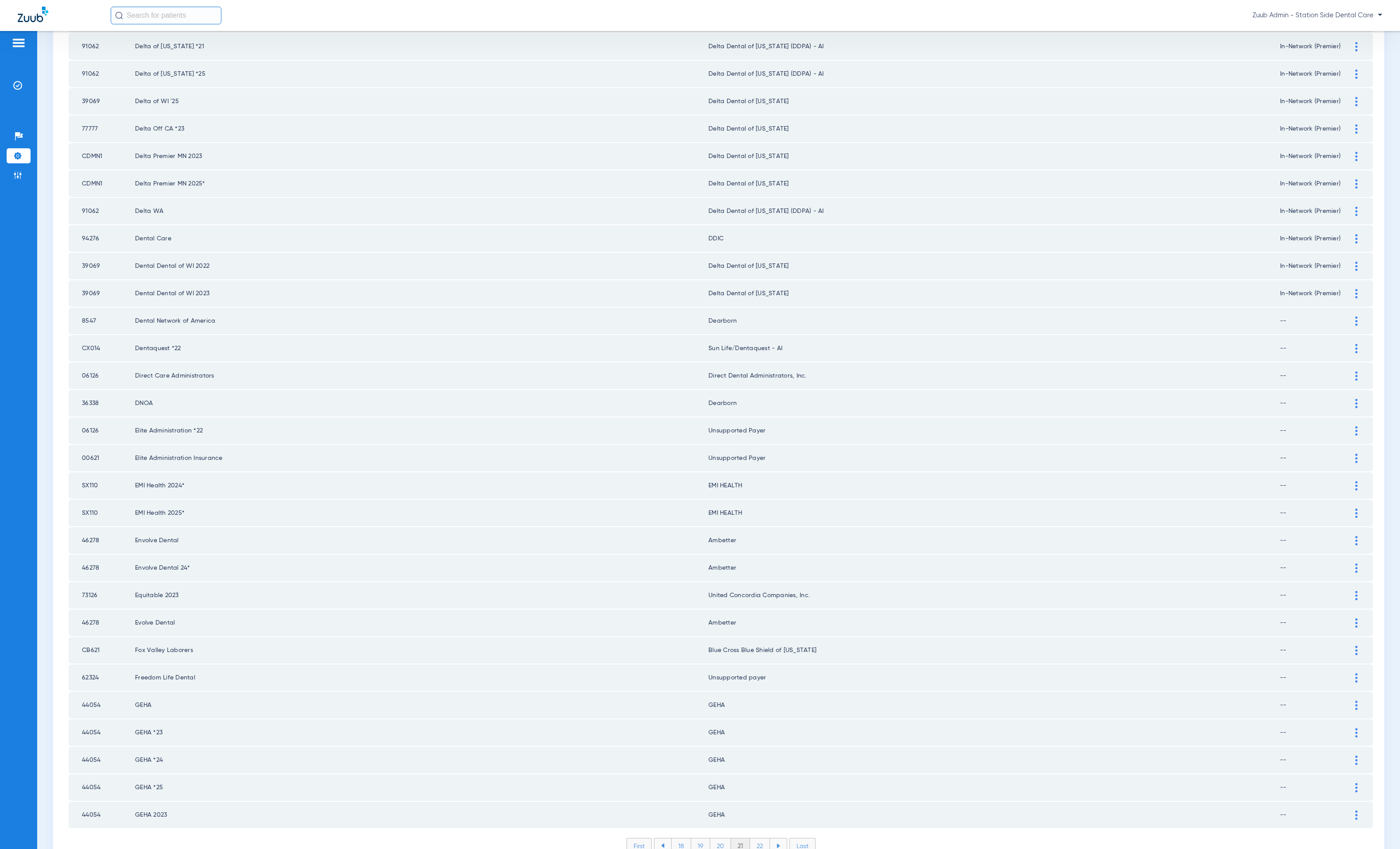
click at [751, 838] on li "22" at bounding box center [760, 846] width 20 height 15
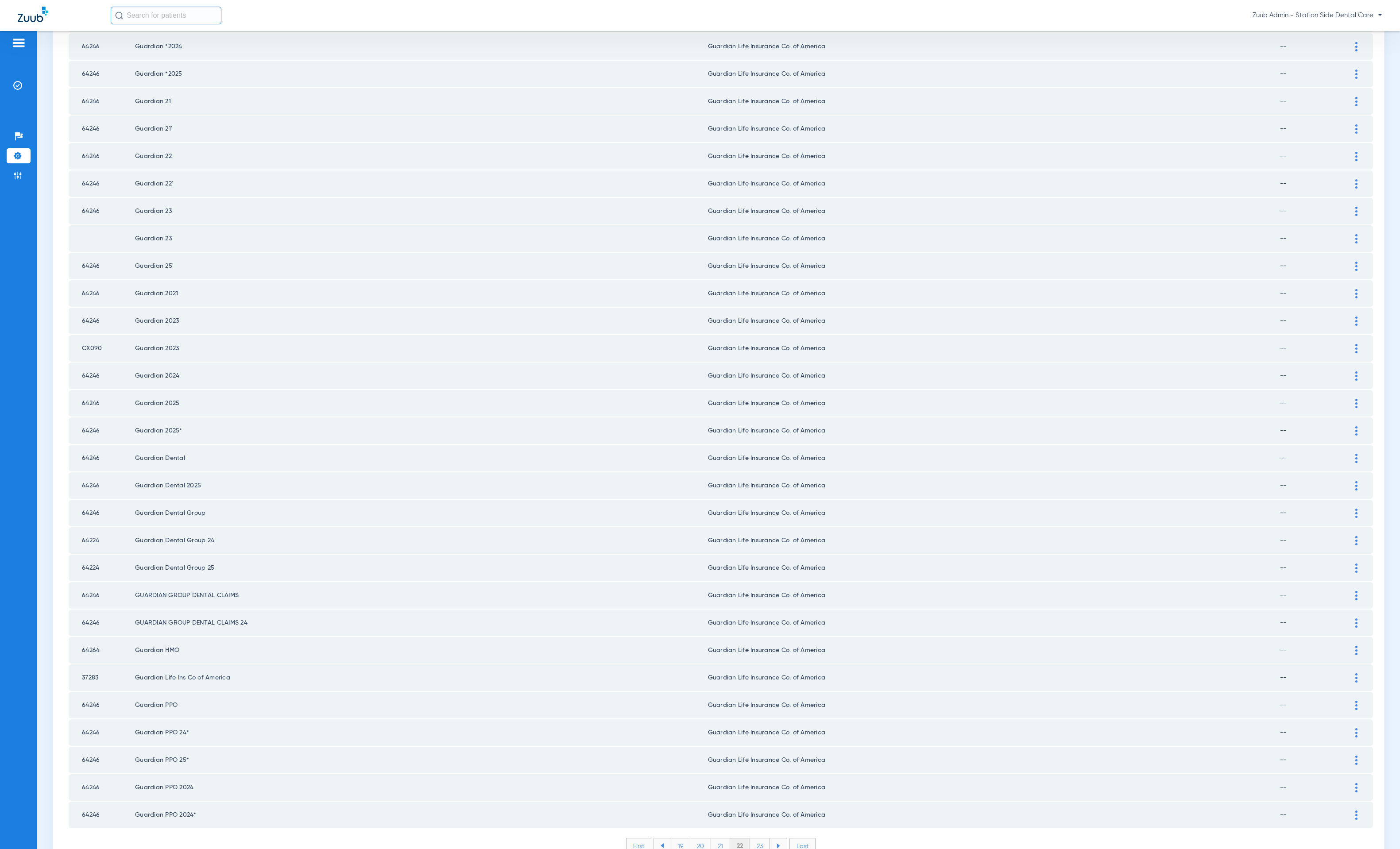
click at [760, 838] on li "23" at bounding box center [760, 846] width 20 height 15
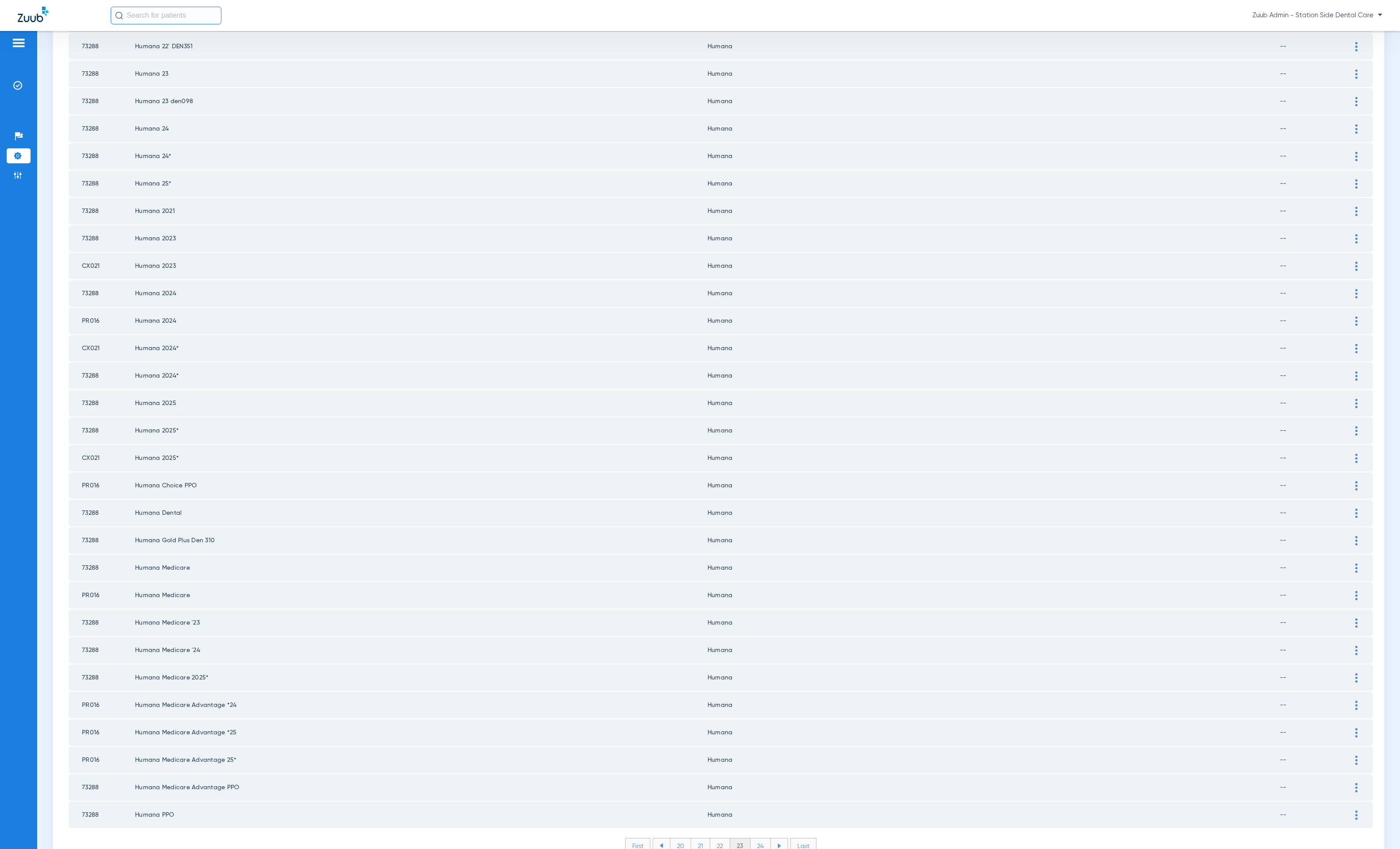
click at [750, 838] on li "24" at bounding box center [760, 846] width 21 height 15
click at [759, 838] on li "25" at bounding box center [760, 846] width 21 height 15
click at [756, 838] on li "26" at bounding box center [761, 846] width 20 height 15
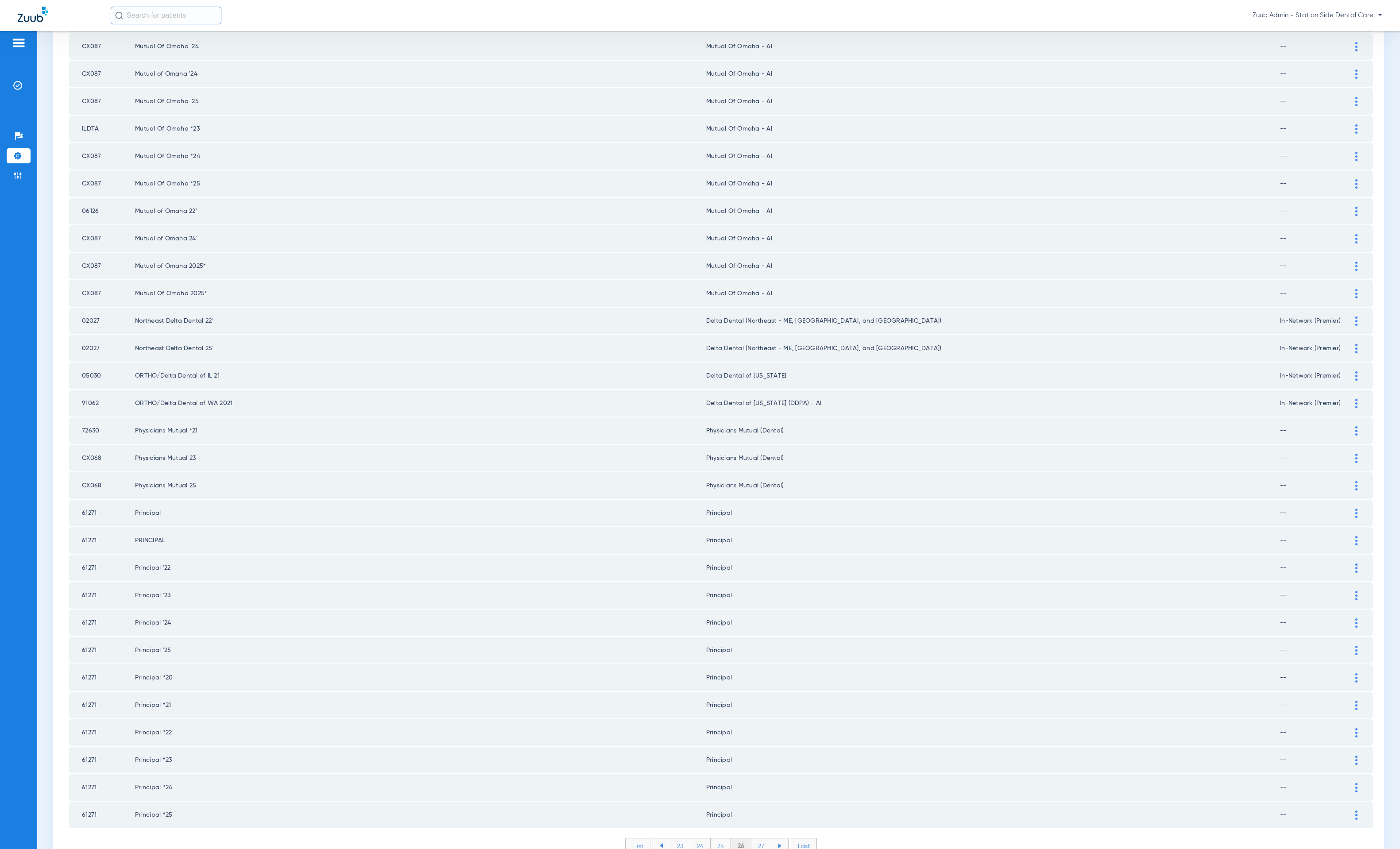
click at [760, 838] on li "27" at bounding box center [762, 846] width 20 height 15
click at [758, 838] on li "28" at bounding box center [761, 846] width 21 height 15
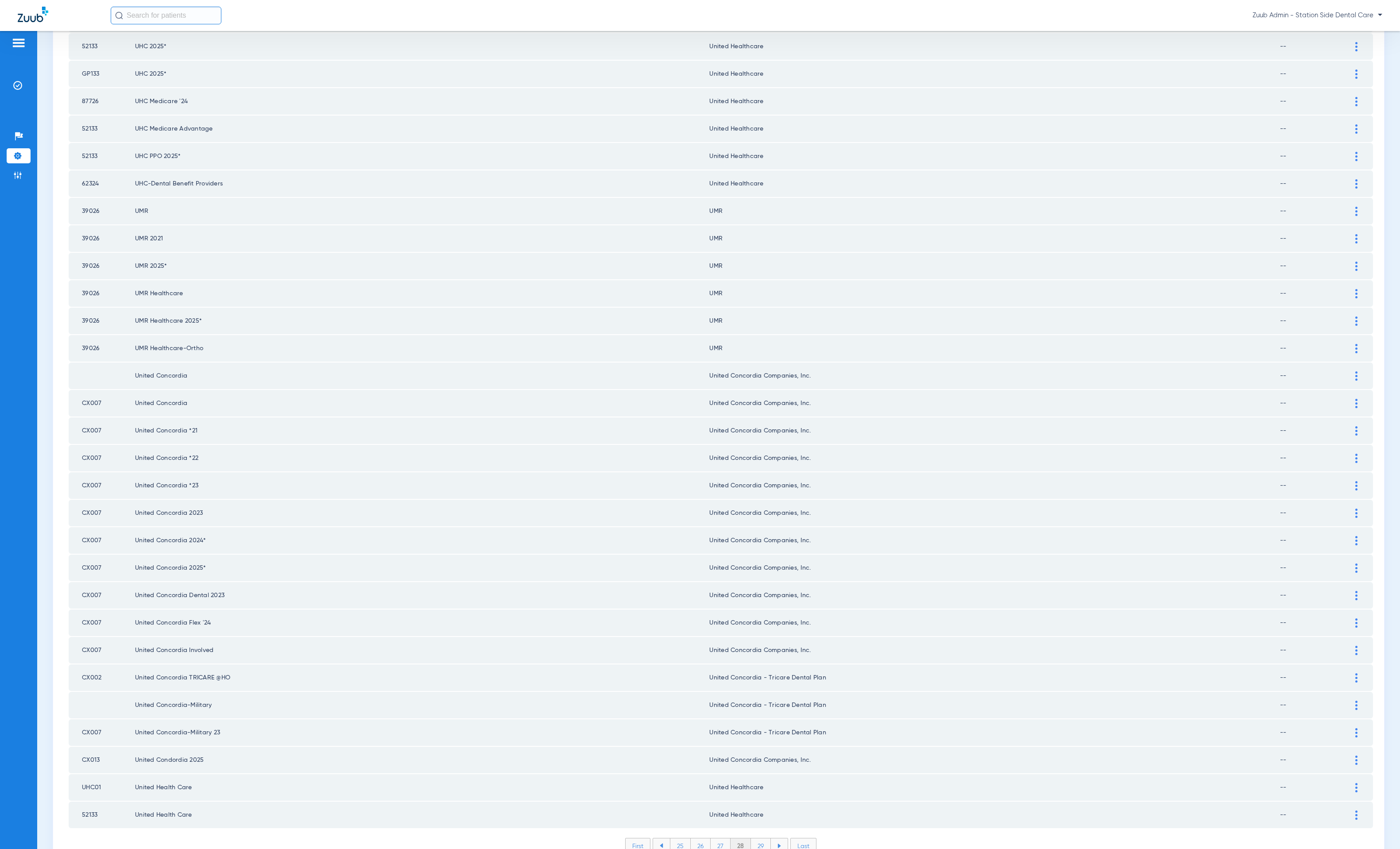
click at [754, 838] on li "29" at bounding box center [761, 846] width 20 height 15
click at [752, 838] on li "30" at bounding box center [760, 846] width 21 height 15
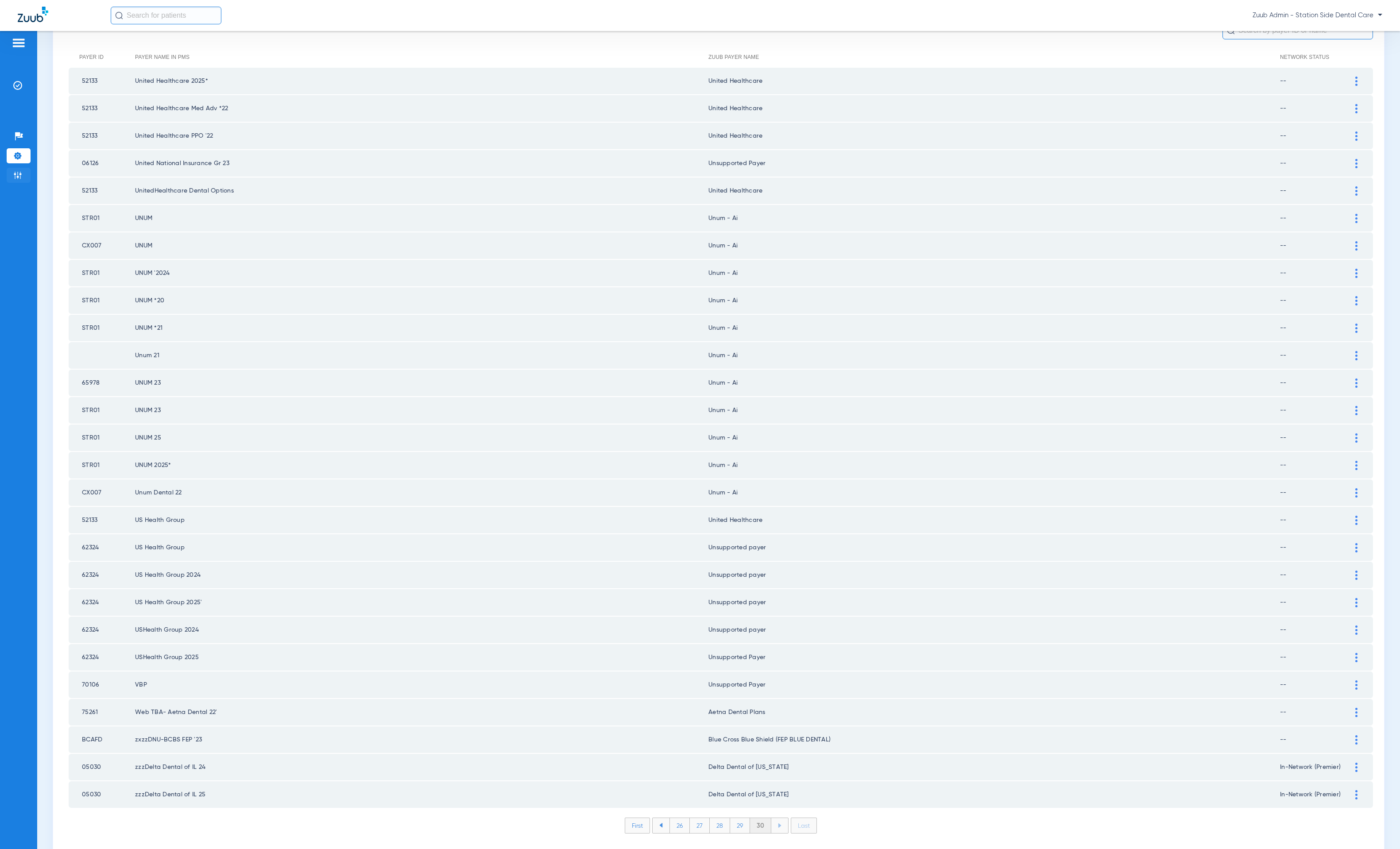
click at [23, 169] on li "Admin" at bounding box center [18, 175] width 24 height 15
